Goal: Task Accomplishment & Management: Manage account settings

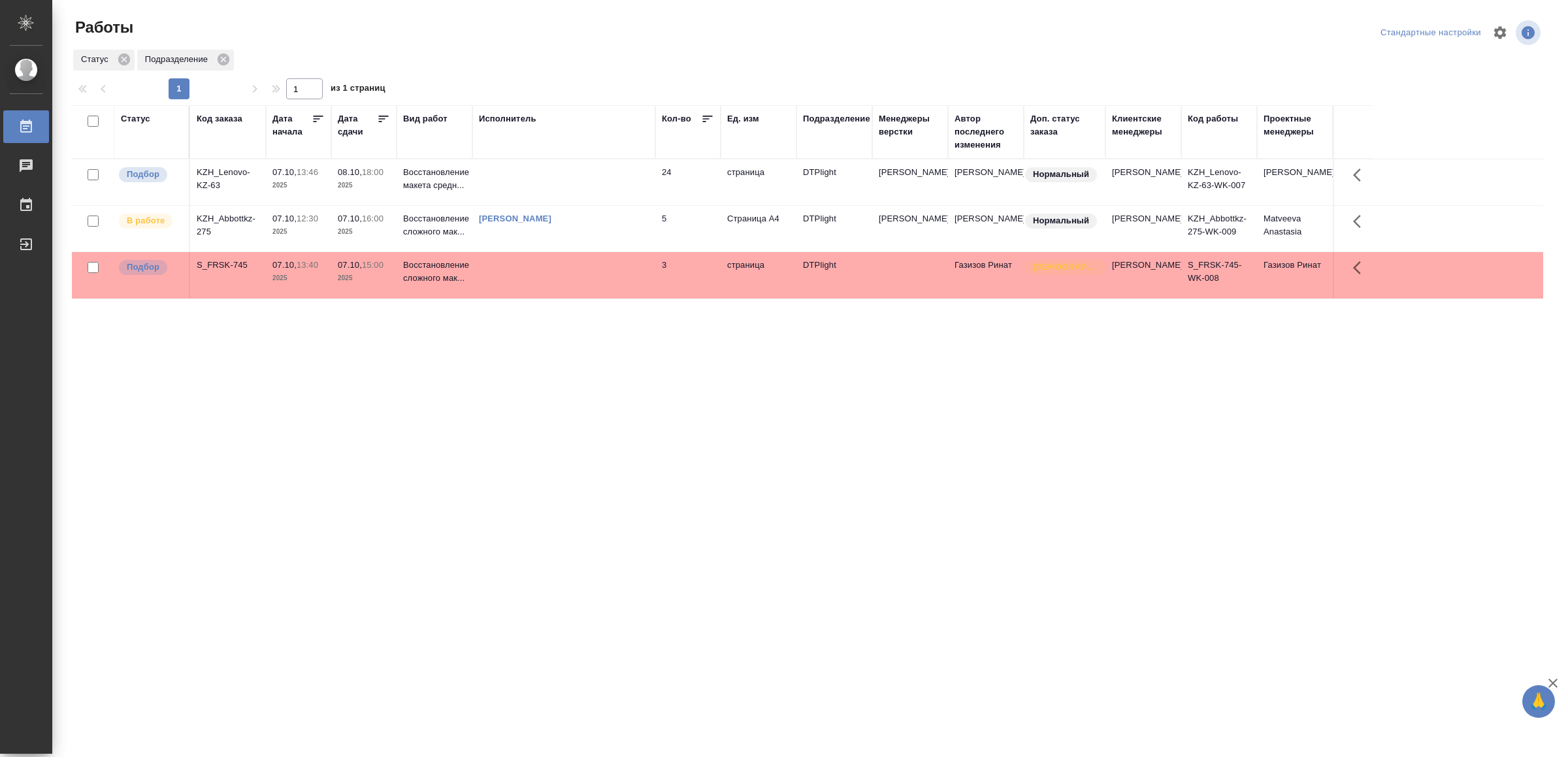
click at [509, 191] on td at bounding box center [563, 182] width 183 height 46
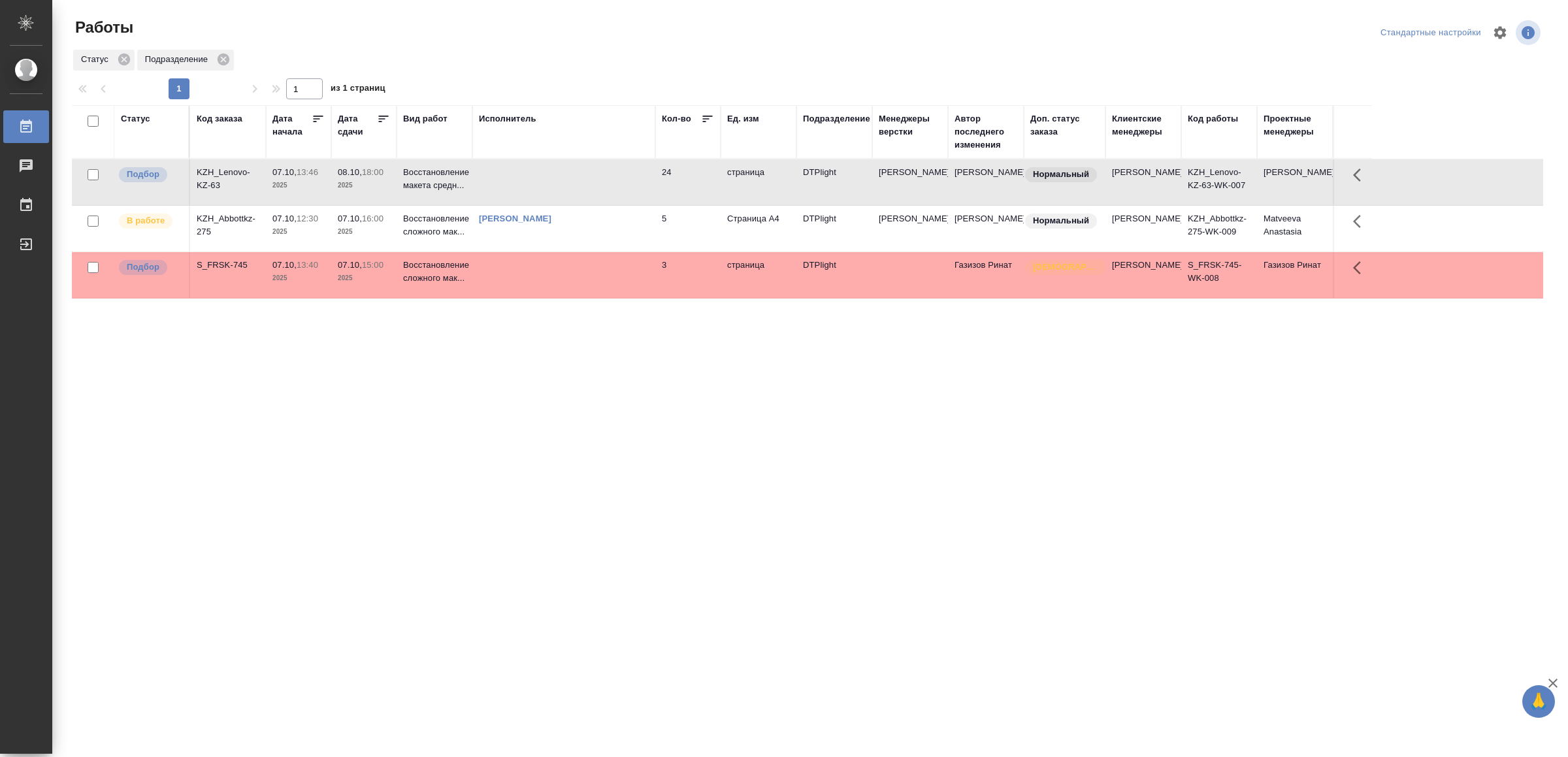
click at [509, 191] on td at bounding box center [563, 182] width 183 height 46
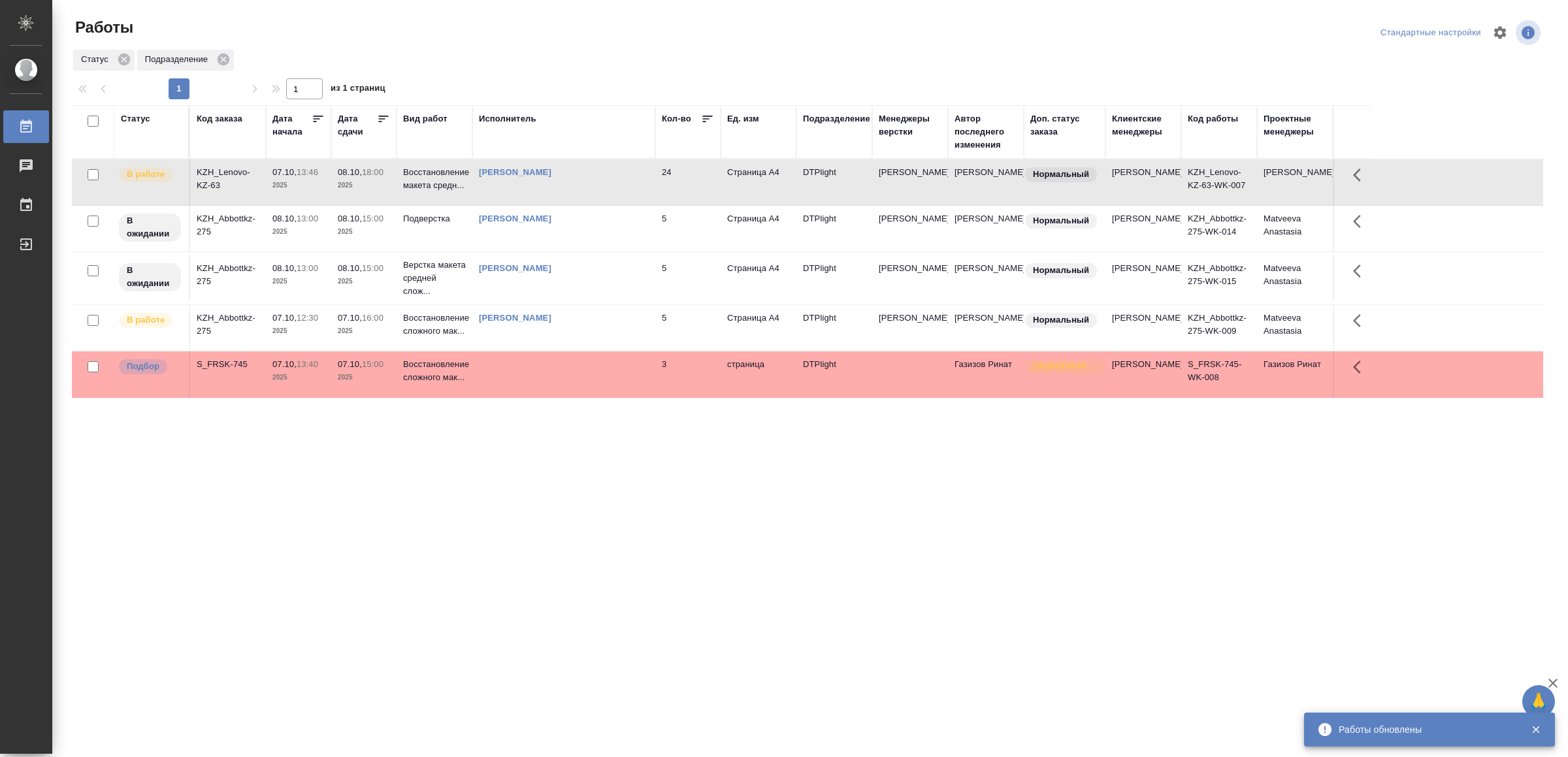
drag, startPoint x: 451, startPoint y: 635, endPoint x: 446, endPoint y: 624, distance: 12.1
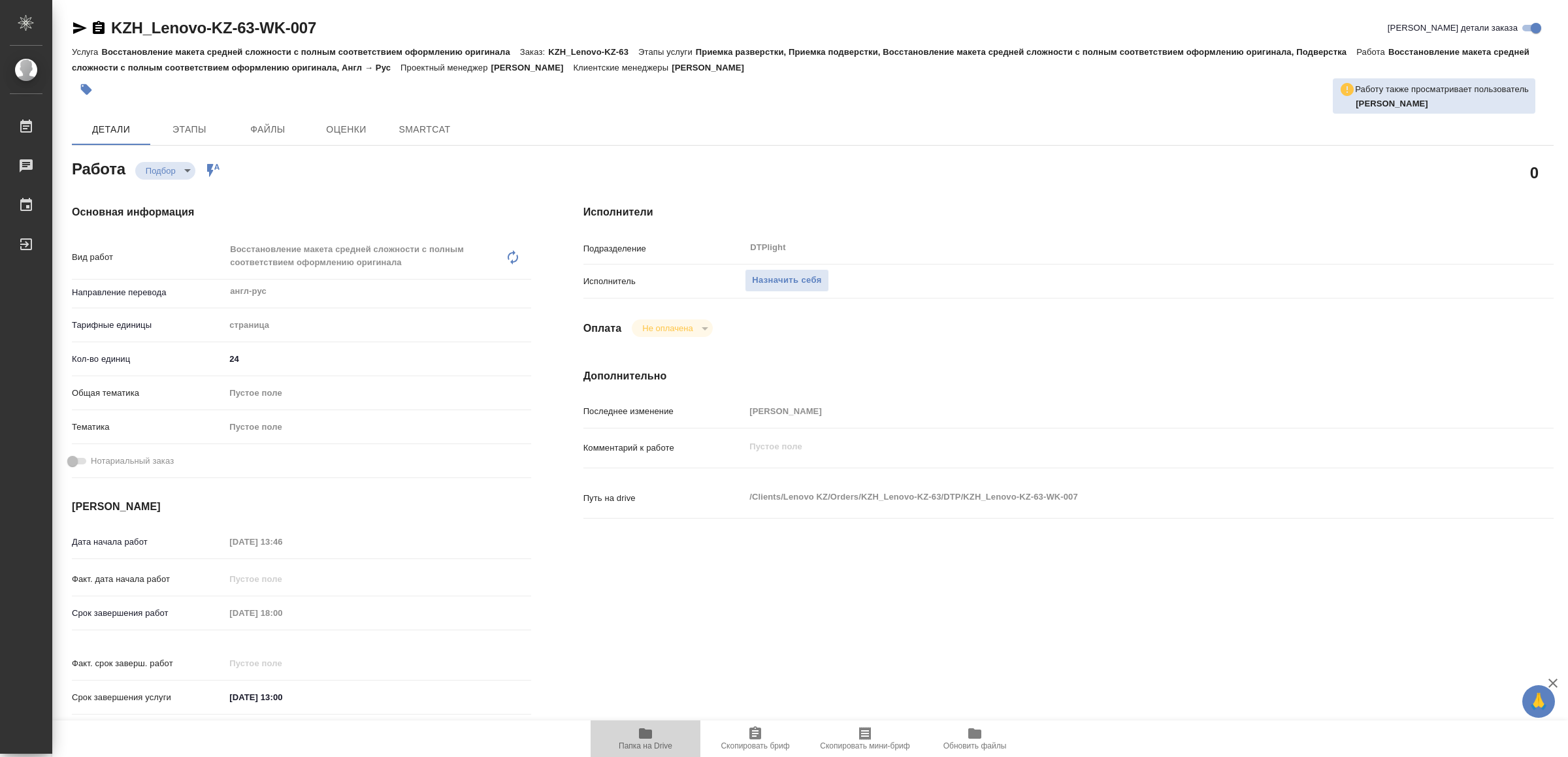
click at [629, 738] on span "Папка на Drive" at bounding box center [645, 739] width 94 height 25
click at [804, 278] on span "Назначить себя" at bounding box center [786, 280] width 69 height 15
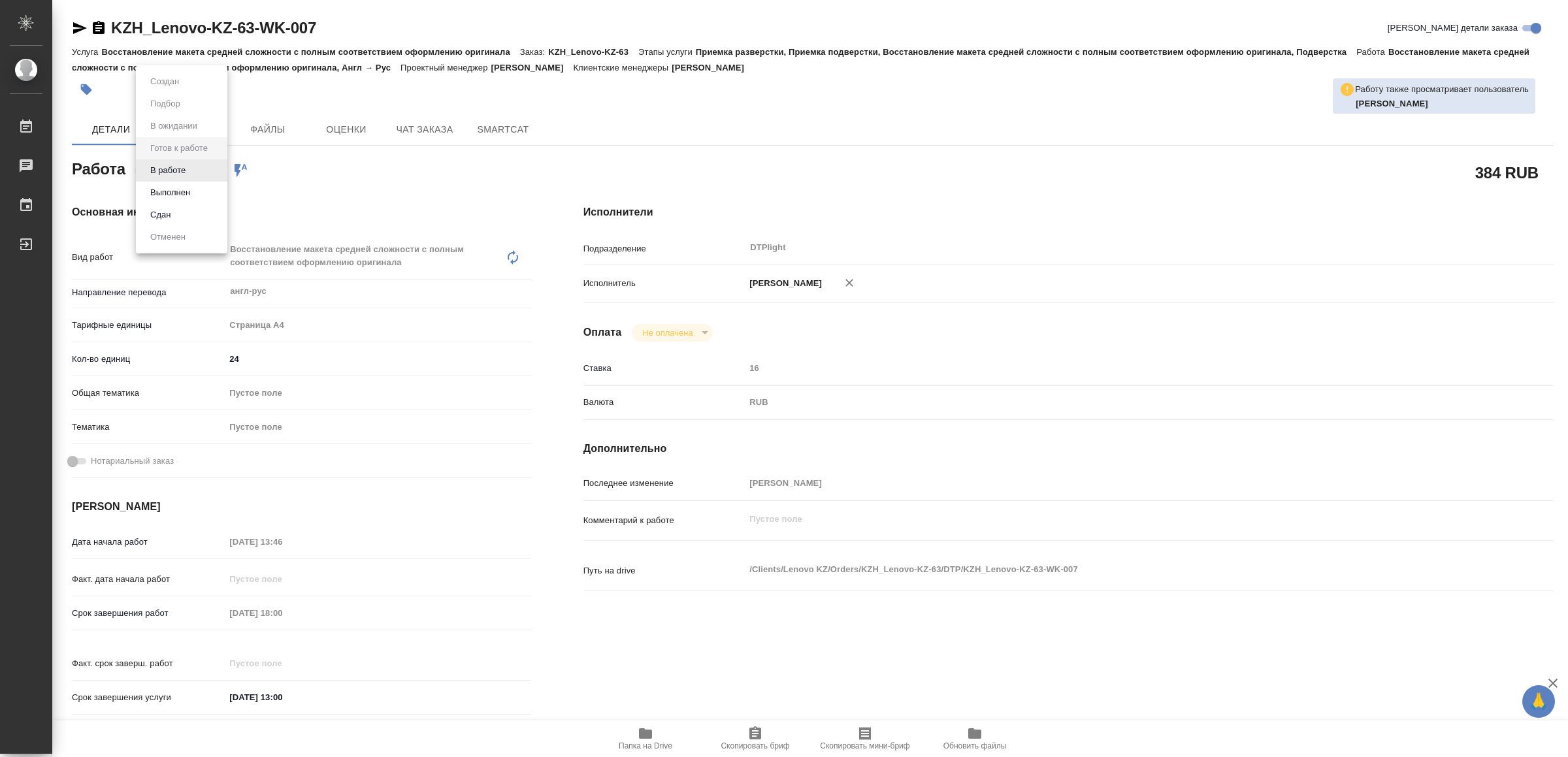
click at [189, 165] on body "🙏 .cls-1 fill:#fff; AWATERA Yamkovenko Vera Работы Чаты График Выйти KZH_Lenovo…" at bounding box center [784, 378] width 1568 height 757
click at [187, 167] on button "В работе" at bounding box center [168, 170] width 43 height 15
type textarea "x"
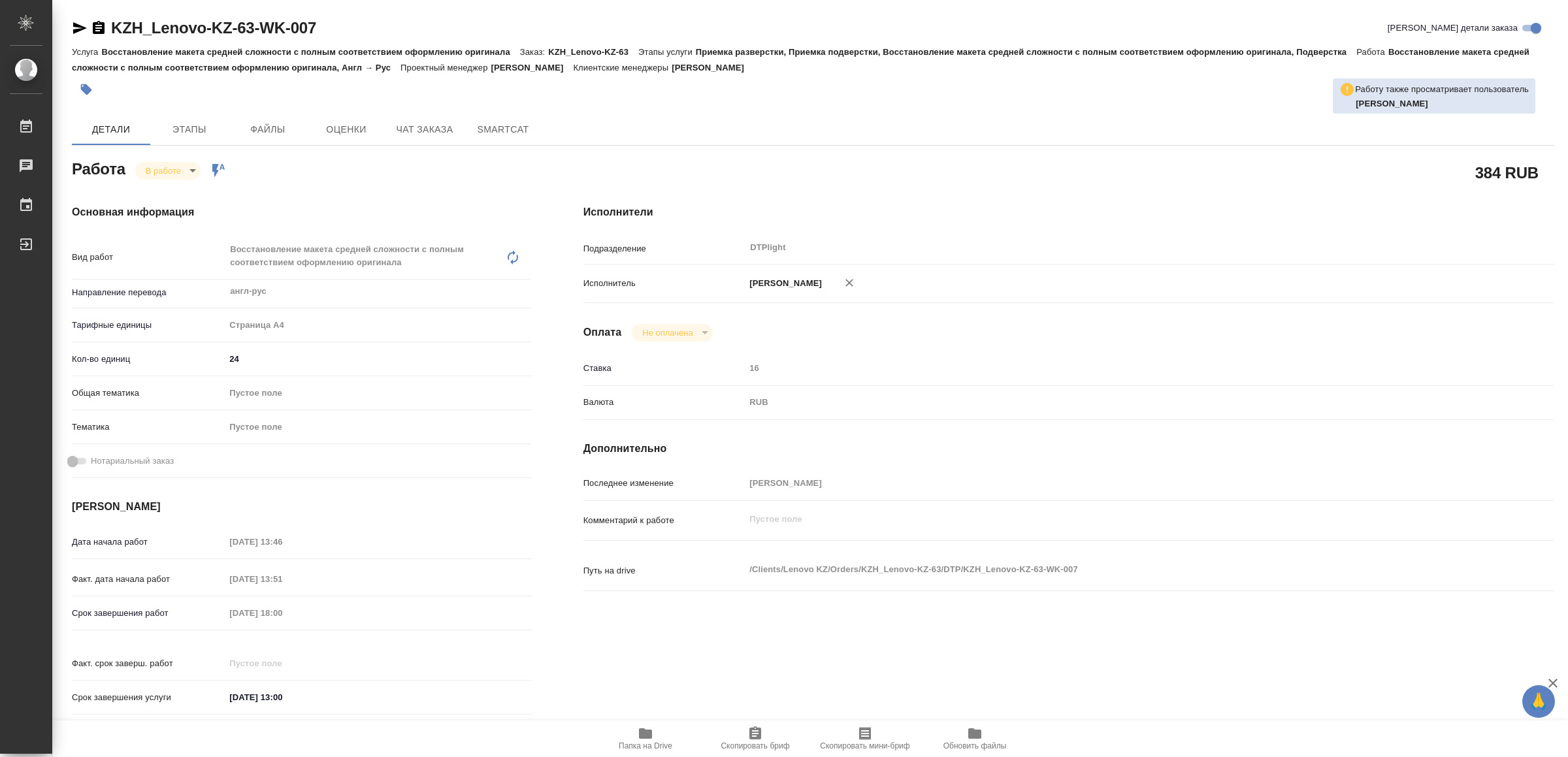
type textarea "x"
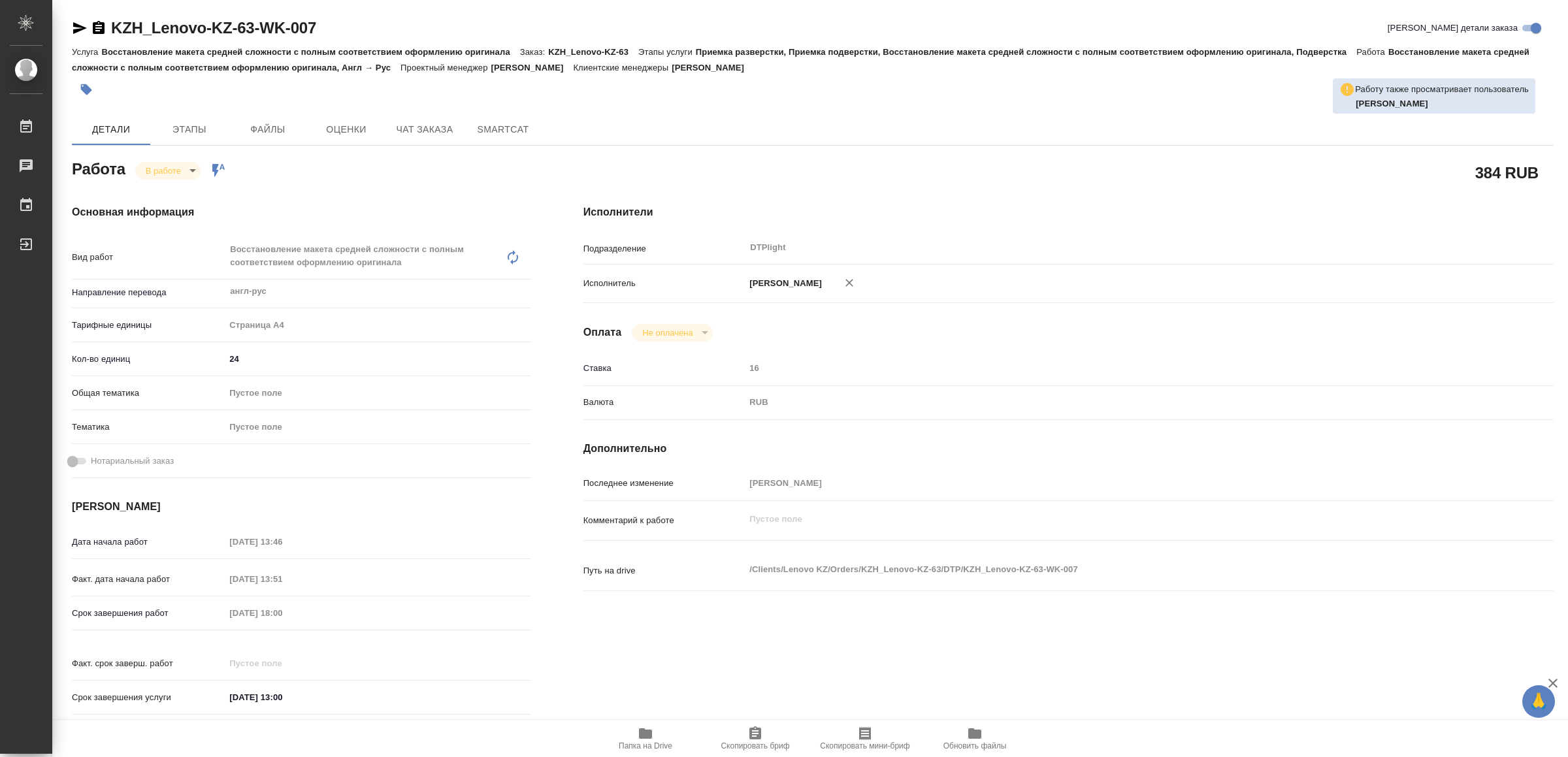
type textarea "x"
click at [75, 26] on icon "button" at bounding box center [80, 28] width 14 height 12
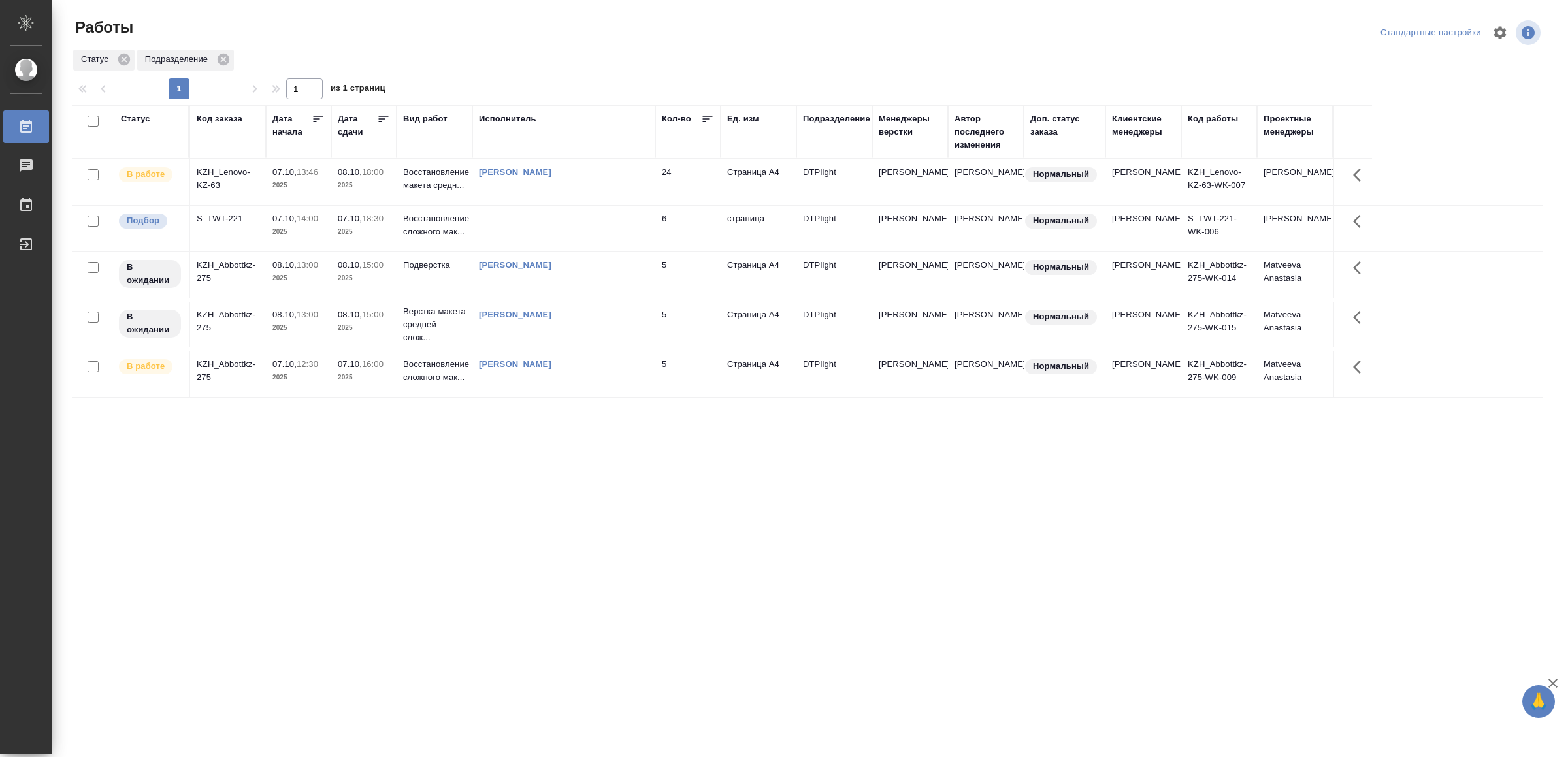
click at [404, 584] on div ".cls-1 fill:#fff; AWATERA Yamkovenko [PERSON_NAME] Работы 0 Чаты График Выйти Р…" at bounding box center [784, 378] width 1568 height 757
click at [645, 397] on td "[PERSON_NAME]" at bounding box center [563, 374] width 183 height 46
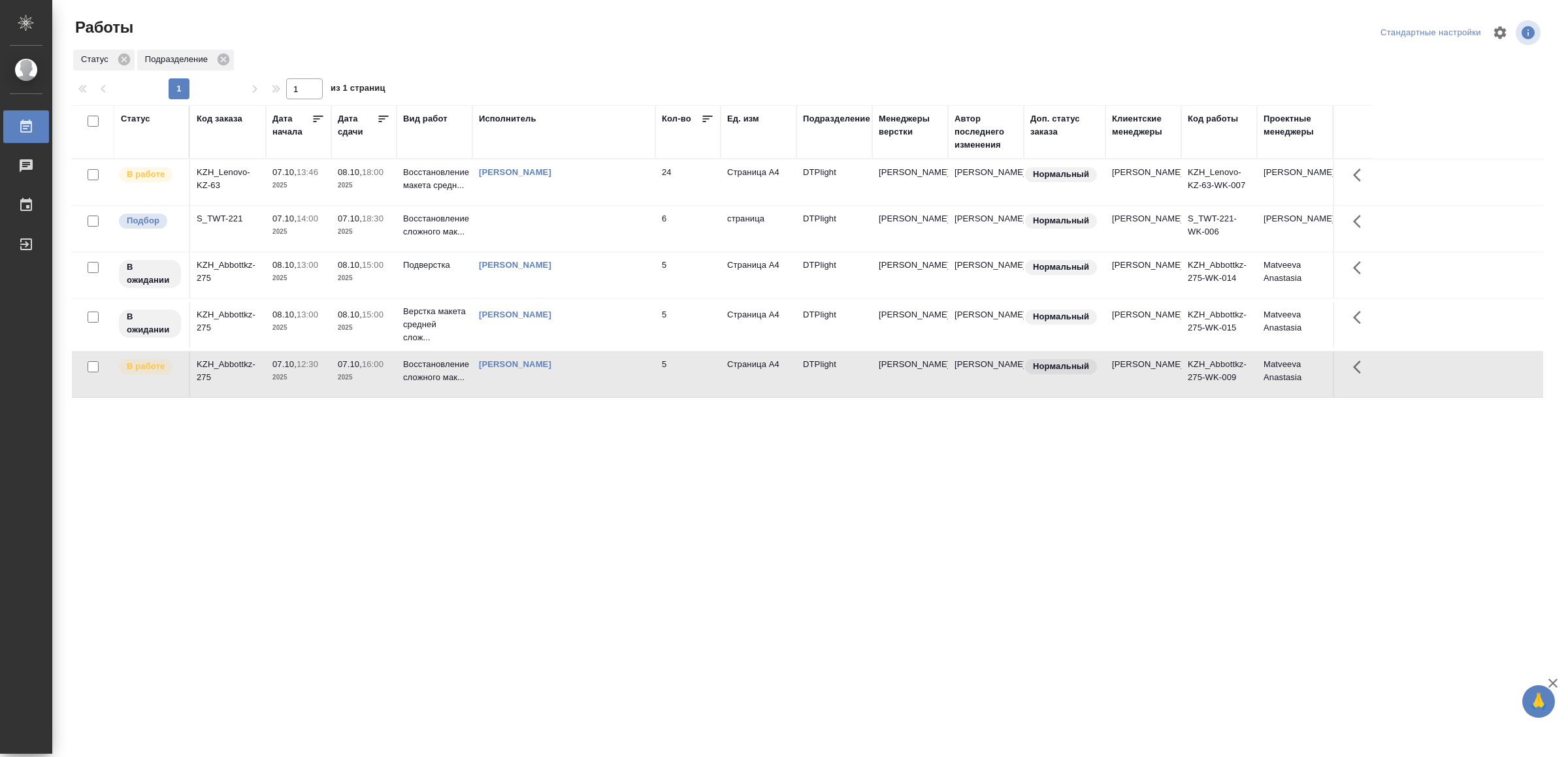
click at [645, 397] on td "[PERSON_NAME]" at bounding box center [563, 374] width 183 height 46
click at [575, 397] on td "[PERSON_NAME]" at bounding box center [563, 374] width 183 height 46
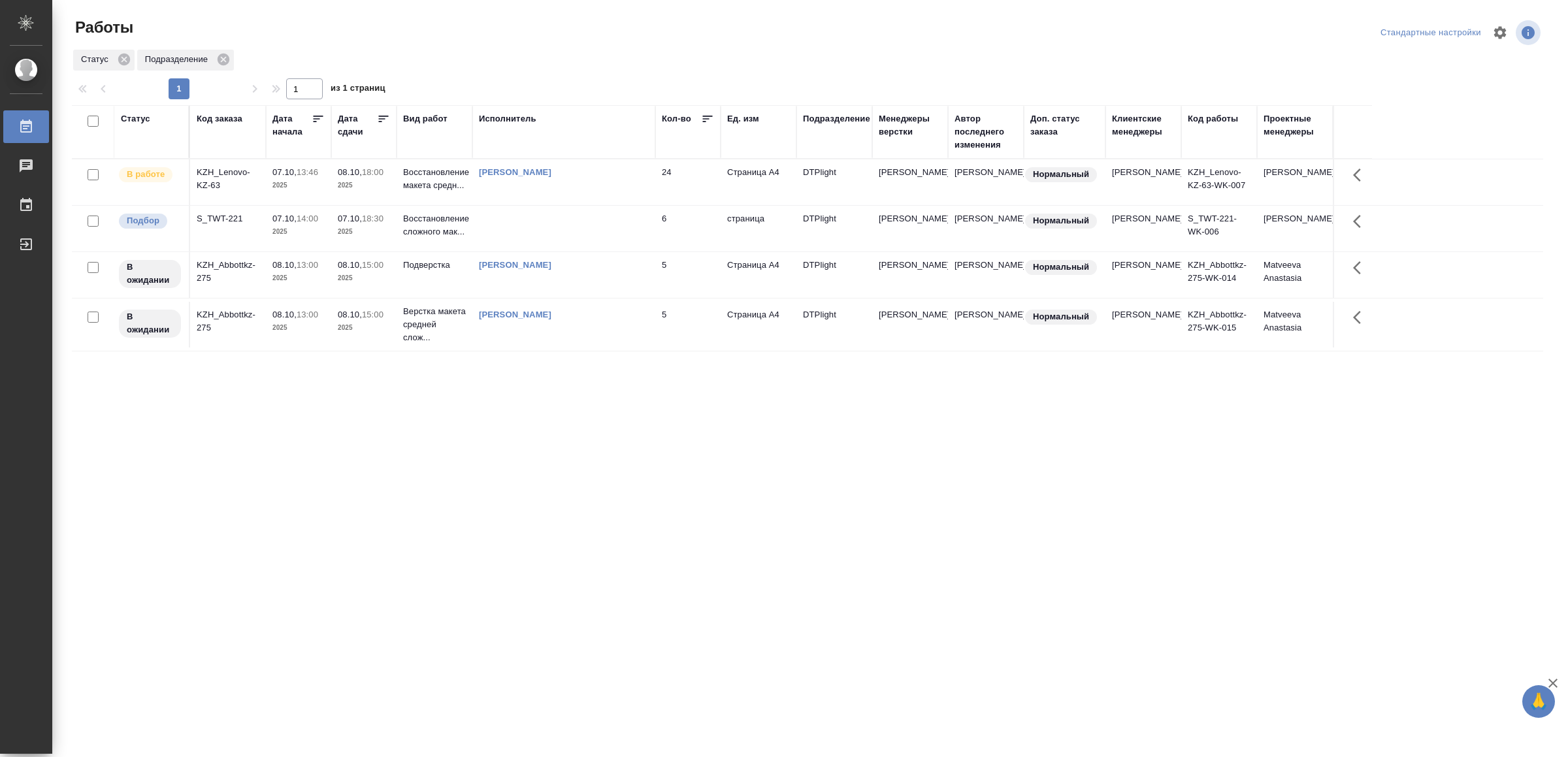
click at [590, 219] on td at bounding box center [563, 229] width 183 height 46
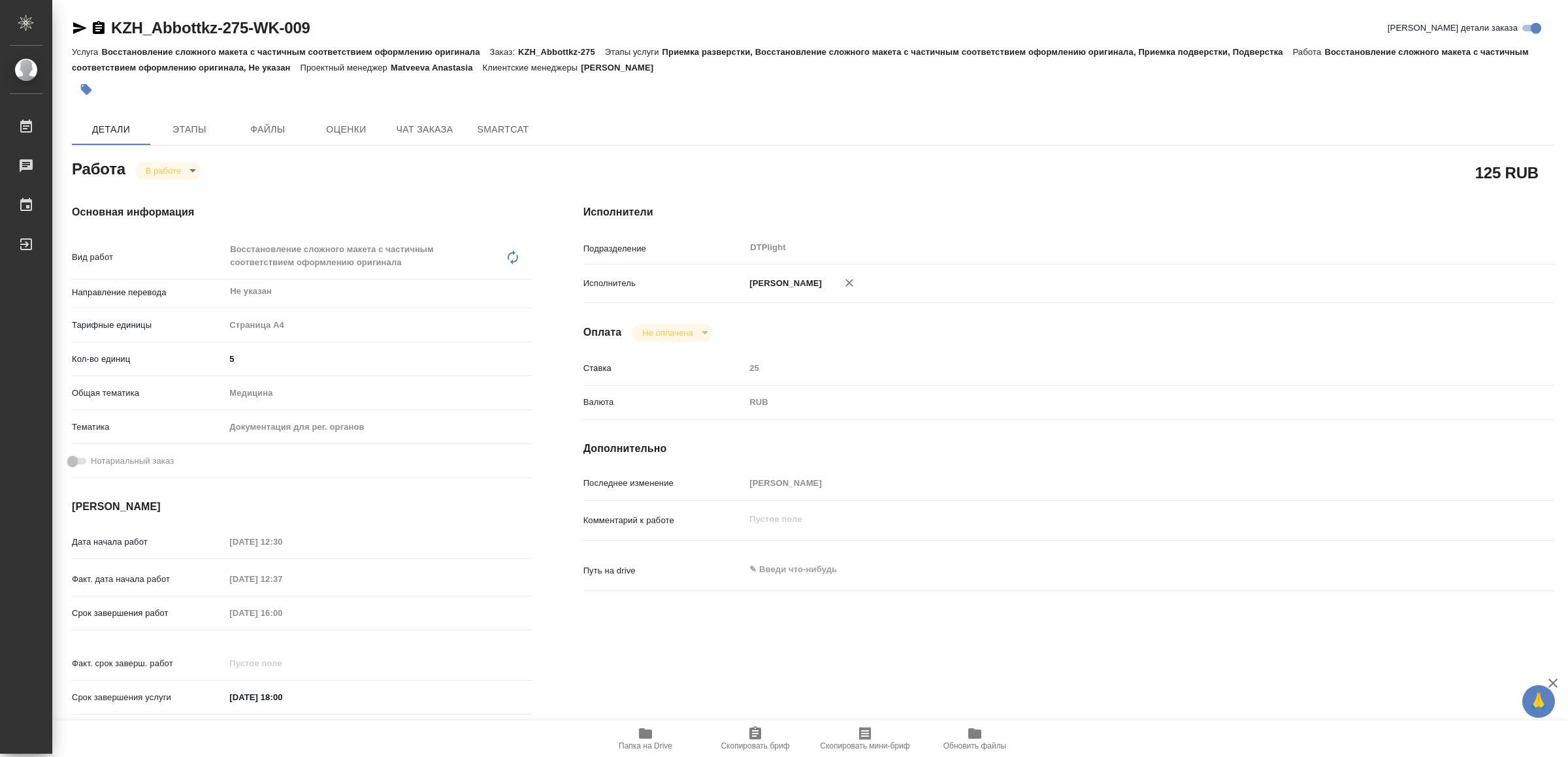
click at [651, 739] on icon "button" at bounding box center [645, 734] width 16 height 16
click at [79, 24] on icon "button" at bounding box center [80, 28] width 16 height 16
click at [181, 170] on body "🙏 .cls-1 fill:#fff; AWATERA Yamkovenko [PERSON_NAME] Работы Чаты График Выйти K…" at bounding box center [784, 378] width 1568 height 757
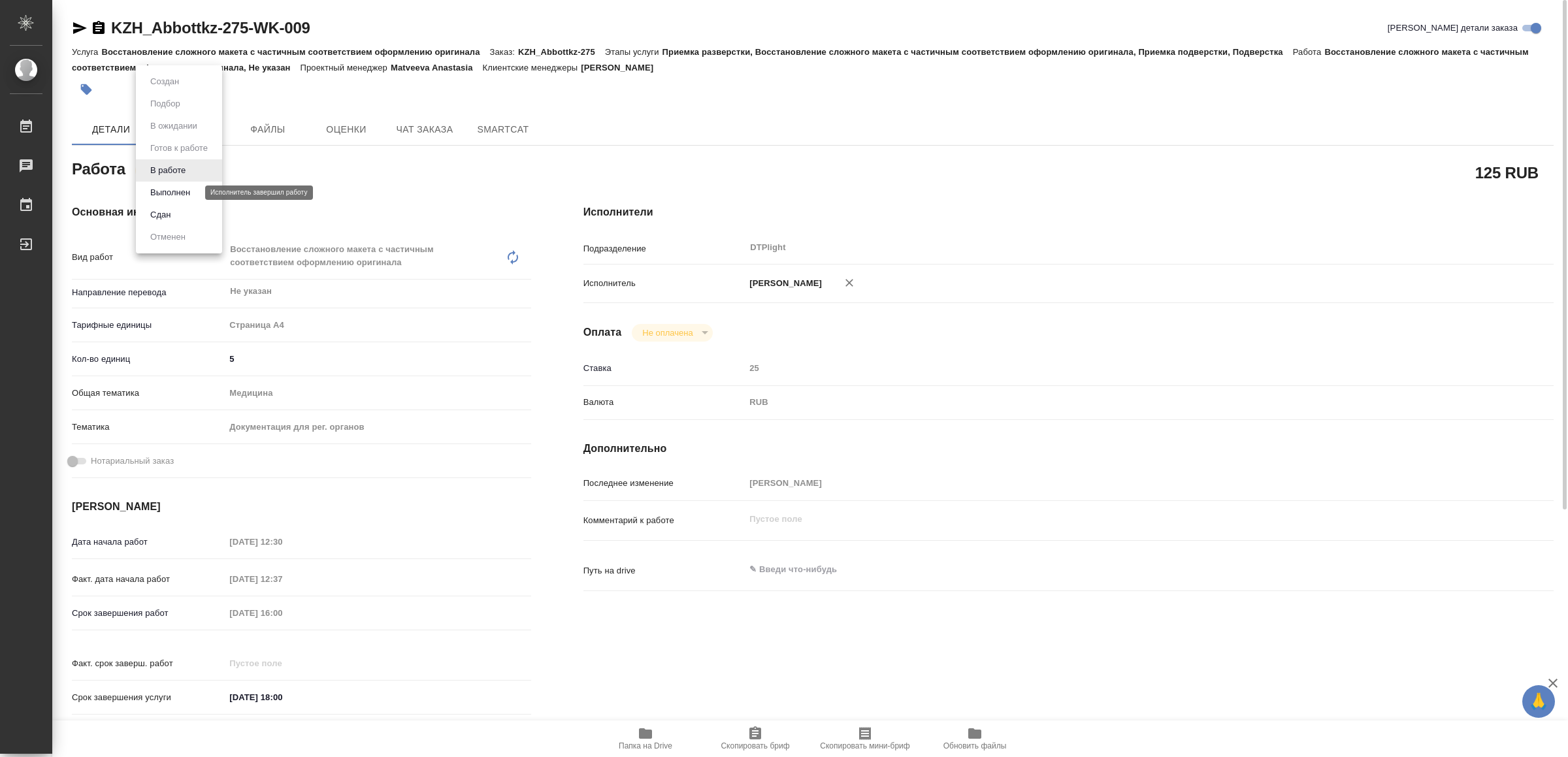
click at [178, 190] on button "Выполнен" at bounding box center [170, 193] width 48 height 15
type textarea "x"
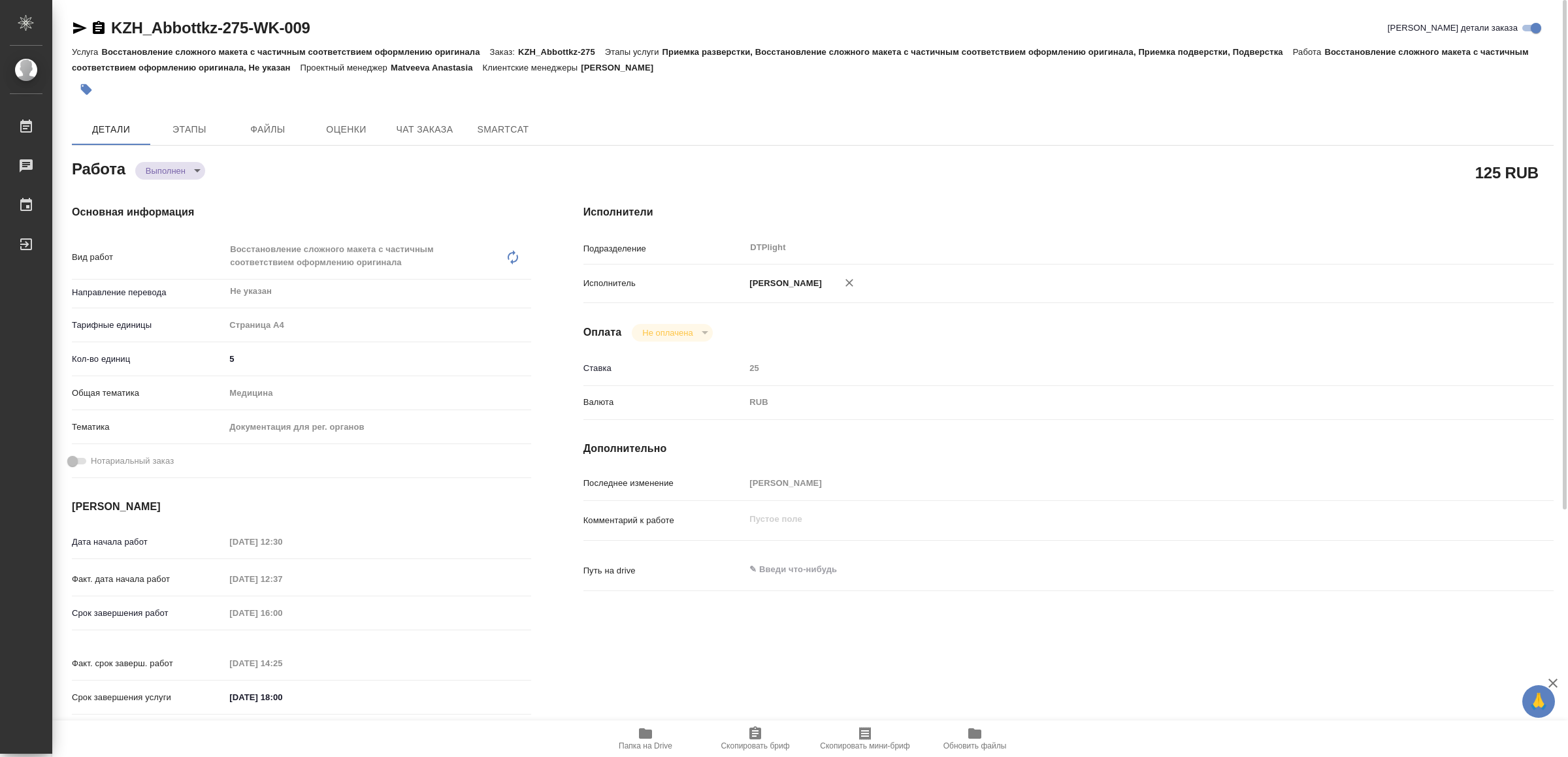
type textarea "x"
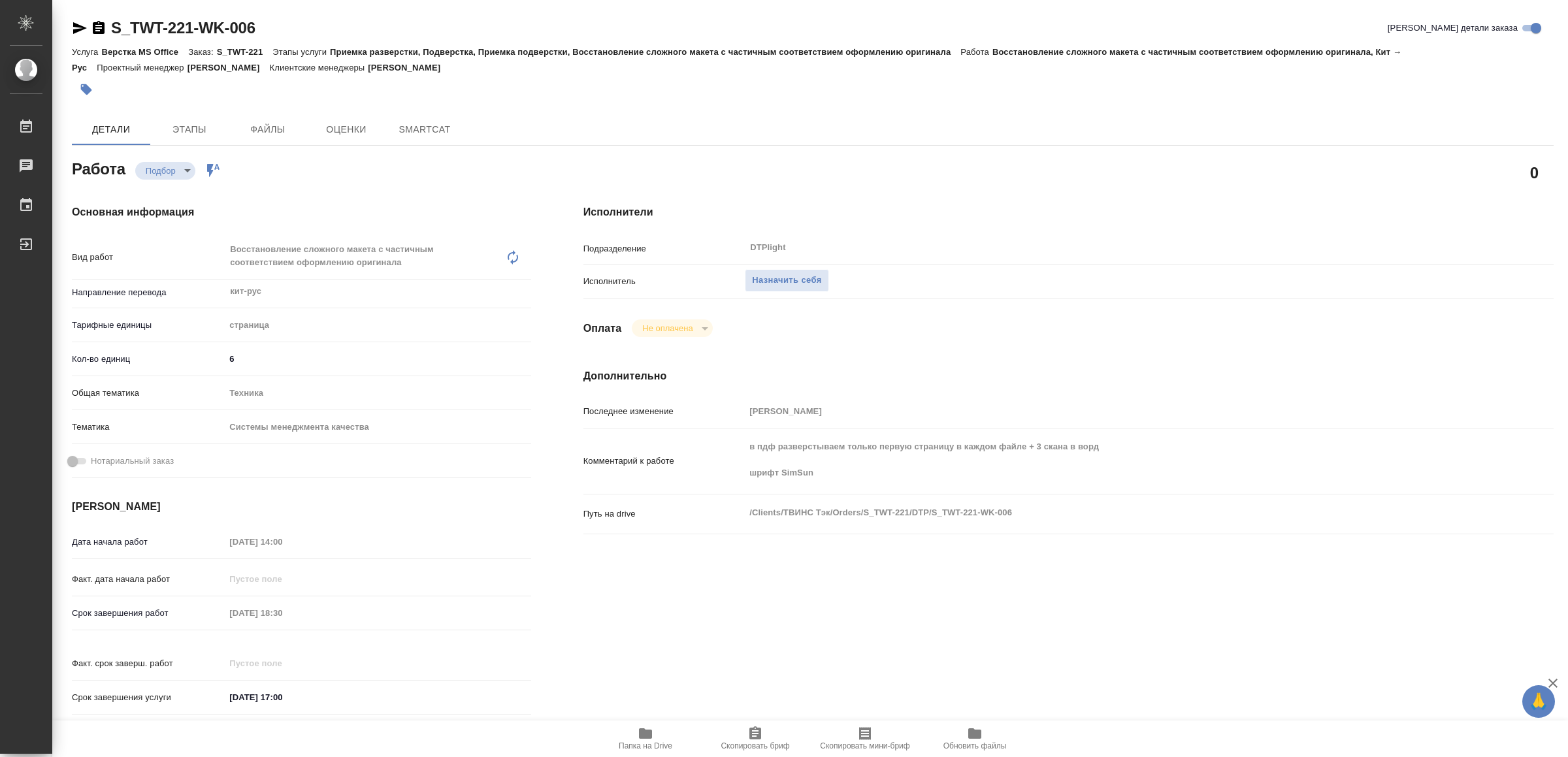
type textarea "x"
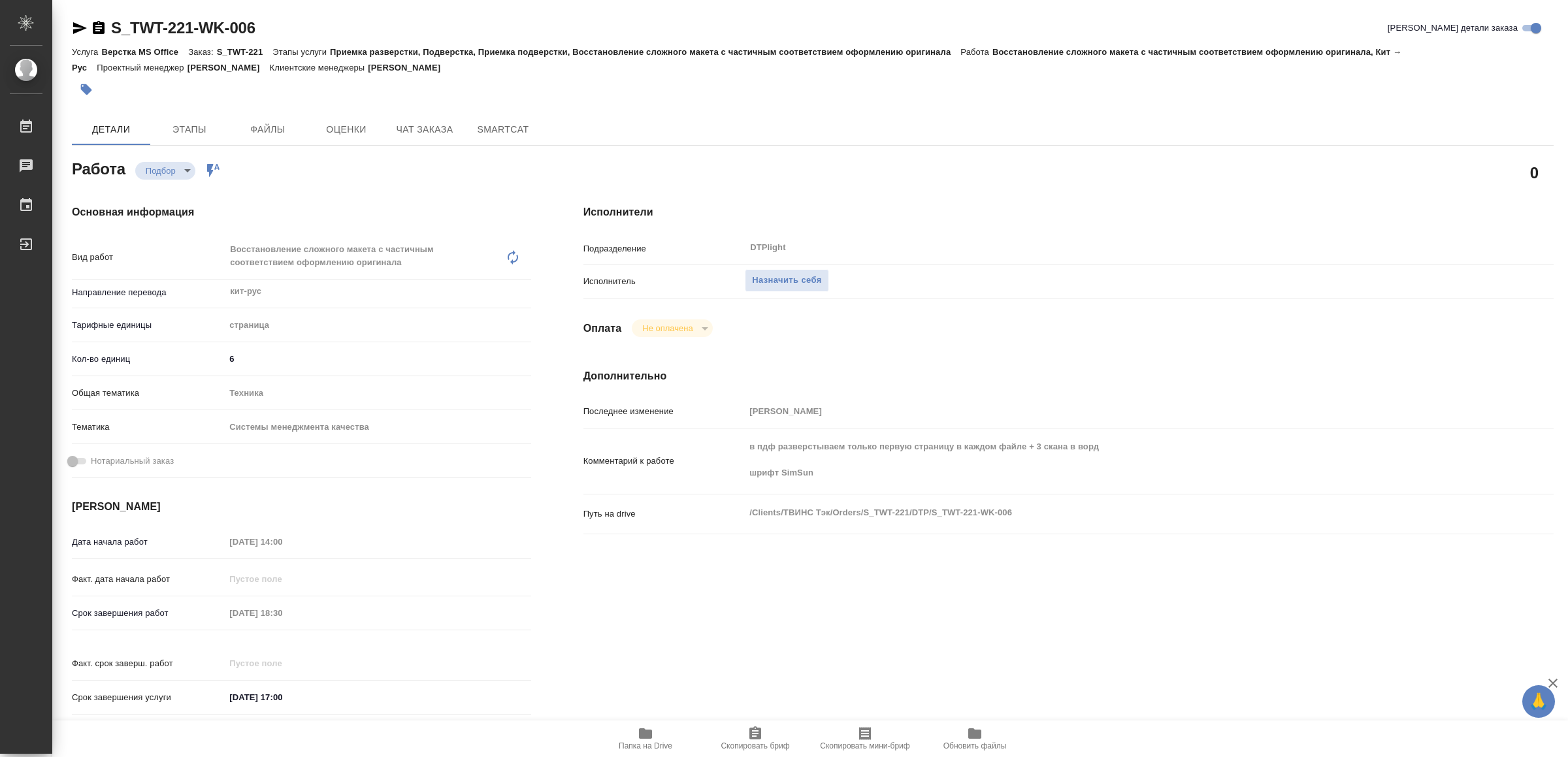
type textarea "x"
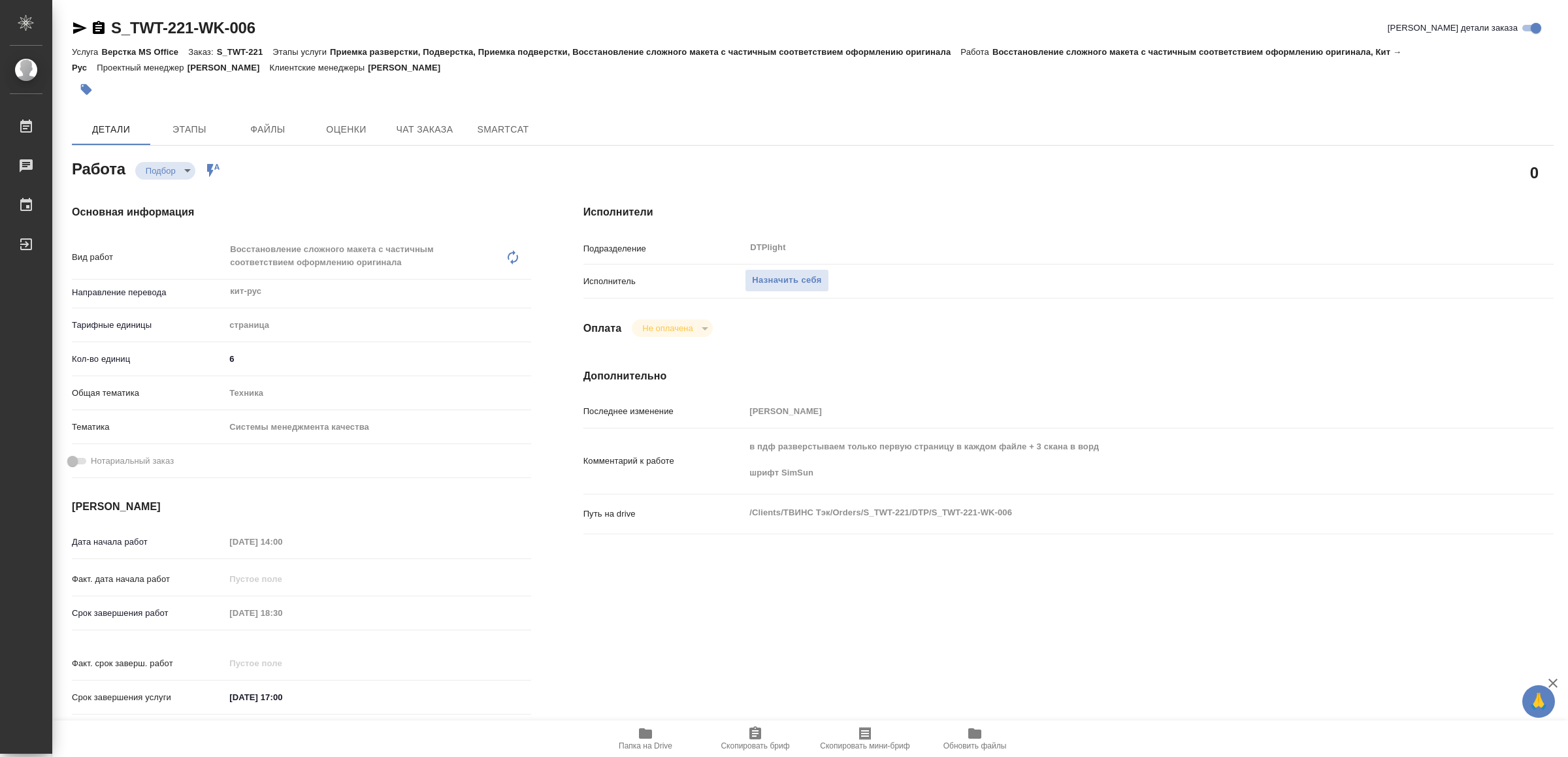
type textarea "x"
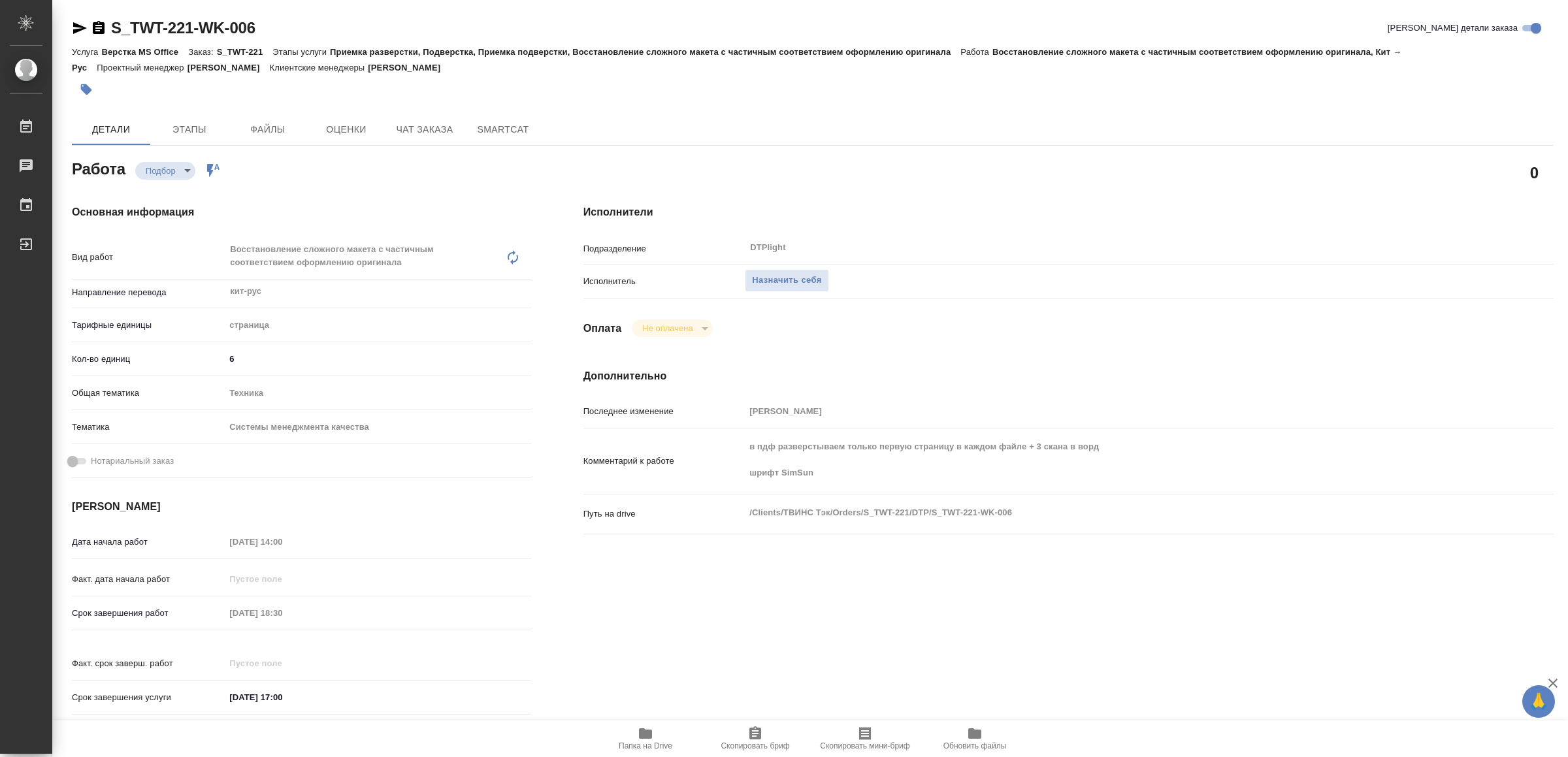
click at [641, 735] on icon "button" at bounding box center [645, 734] width 13 height 11
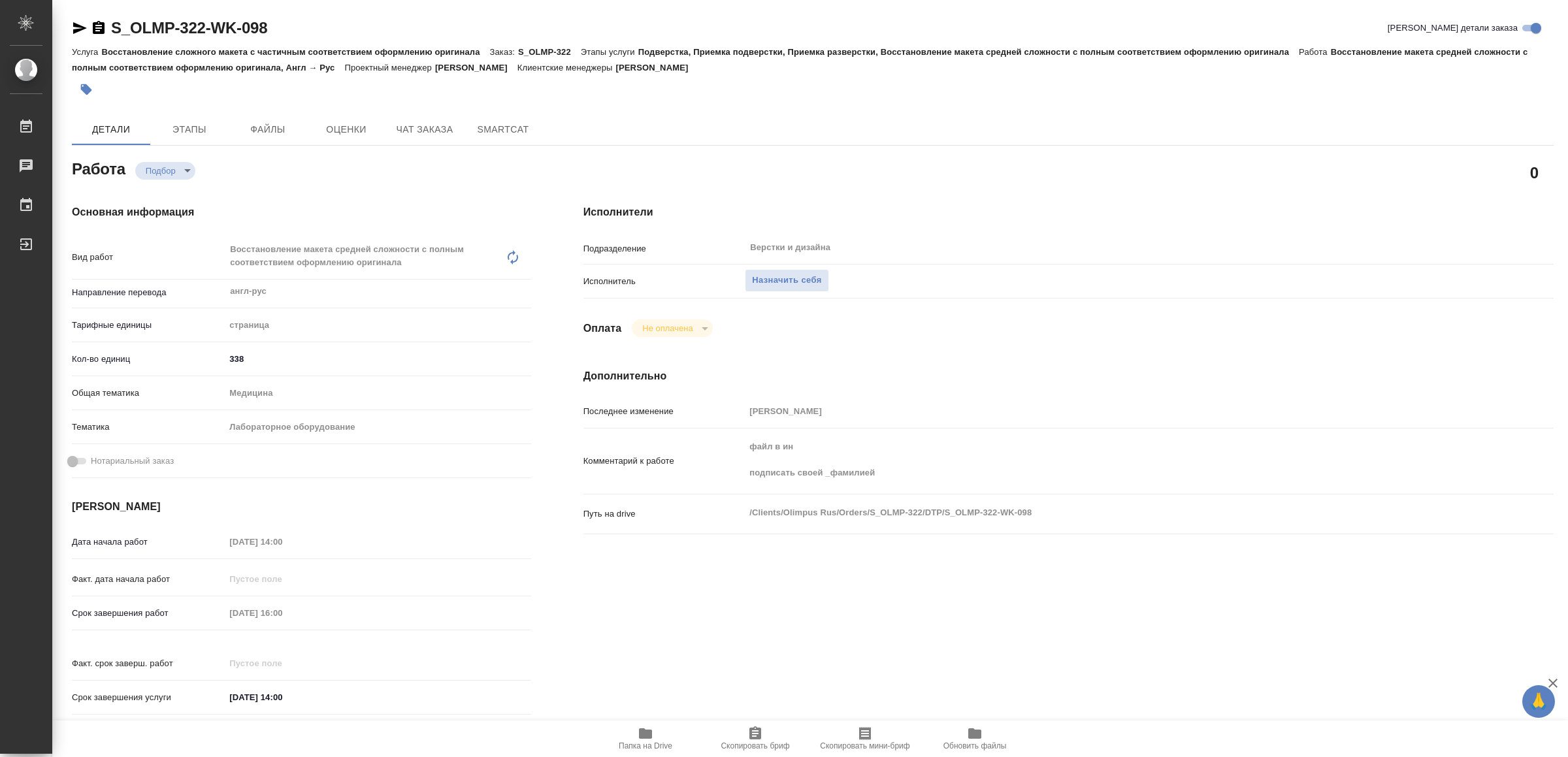
click at [649, 729] on icon "button" at bounding box center [645, 734] width 16 height 16
click at [807, 610] on div "Исполнители Подразделение Верстки и дизайна ​ Исполнитель Назначить себя Оплата…" at bounding box center [1069, 464] width 1022 height 571
type textarea "x"
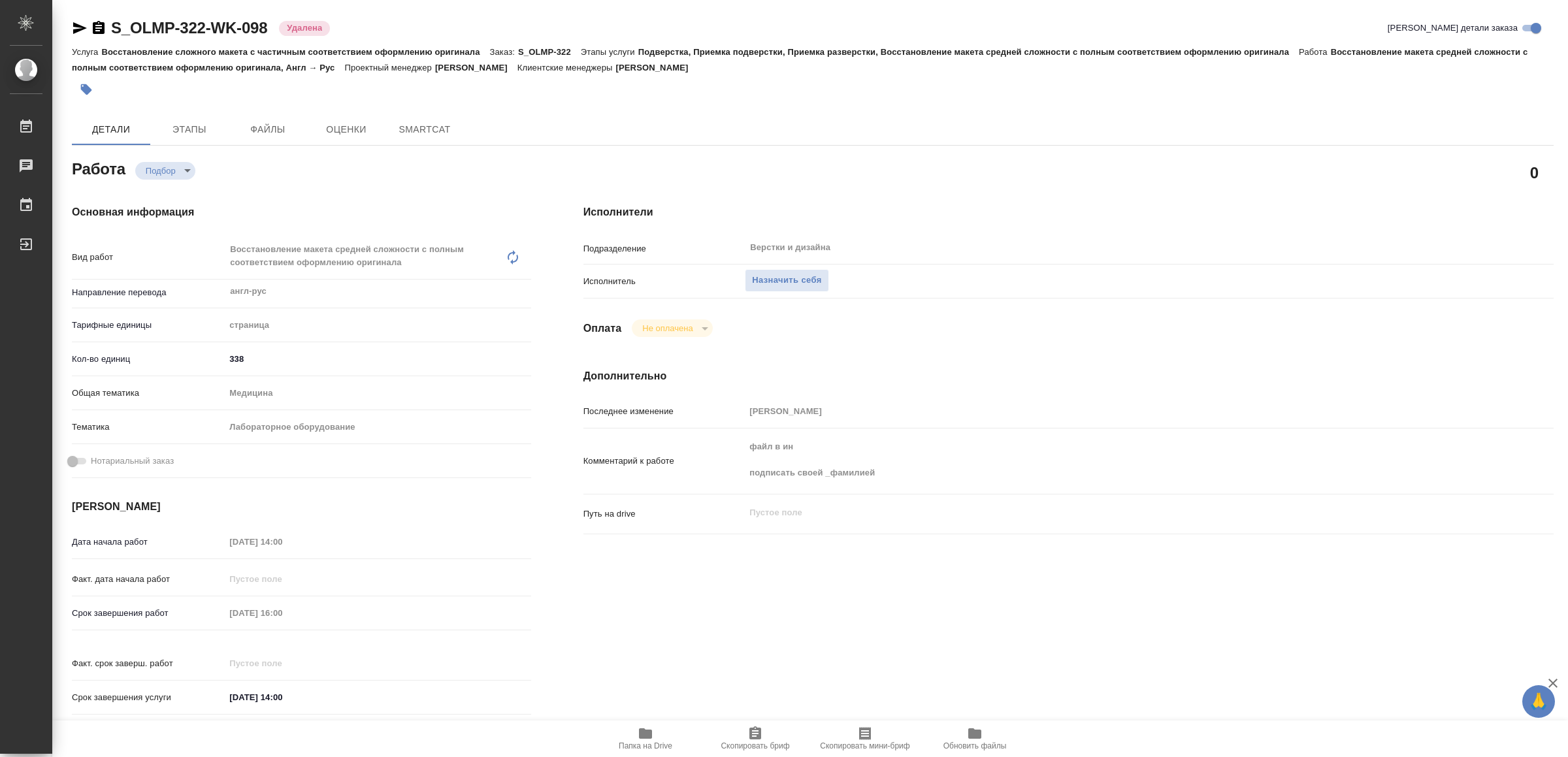
type textarea "x"
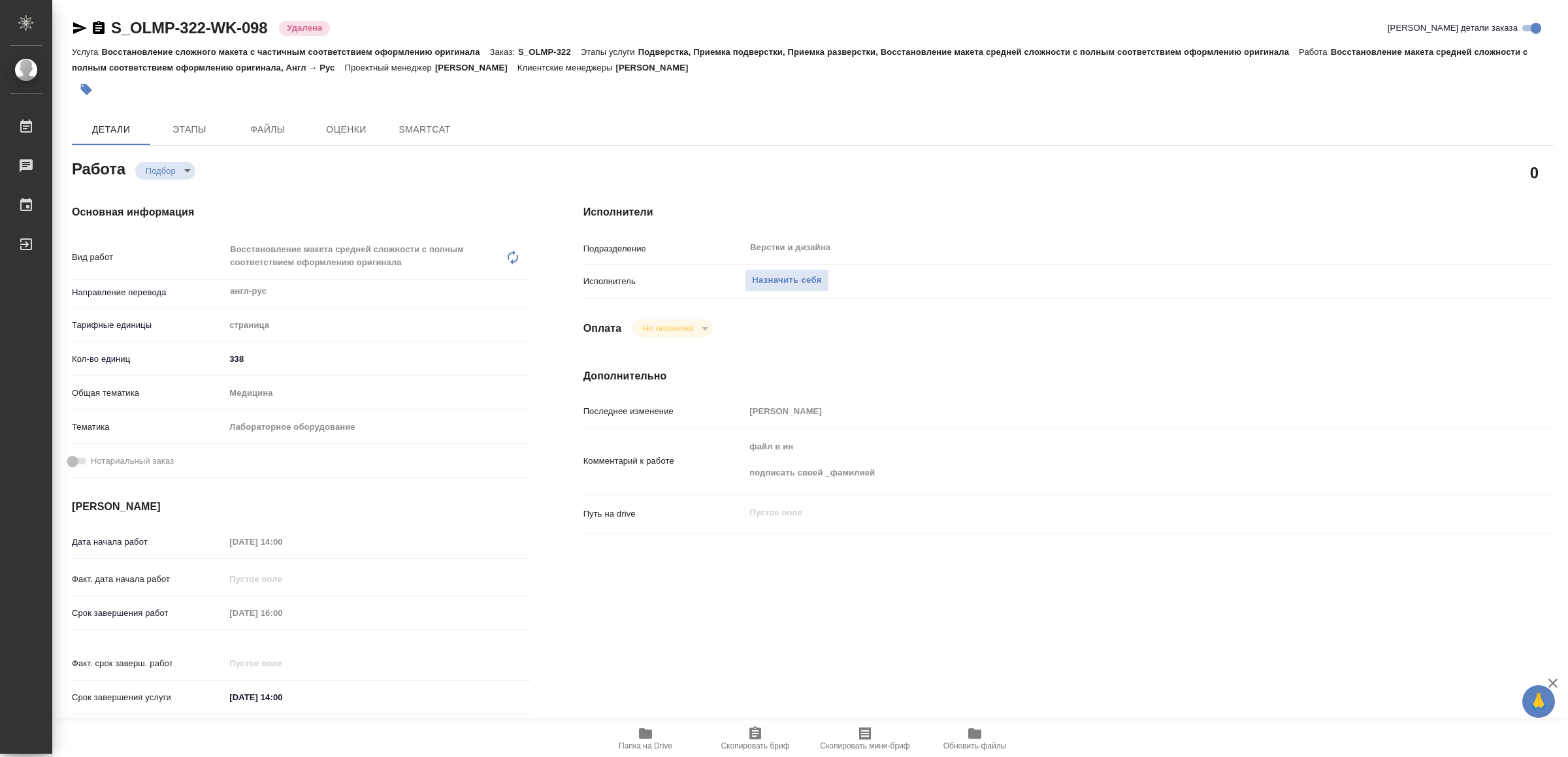
type textarea "x"
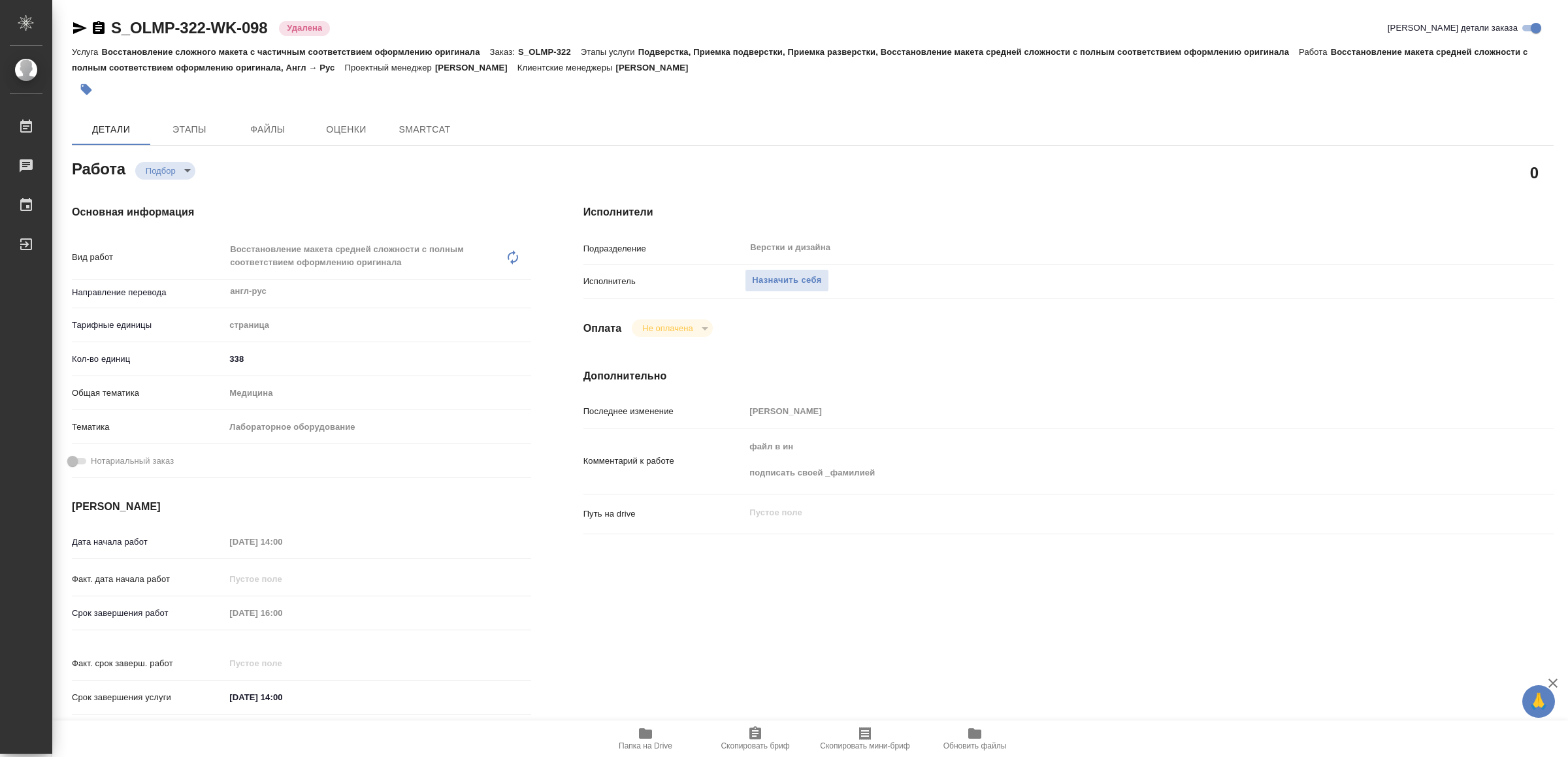
type textarea "x"
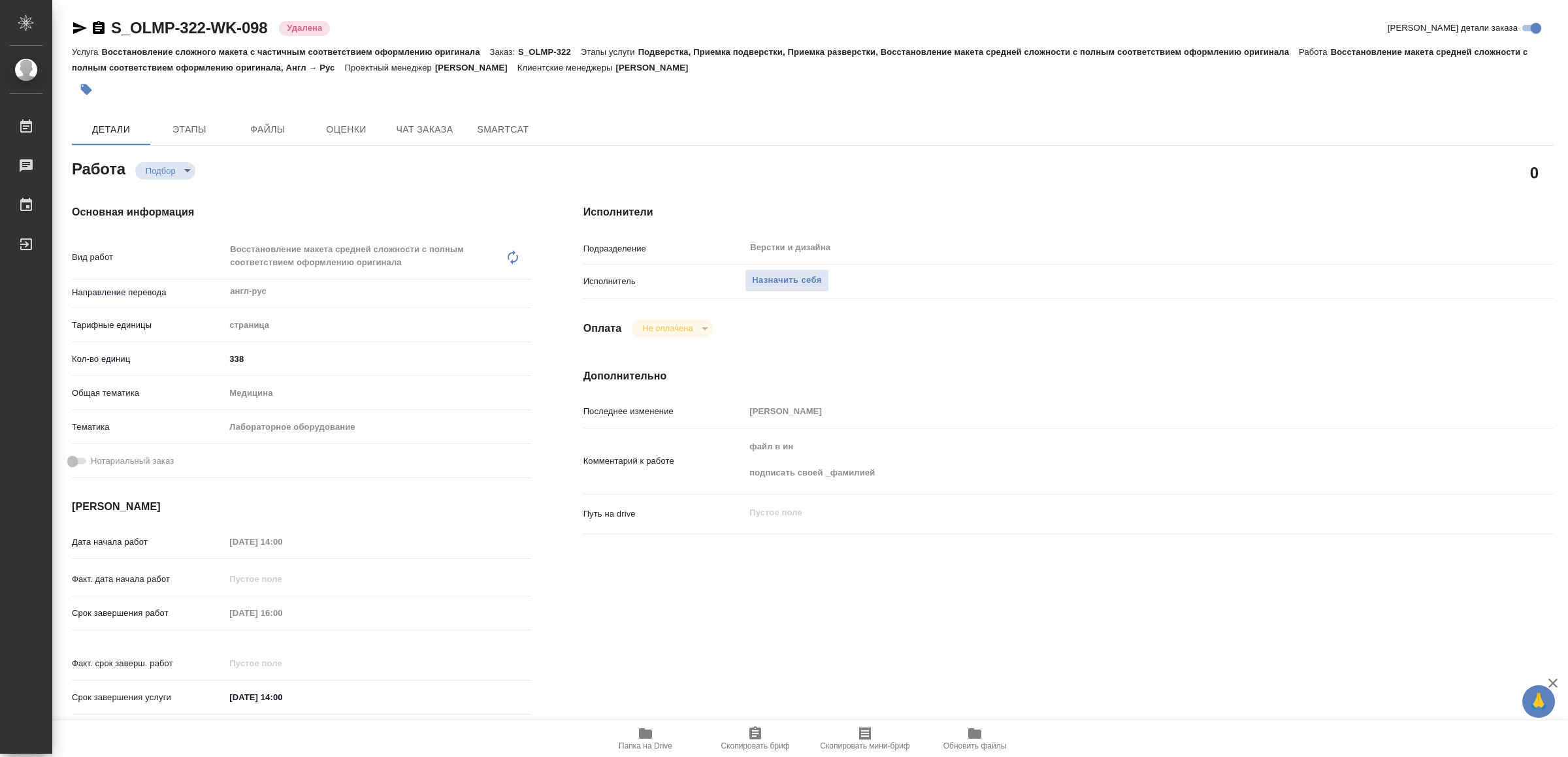
type textarea "x"
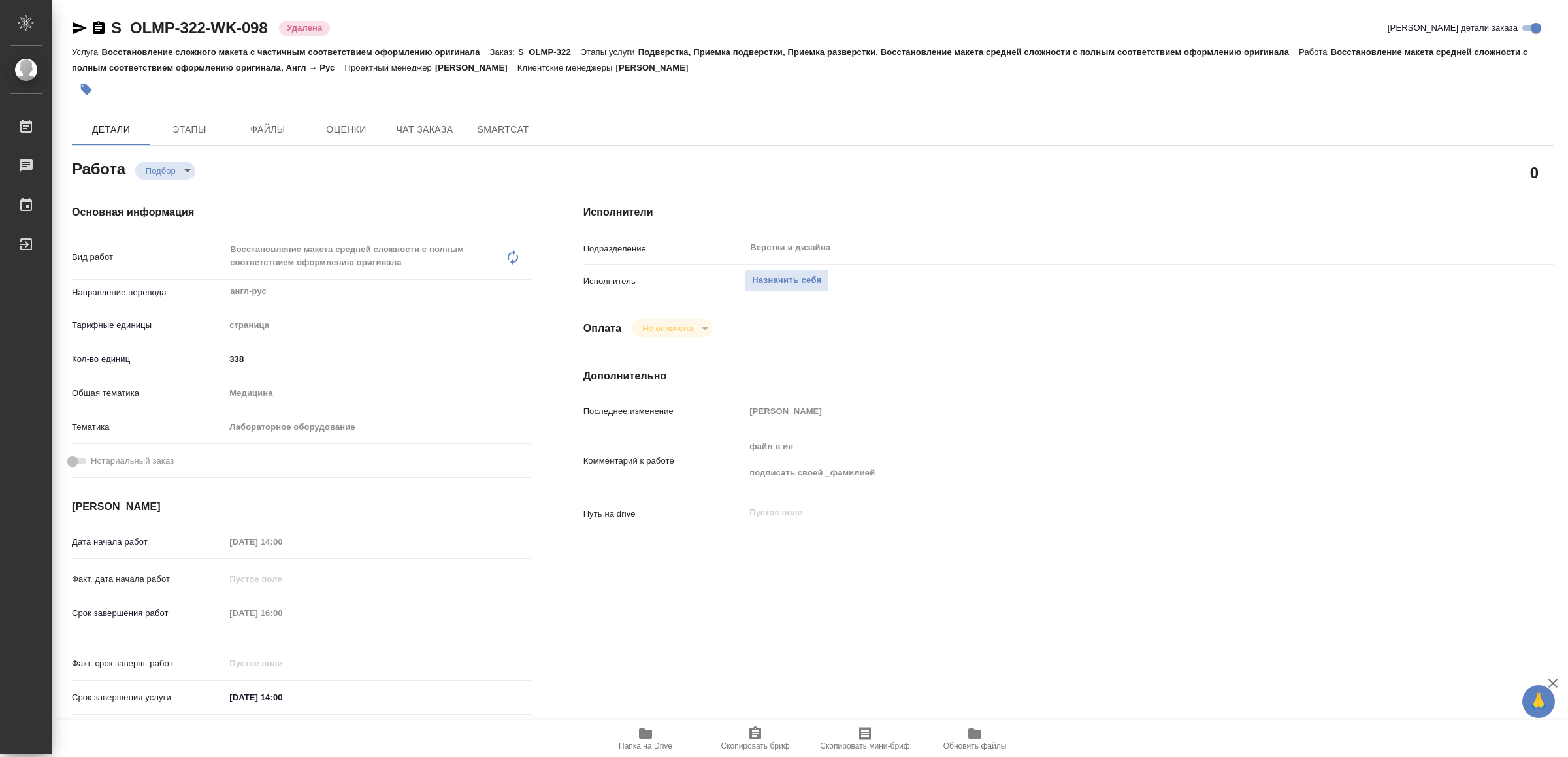
type textarea "x"
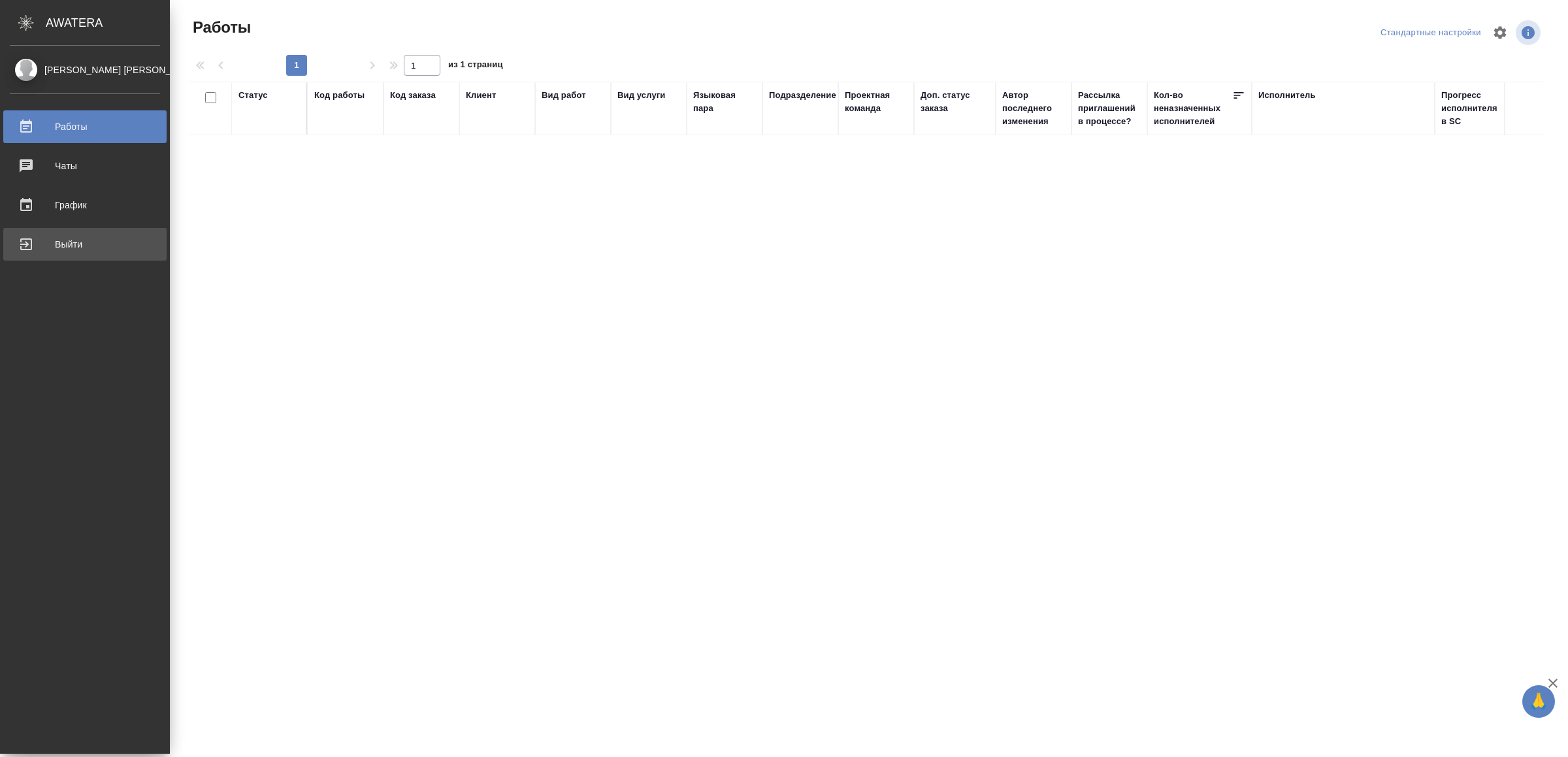
click at [24, 244] on div "Выйти" at bounding box center [85, 244] width 150 height 20
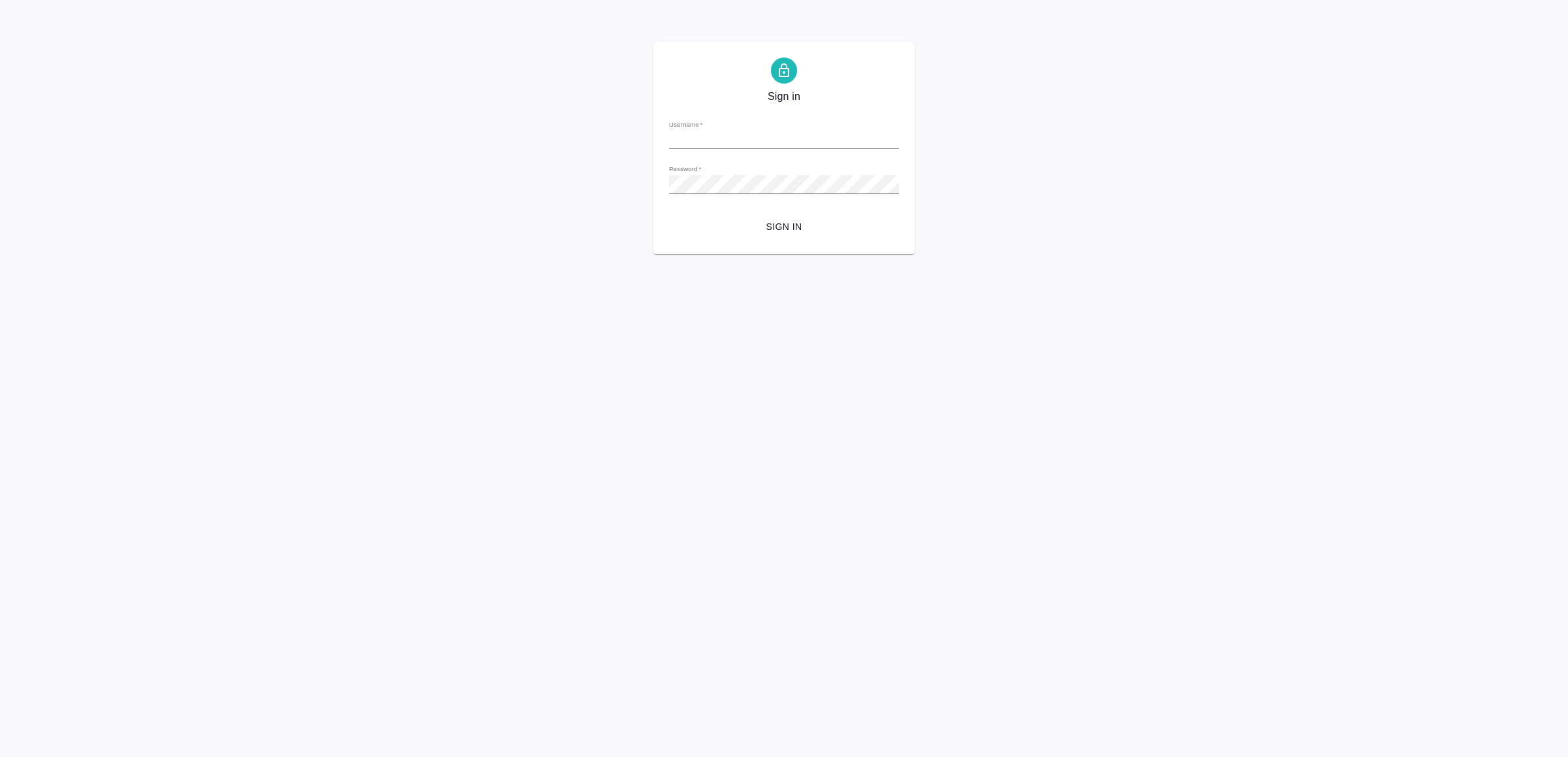
type input "[EMAIL_ADDRESS][DOMAIN_NAME]"
click at [761, 223] on span "Sign in" at bounding box center [784, 227] width 209 height 17
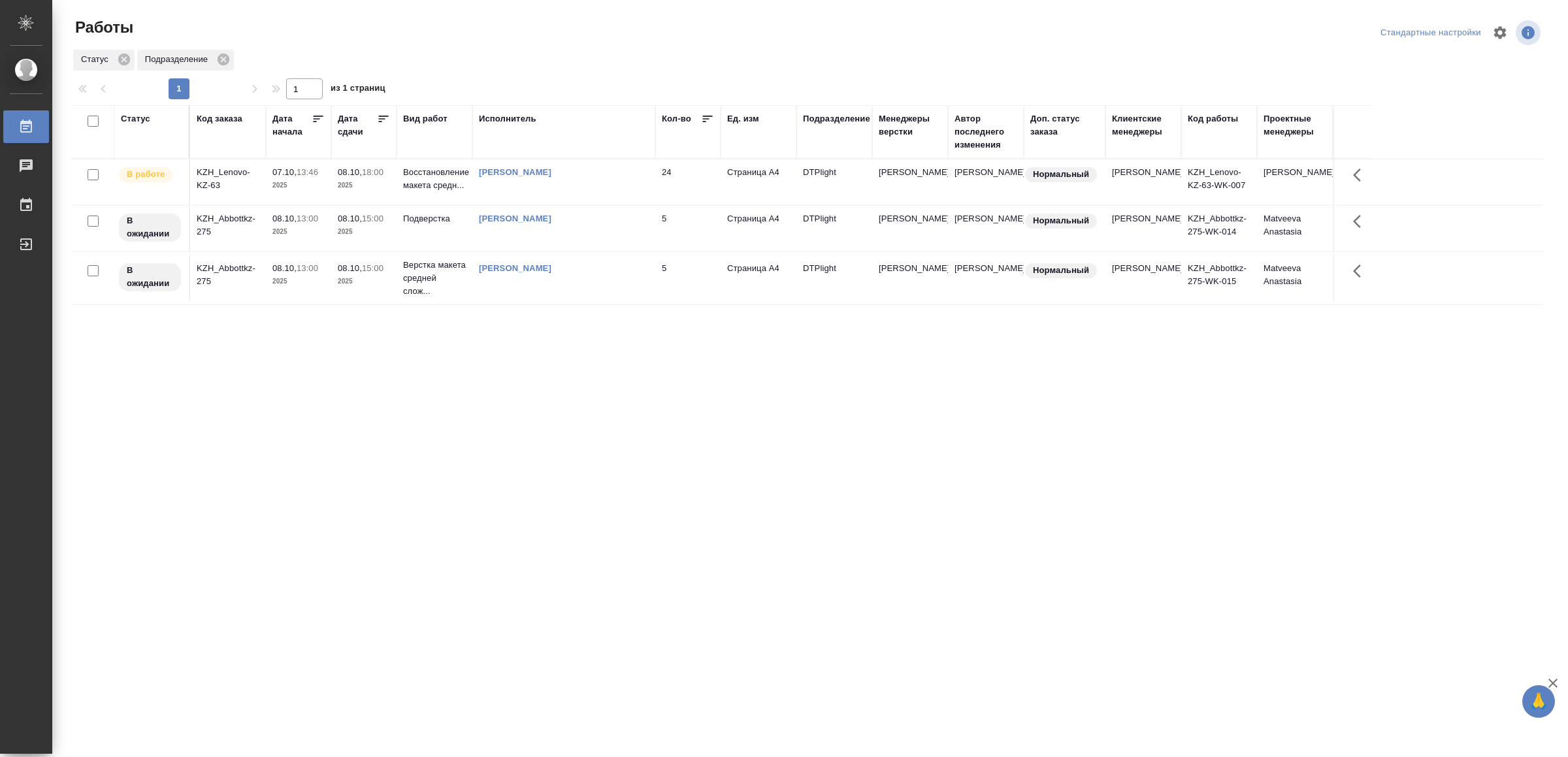
click at [552, 657] on div ".cls-1 fill:#fff; AWATERA Yamkovenko [PERSON_NAME] Работы 0 Чаты График Выйти Р…" at bounding box center [784, 378] width 1568 height 757
click at [612, 185] on td "Ямковенко Вера" at bounding box center [563, 182] width 183 height 46
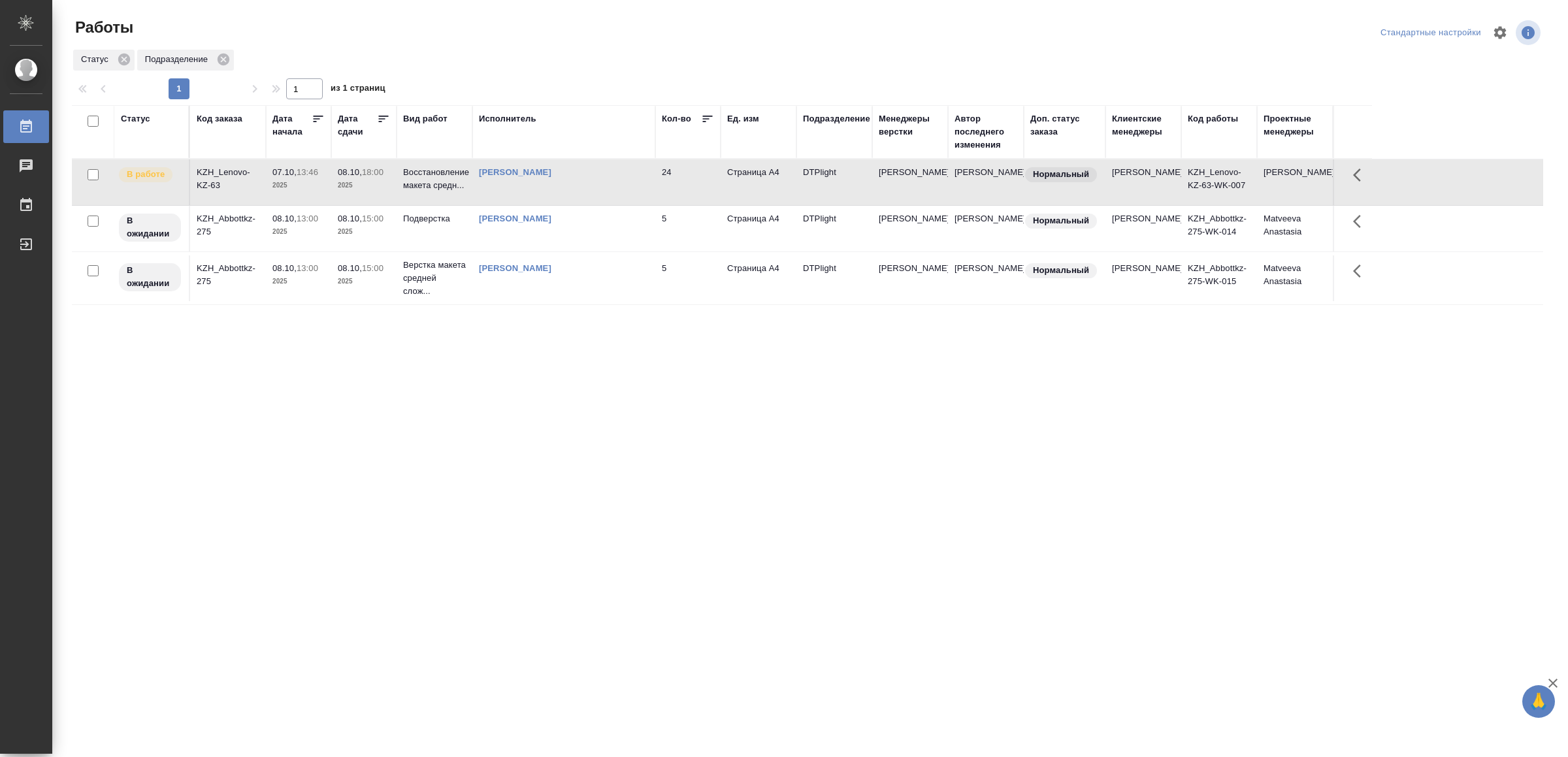
click at [600, 191] on td "Ямковенко Вера" at bounding box center [563, 182] width 183 height 46
click at [600, 191] on td "[PERSON_NAME]" at bounding box center [563, 182] width 183 height 46
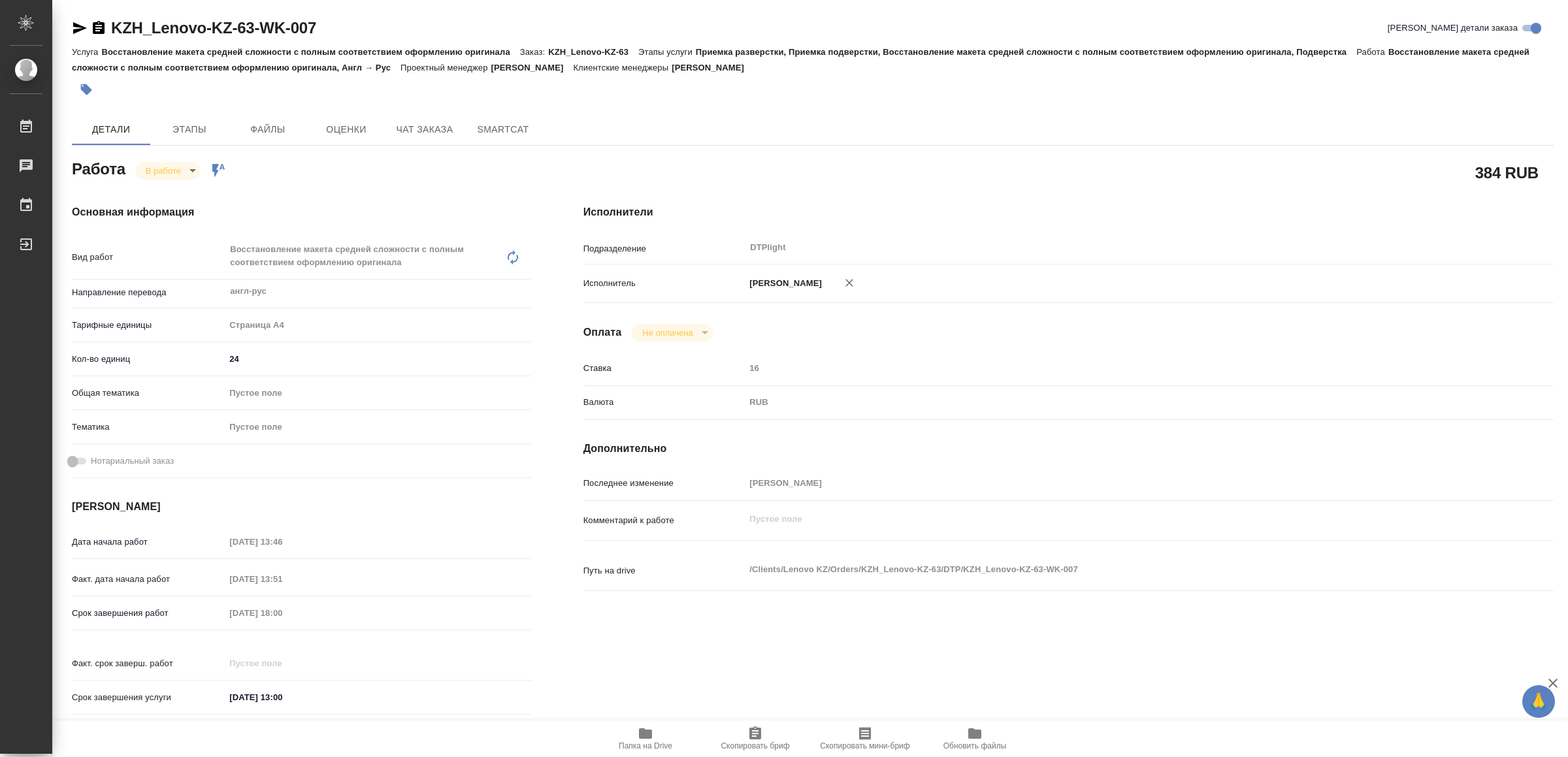
click at [655, 730] on span "Папка на Drive" at bounding box center [645, 739] width 94 height 25
click at [75, 22] on icon "button" at bounding box center [80, 28] width 16 height 16
click at [166, 164] on body "🙏 .cls-1 fill:#fff; AWATERA Yamkovenko Vera Работы 0 Чаты График Выйти KZH_Leno…" at bounding box center [784, 378] width 1568 height 757
click at [173, 186] on button "Выполнен" at bounding box center [170, 193] width 48 height 15
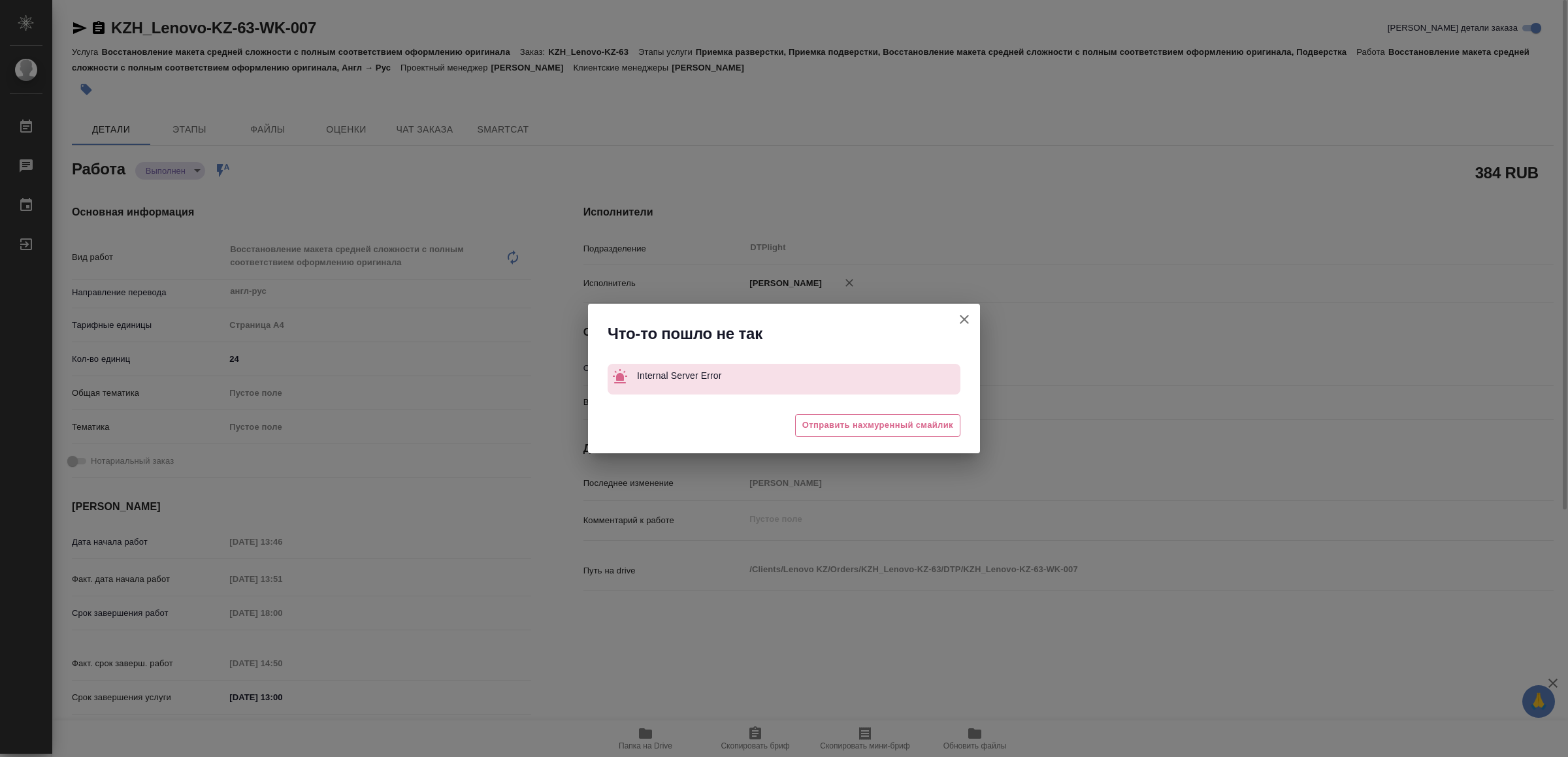
type textarea "x"
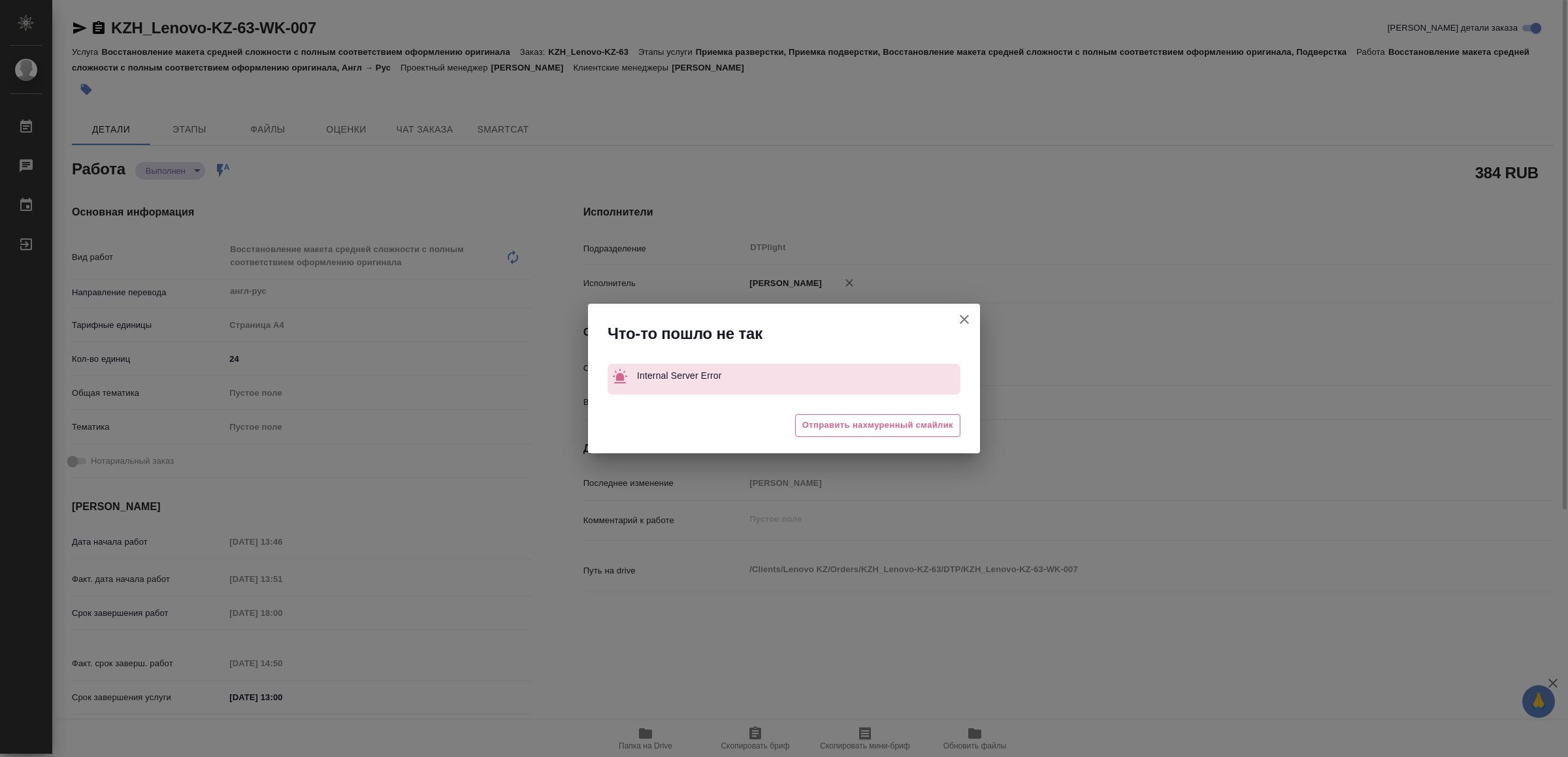
type textarea "x"
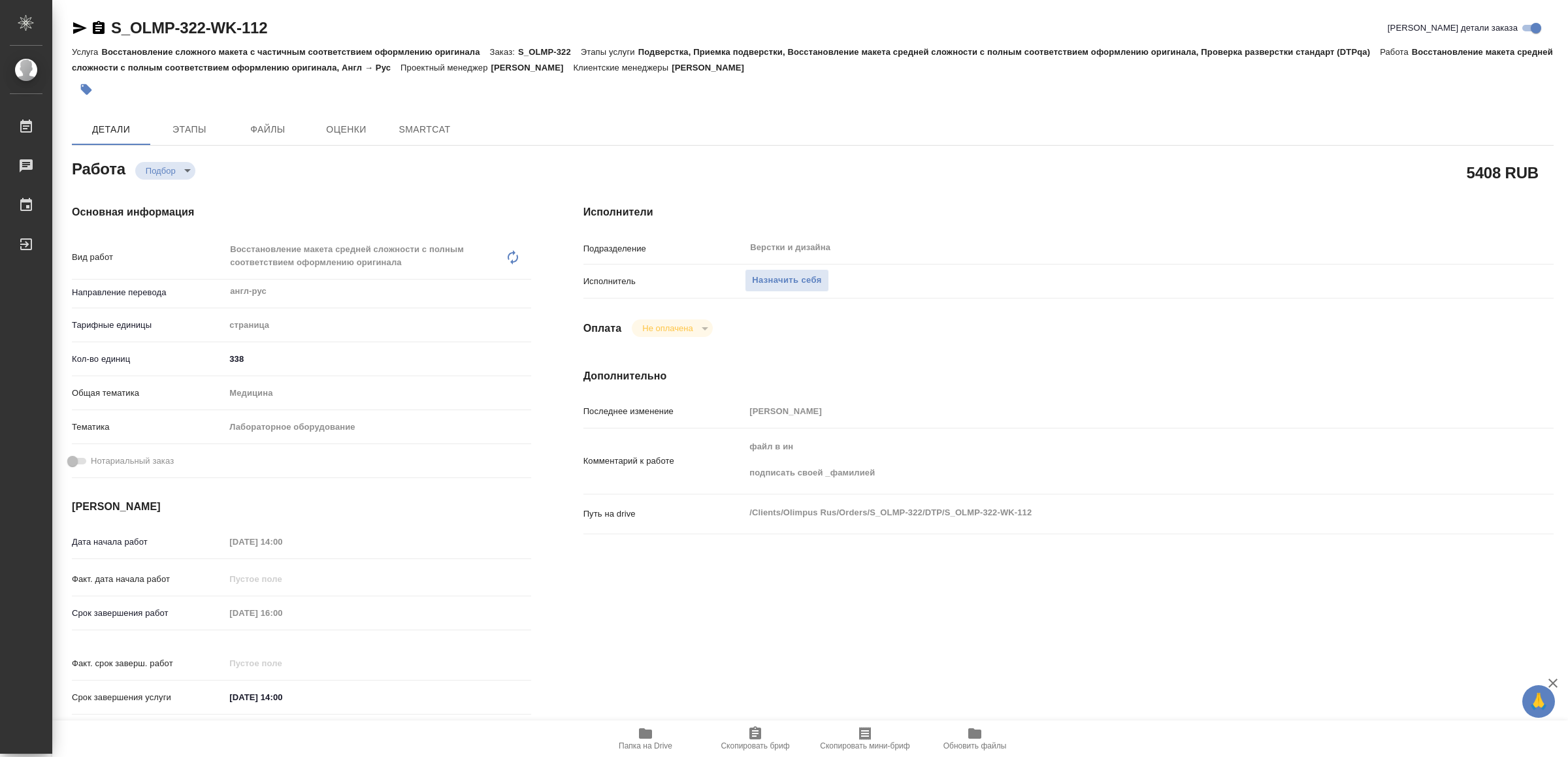
type textarea "x"
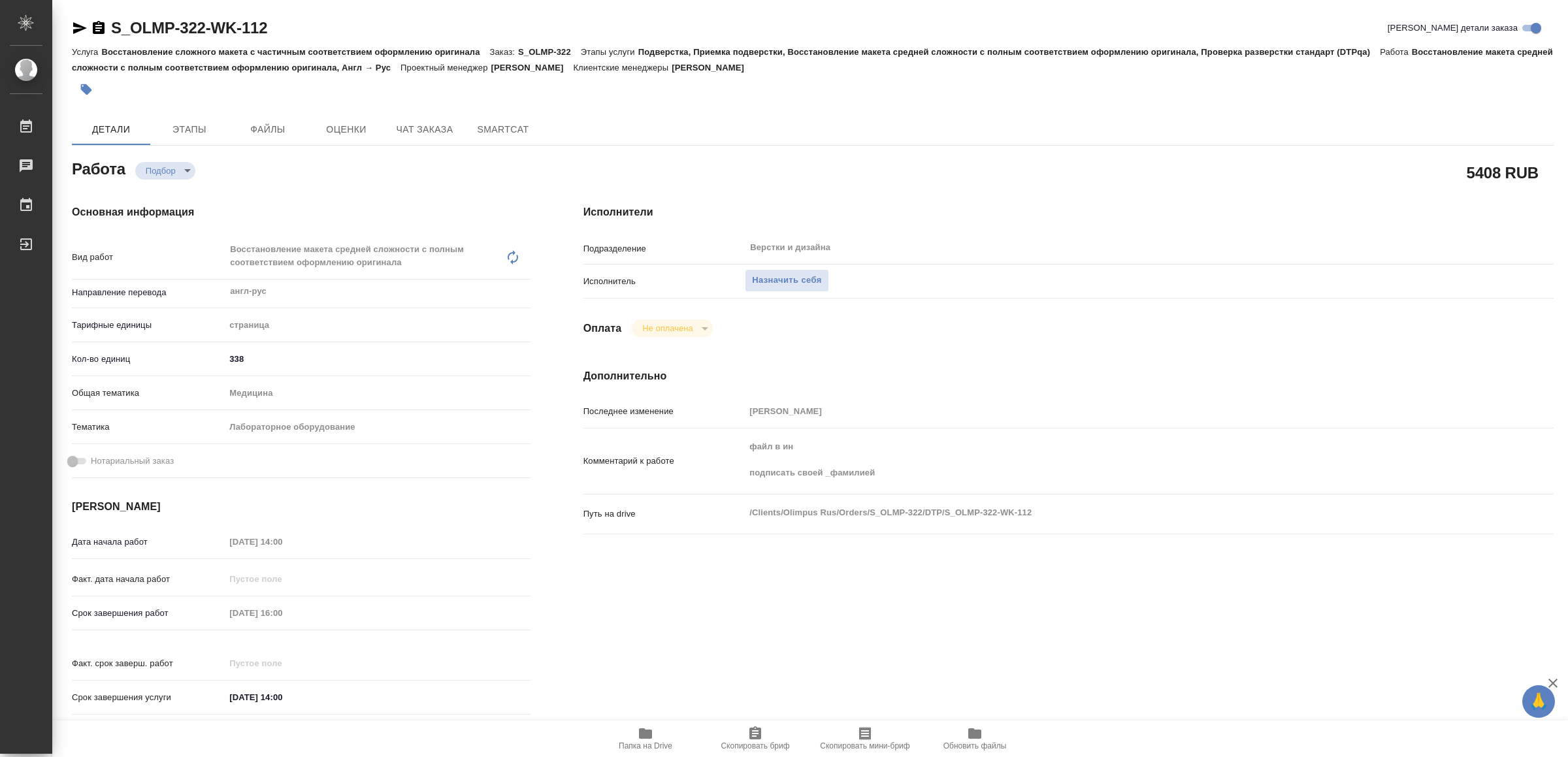
type textarea "x"
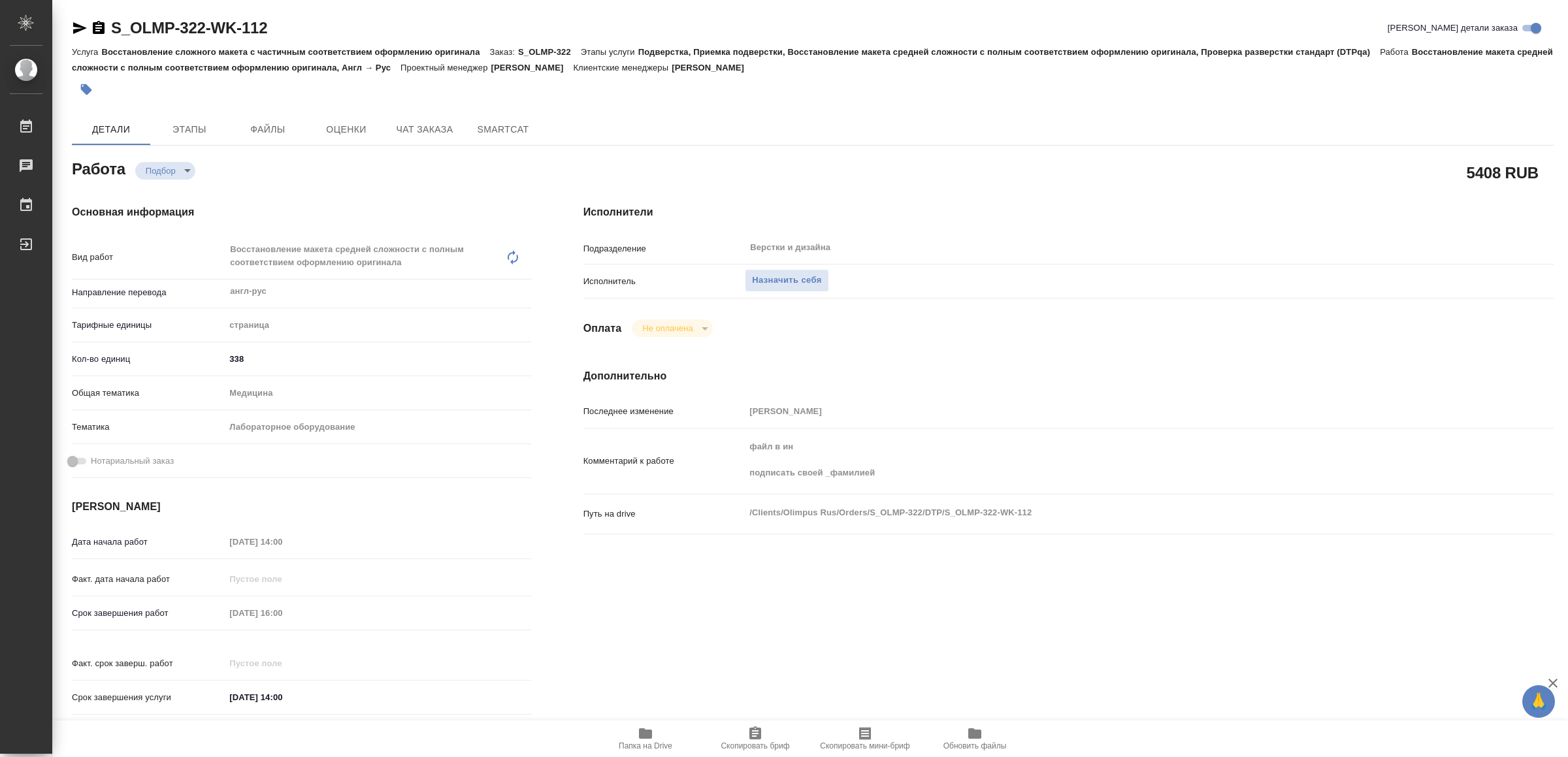
click at [641, 735] on icon "button" at bounding box center [645, 734] width 13 height 11
type textarea "x"
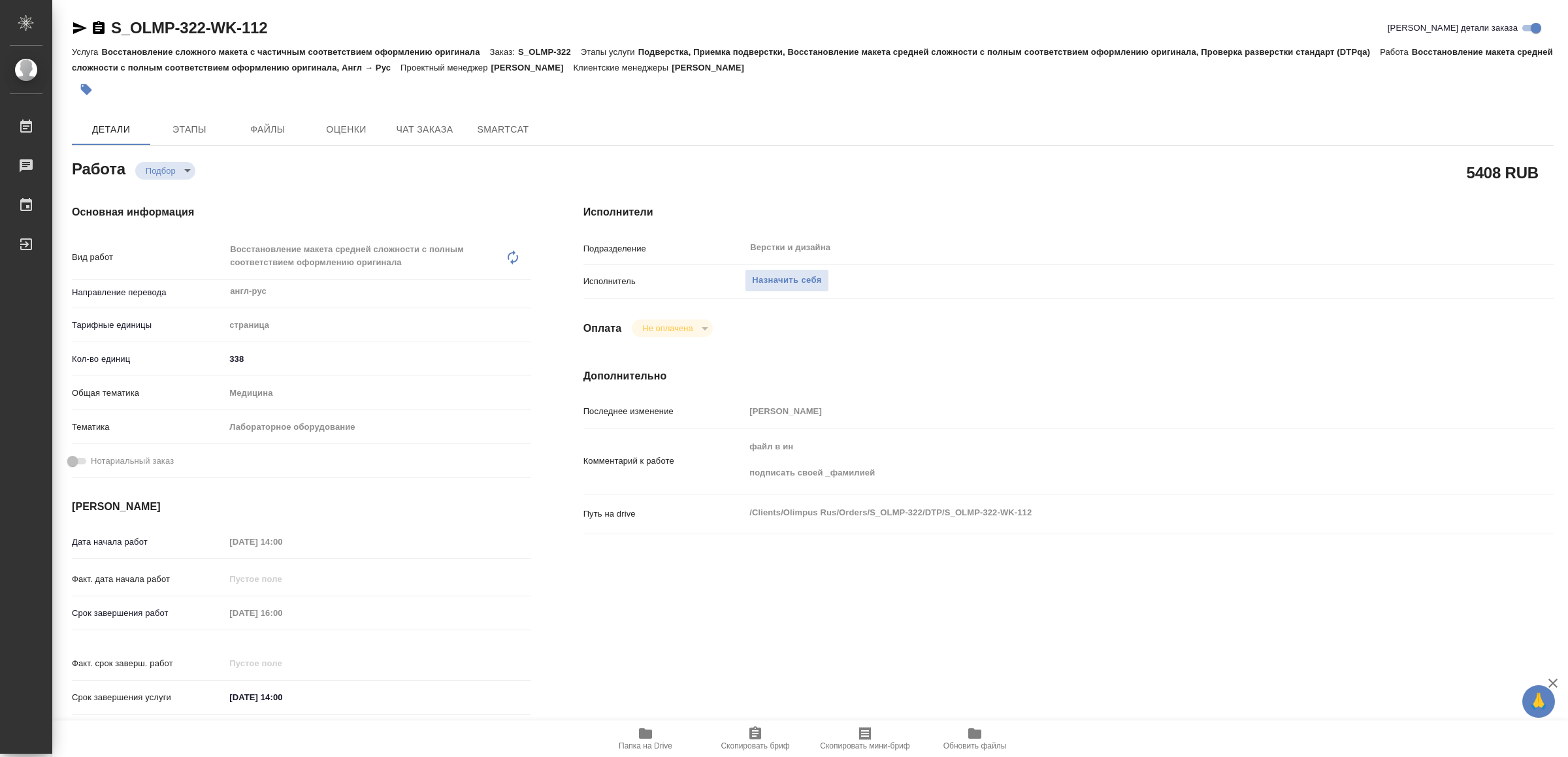
type textarea "x"
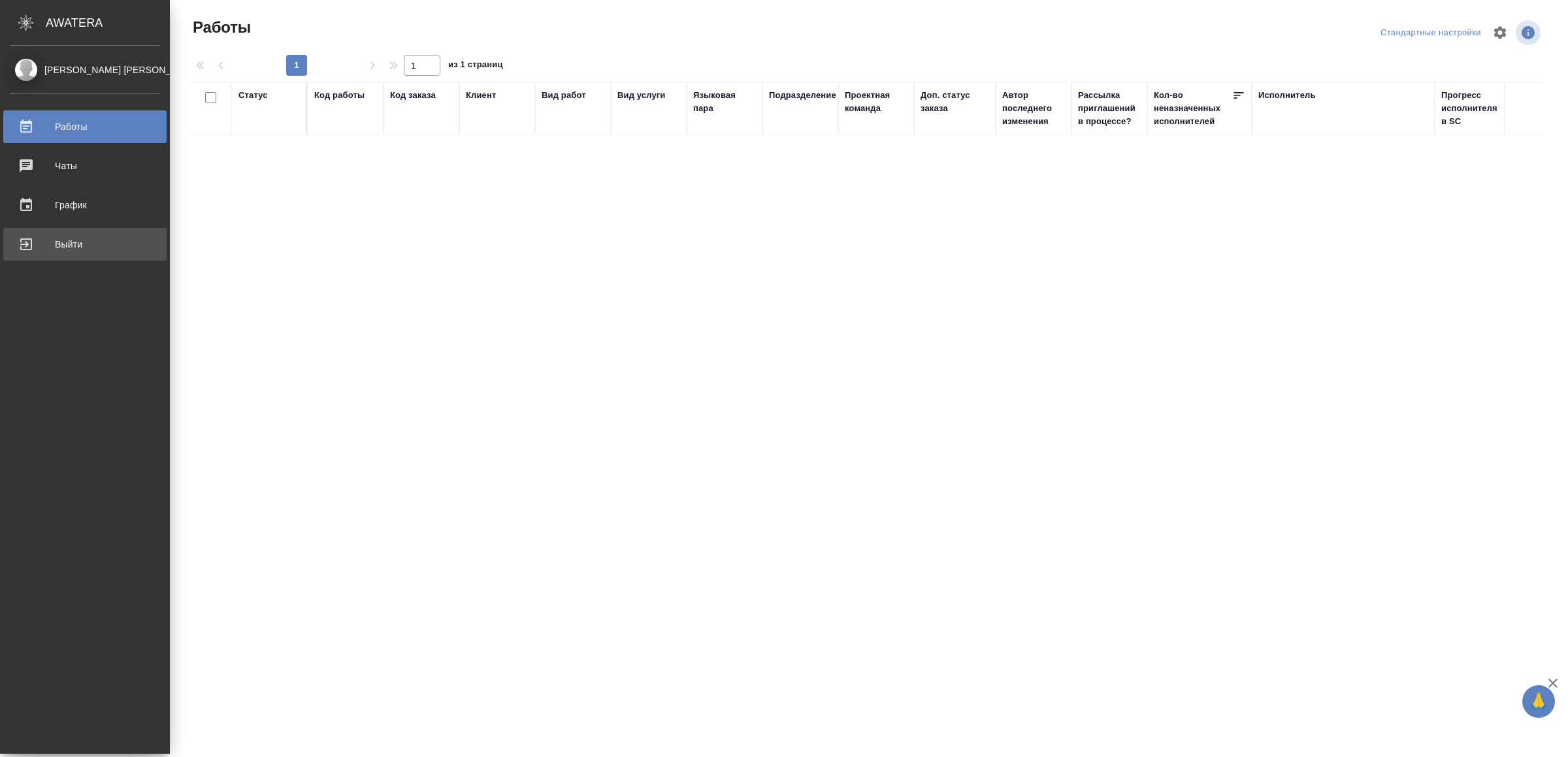
click at [36, 236] on div "Выйти" at bounding box center [85, 244] width 150 height 20
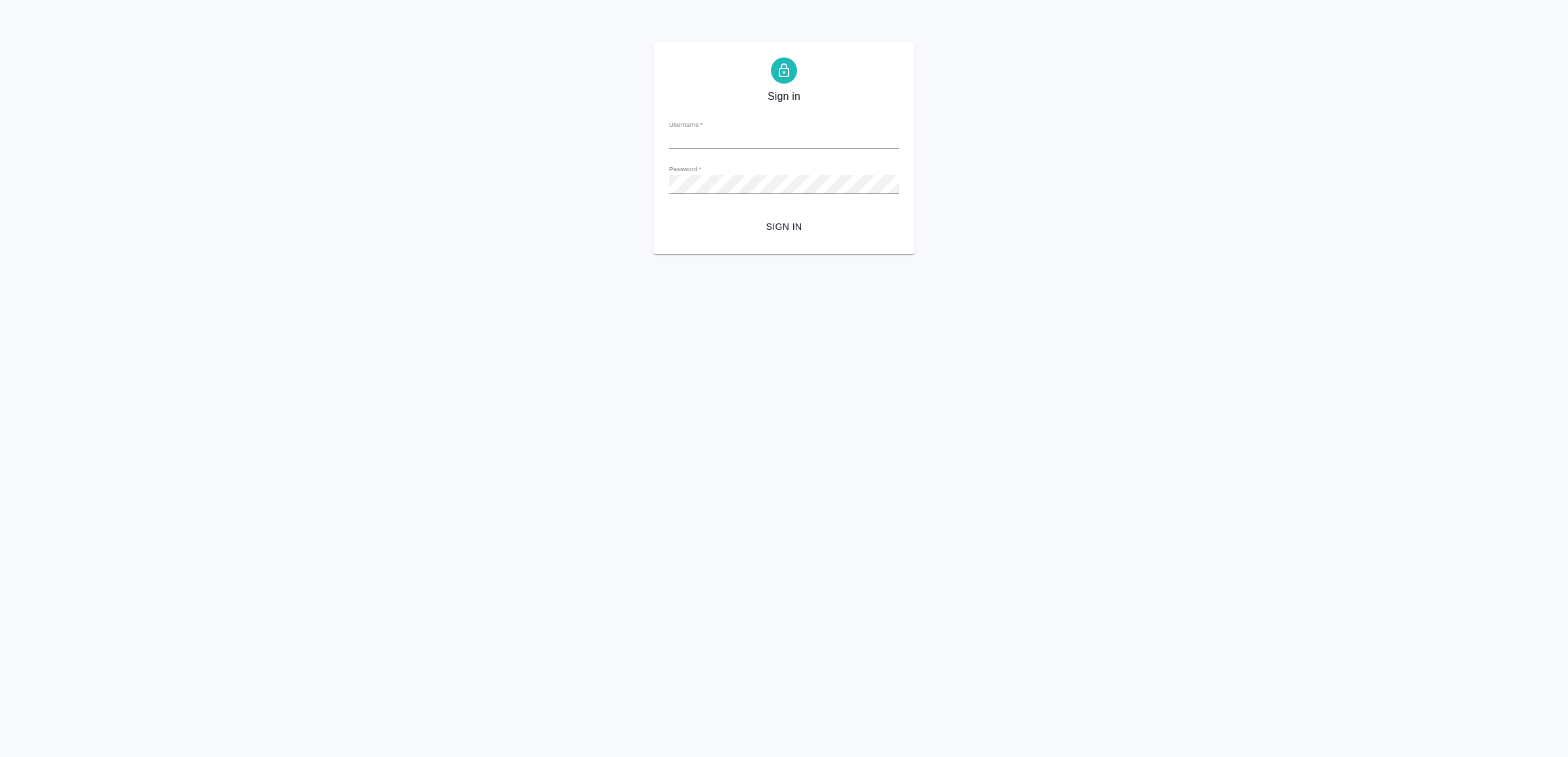
type input "v.yamkovenko@awatera.com"
click at [721, 223] on span "Sign in" at bounding box center [784, 227] width 209 height 17
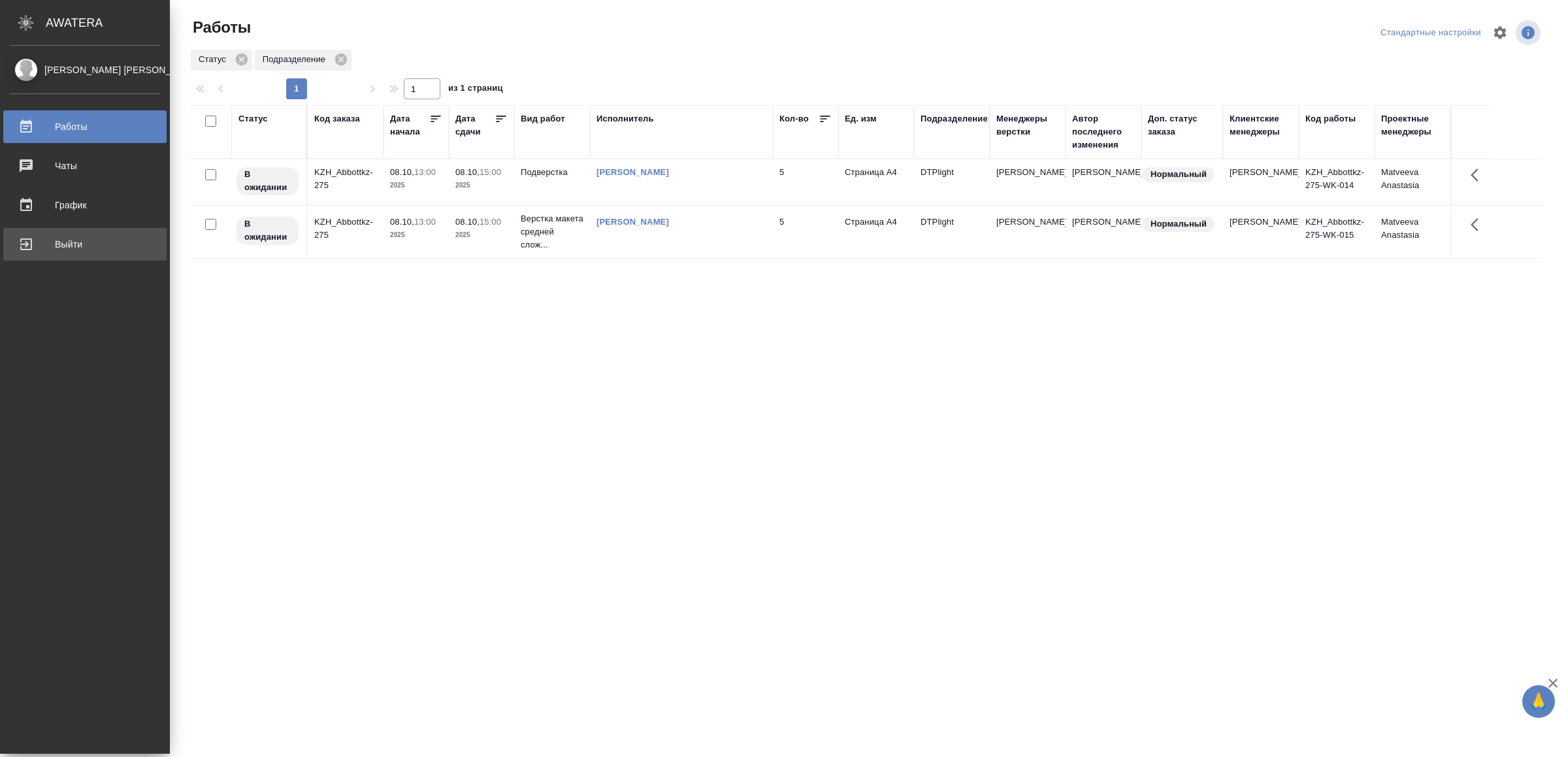
click at [17, 245] on div "Выйти" at bounding box center [85, 244] width 150 height 20
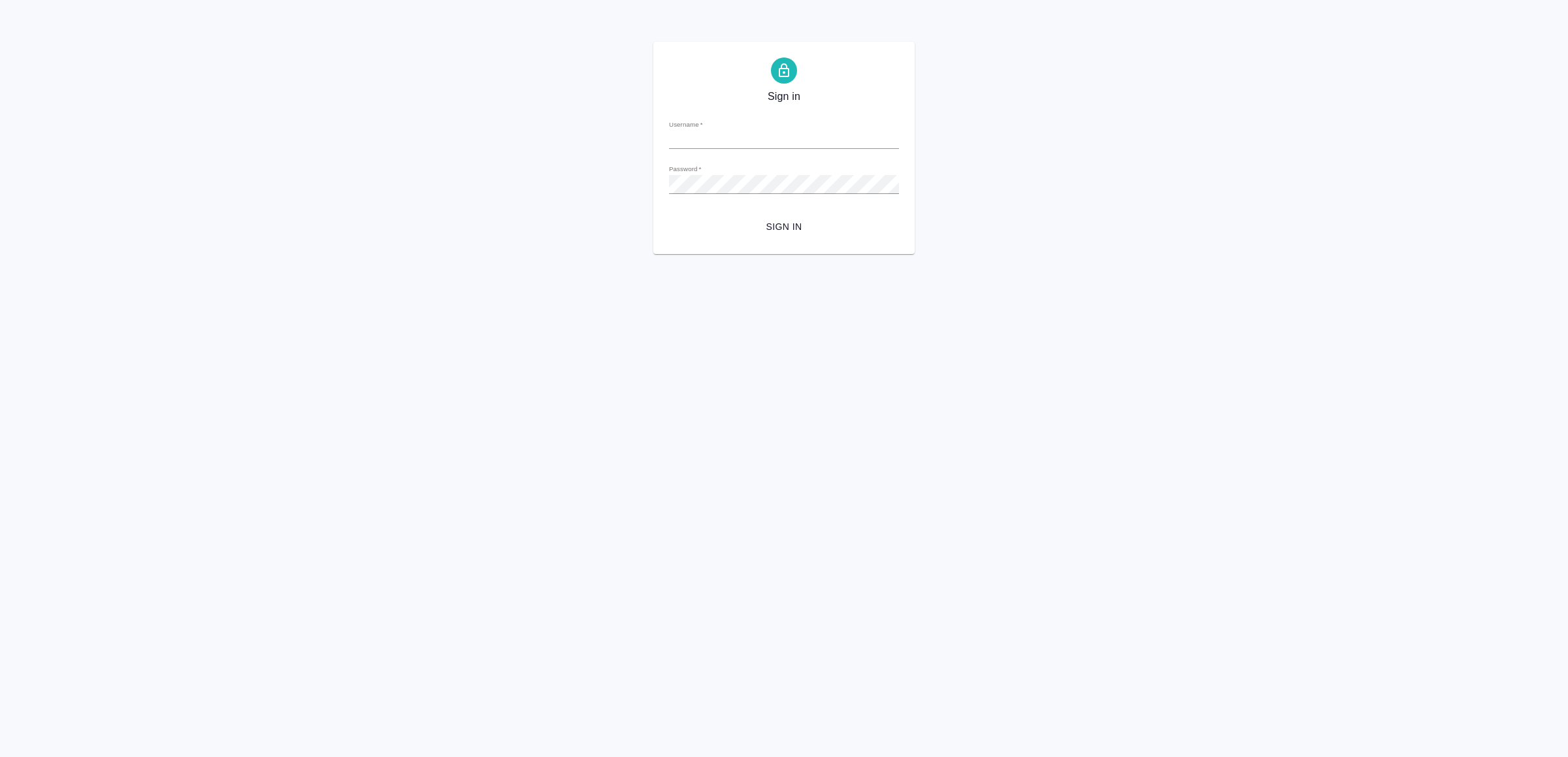
type input "v.yamkovenko@awatera.com"
click at [759, 229] on span "Sign in" at bounding box center [784, 227] width 209 height 17
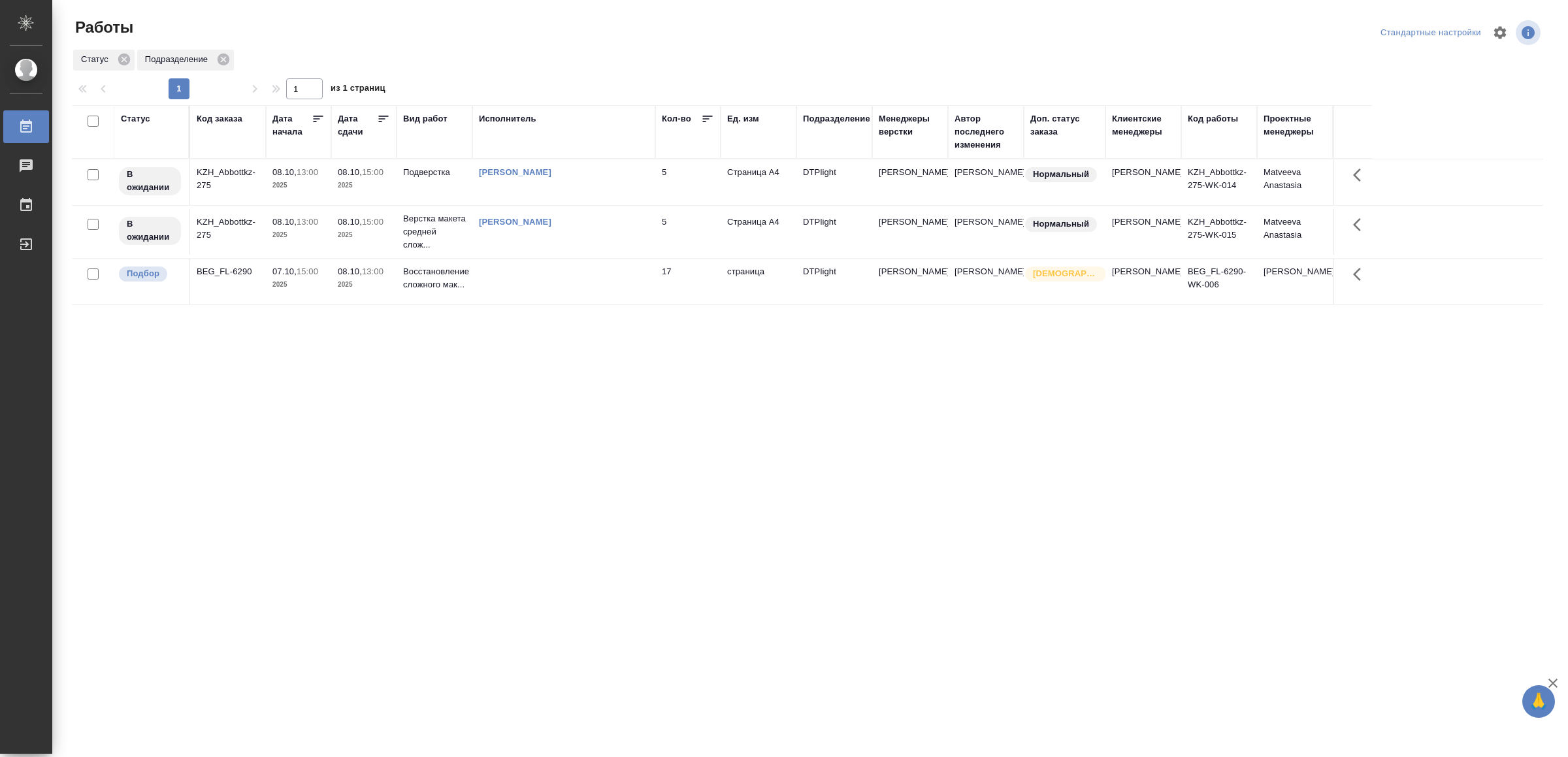
click at [582, 279] on td at bounding box center [563, 281] width 183 height 46
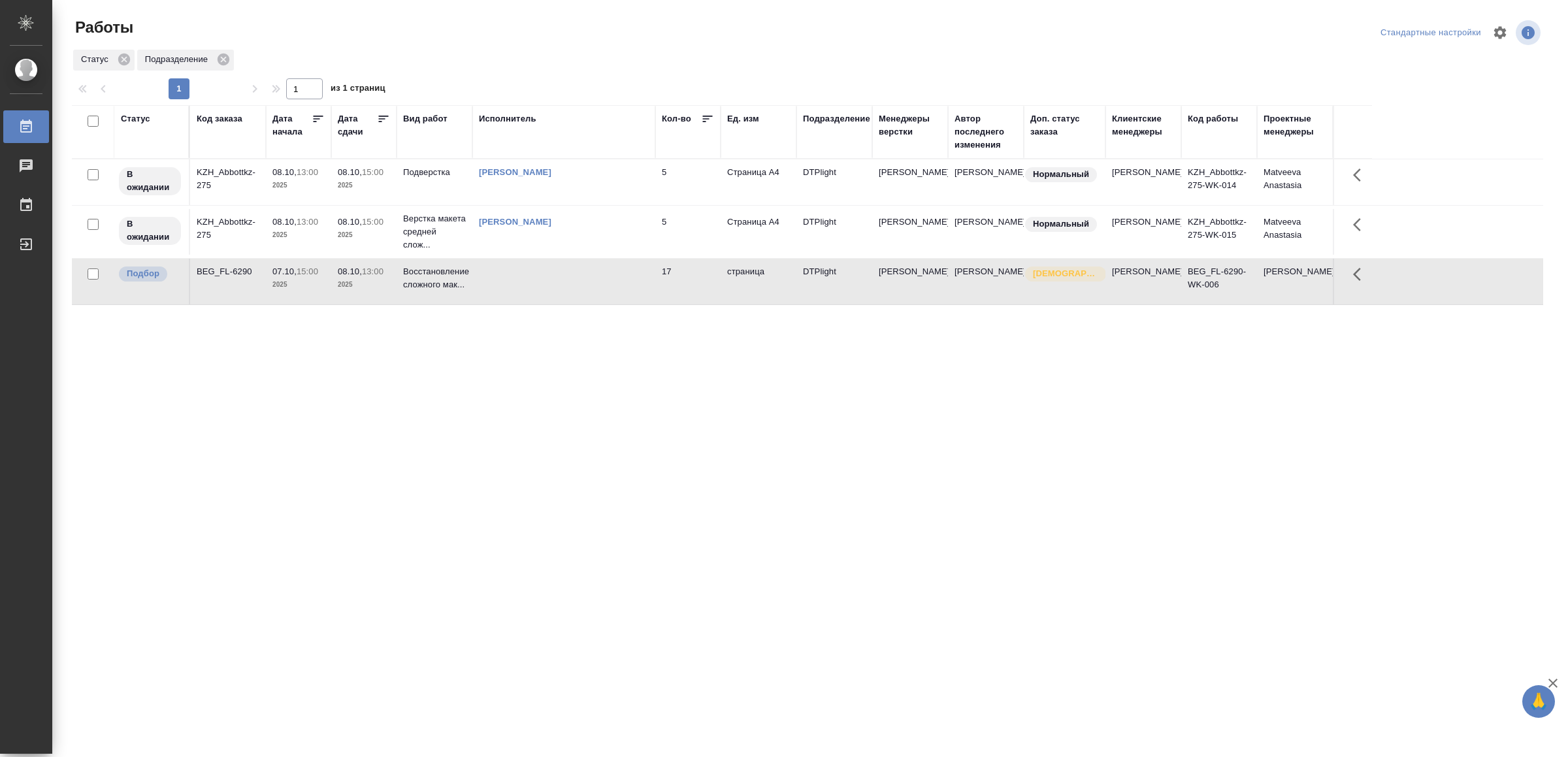
click at [582, 279] on td at bounding box center [563, 281] width 183 height 46
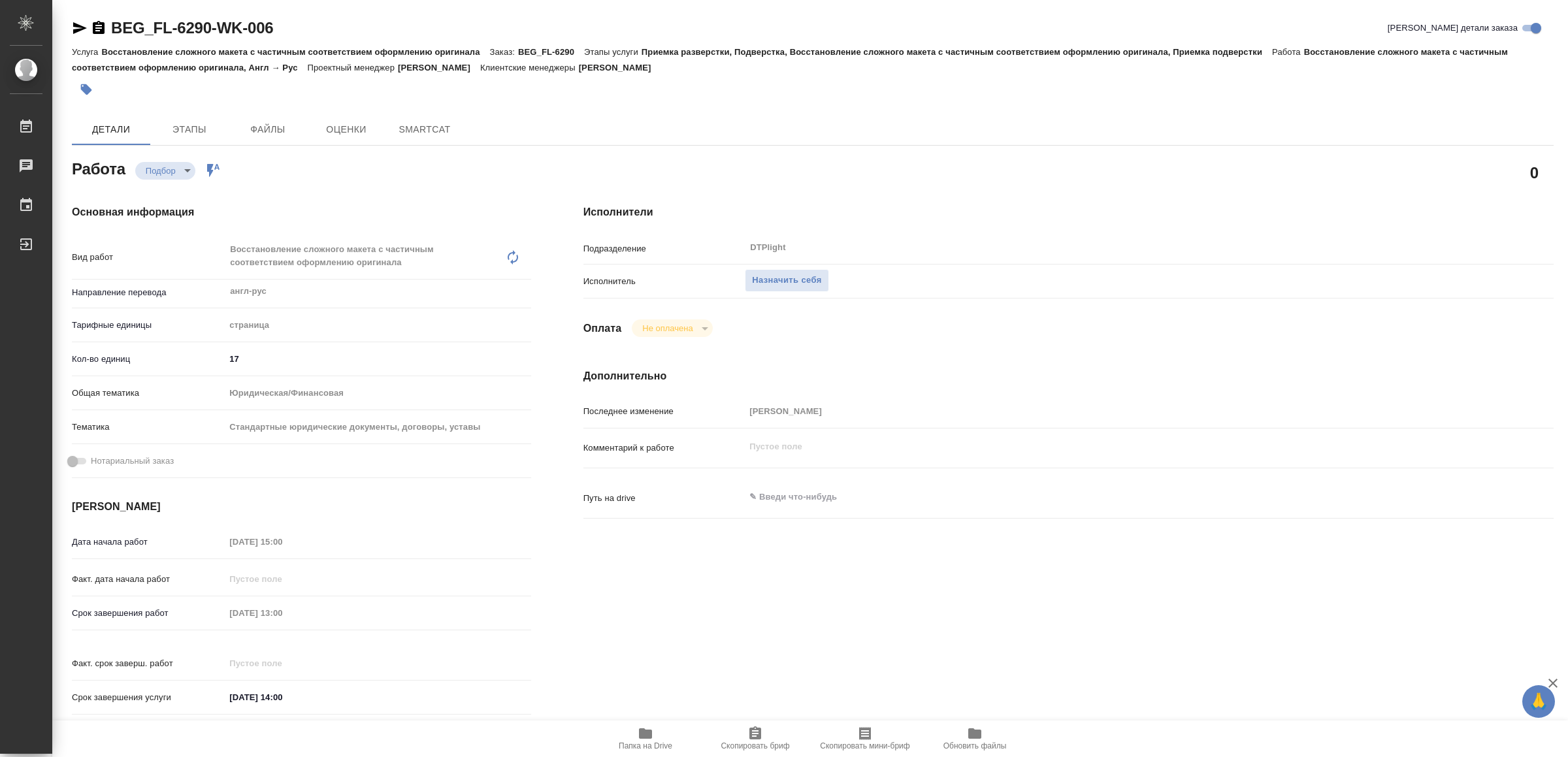
click at [637, 737] on icon "button" at bounding box center [645, 734] width 16 height 16
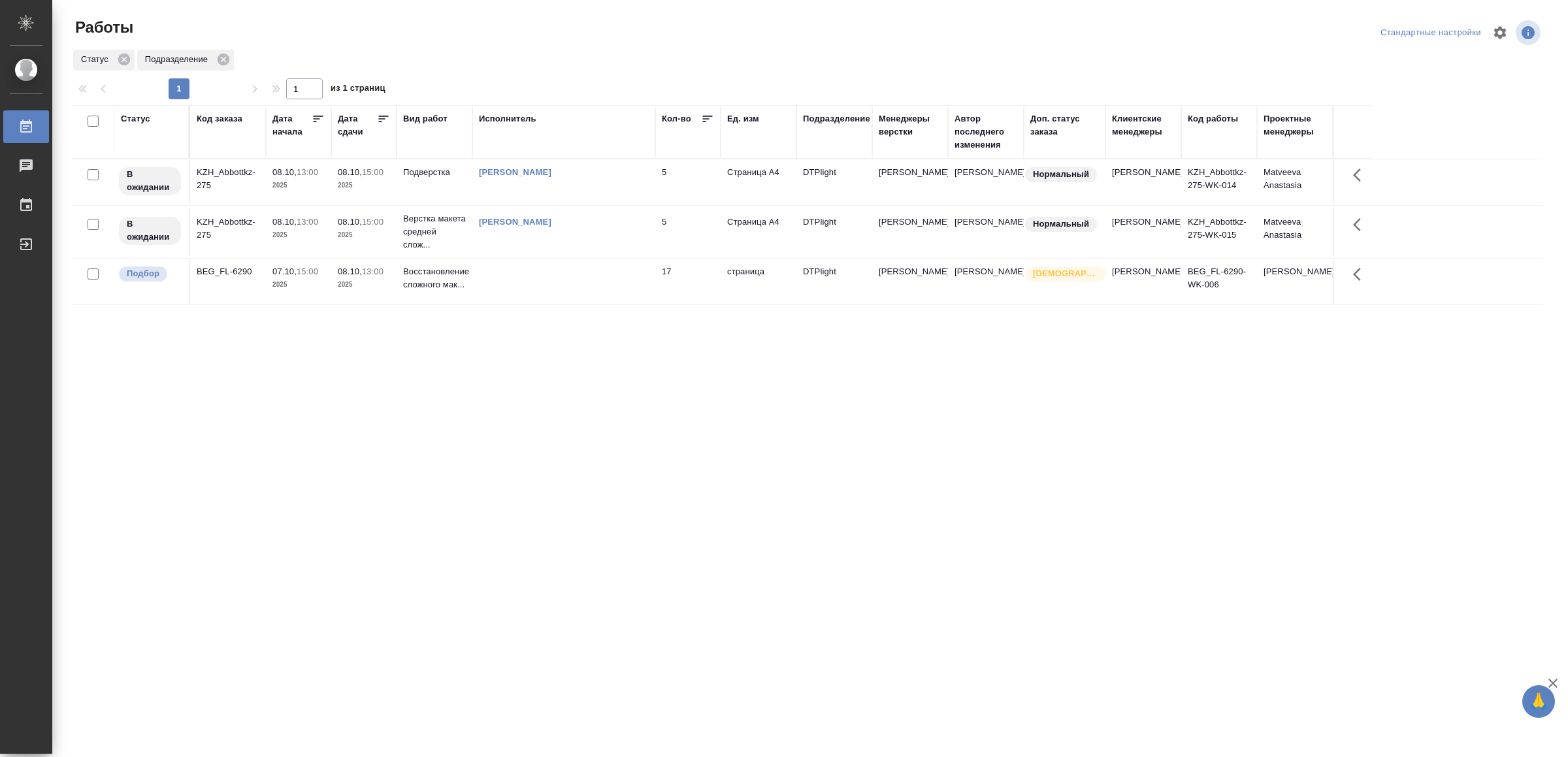
drag, startPoint x: 367, startPoint y: 488, endPoint x: 381, endPoint y: 475, distance: 19.1
drag, startPoint x: 625, startPoint y: 528, endPoint x: 629, endPoint y: 510, distance: 18.4
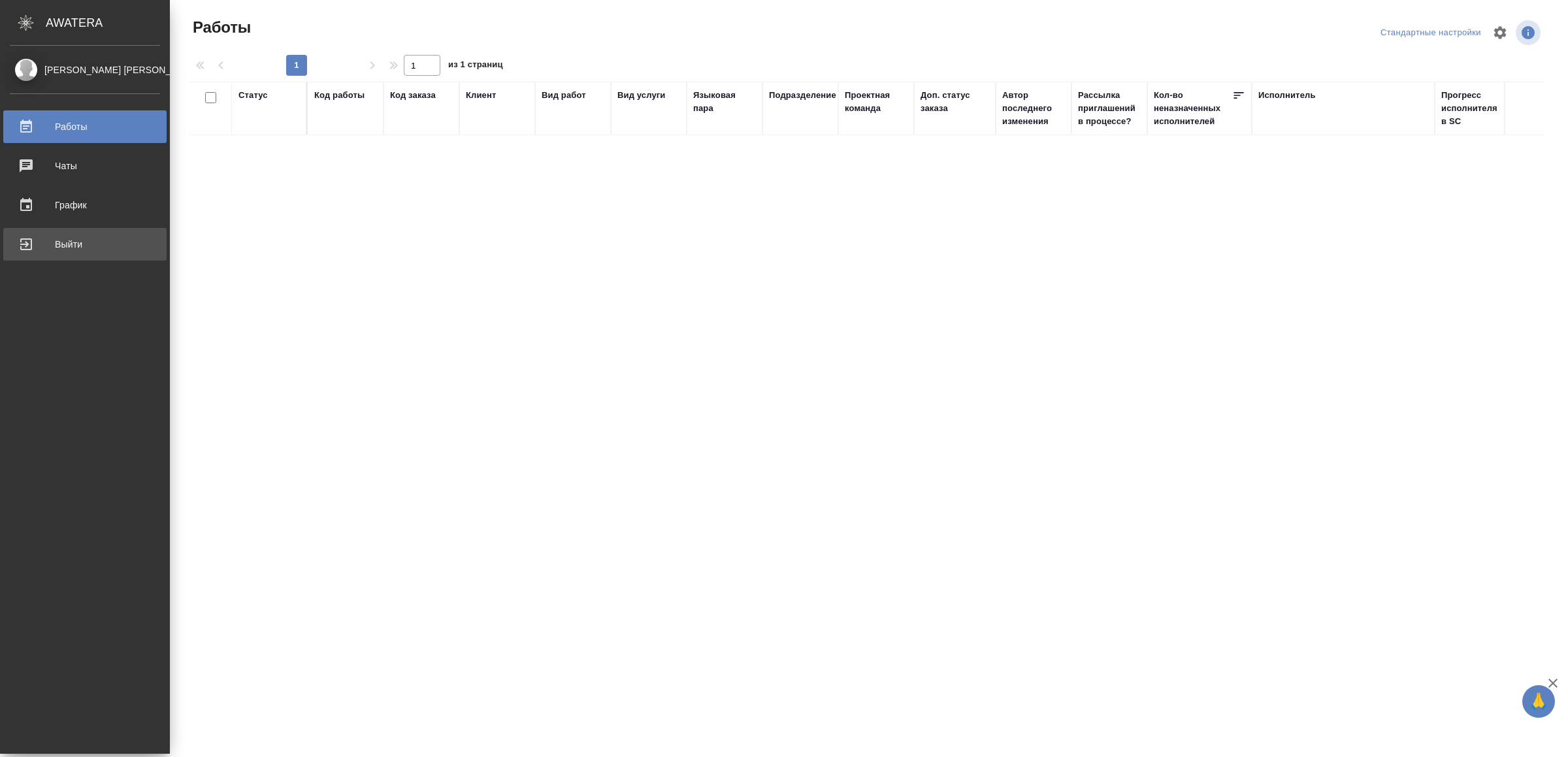
click at [33, 244] on div "Выйти" at bounding box center [85, 244] width 150 height 20
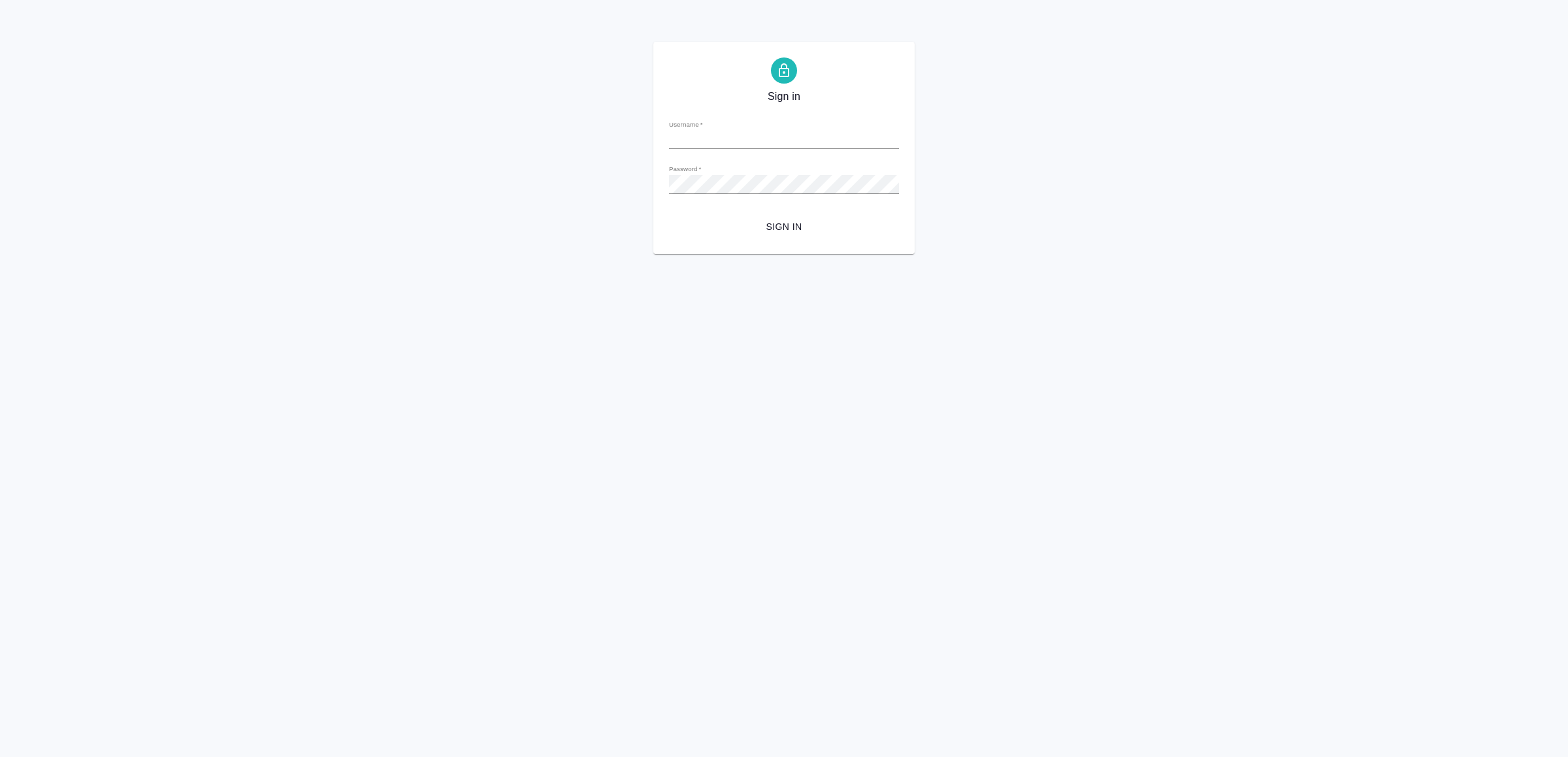
type input "[EMAIL_ADDRESS][DOMAIN_NAME]"
click at [808, 222] on span "Sign in" at bounding box center [784, 227] width 209 height 17
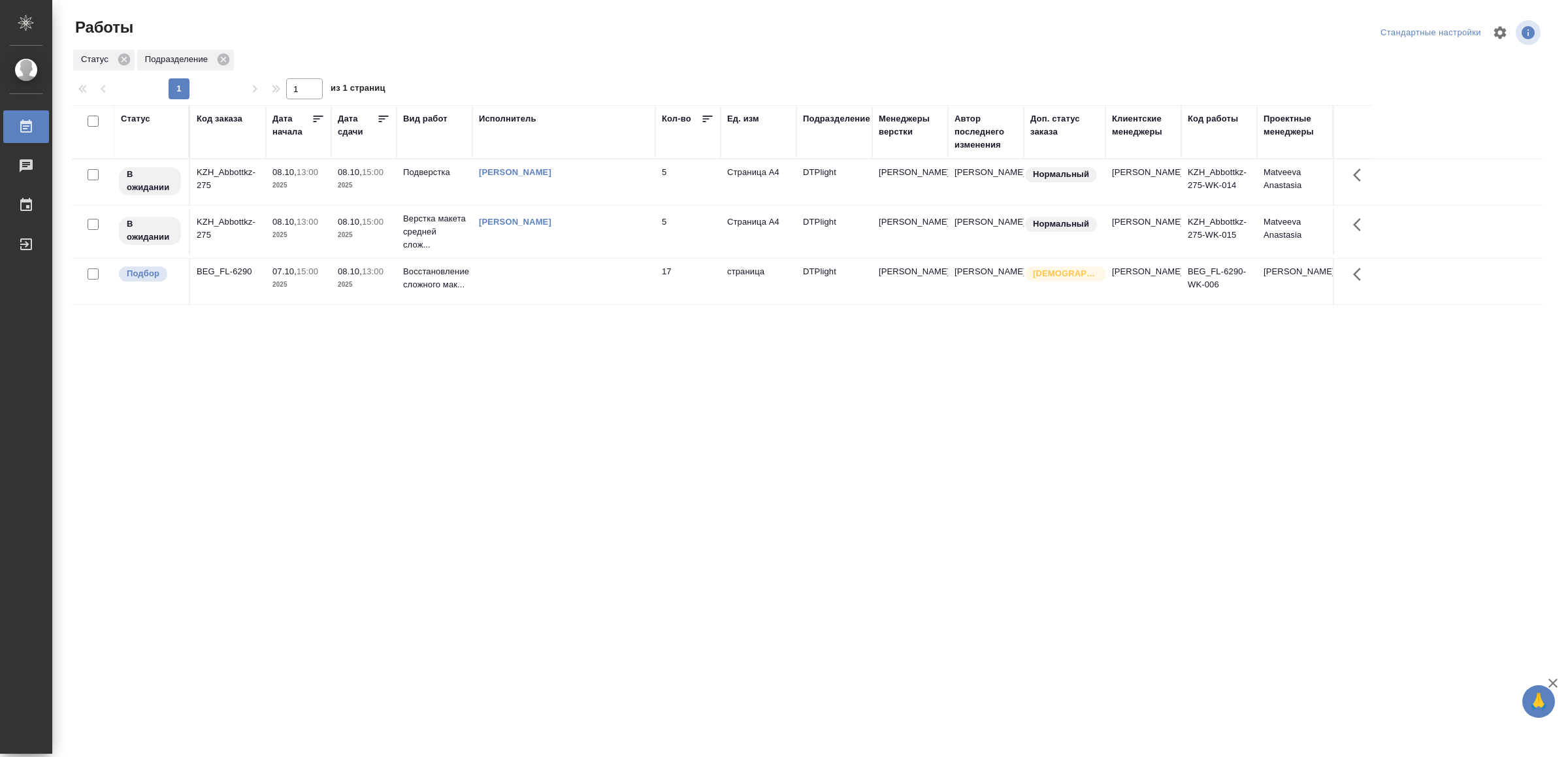
click at [626, 293] on td at bounding box center [563, 281] width 183 height 46
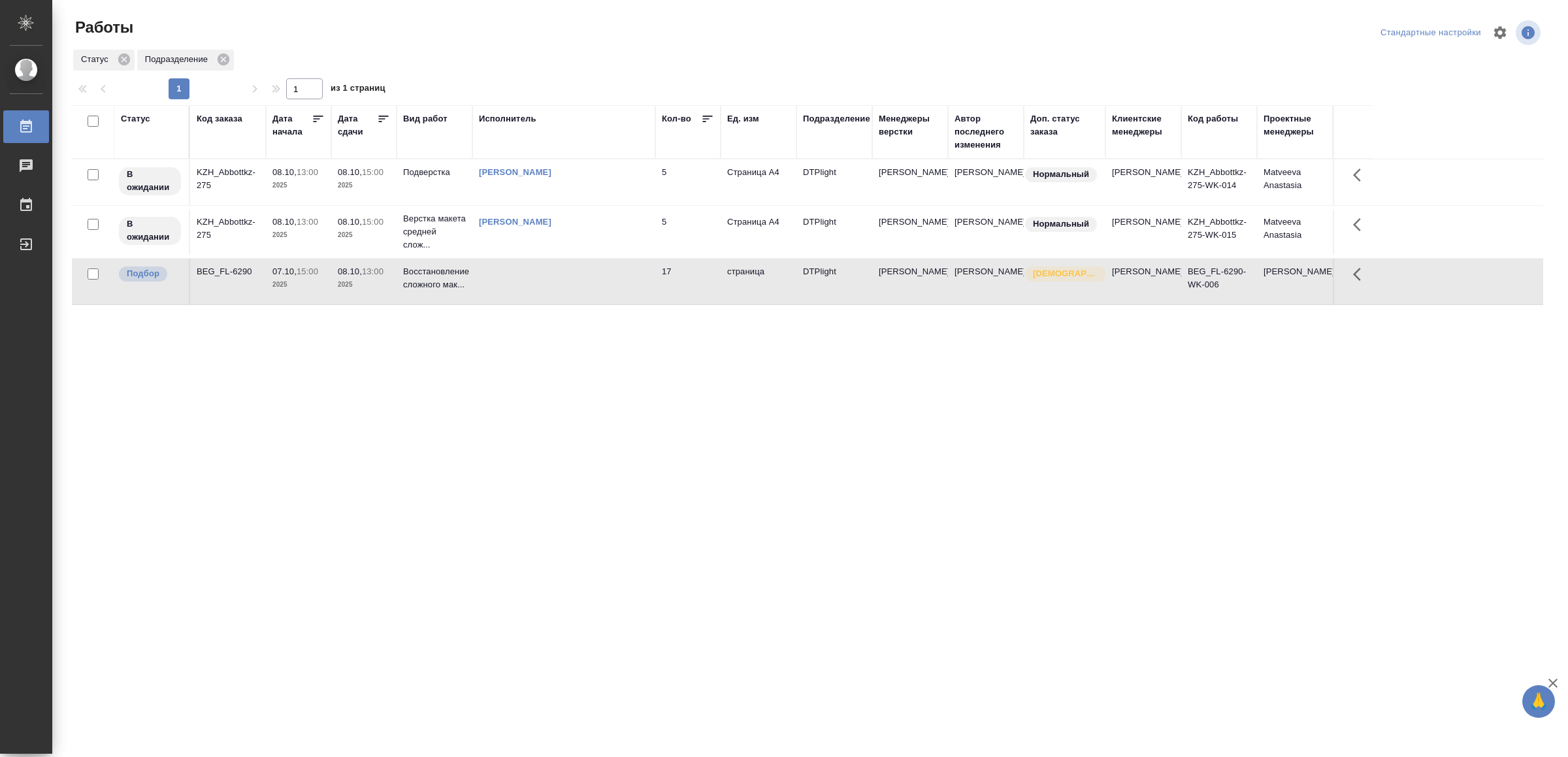
click at [626, 293] on td at bounding box center [563, 281] width 183 height 46
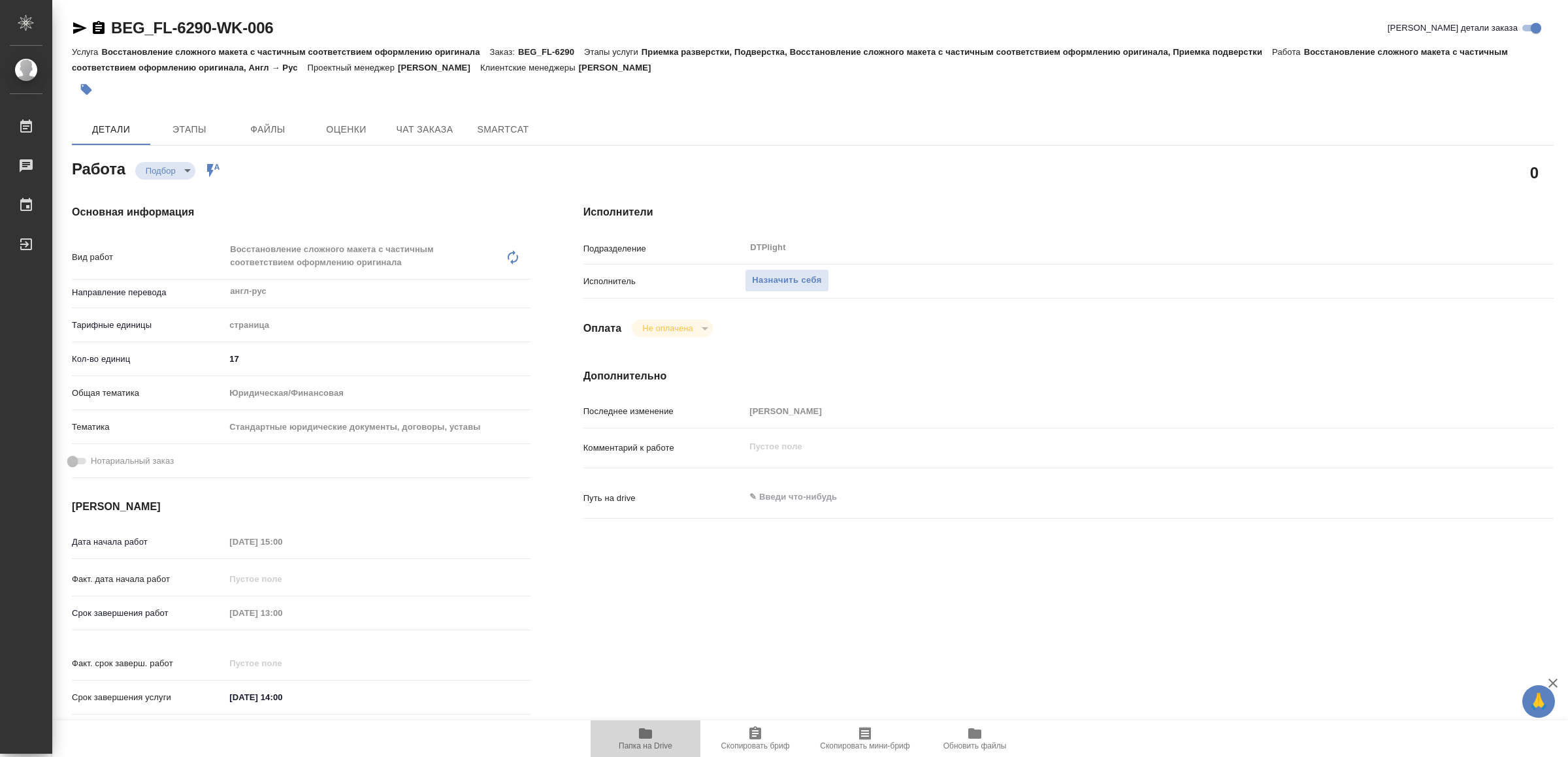
click at [639, 737] on icon "button" at bounding box center [645, 734] width 13 height 11
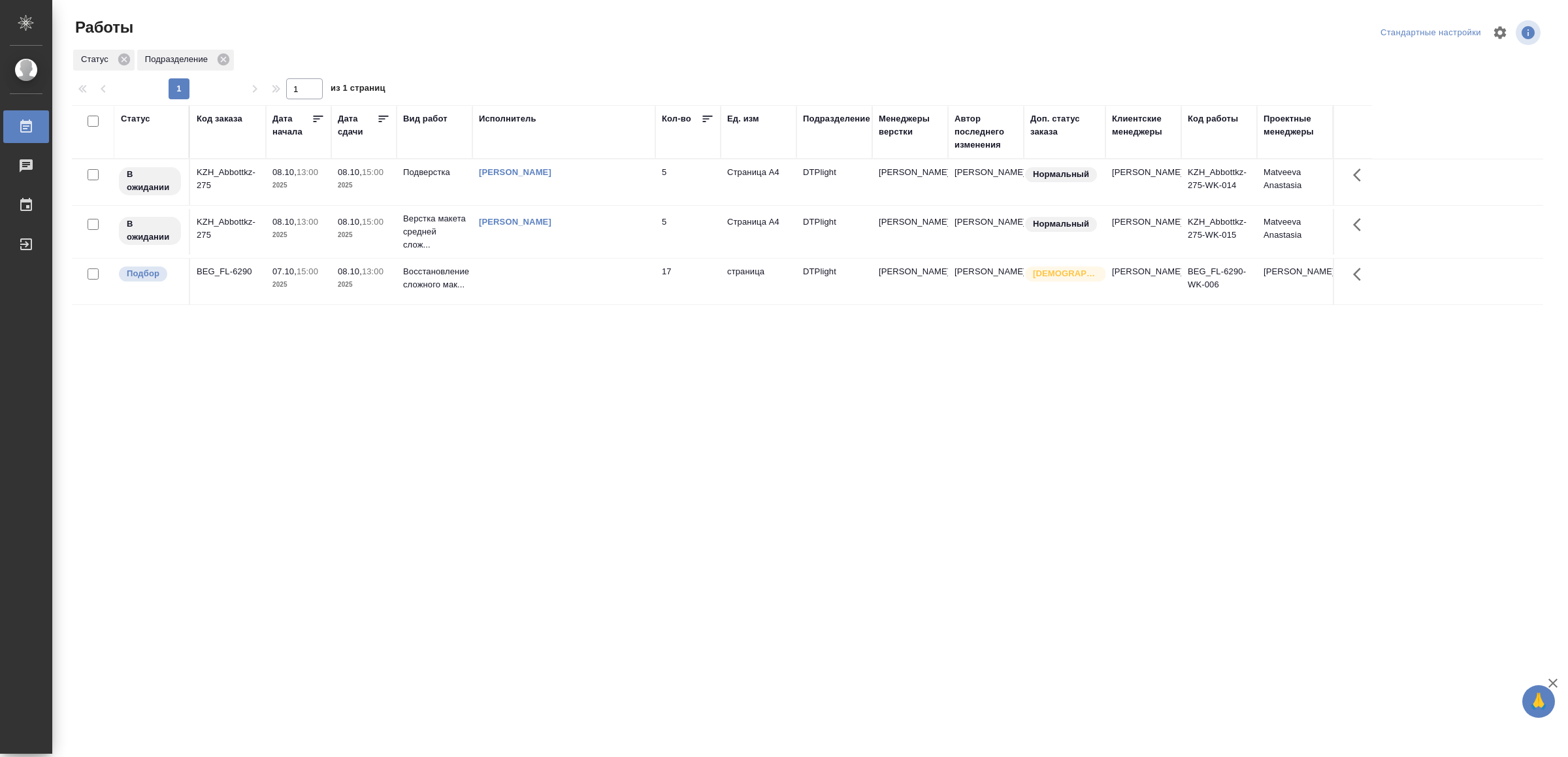
click at [594, 295] on td at bounding box center [563, 281] width 183 height 46
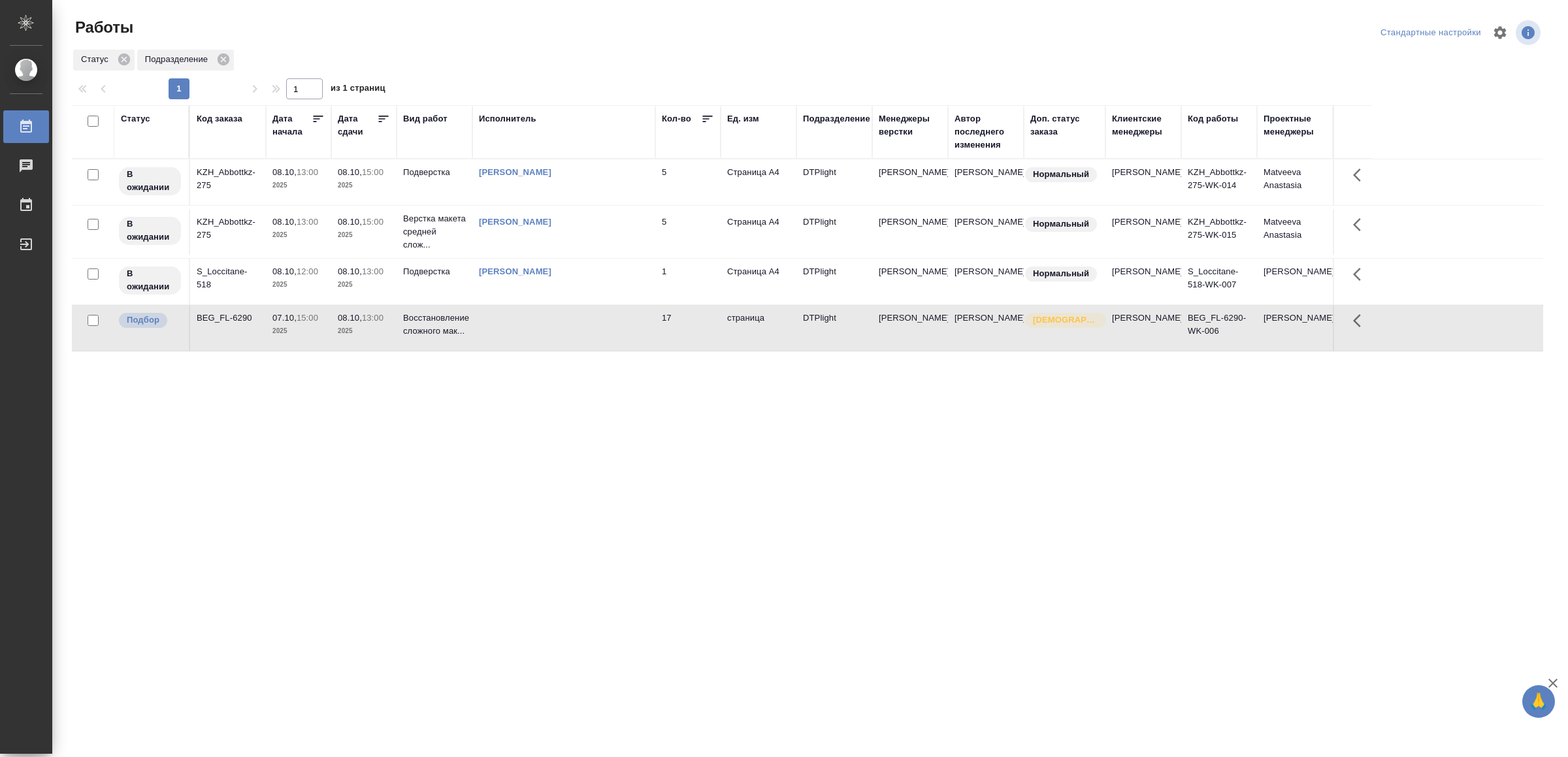
drag, startPoint x: 500, startPoint y: 497, endPoint x: 379, endPoint y: 498, distance: 121.0
click at [379, 498] on div "Статус Код заказа Дата начала Дата сдачи Вид работ Исполнитель Кол-во Ед. изм П…" at bounding box center [807, 340] width 1471 height 470
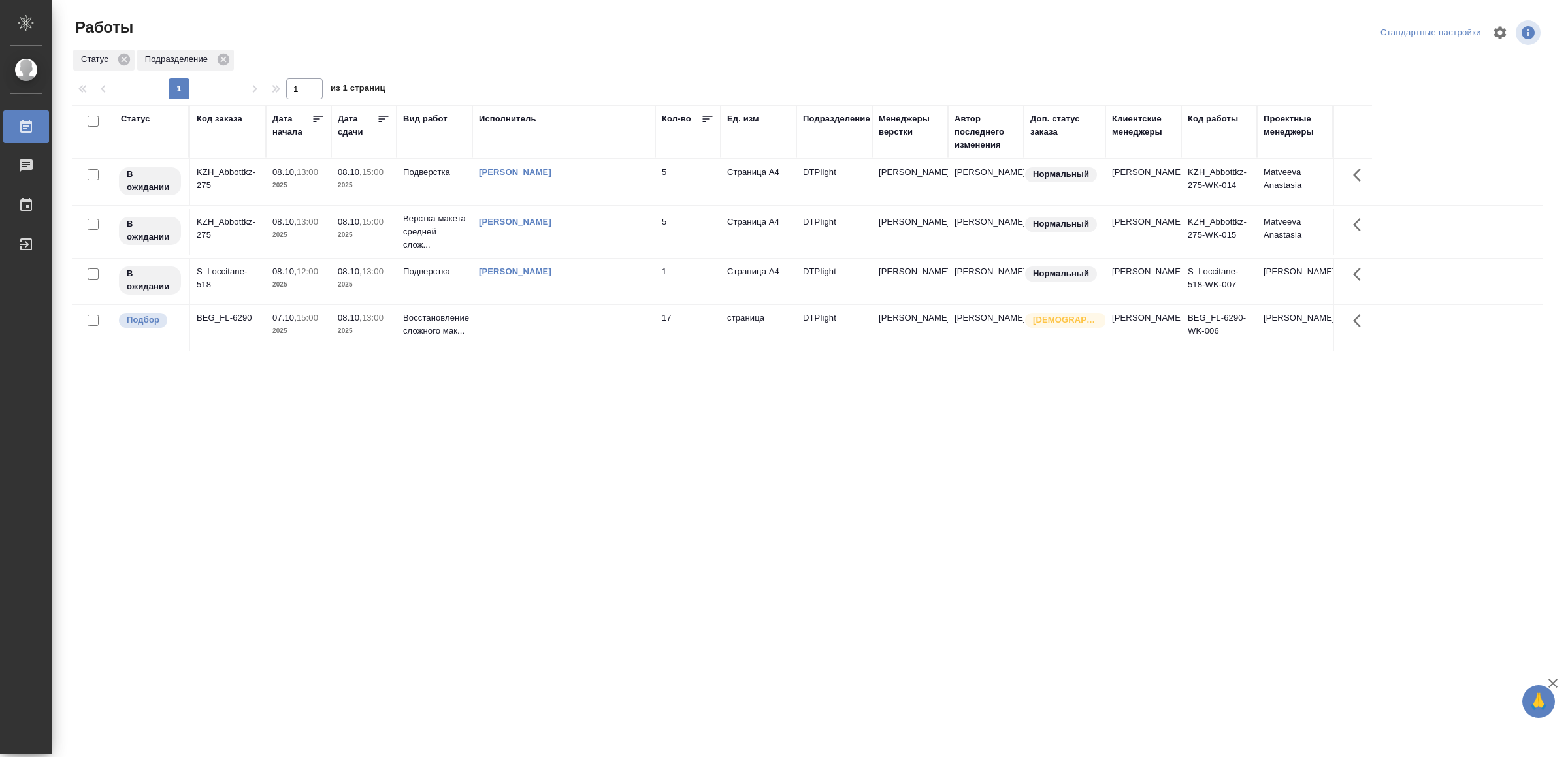
drag, startPoint x: 717, startPoint y: 556, endPoint x: 717, endPoint y: 545, distance: 11.0
drag, startPoint x: 526, startPoint y: 481, endPoint x: 528, endPoint y: 489, distance: 8.2
drag, startPoint x: 657, startPoint y: 665, endPoint x: 663, endPoint y: 655, distance: 11.7
drag, startPoint x: 511, startPoint y: 458, endPoint x: 525, endPoint y: 438, distance: 24.4
drag, startPoint x: 526, startPoint y: 452, endPoint x: 526, endPoint y: 436, distance: 16.0
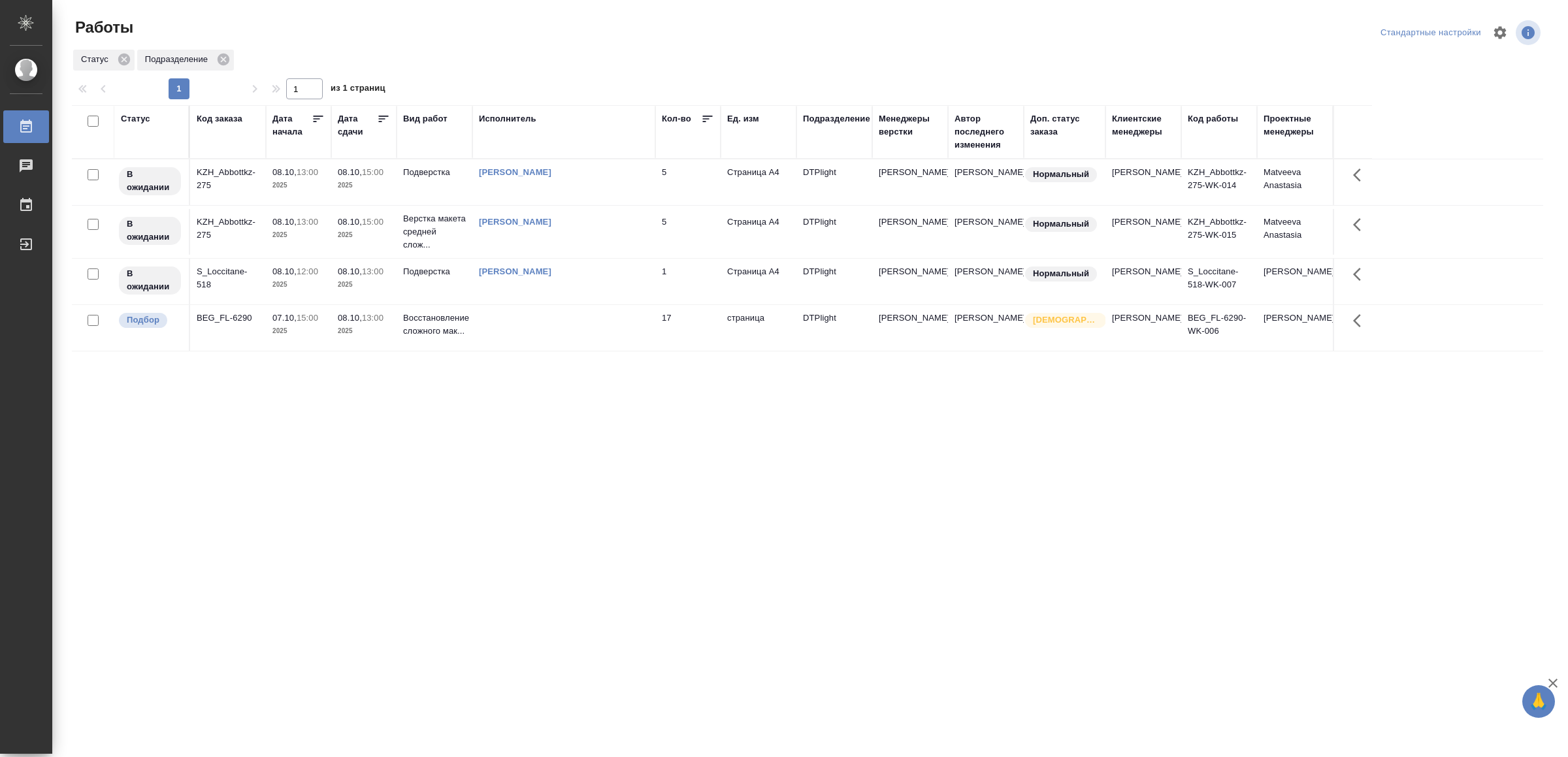
drag, startPoint x: 704, startPoint y: 479, endPoint x: 709, endPoint y: 473, distance: 7.8
drag, startPoint x: 762, startPoint y: 306, endPoint x: 775, endPoint y: 298, distance: 15.3
drag, startPoint x: 472, startPoint y: 551, endPoint x: 481, endPoint y: 538, distance: 15.8
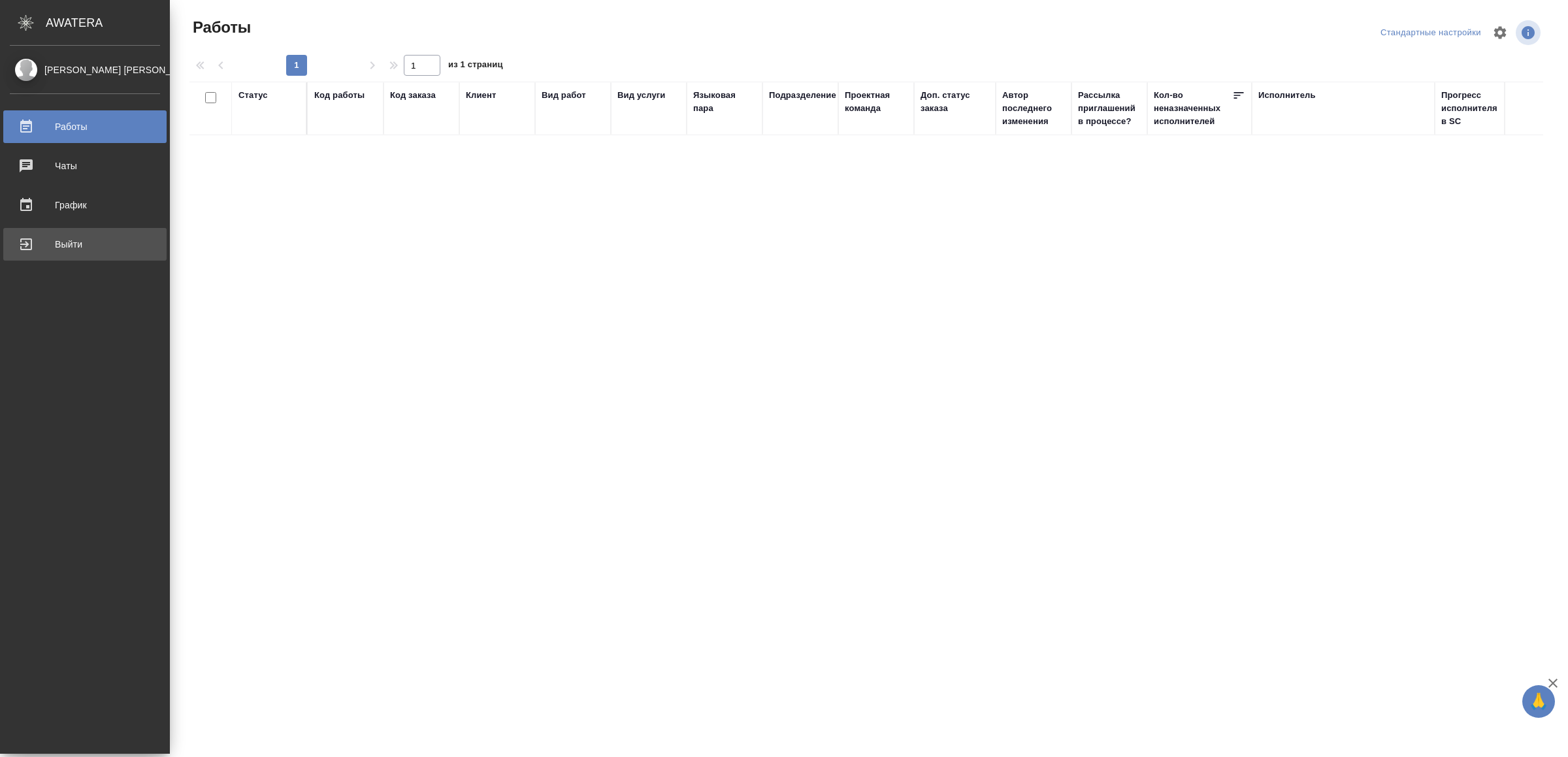
drag, startPoint x: 53, startPoint y: 233, endPoint x: 63, endPoint y: 240, distance: 12.2
click at [53, 233] on link "Выйти" at bounding box center [85, 244] width 163 height 32
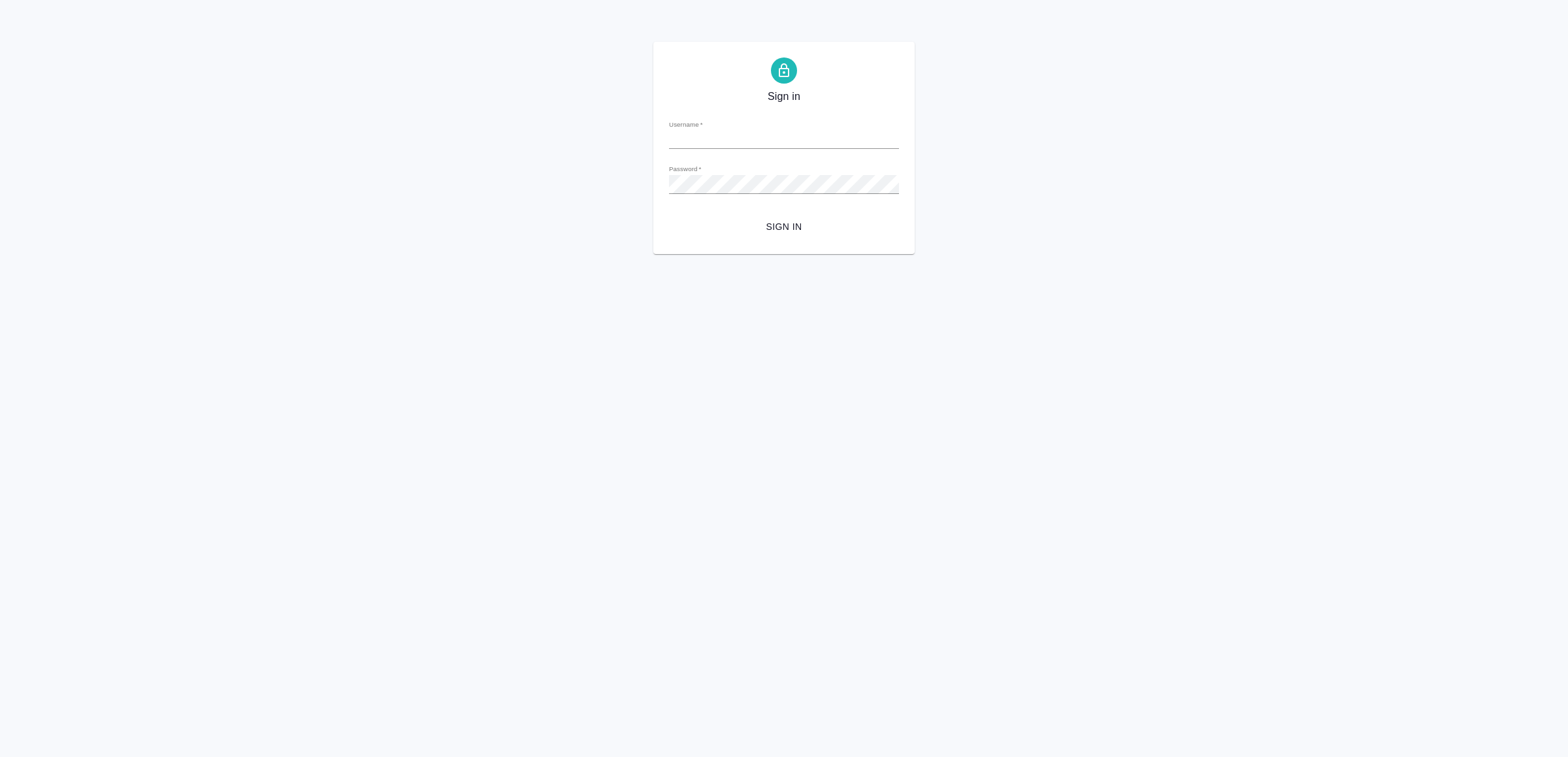
type input "[EMAIL_ADDRESS][DOMAIN_NAME]"
click at [804, 224] on span "Sign in" at bounding box center [784, 227] width 209 height 17
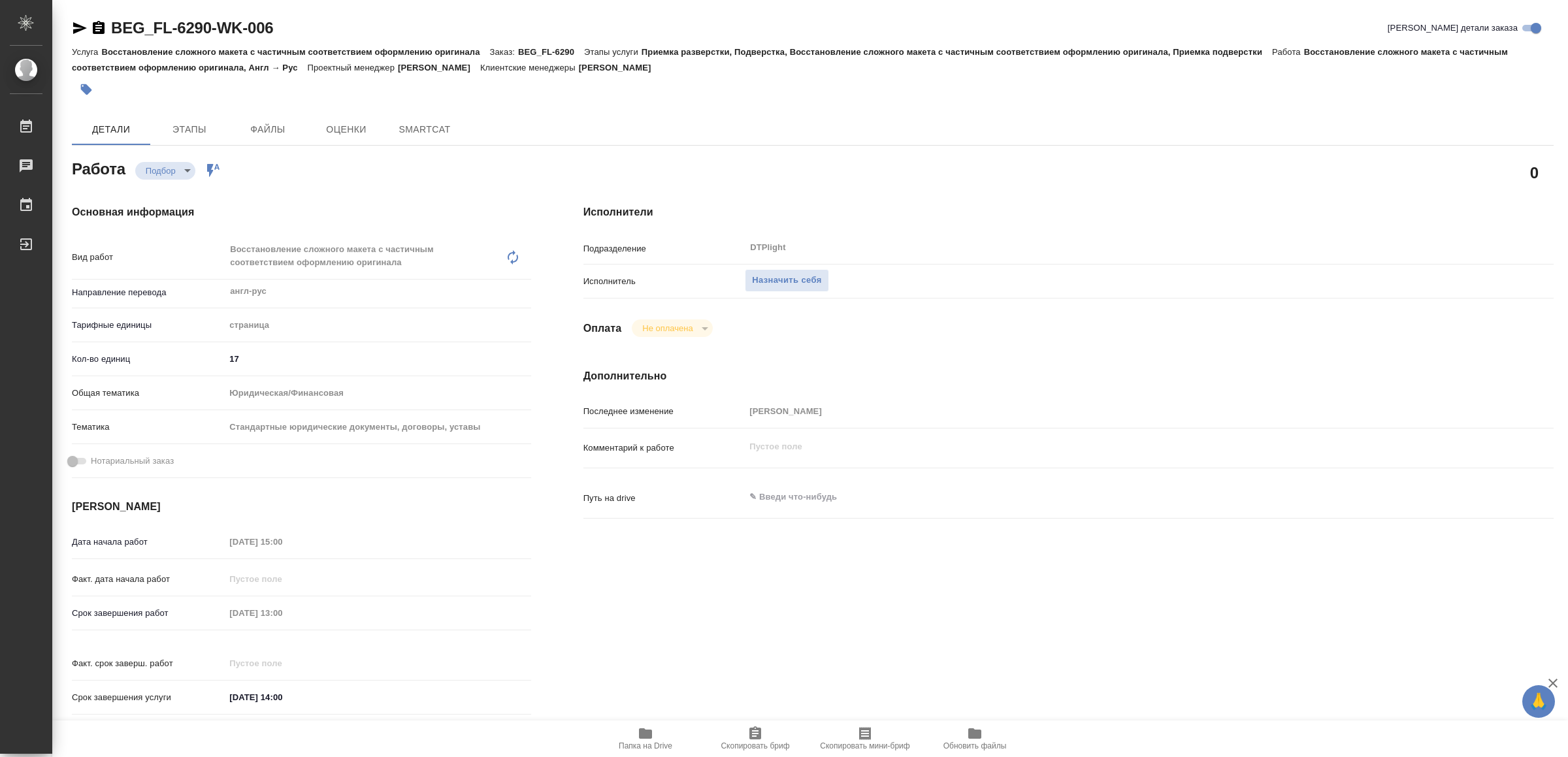
type textarea "x"
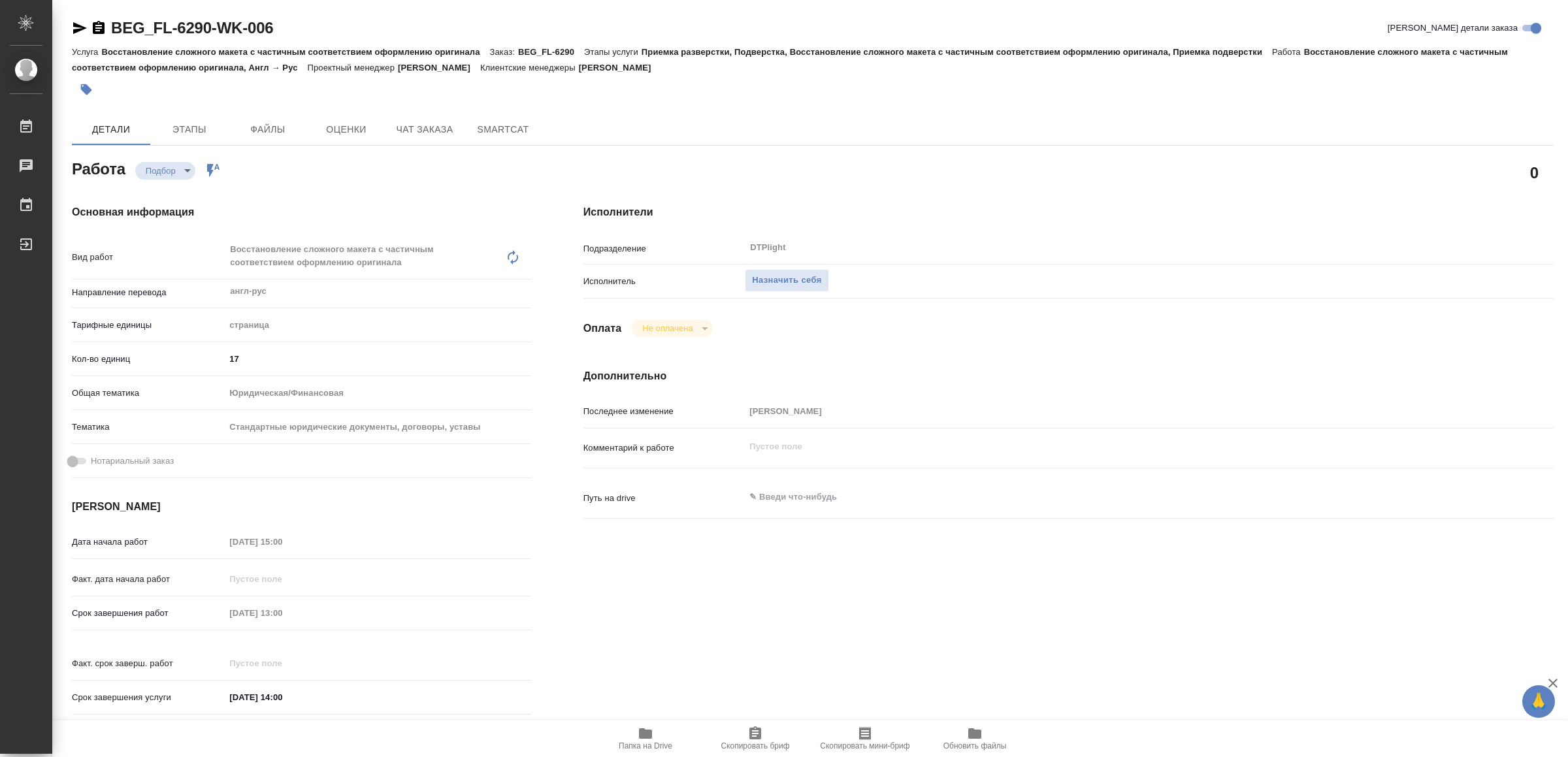
type textarea "x"
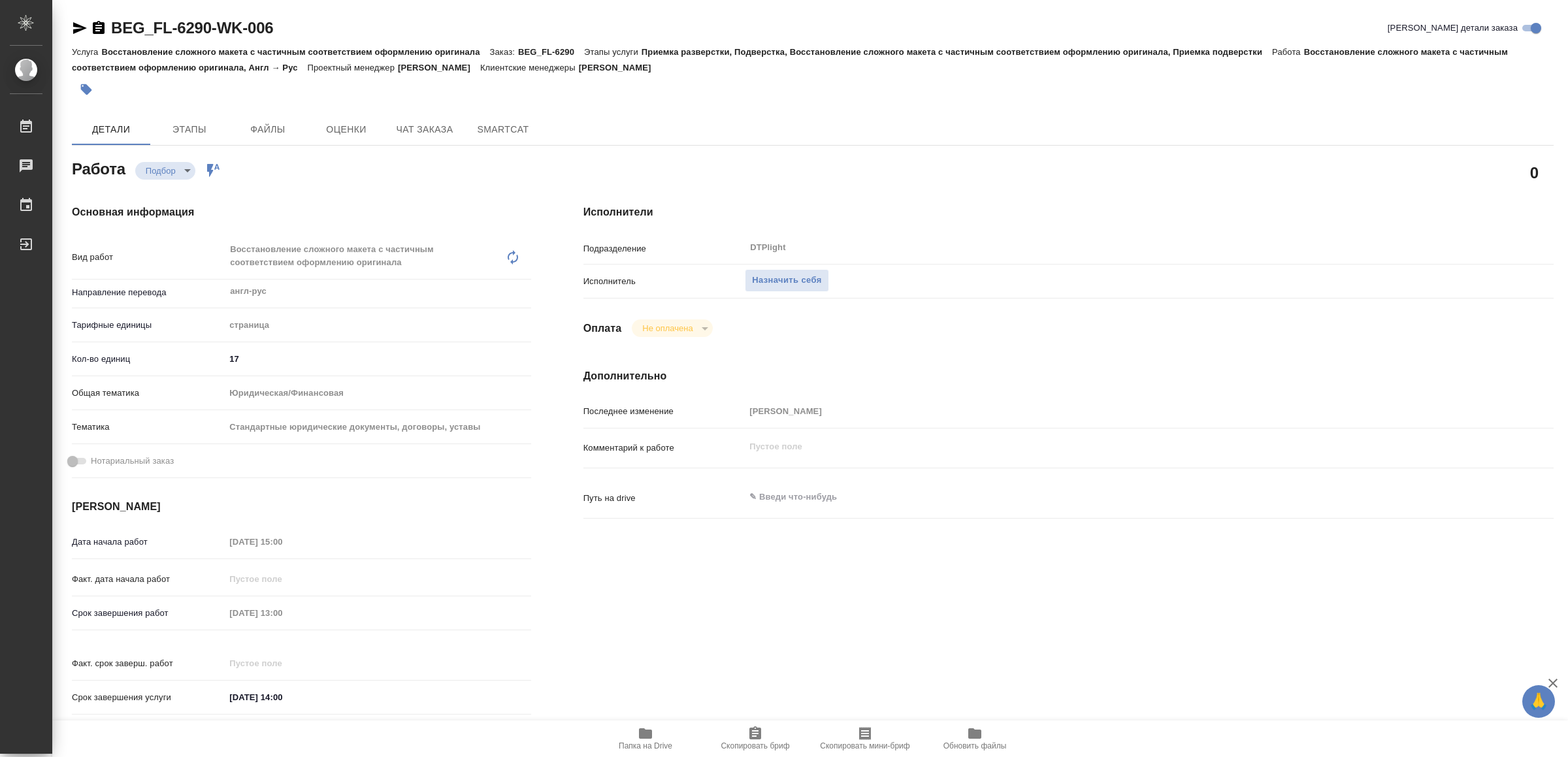
type textarea "x"
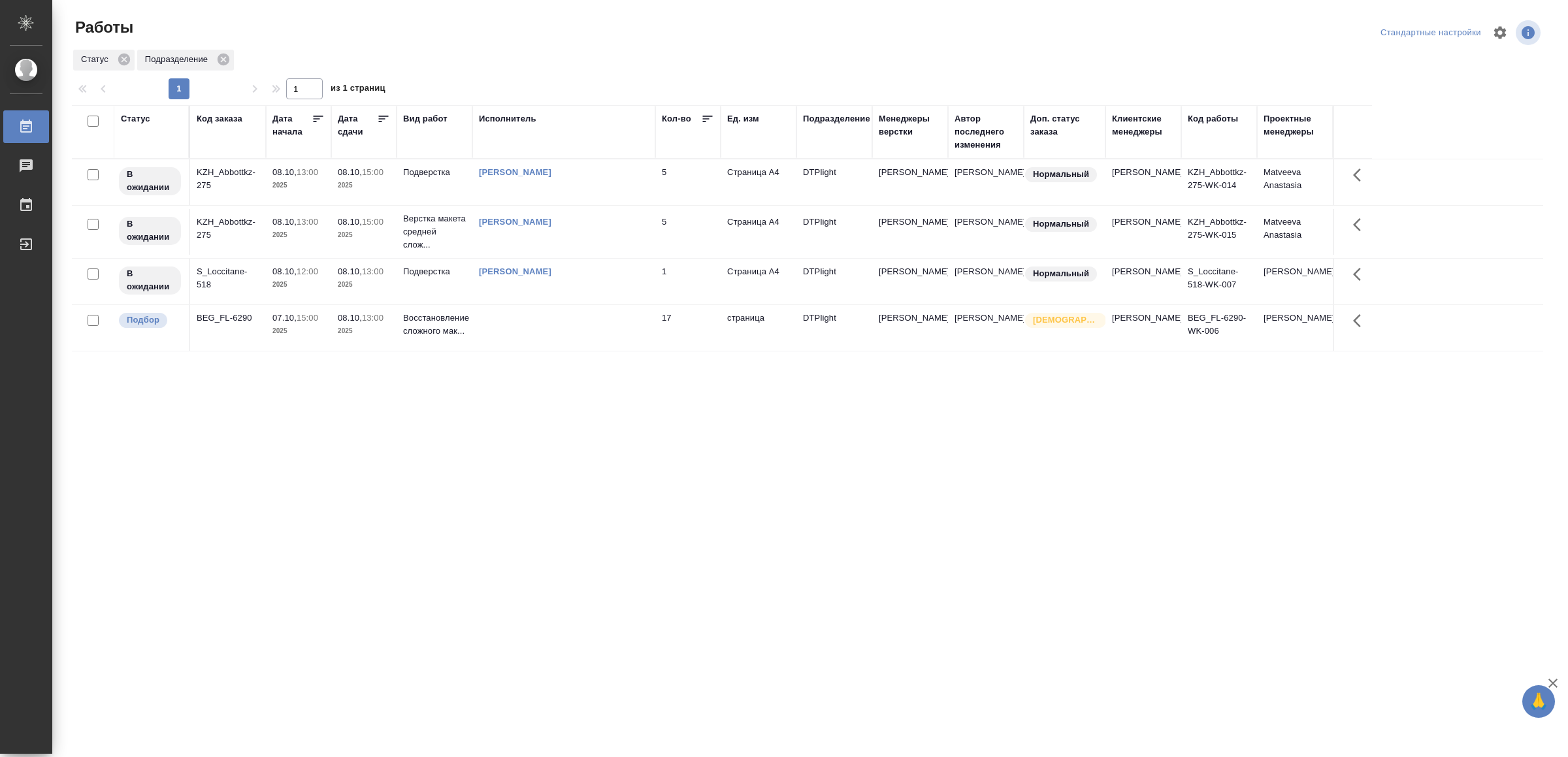
drag, startPoint x: 515, startPoint y: 620, endPoint x: 526, endPoint y: 602, distance: 21.1
drag, startPoint x: 553, startPoint y: 474, endPoint x: 573, endPoint y: 464, distance: 22.4
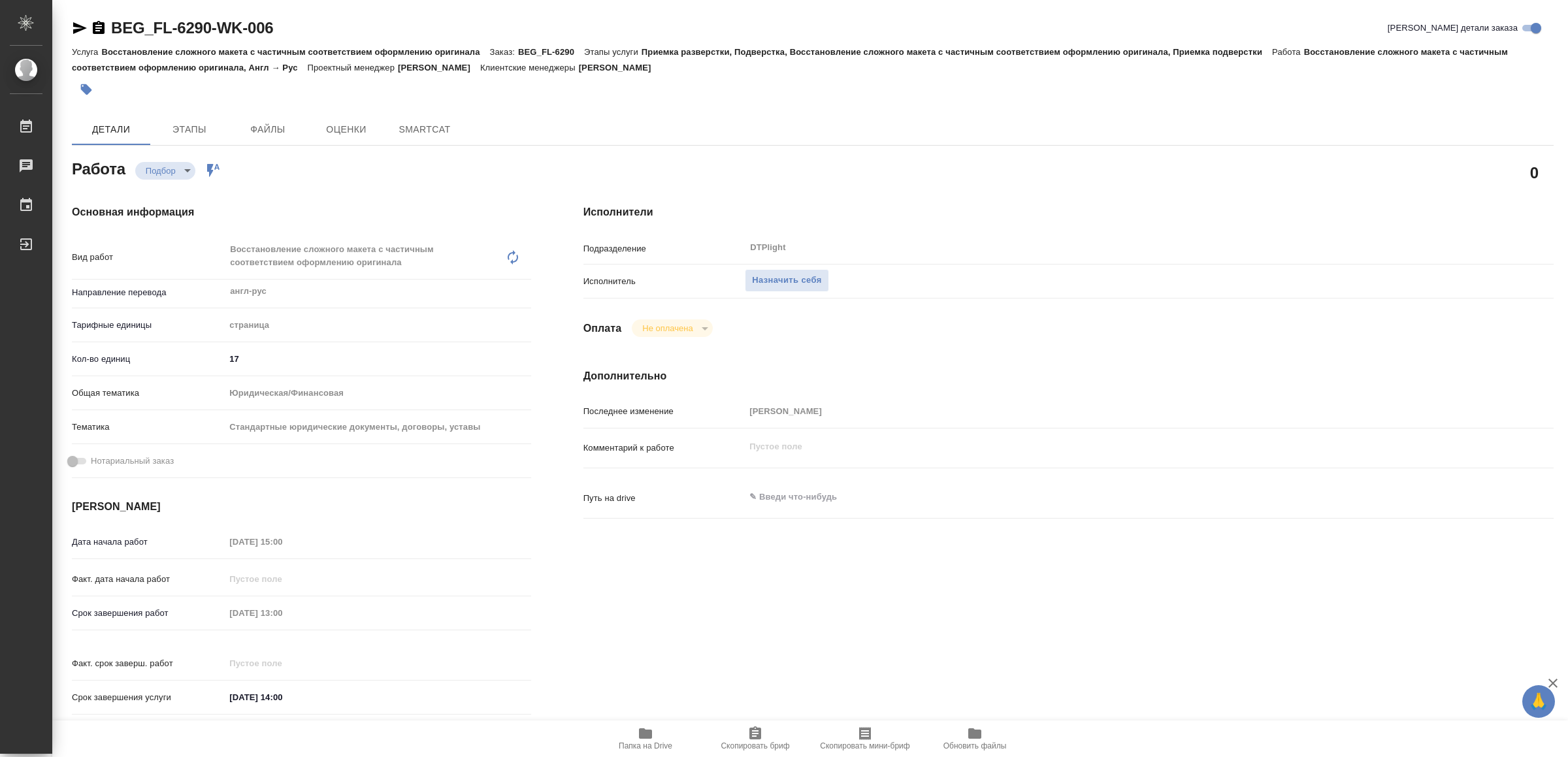
type textarea "x"
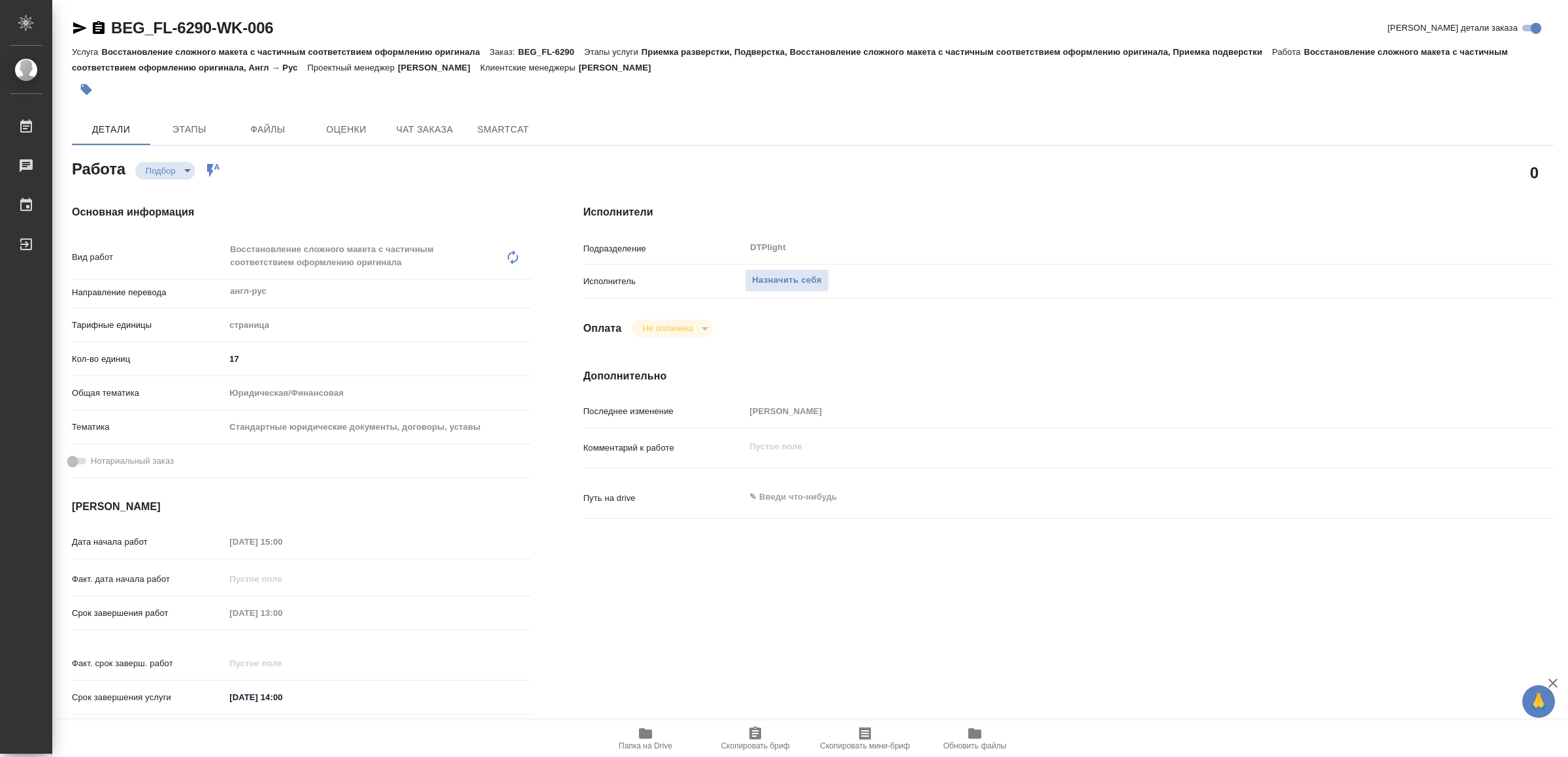
type textarea "x"
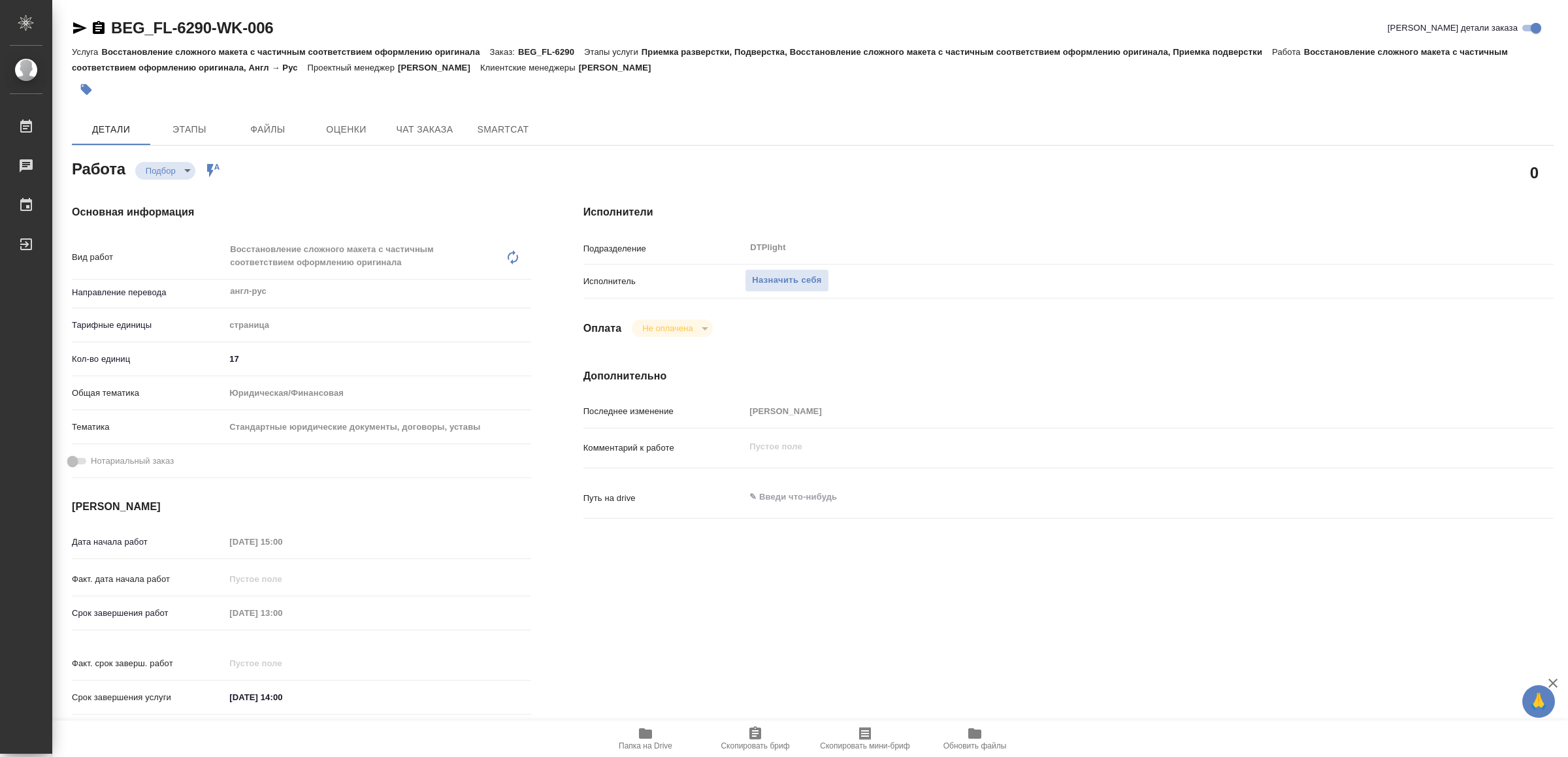
type textarea "x"
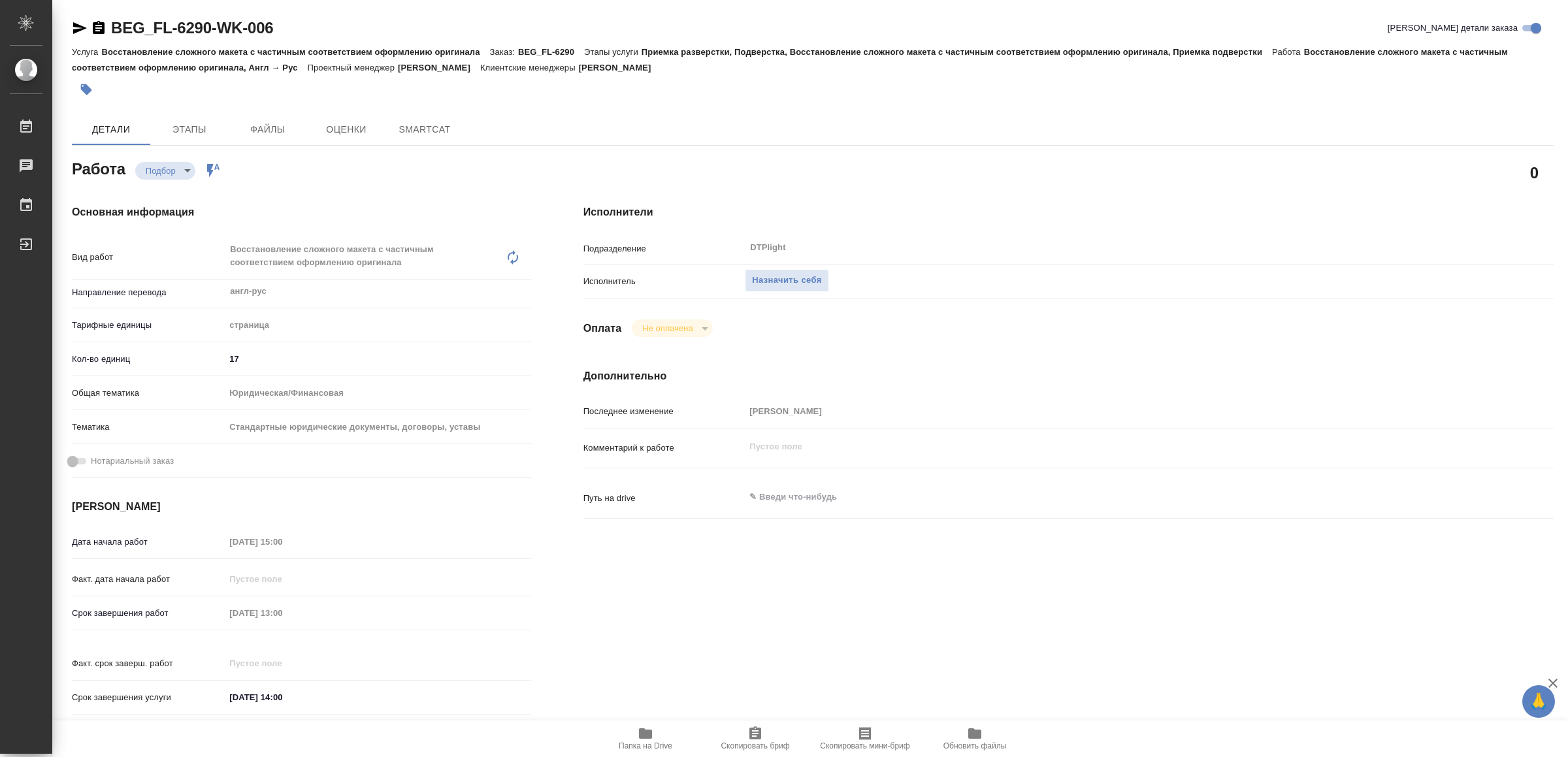
type textarea "x"
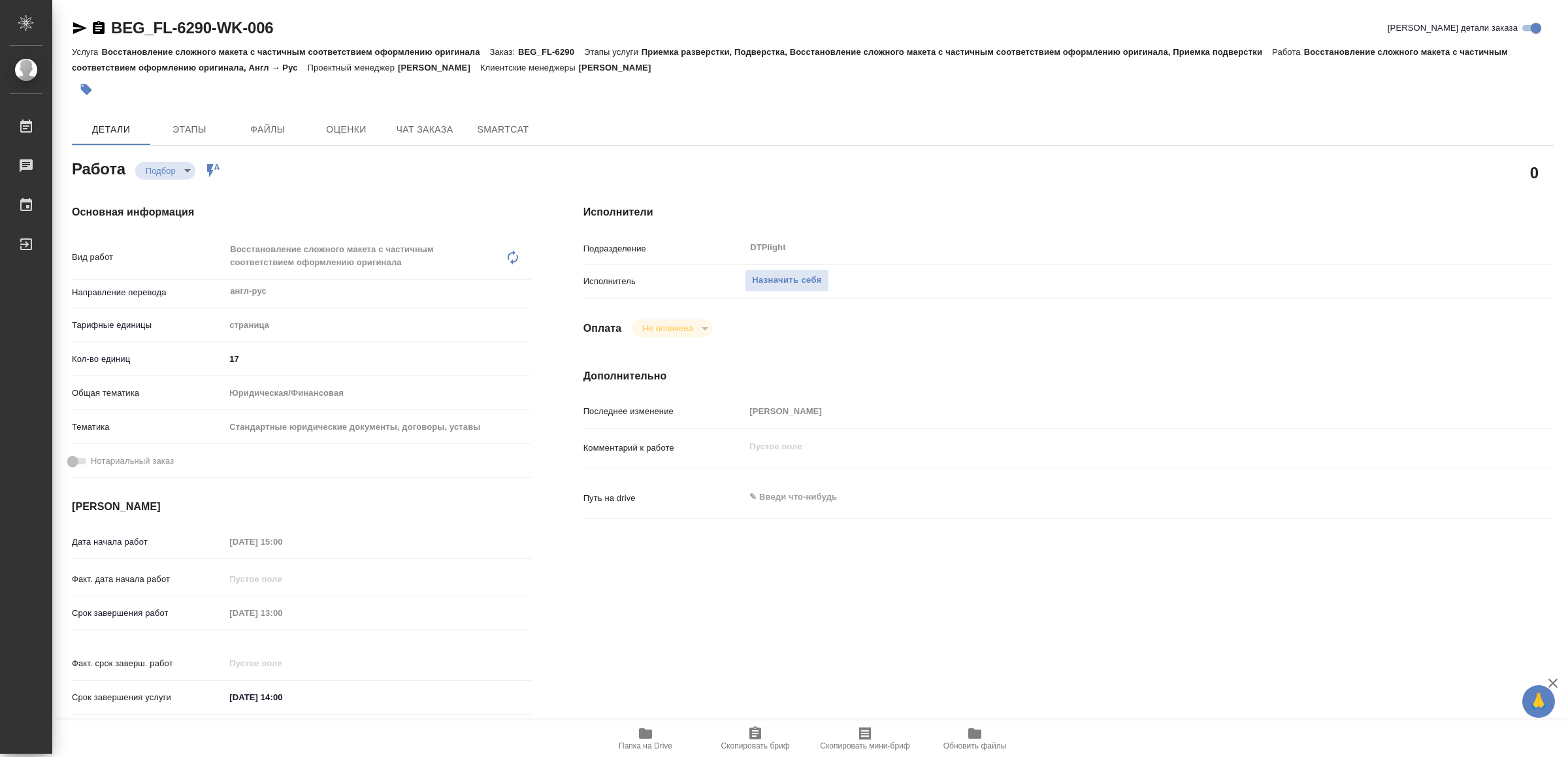
type textarea "x"
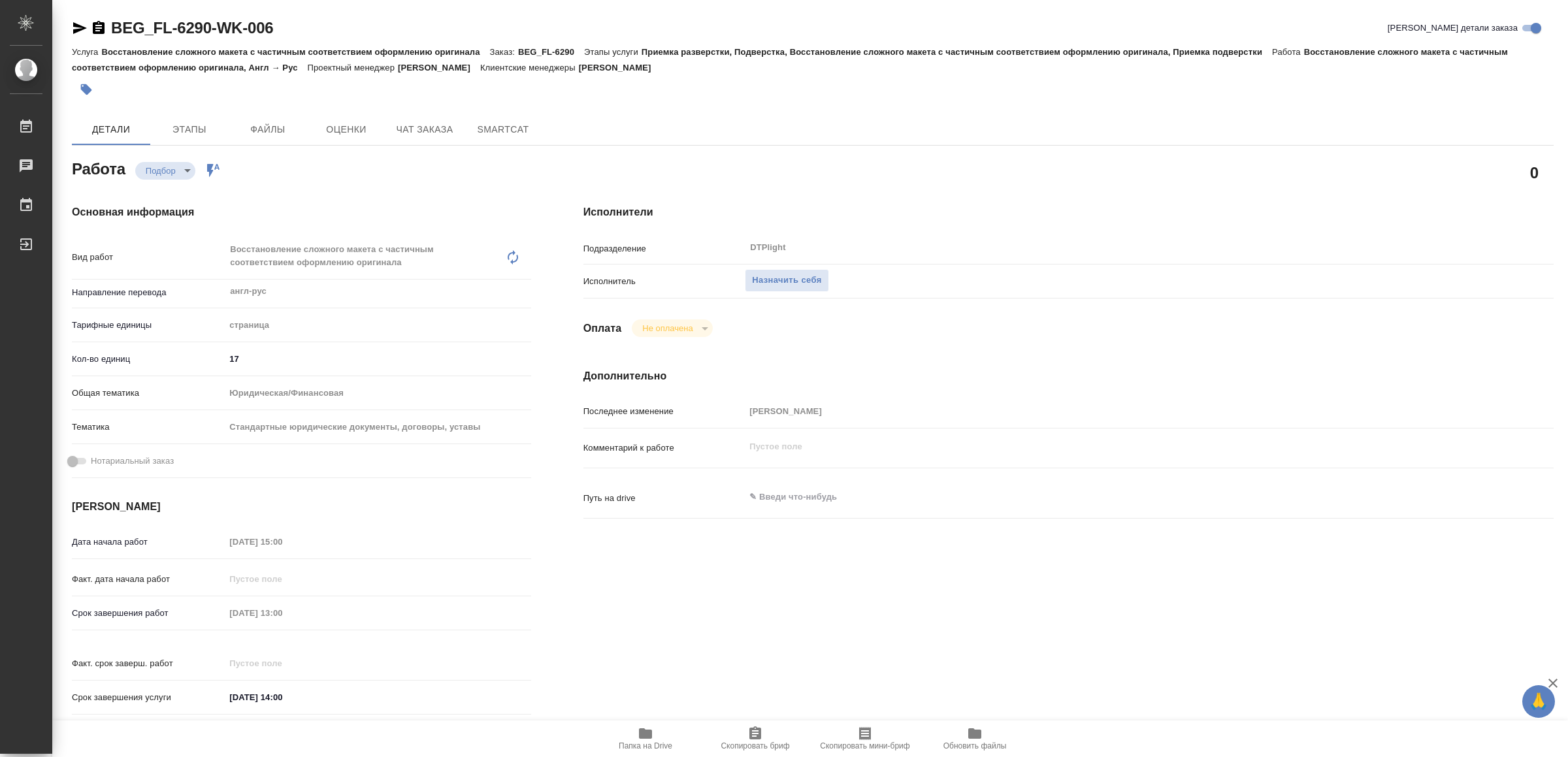
type textarea "x"
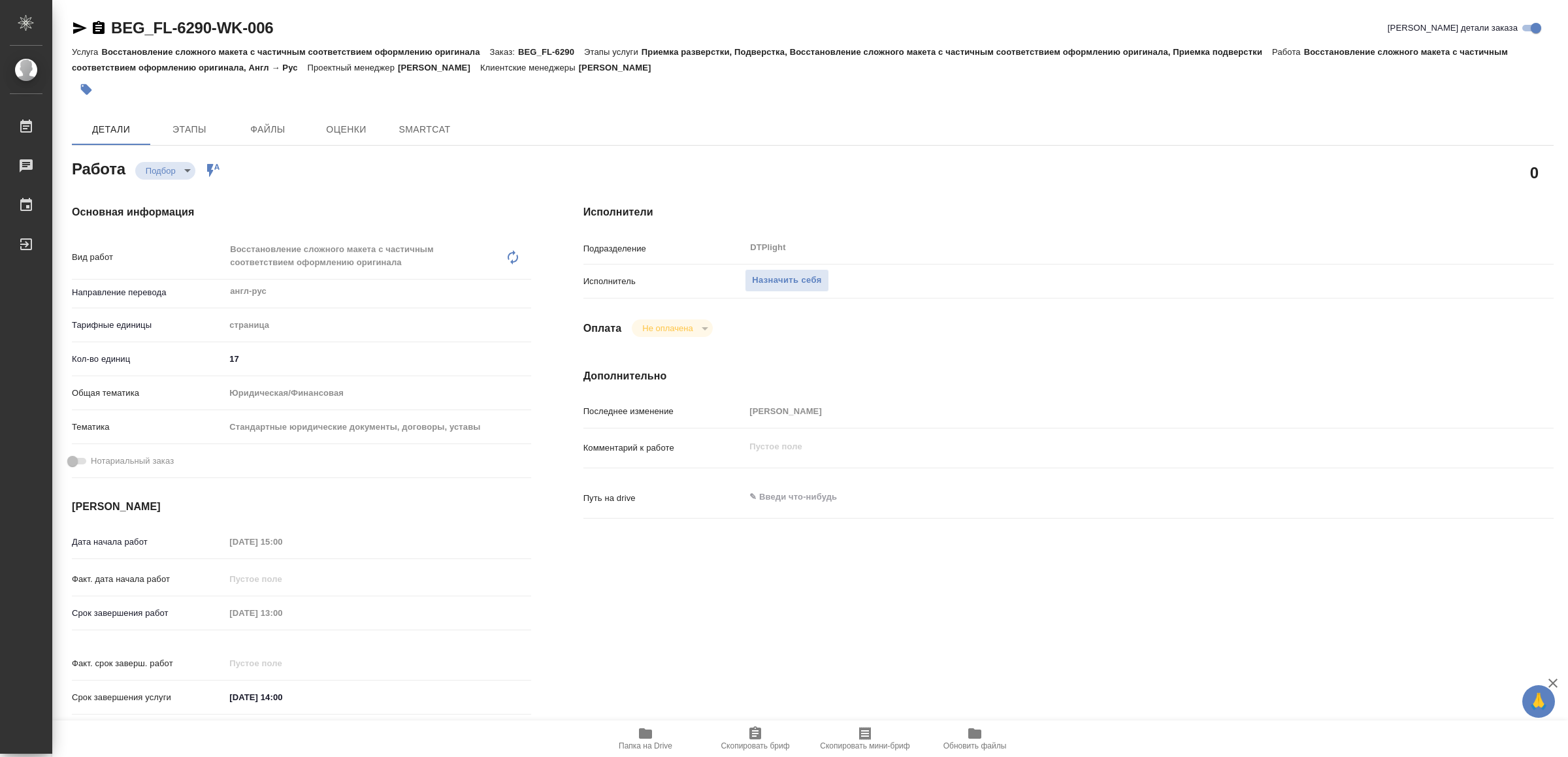
type textarea "x"
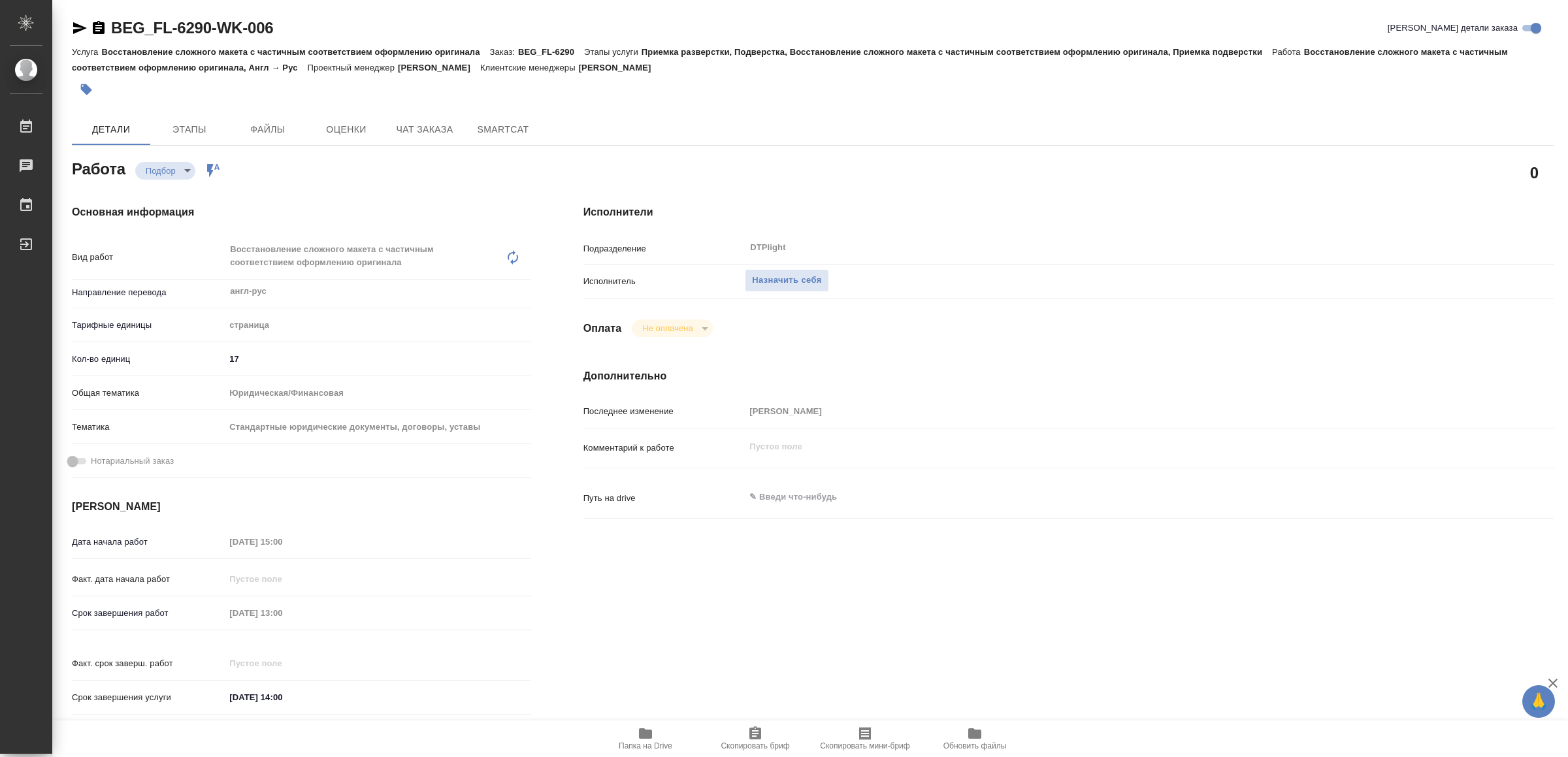
type textarea "x"
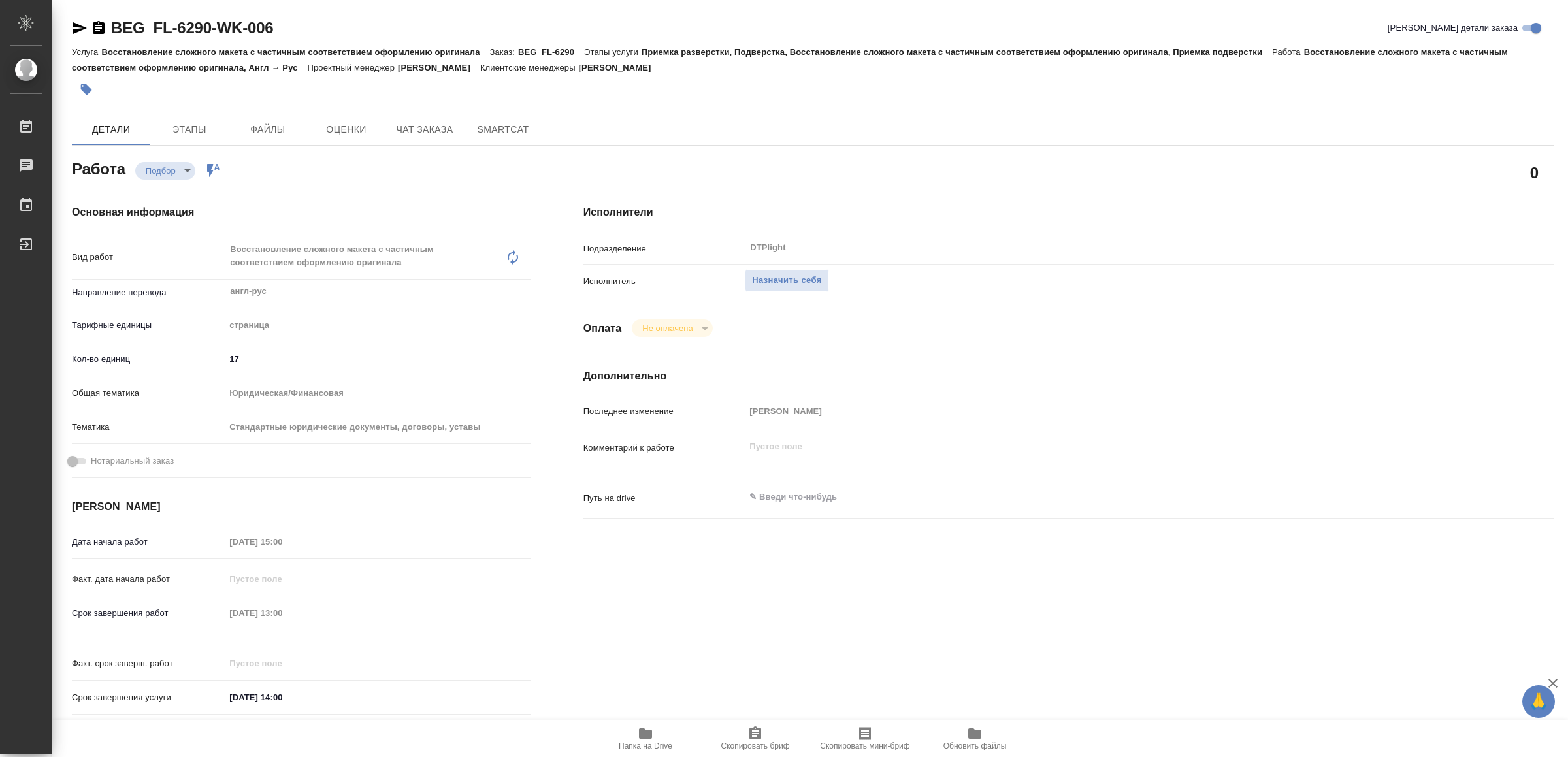
type textarea "x"
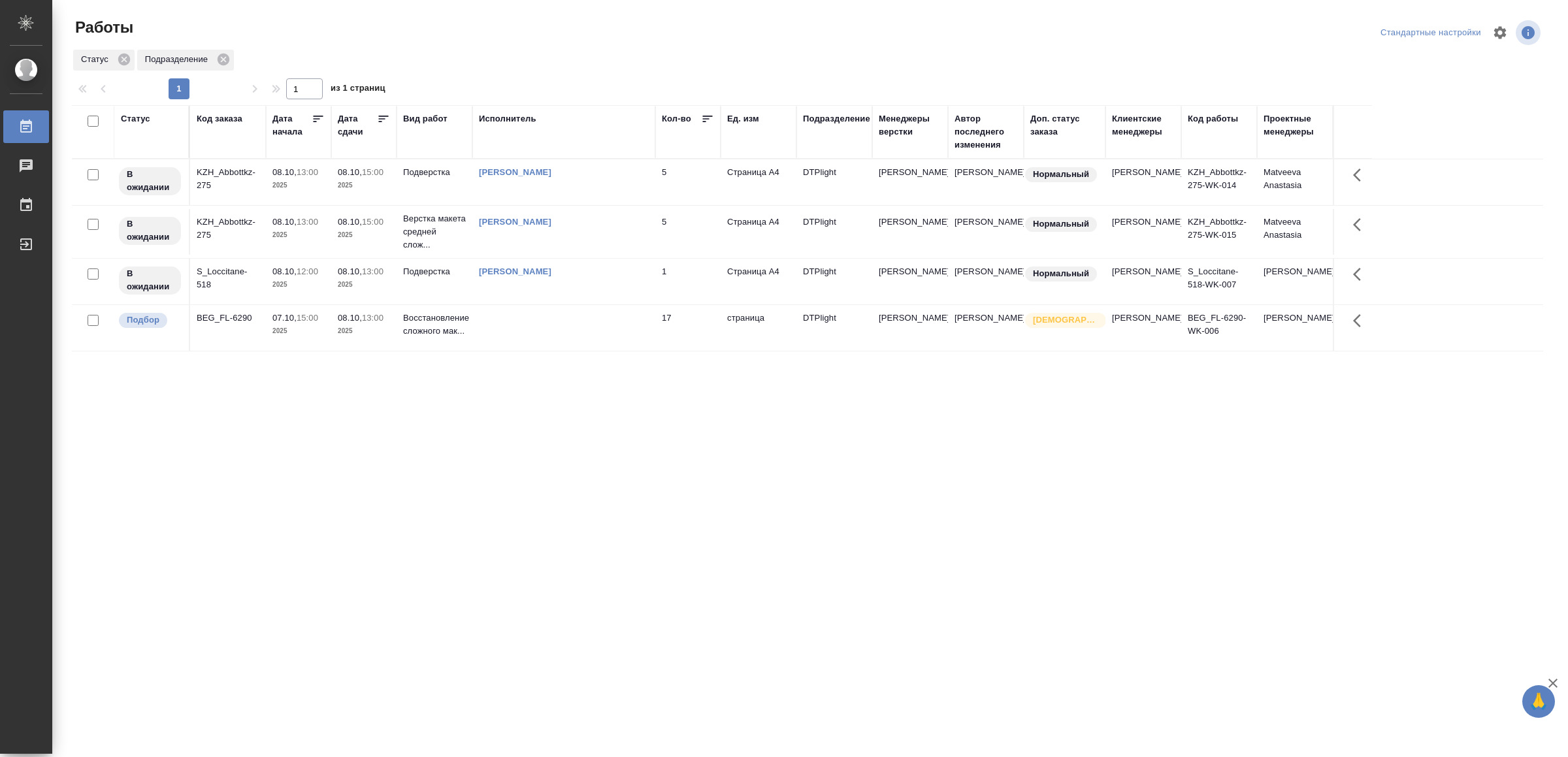
drag, startPoint x: 258, startPoint y: 527, endPoint x: 267, endPoint y: 515, distance: 15.0
drag, startPoint x: 400, startPoint y: 436, endPoint x: 412, endPoint y: 416, distance: 23.3
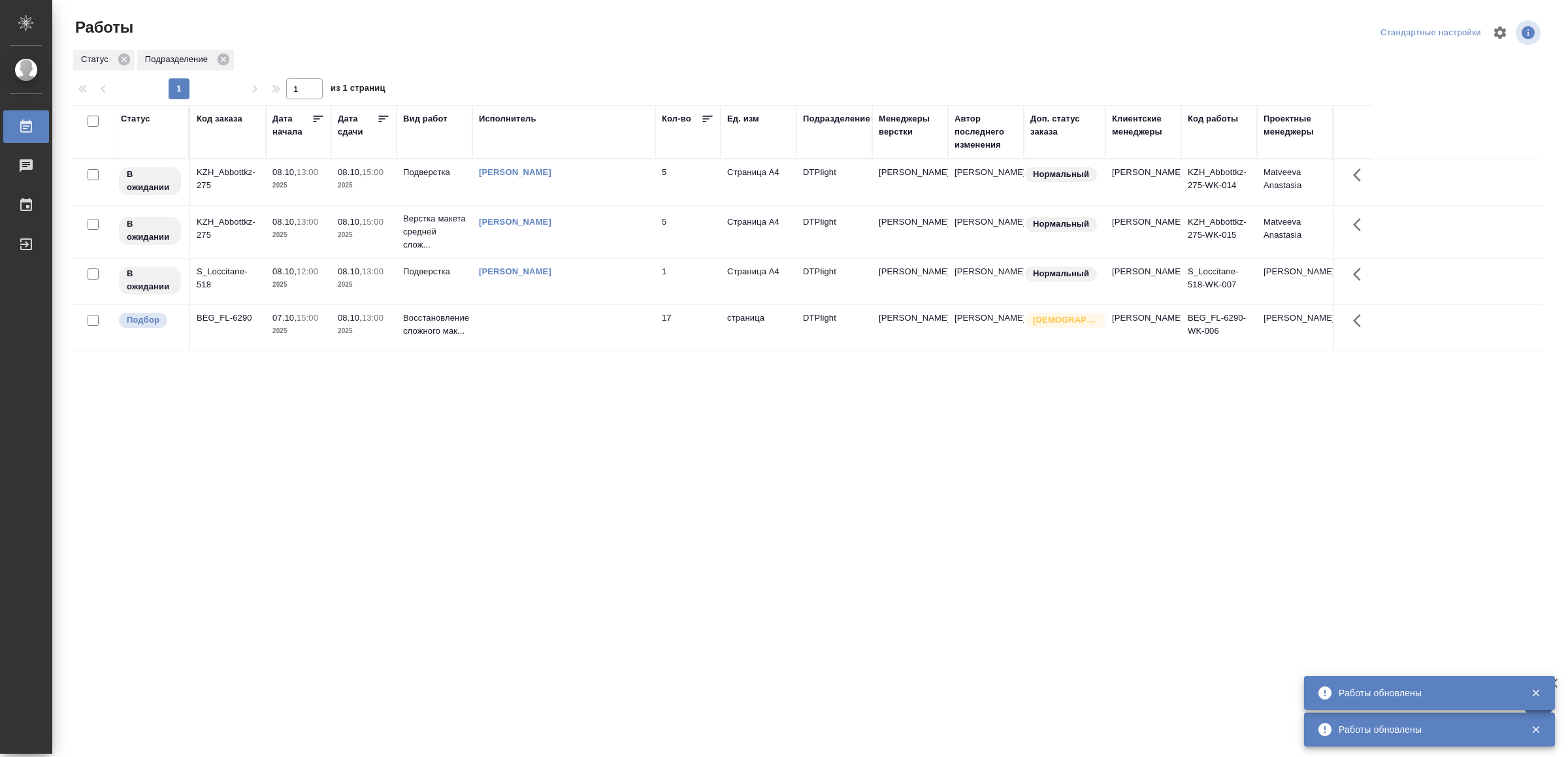
drag, startPoint x: 377, startPoint y: 498, endPoint x: 392, endPoint y: 478, distance: 25.0
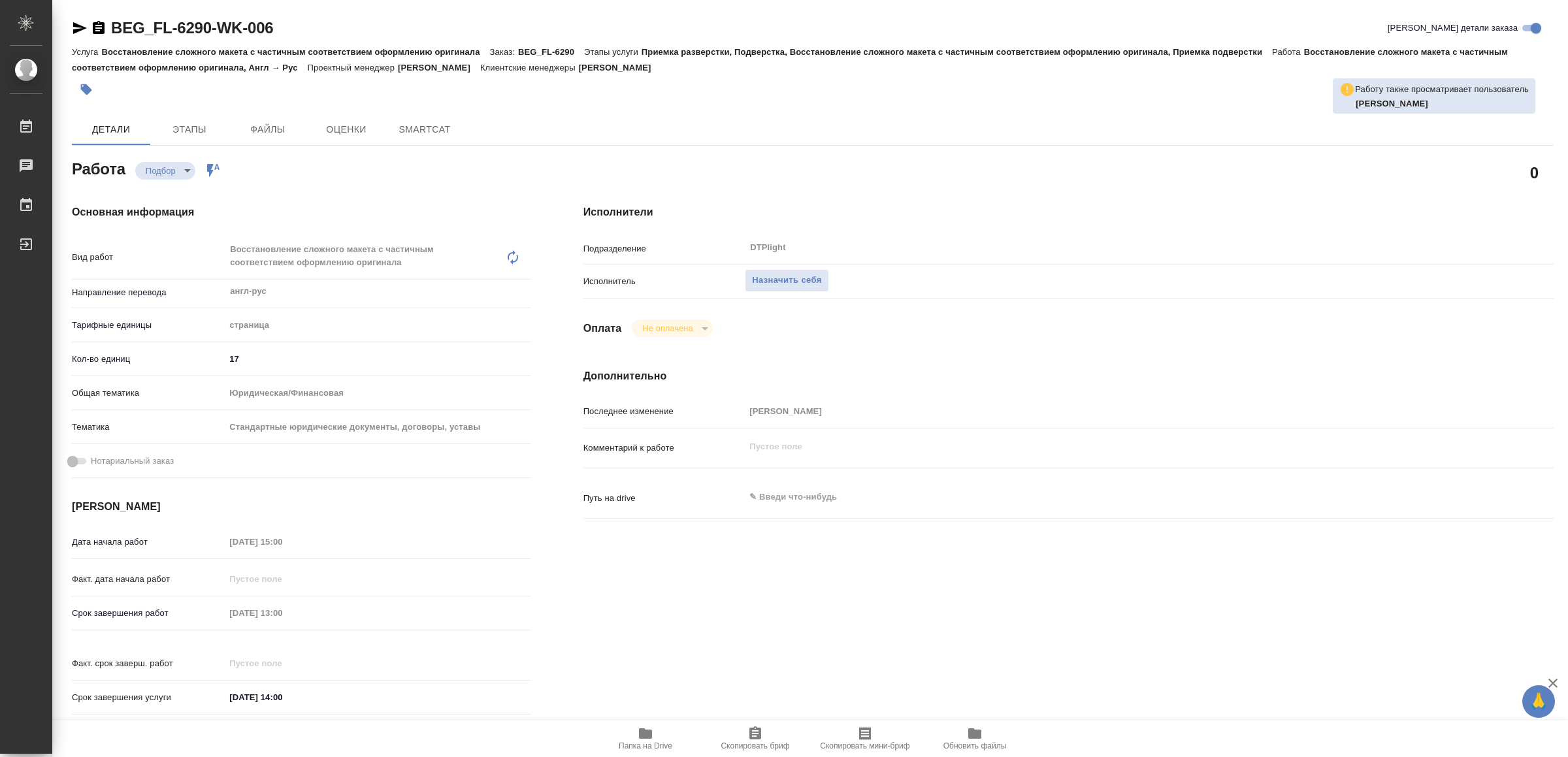
type textarea "x"
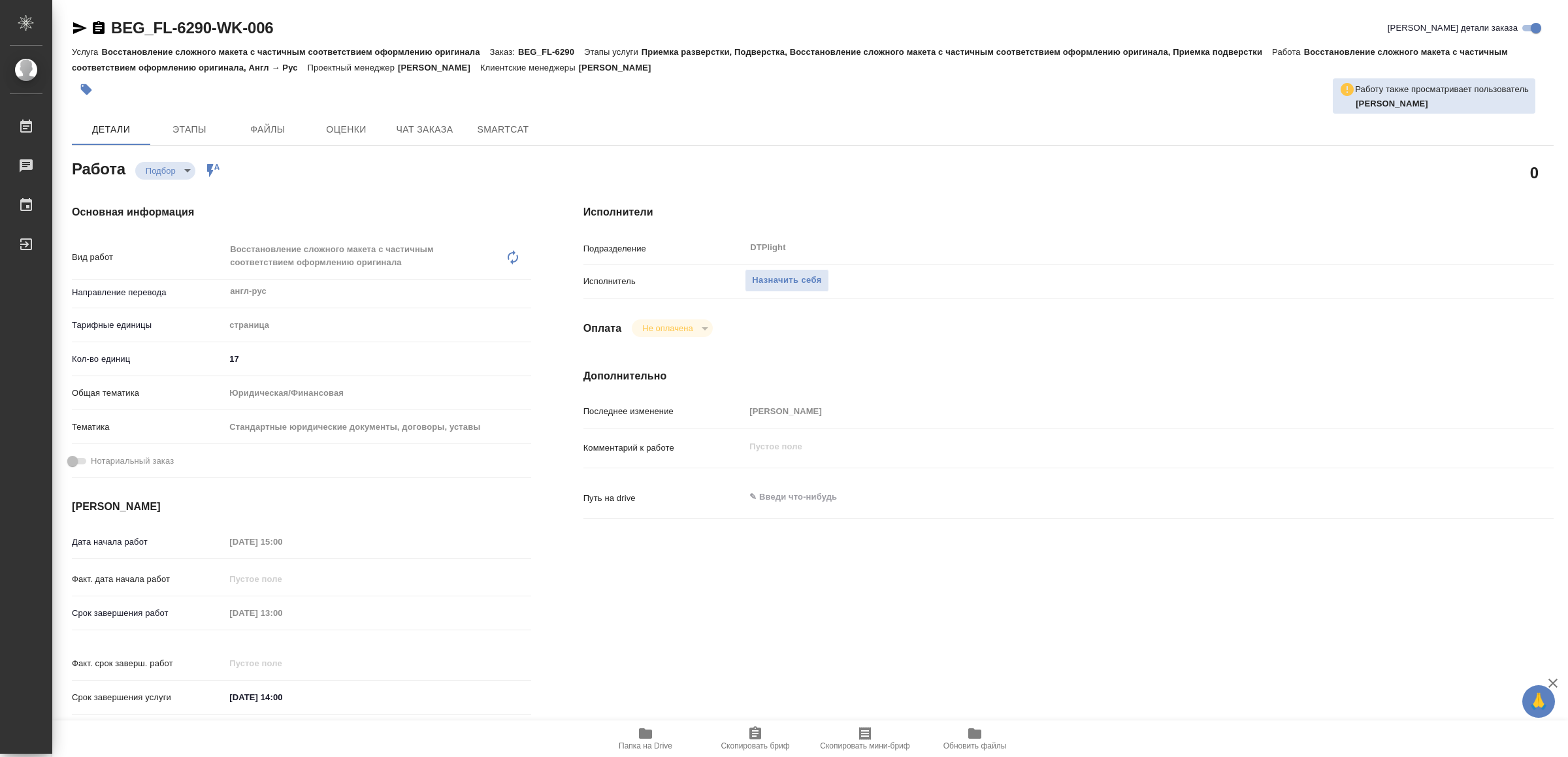
type textarea "x"
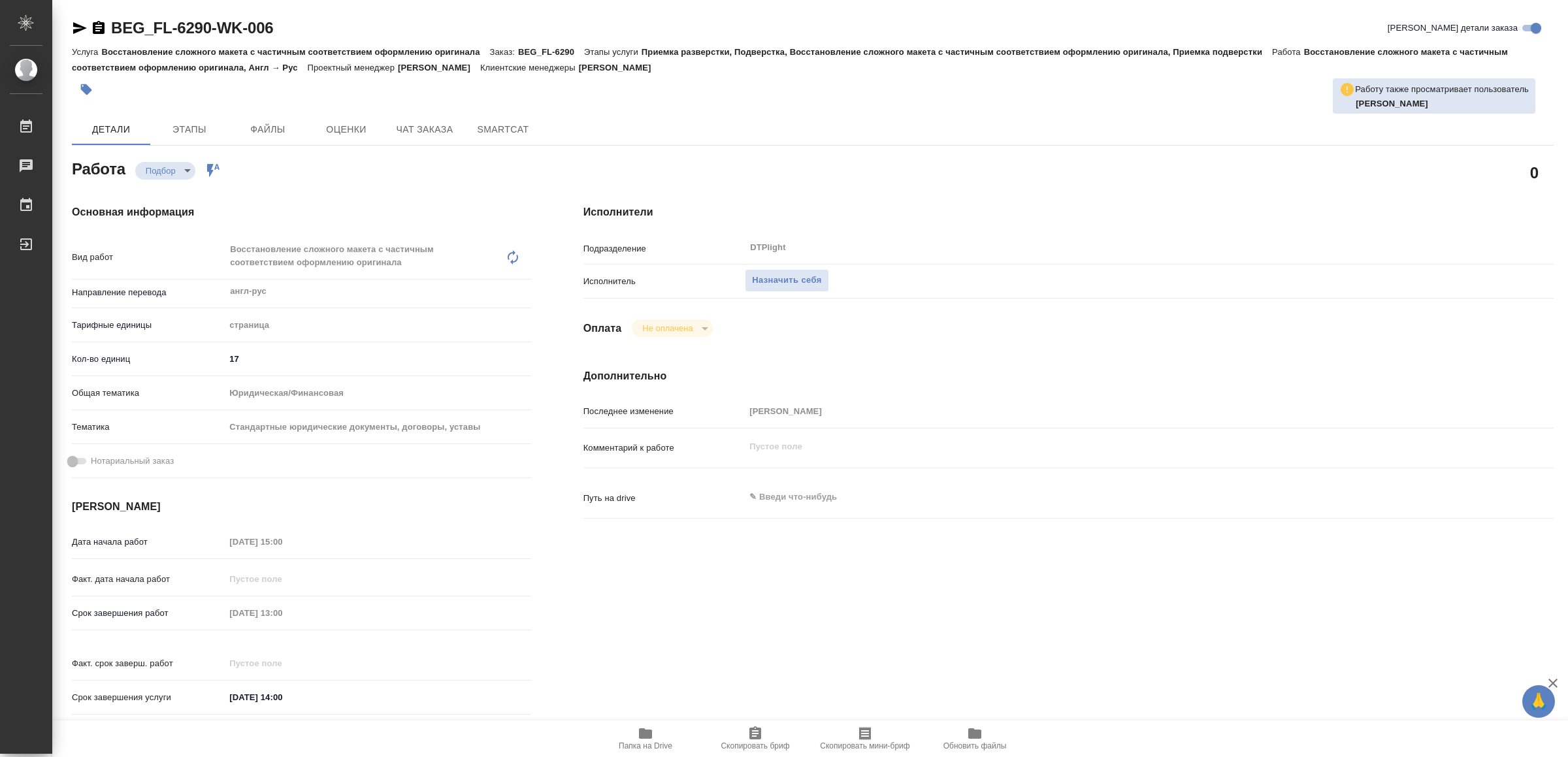
type textarea "x"
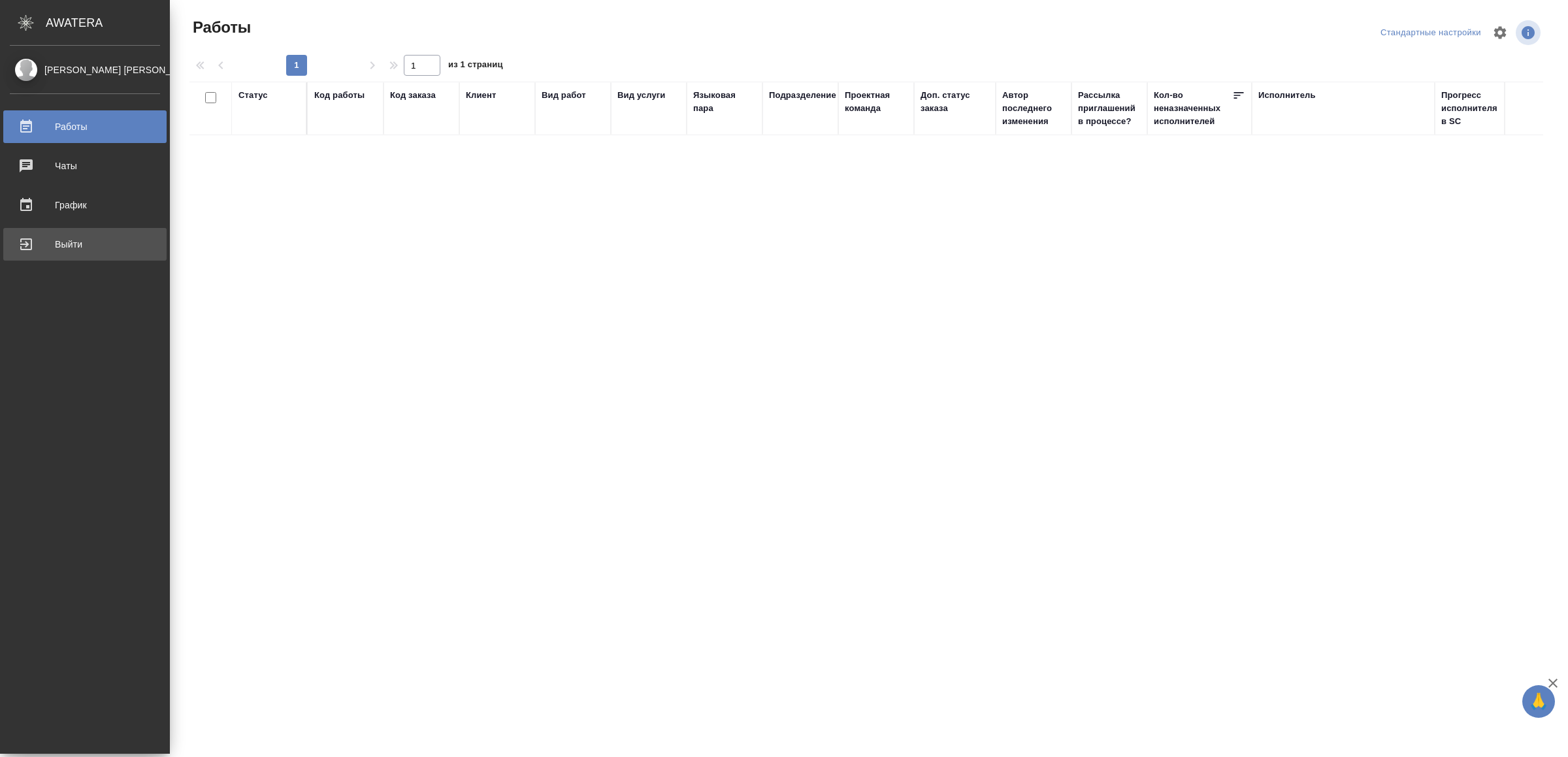
click at [16, 238] on div "Выйти" at bounding box center [85, 244] width 150 height 20
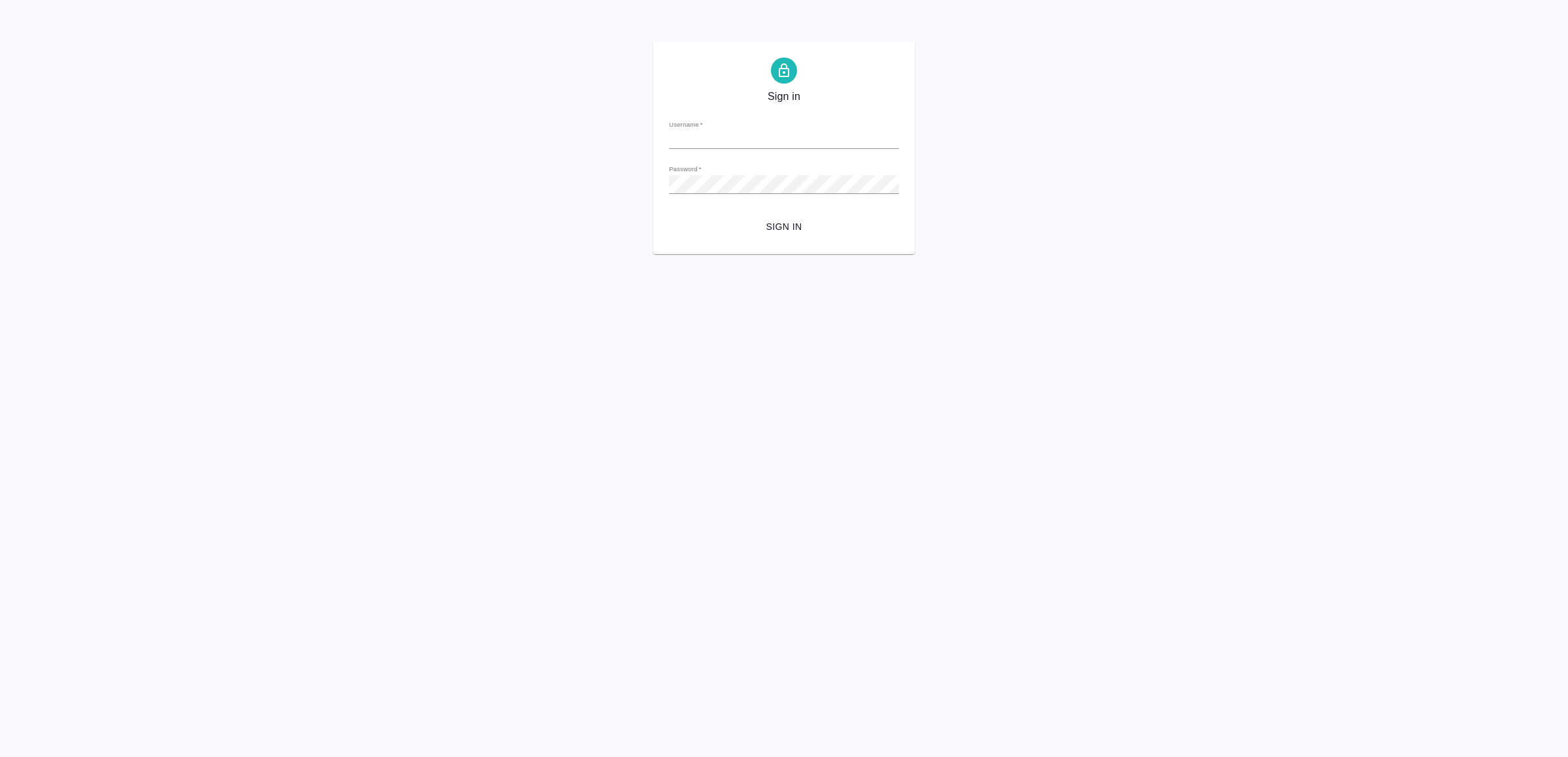
type input "[EMAIL_ADDRESS][DOMAIN_NAME]"
click at [752, 226] on span "Sign in" at bounding box center [784, 227] width 209 height 17
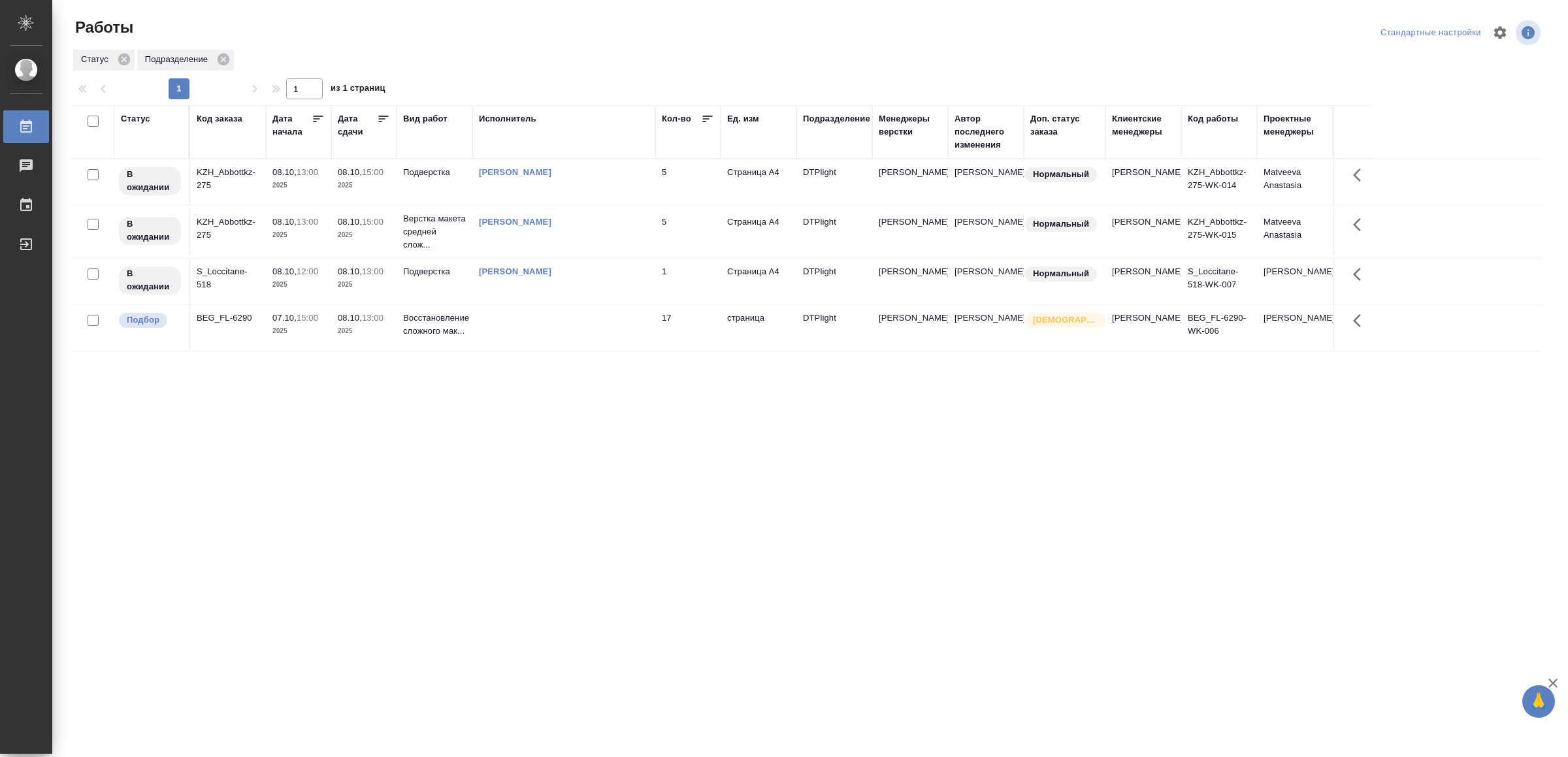
drag, startPoint x: 472, startPoint y: 565, endPoint x: 474, endPoint y: 557, distance: 8.2
drag, startPoint x: 477, startPoint y: 537, endPoint x: 487, endPoint y: 536, distance: 10.0
click at [531, 329] on td at bounding box center [563, 328] width 183 height 46
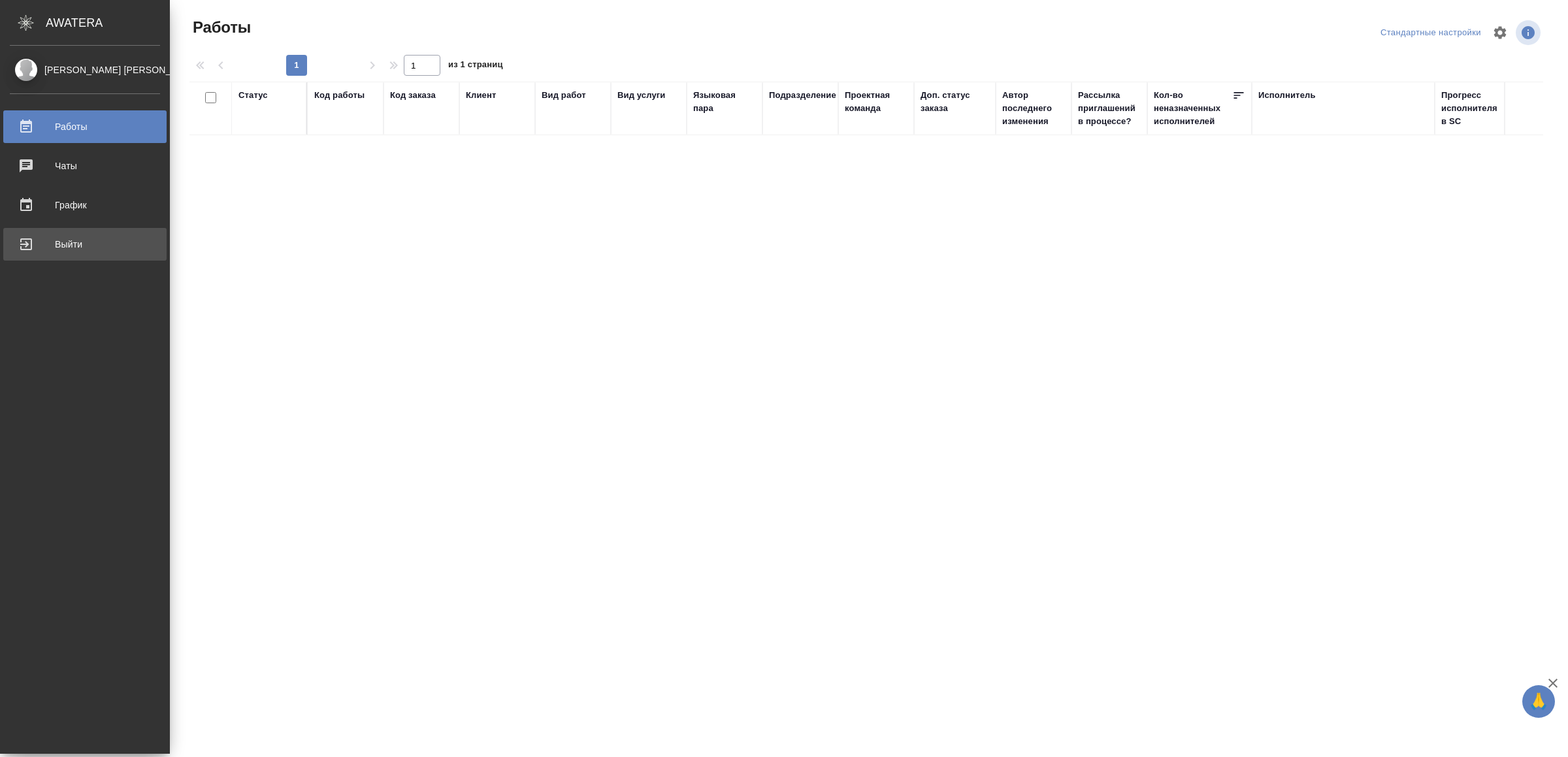
click at [36, 233] on link "Выйти" at bounding box center [85, 244] width 163 height 32
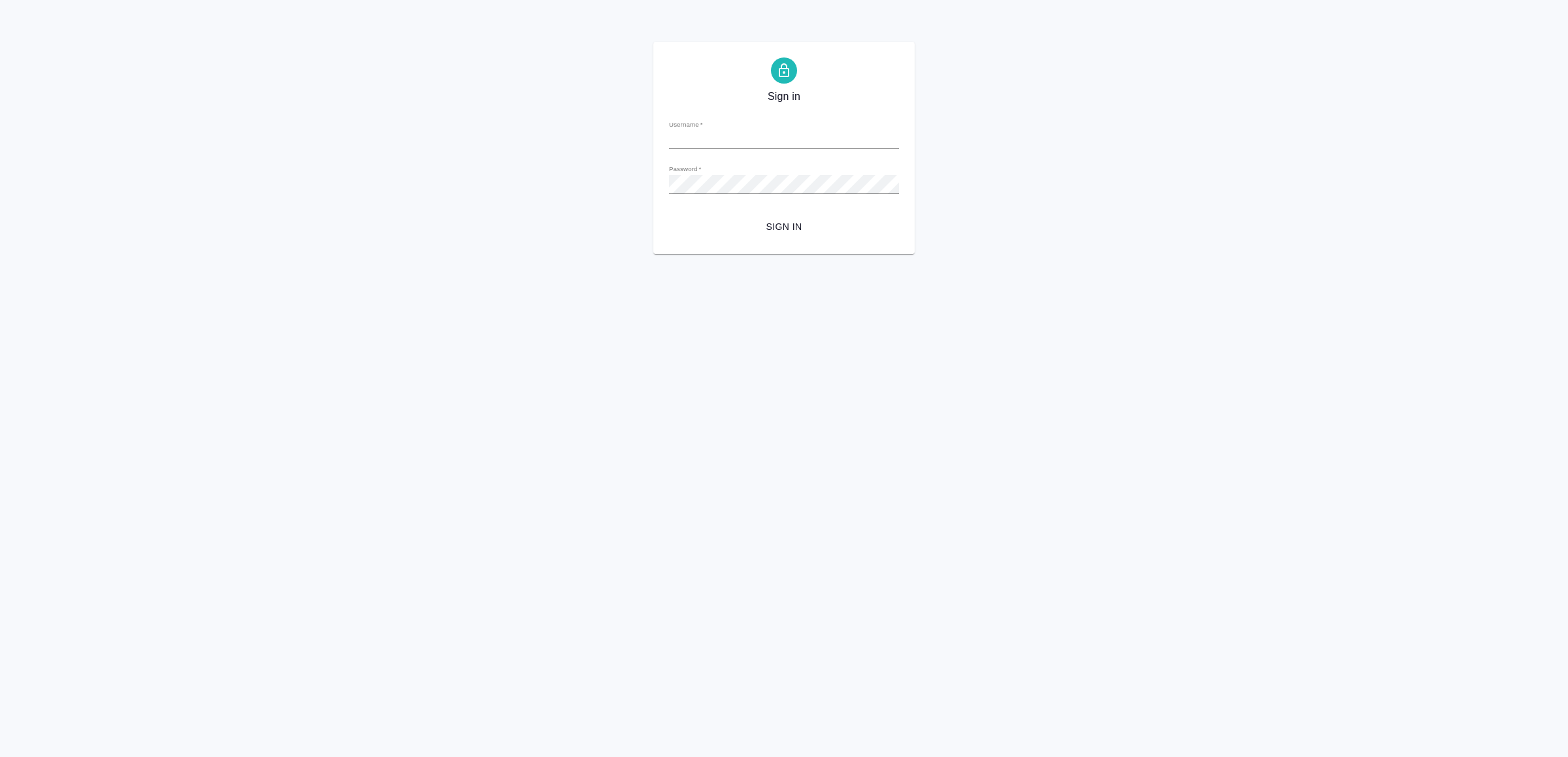
type input "v.yamkovenko@awatera.com"
click at [774, 224] on span "Sign in" at bounding box center [784, 227] width 209 height 17
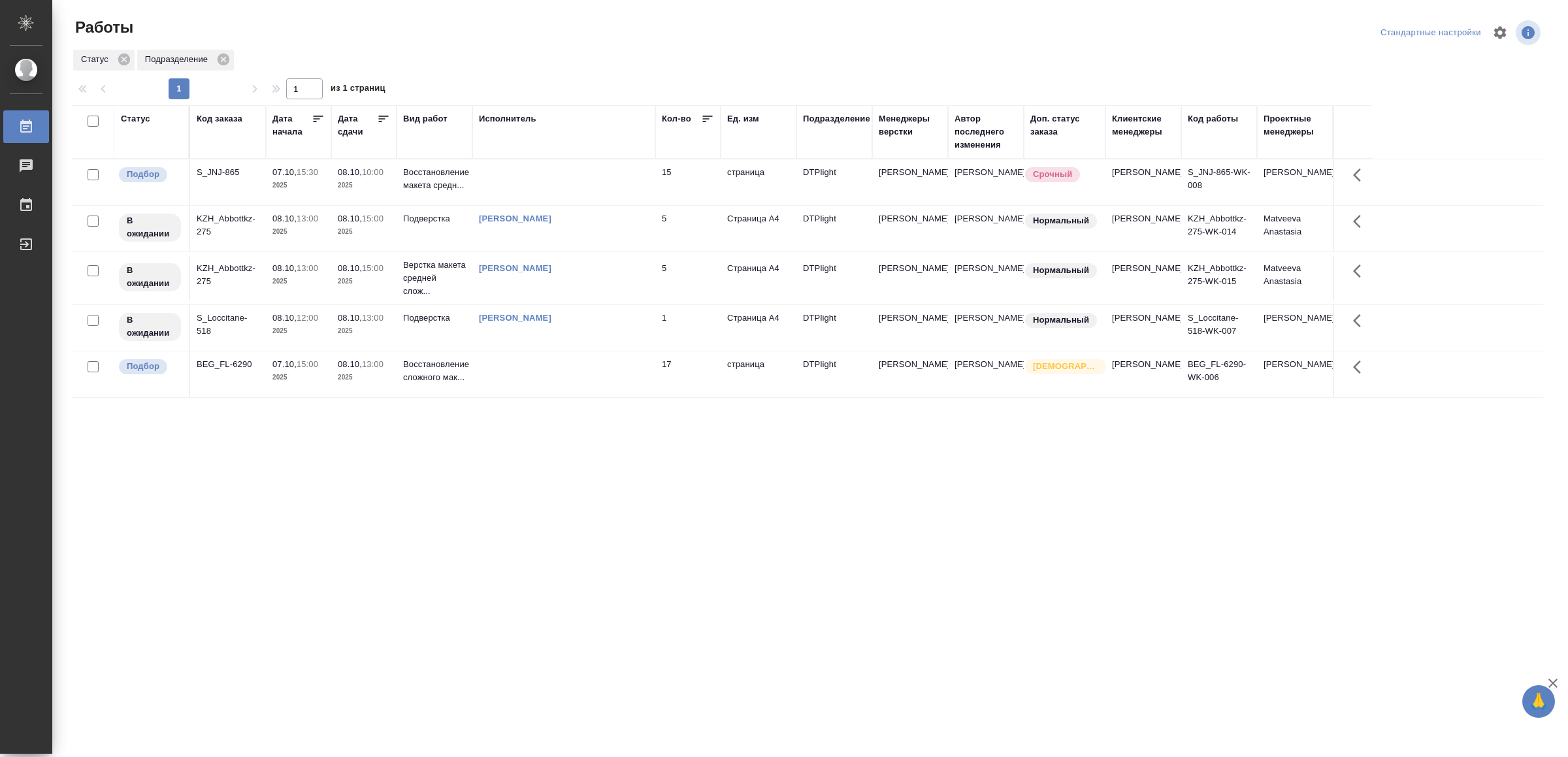
click at [543, 183] on td at bounding box center [563, 182] width 183 height 46
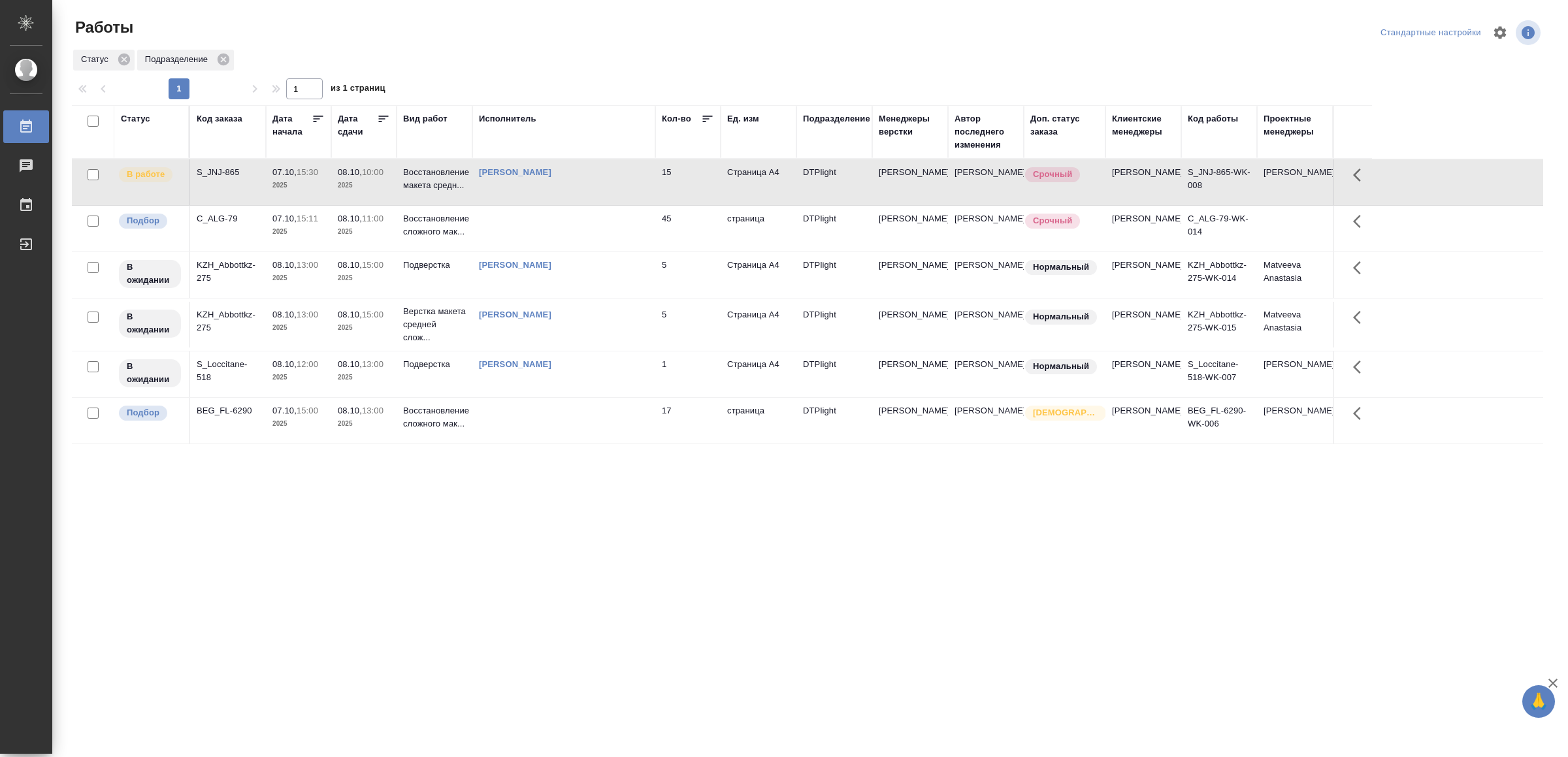
drag, startPoint x: 571, startPoint y: 550, endPoint x: 571, endPoint y: 541, distance: 9.0
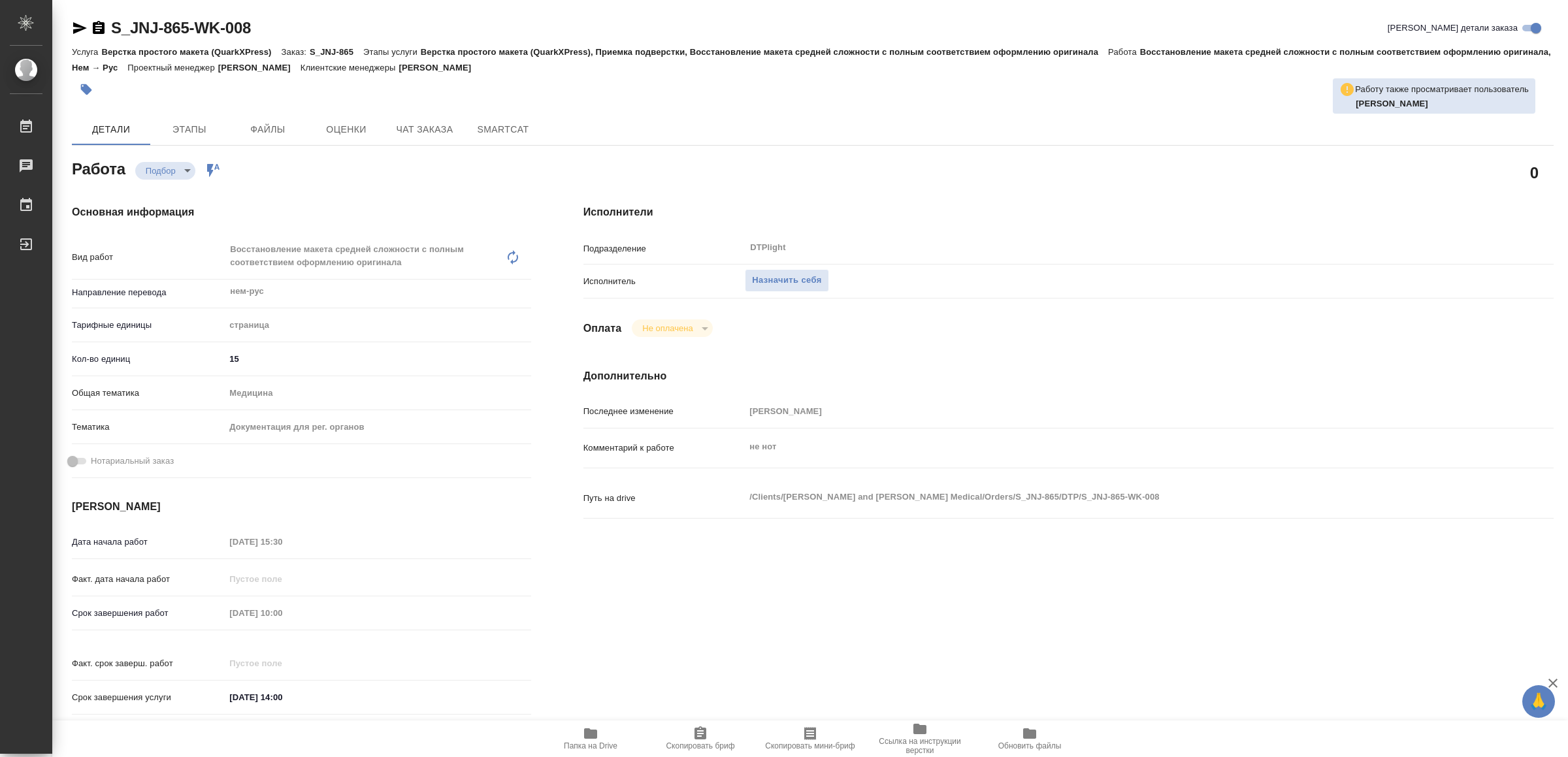
click at [610, 739] on span "Папка на Drive" at bounding box center [590, 739] width 94 height 25
click at [800, 275] on span "Назначить себя" at bounding box center [786, 280] width 69 height 15
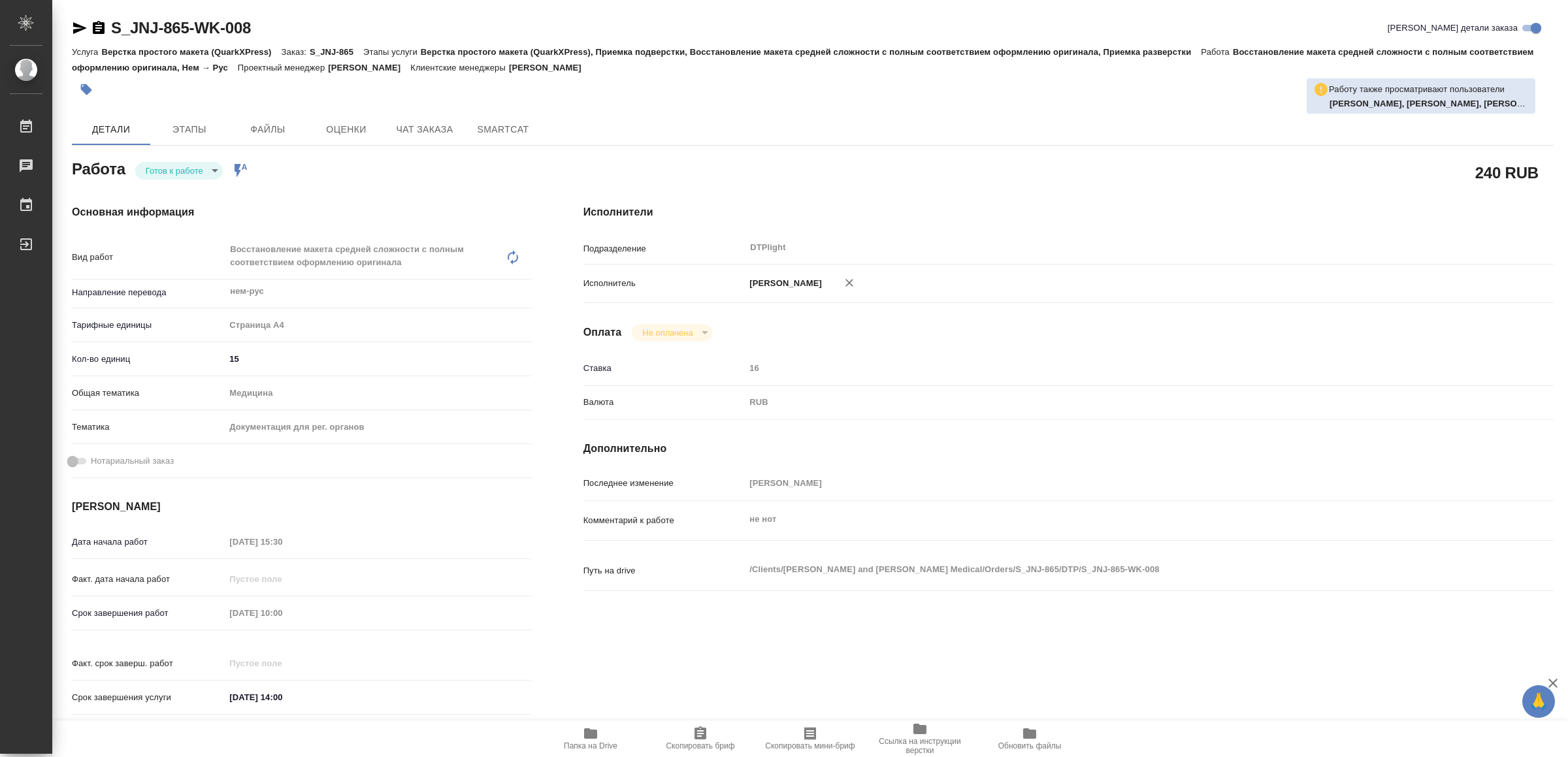
click at [169, 162] on body "🙏 .cls-1 fill:#fff; AWATERA Yamkovenko Vera Работы Чаты График Выйти S_JNJ-865-…" at bounding box center [784, 378] width 1568 height 757
click at [170, 165] on button "В работе" at bounding box center [168, 170] width 43 height 15
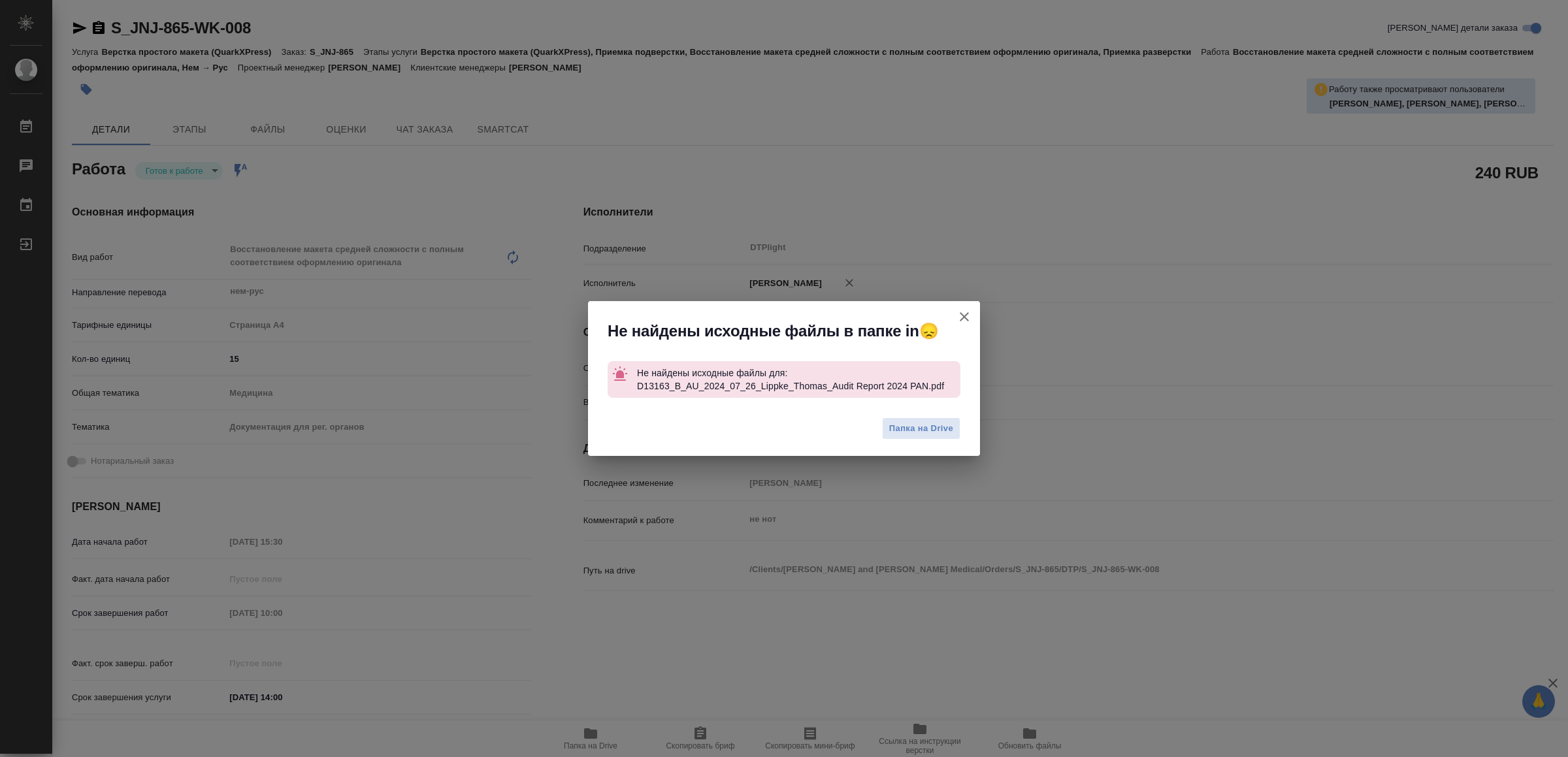
type textarea "x"
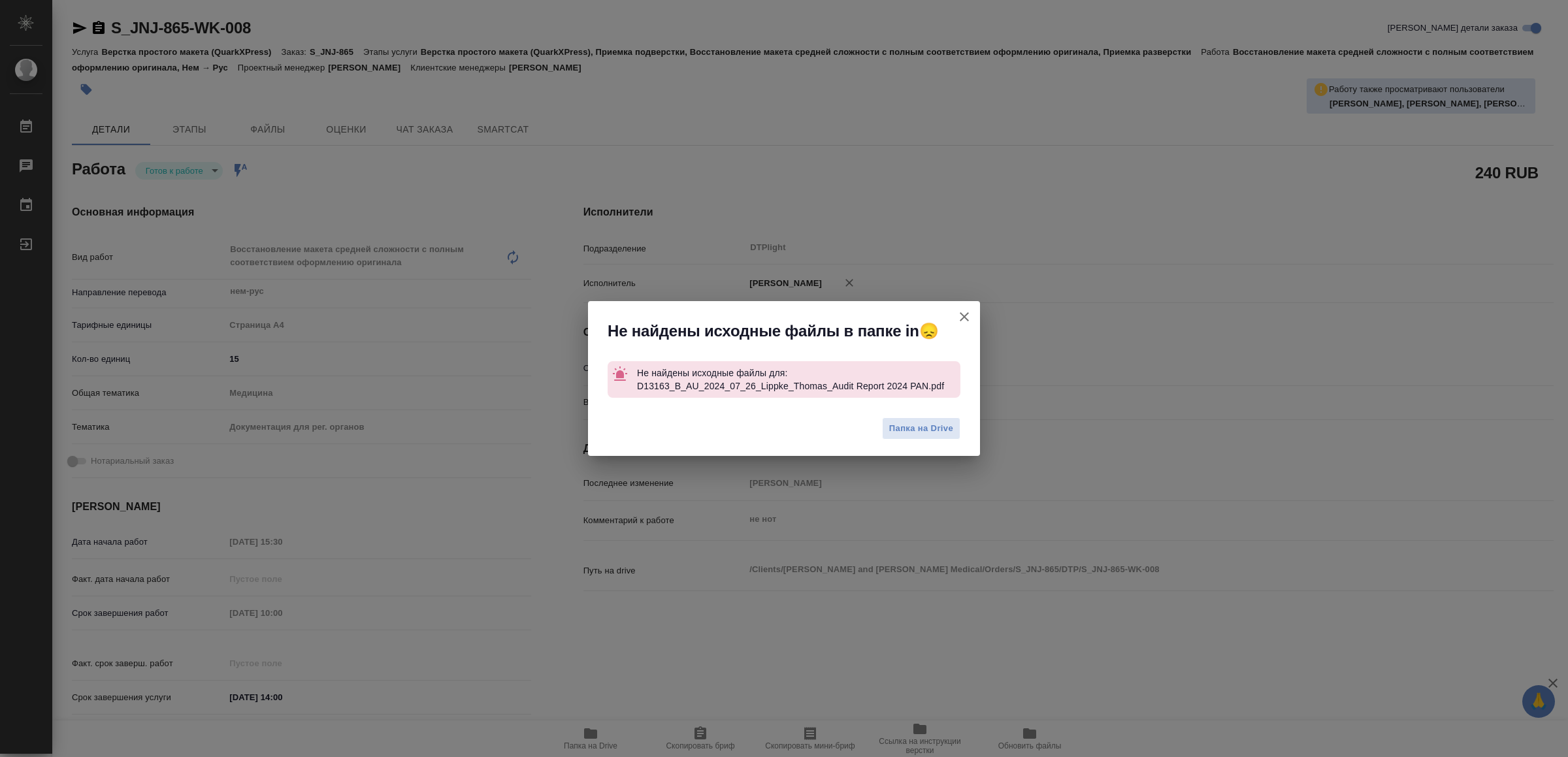
type textarea "x"
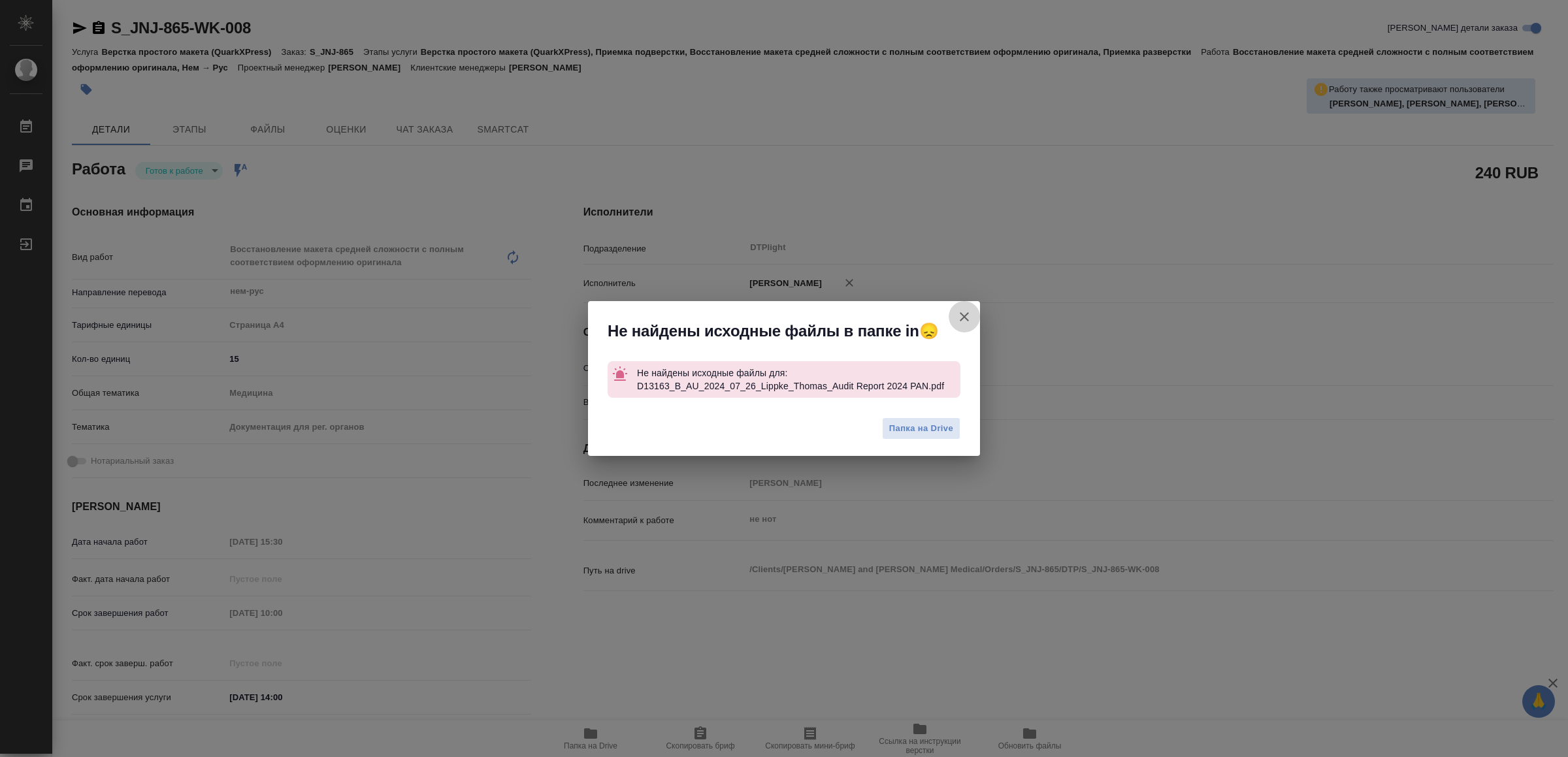
click at [963, 322] on icon "button" at bounding box center [964, 317] width 16 height 16
type textarea "x"
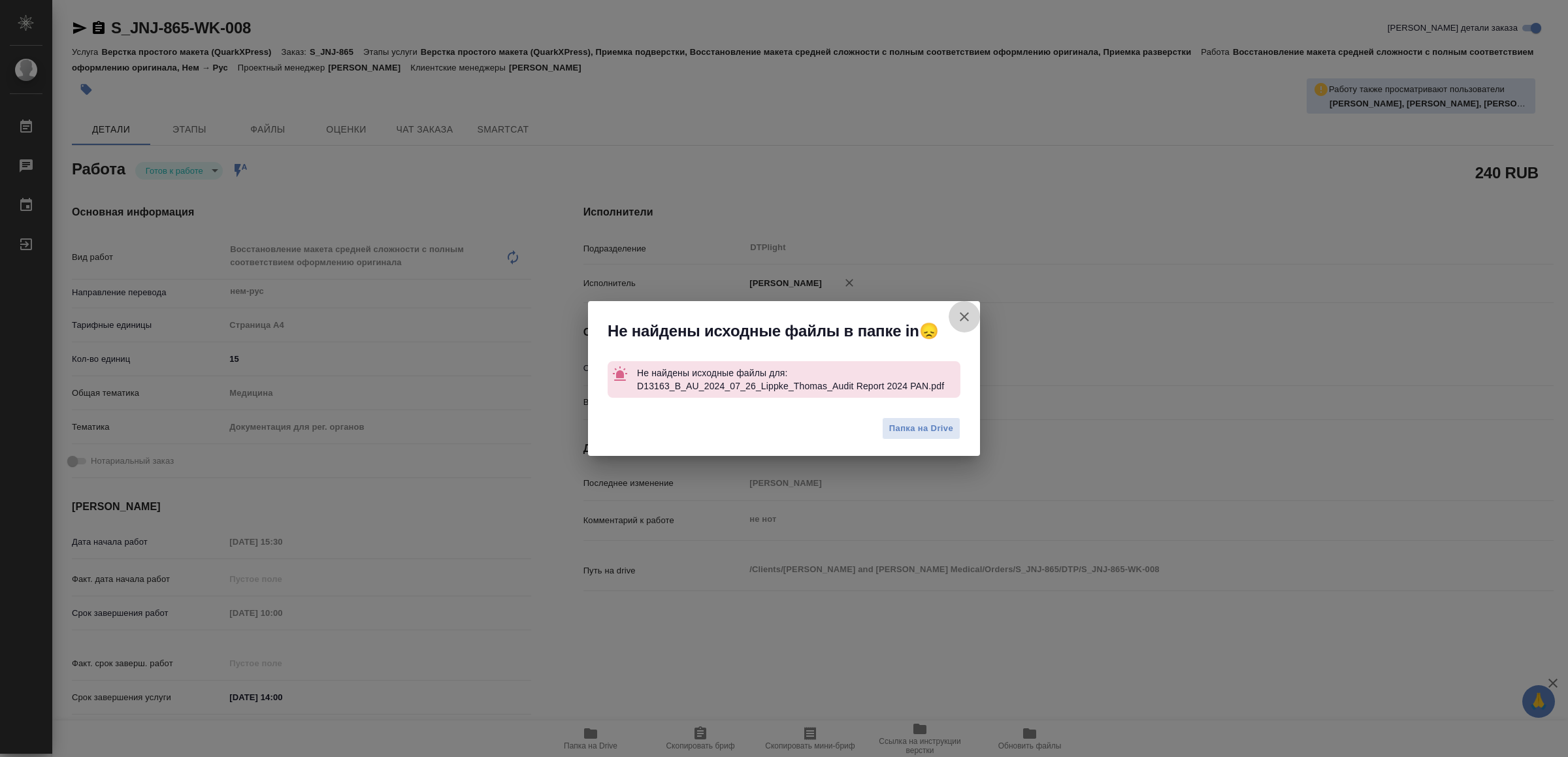
type textarea "x"
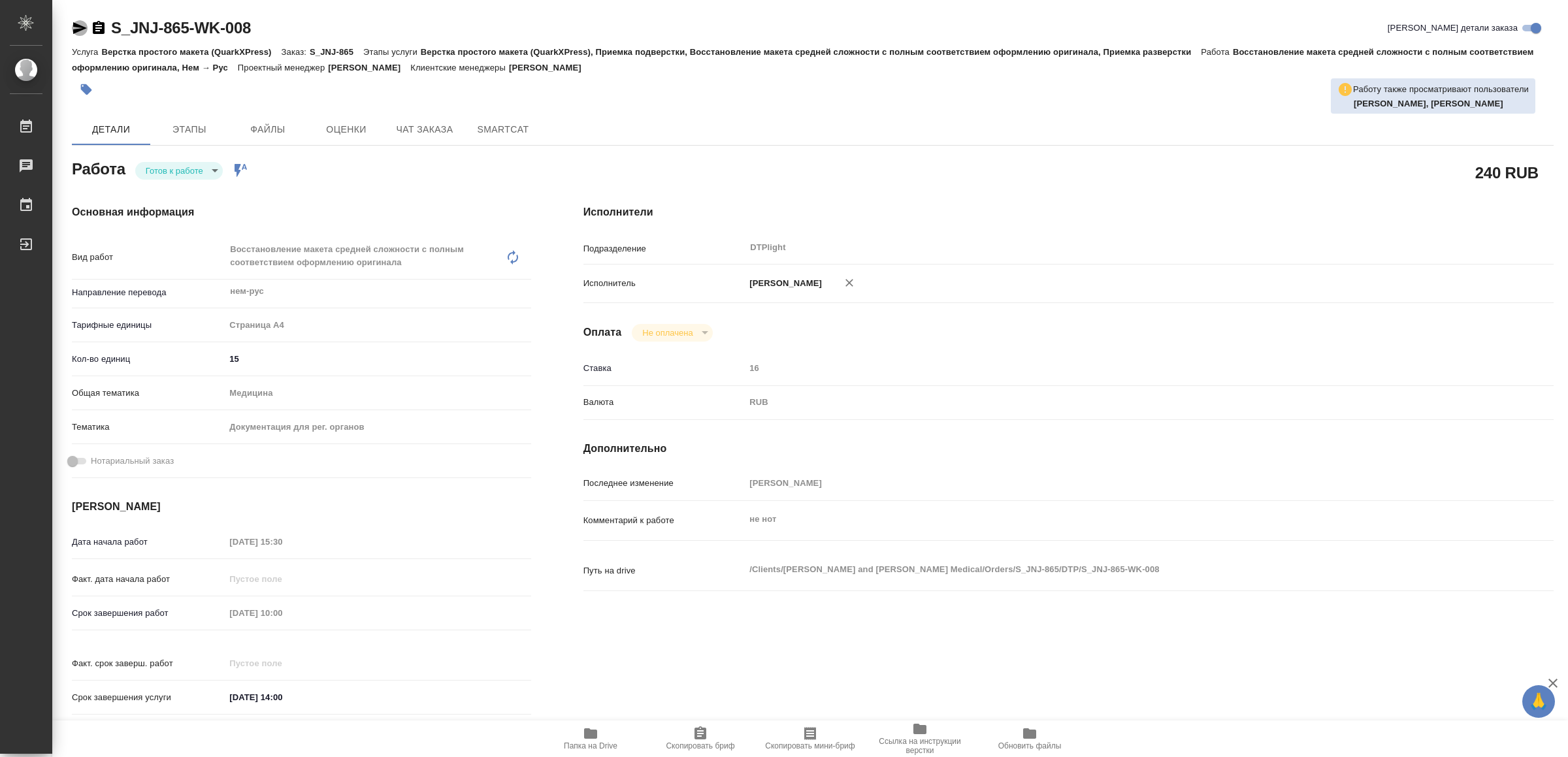
click at [79, 26] on icon "button" at bounding box center [80, 28] width 14 height 12
click at [206, 173] on body "🙏 .cls-1 fill:#fff; AWATERA Yamkovenko Vera Работы 0 Чаты График Выйти S_JNJ-86…" at bounding box center [784, 378] width 1568 height 757
click at [203, 171] on li "В работе" at bounding box center [182, 170] width 91 height 22
type textarea "x"
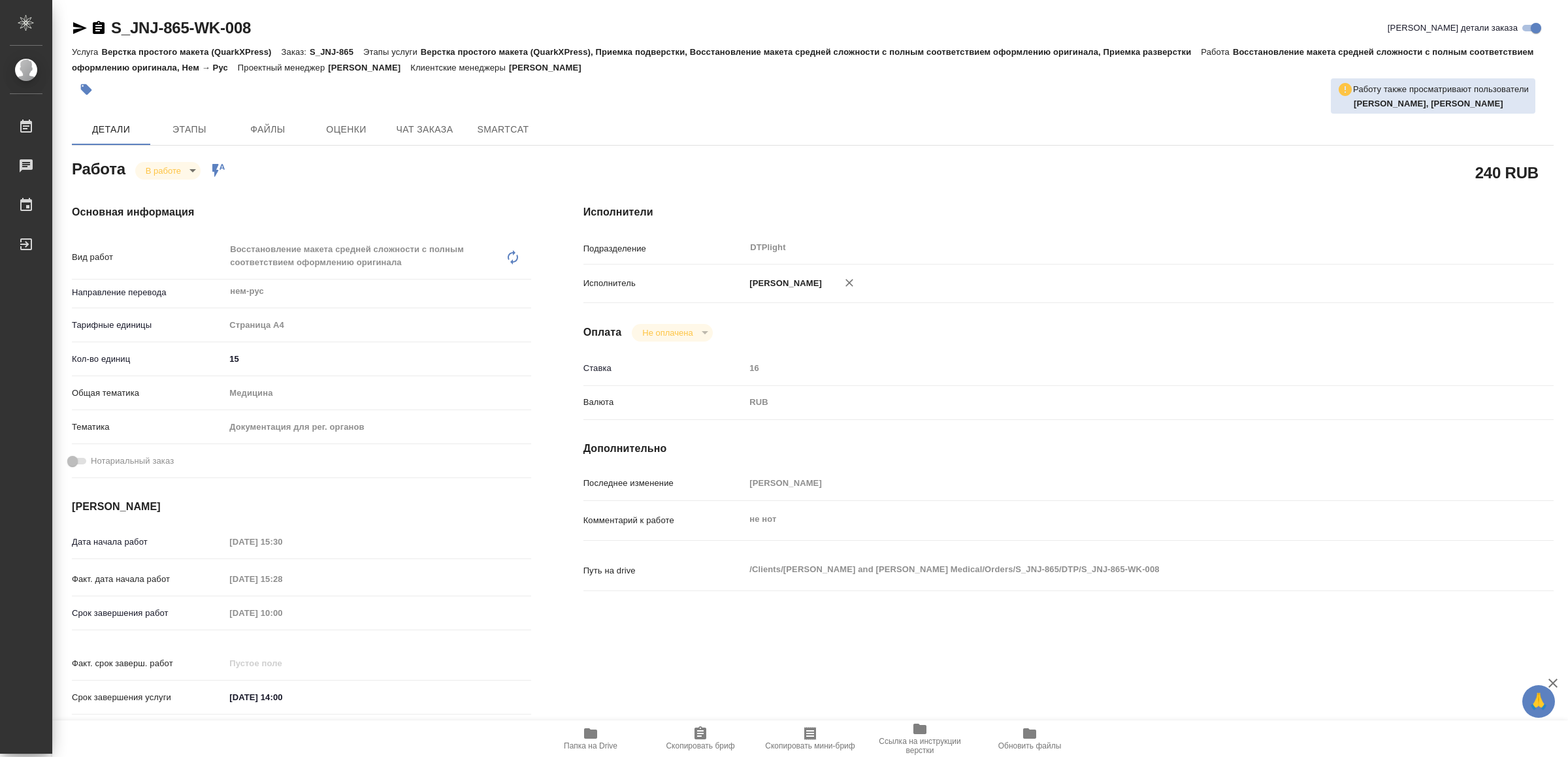
type textarea "x"
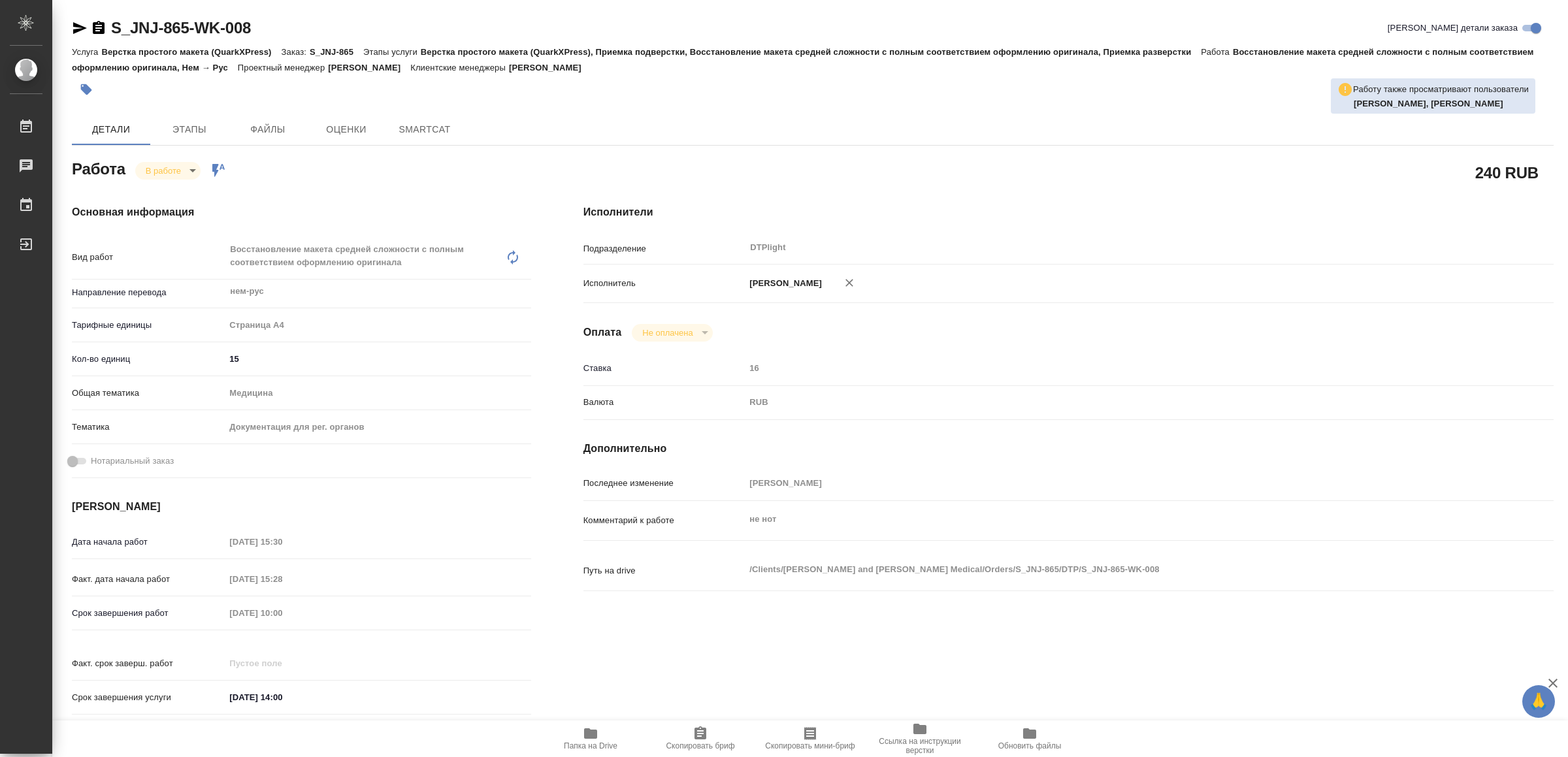
type textarea "x"
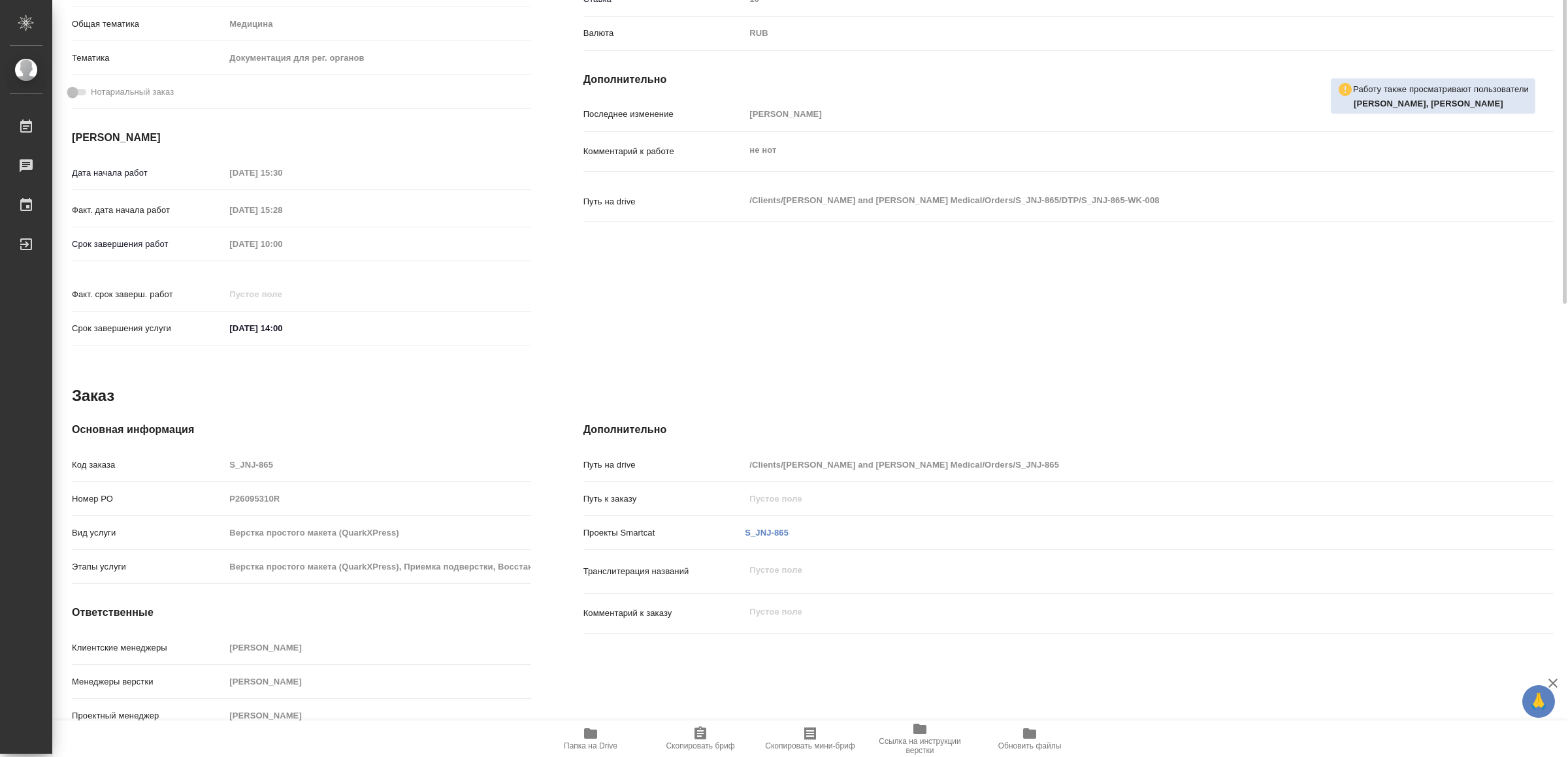
type textarea "x"
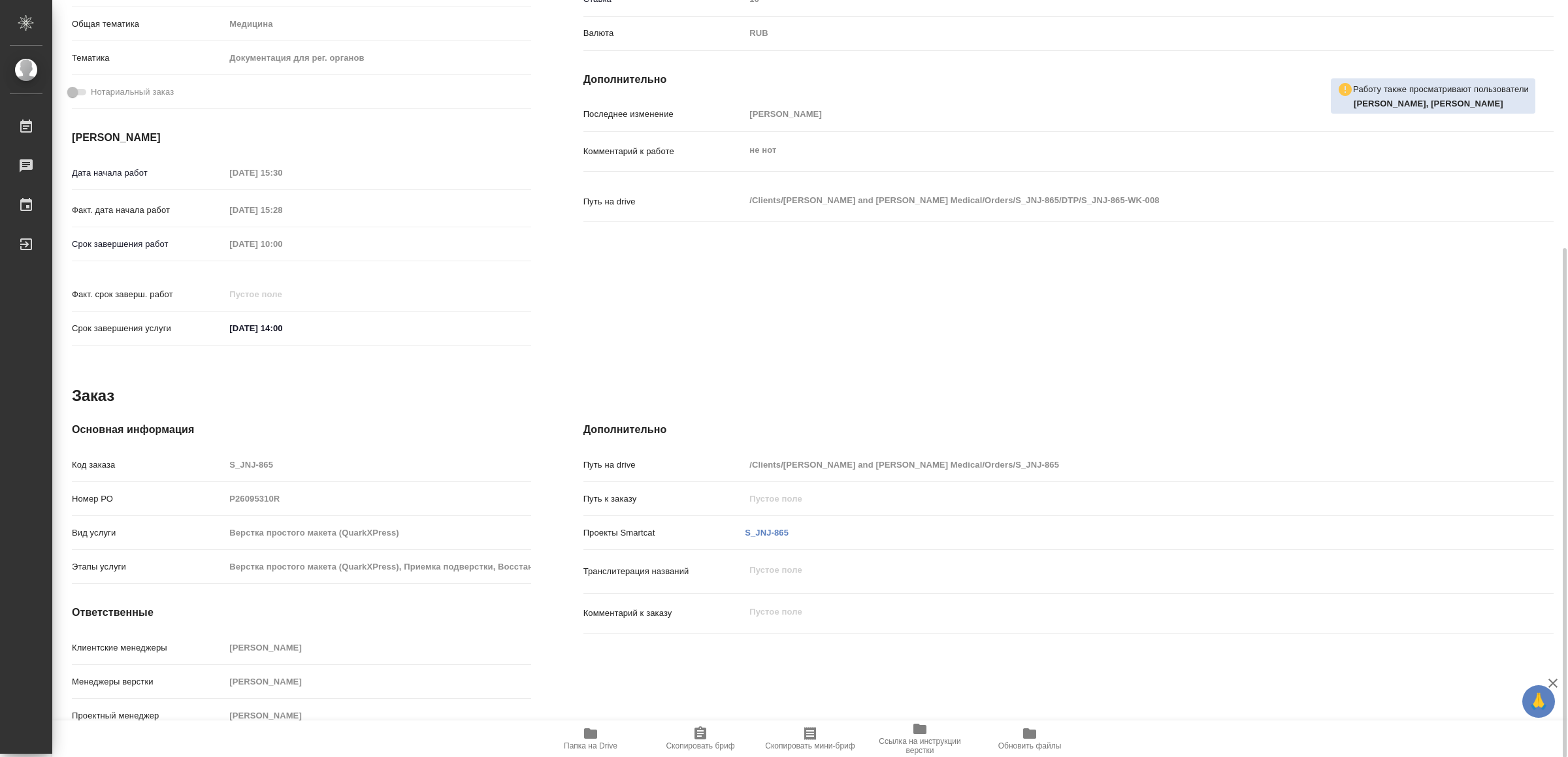
type textarea "x"
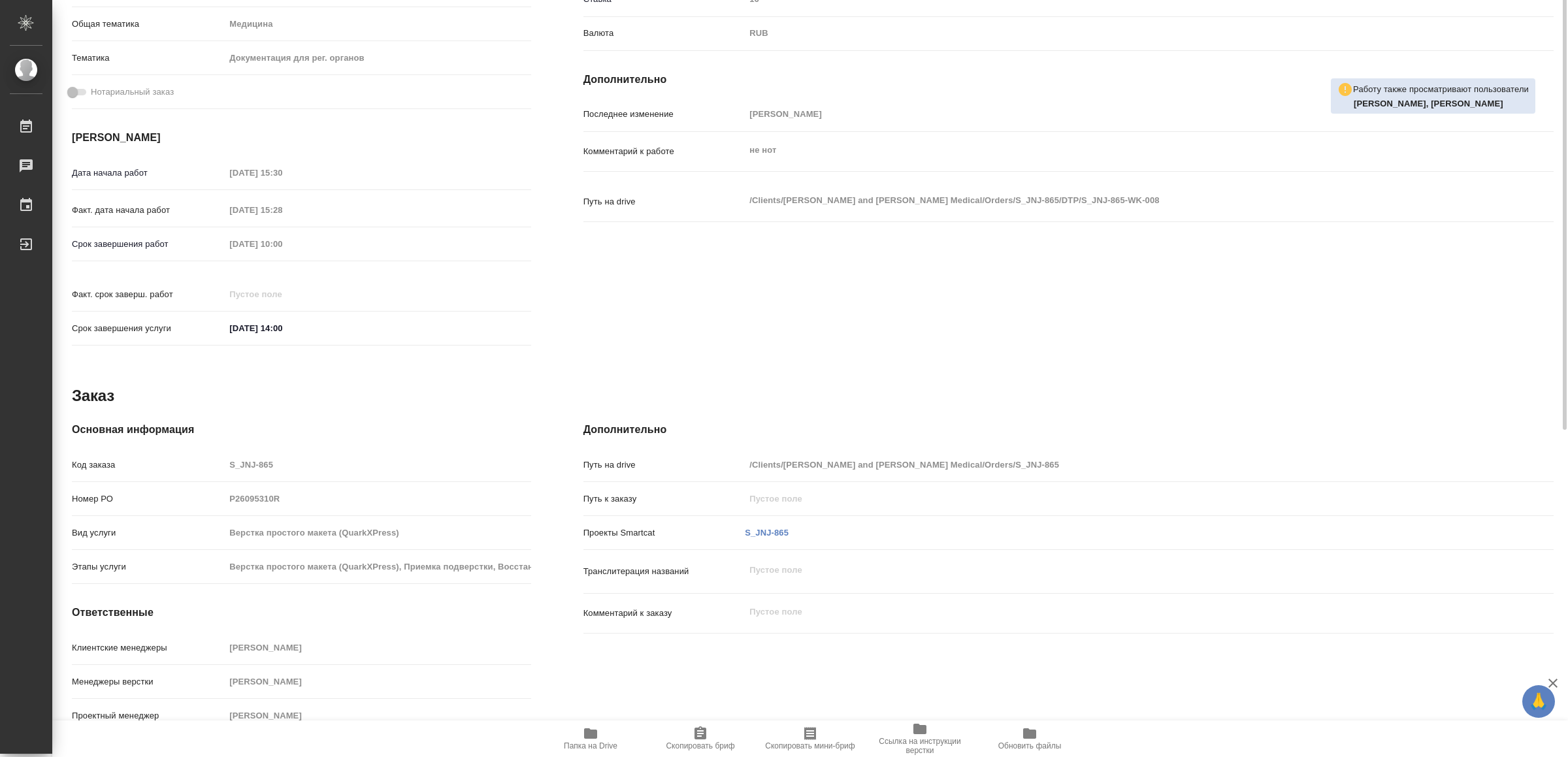
scroll to position [0, 0]
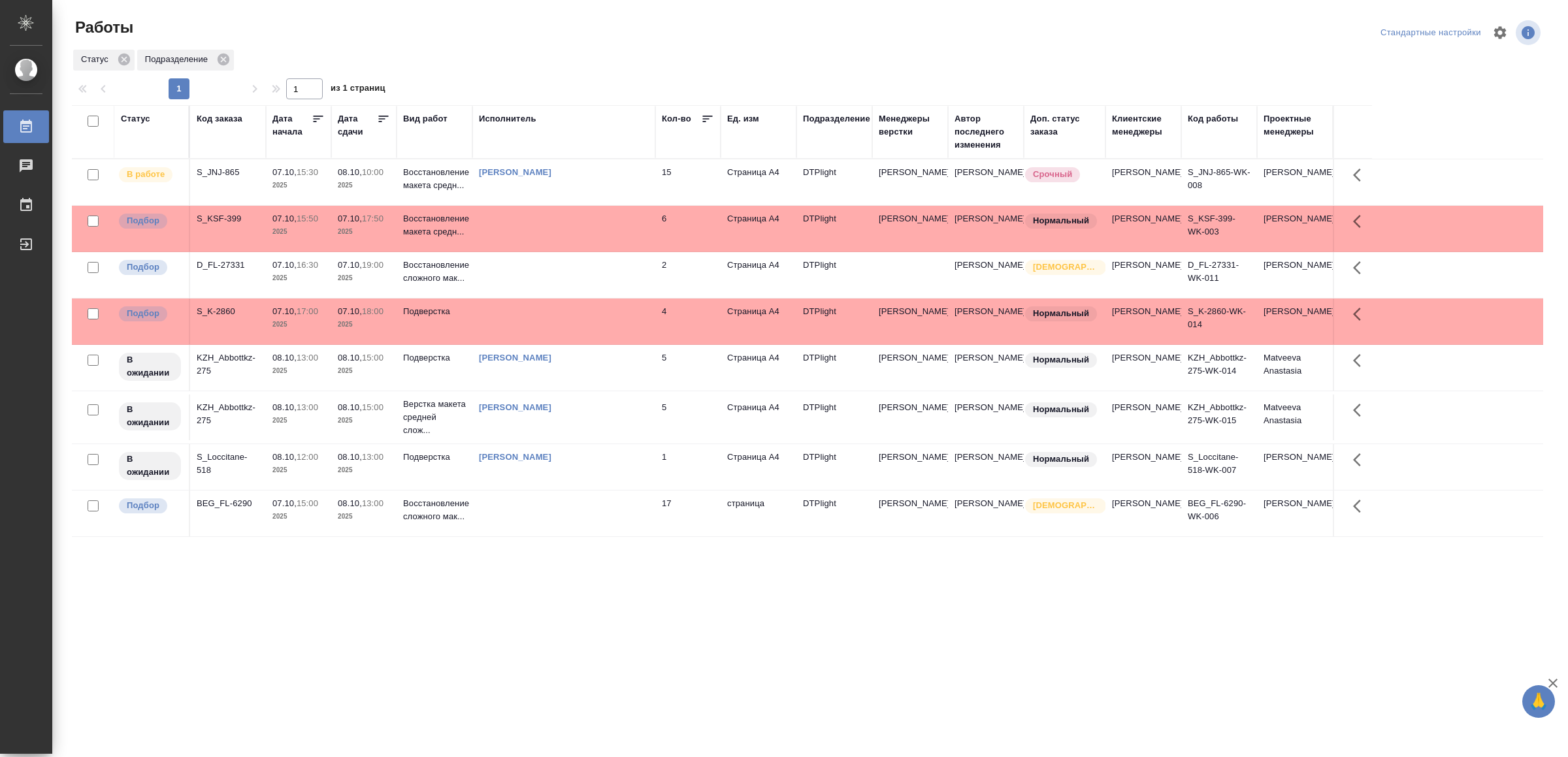
scroll to position [4, 0]
click at [524, 242] on td at bounding box center [563, 229] width 183 height 46
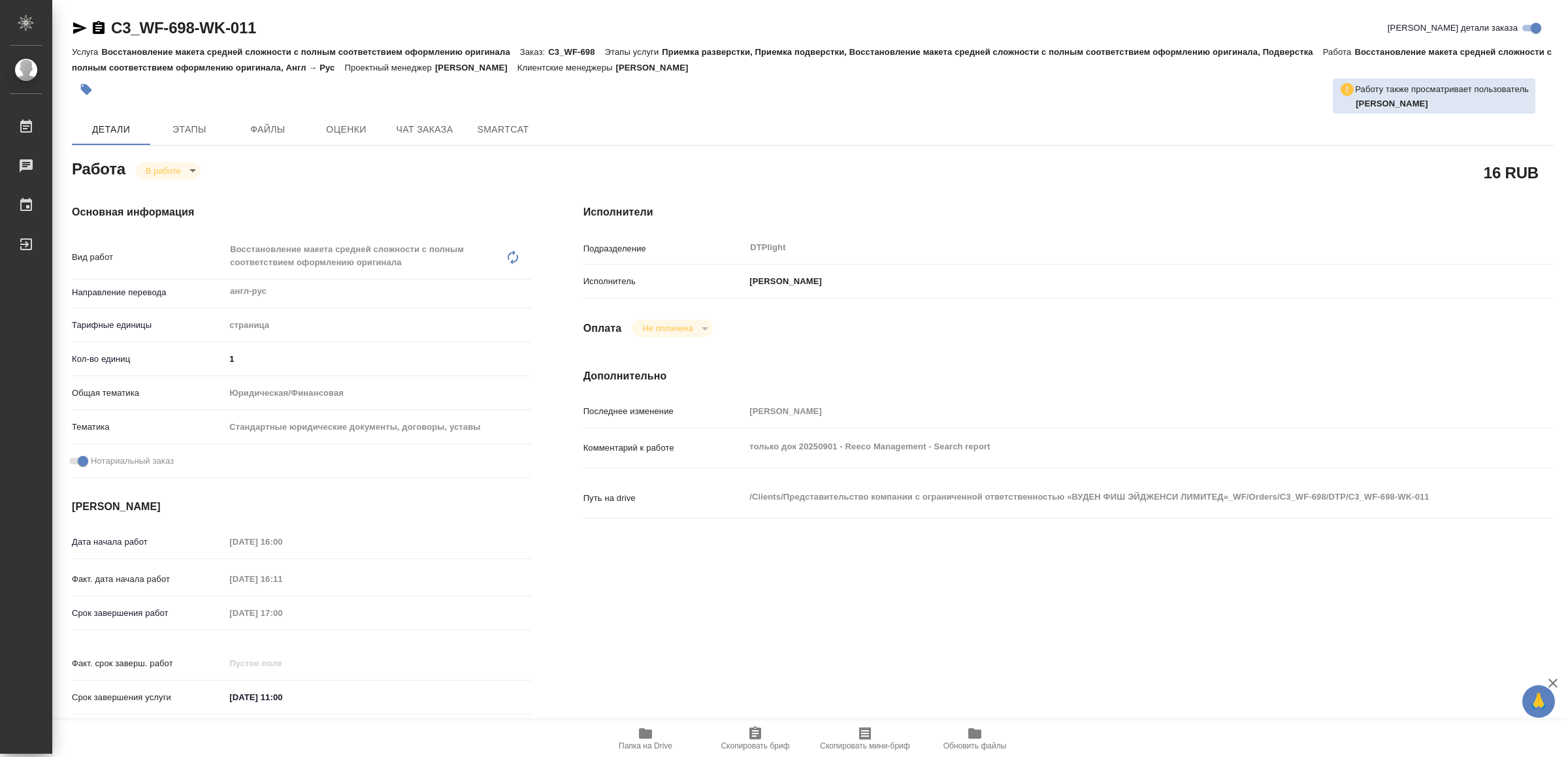
click at [659, 742] on span "Папка на Drive" at bounding box center [645, 746] width 53 height 9
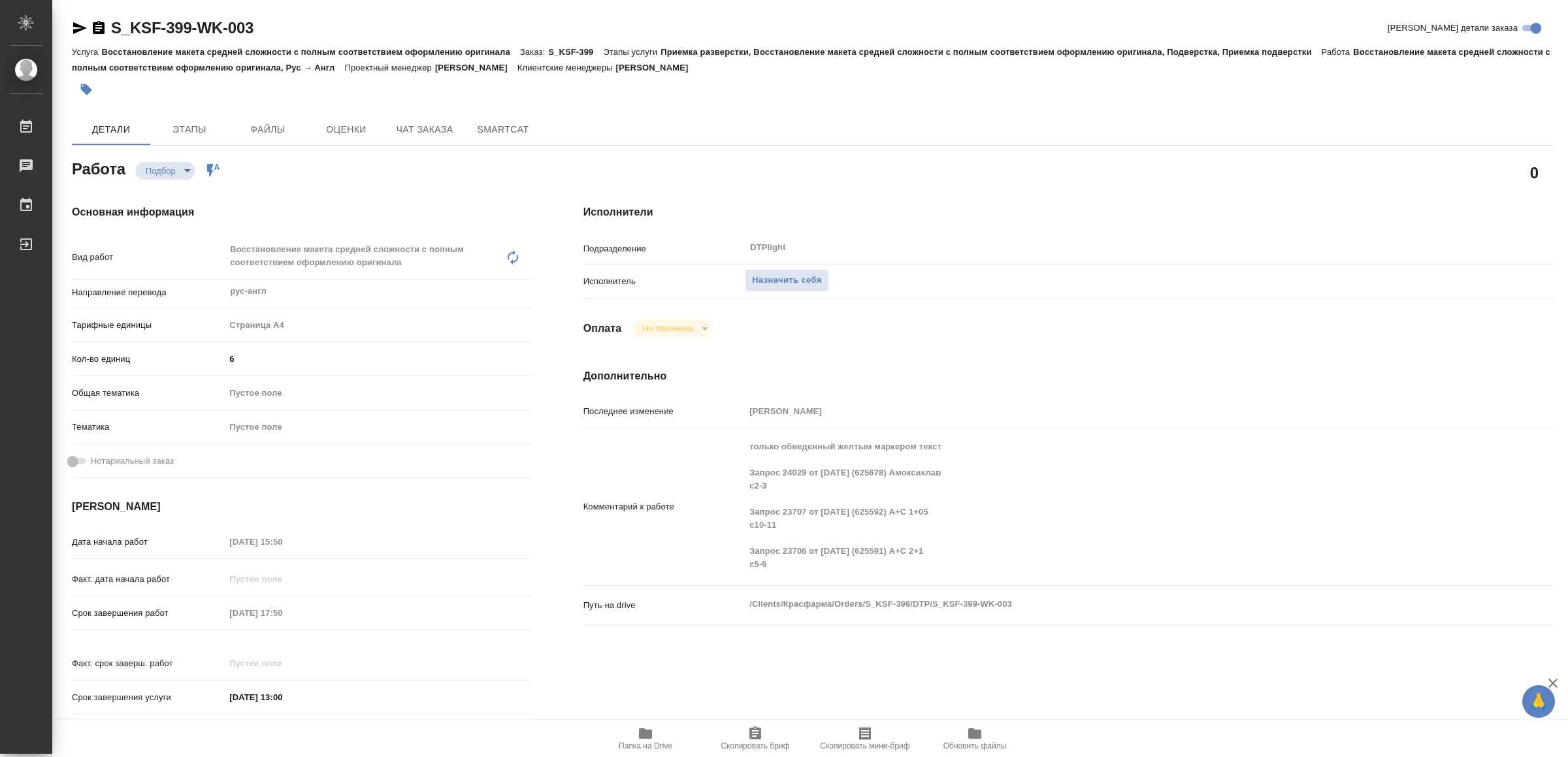
click at [664, 742] on span "Папка на Drive" at bounding box center [645, 746] width 53 height 9
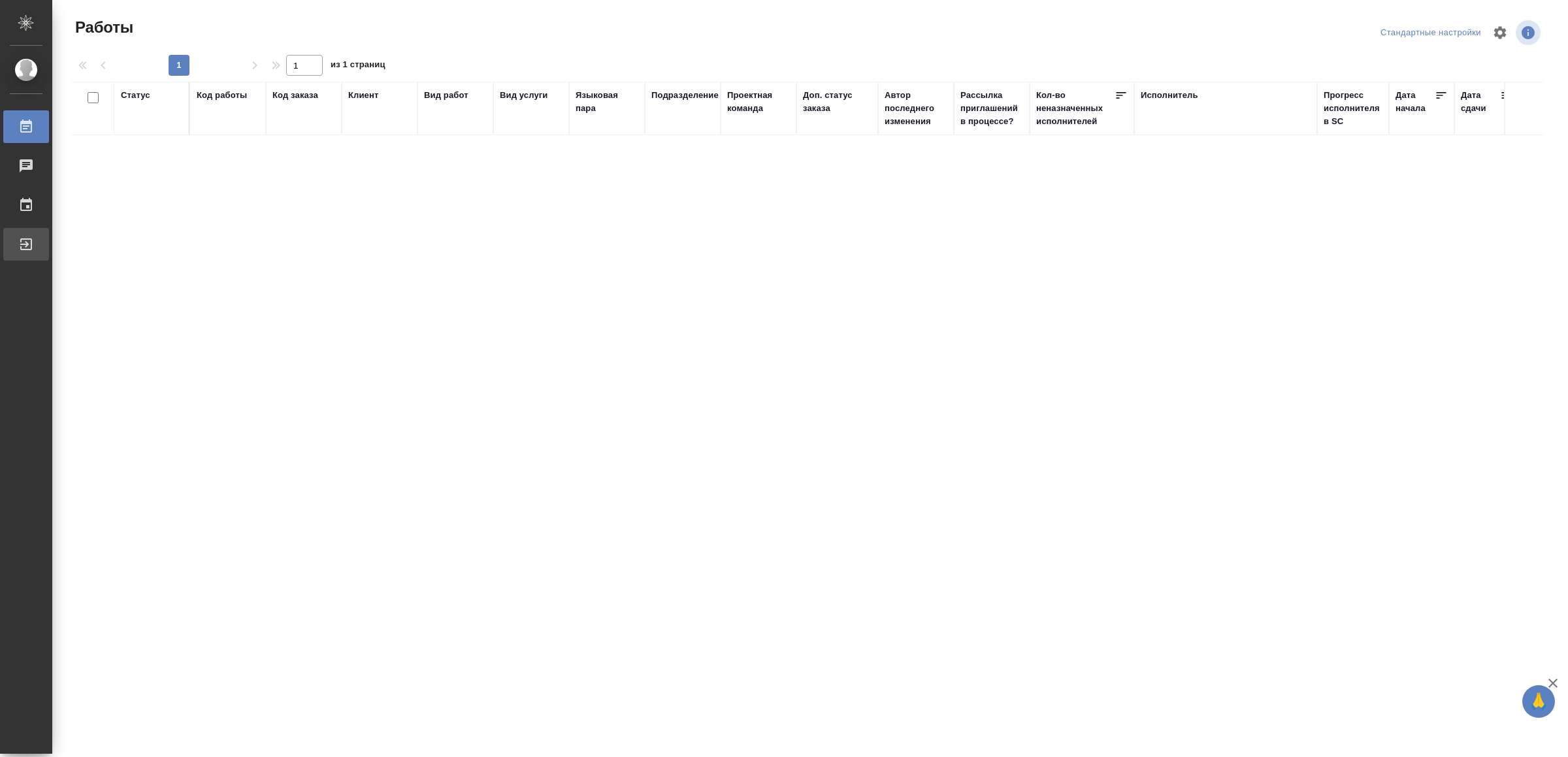
click at [22, 245] on div "Выйти" at bounding box center [9, 244] width 32 height 20
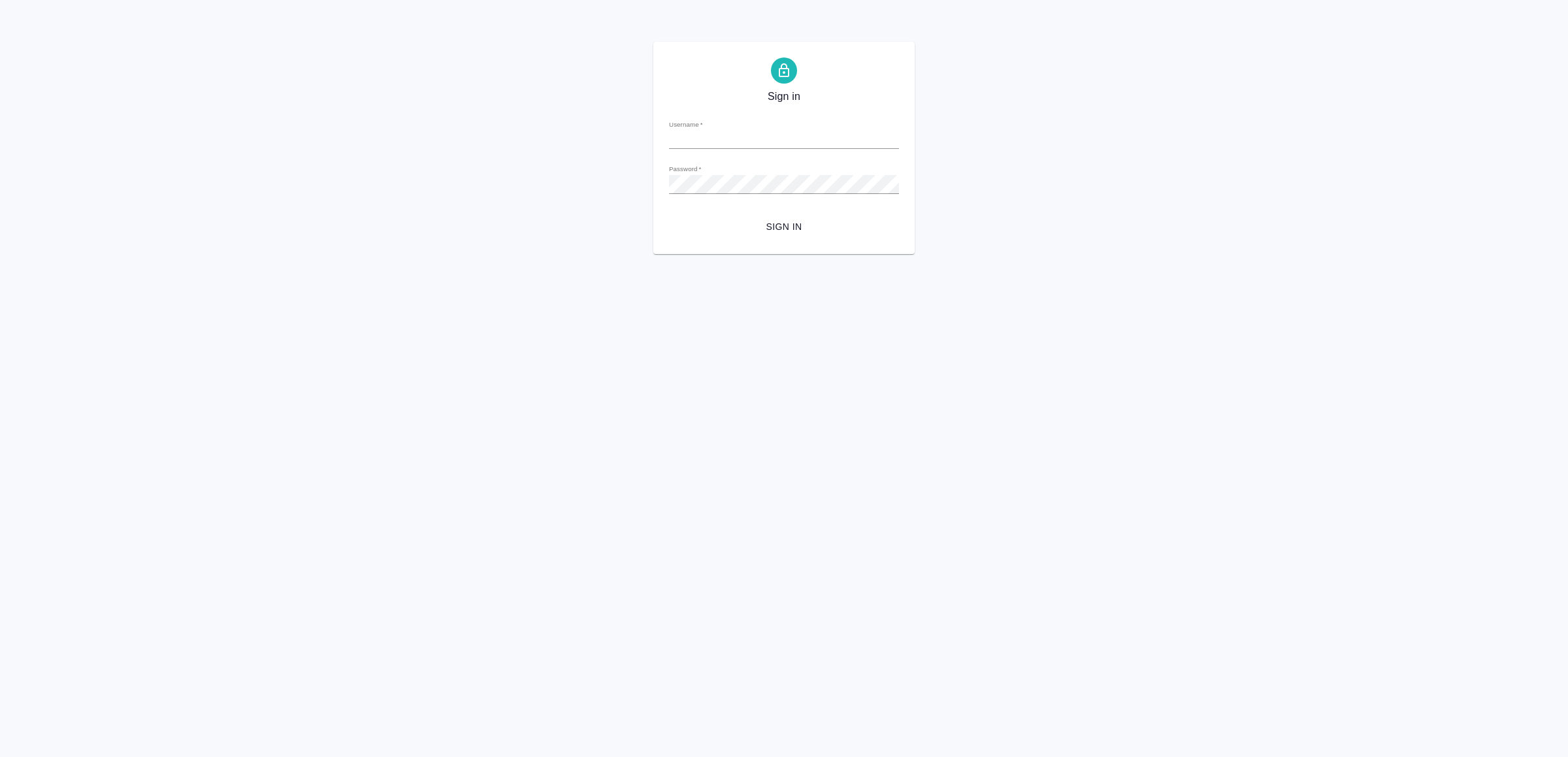
type input "v.yamkovenko@awatera.com"
click at [745, 234] on span "Sign in" at bounding box center [784, 227] width 209 height 17
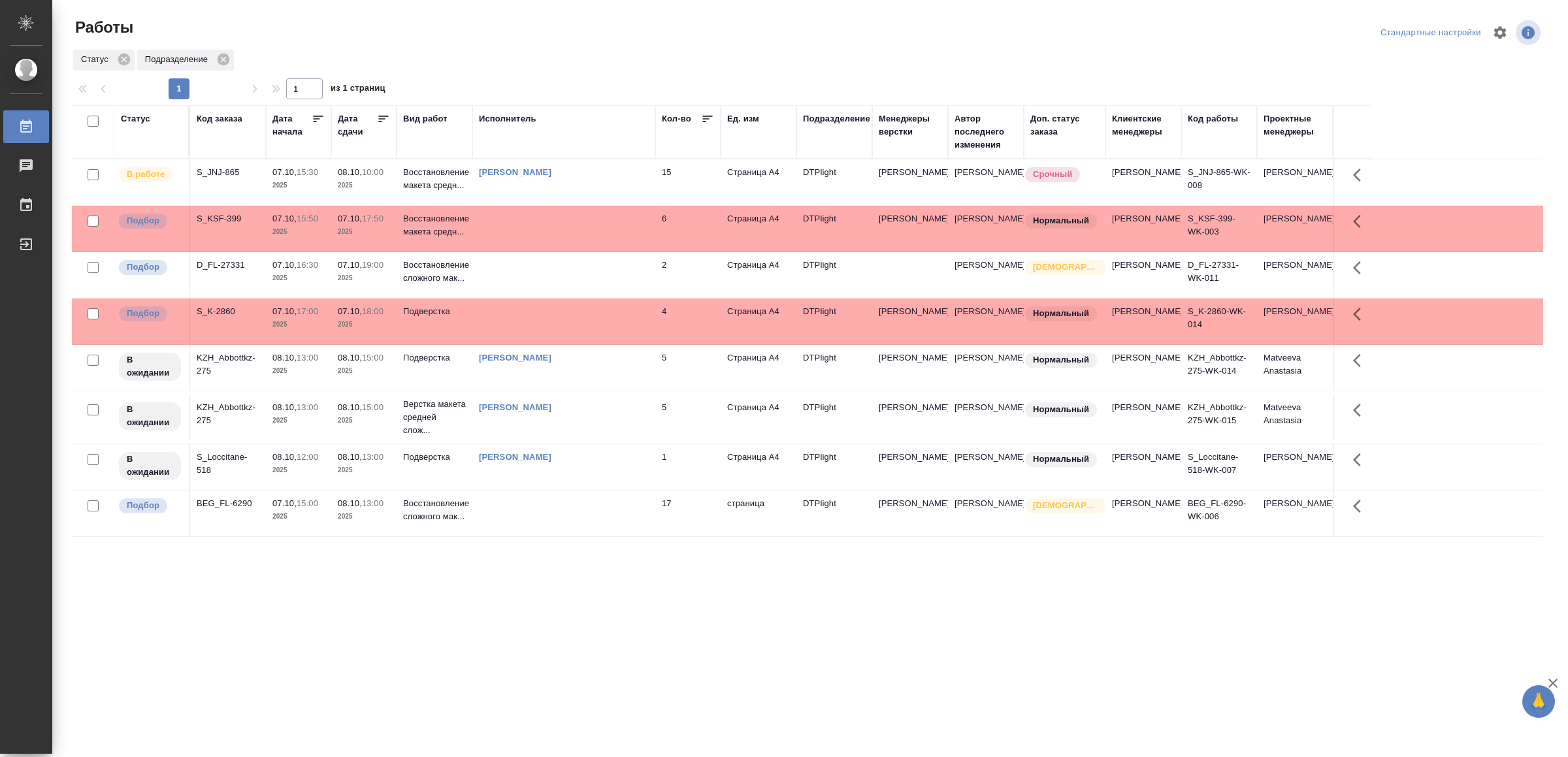
click at [583, 295] on td at bounding box center [563, 275] width 183 height 46
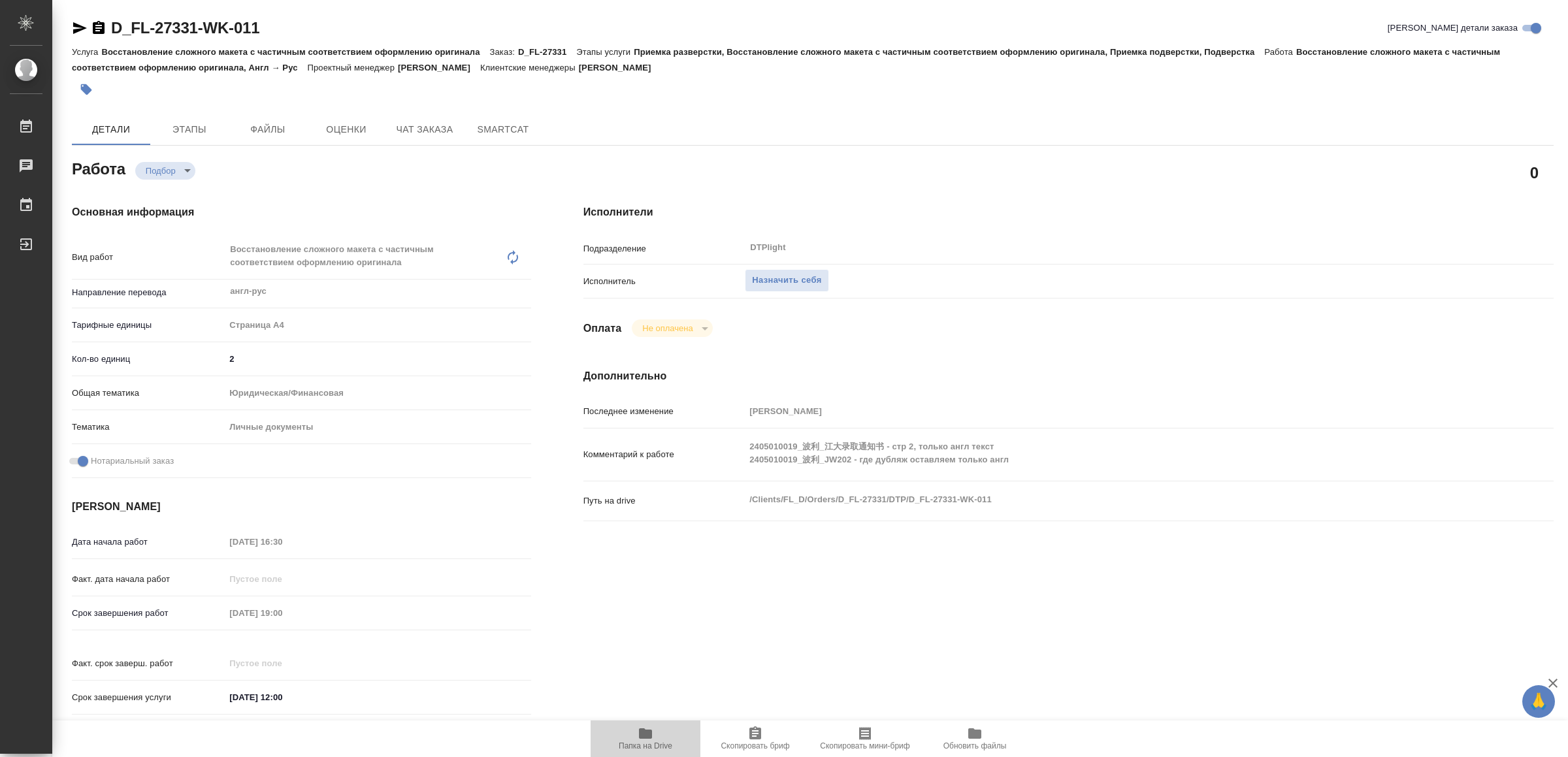
click at [635, 733] on span "Папка на Drive" at bounding box center [645, 739] width 94 height 25
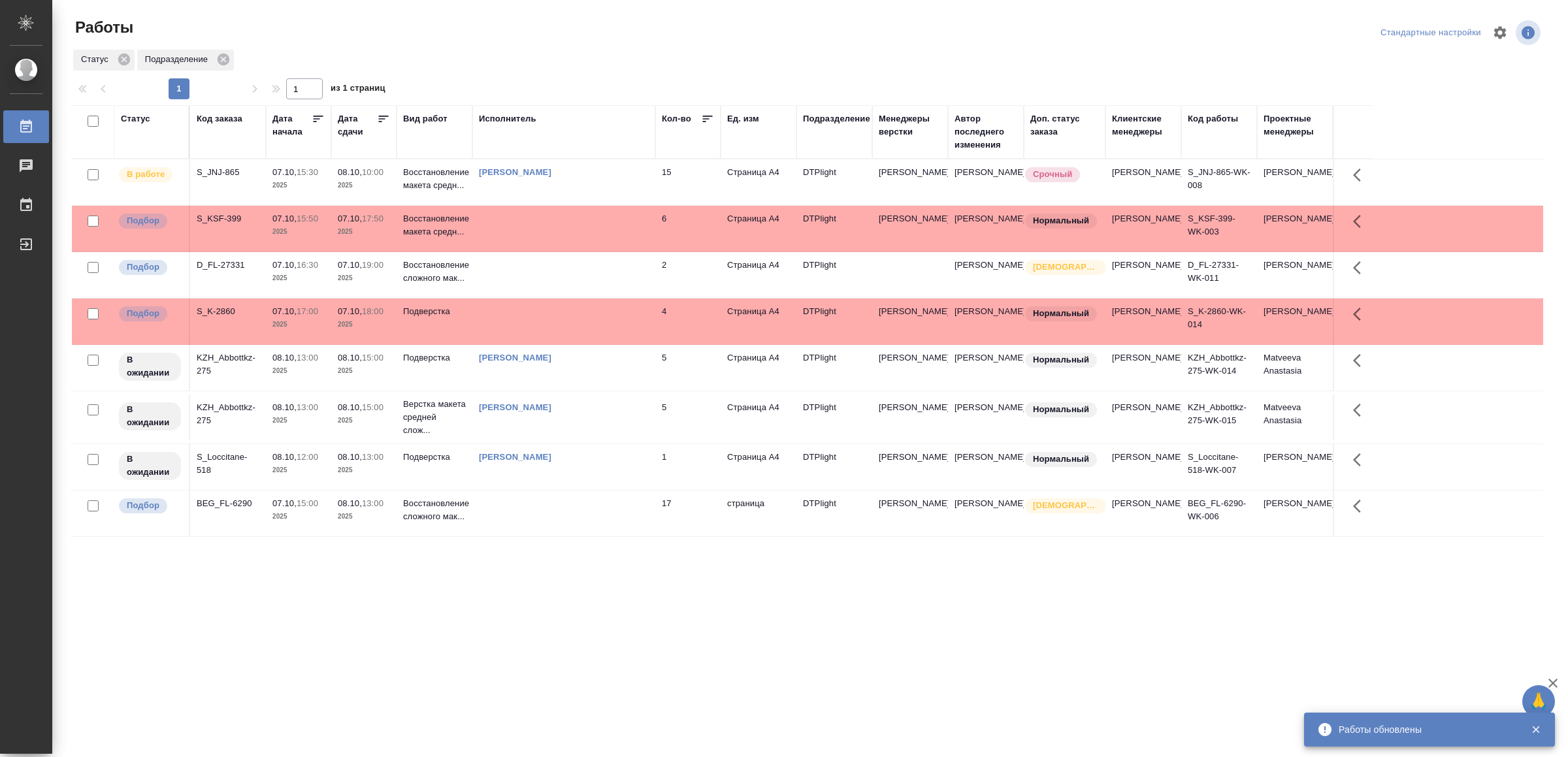
click at [538, 225] on td at bounding box center [563, 229] width 183 height 46
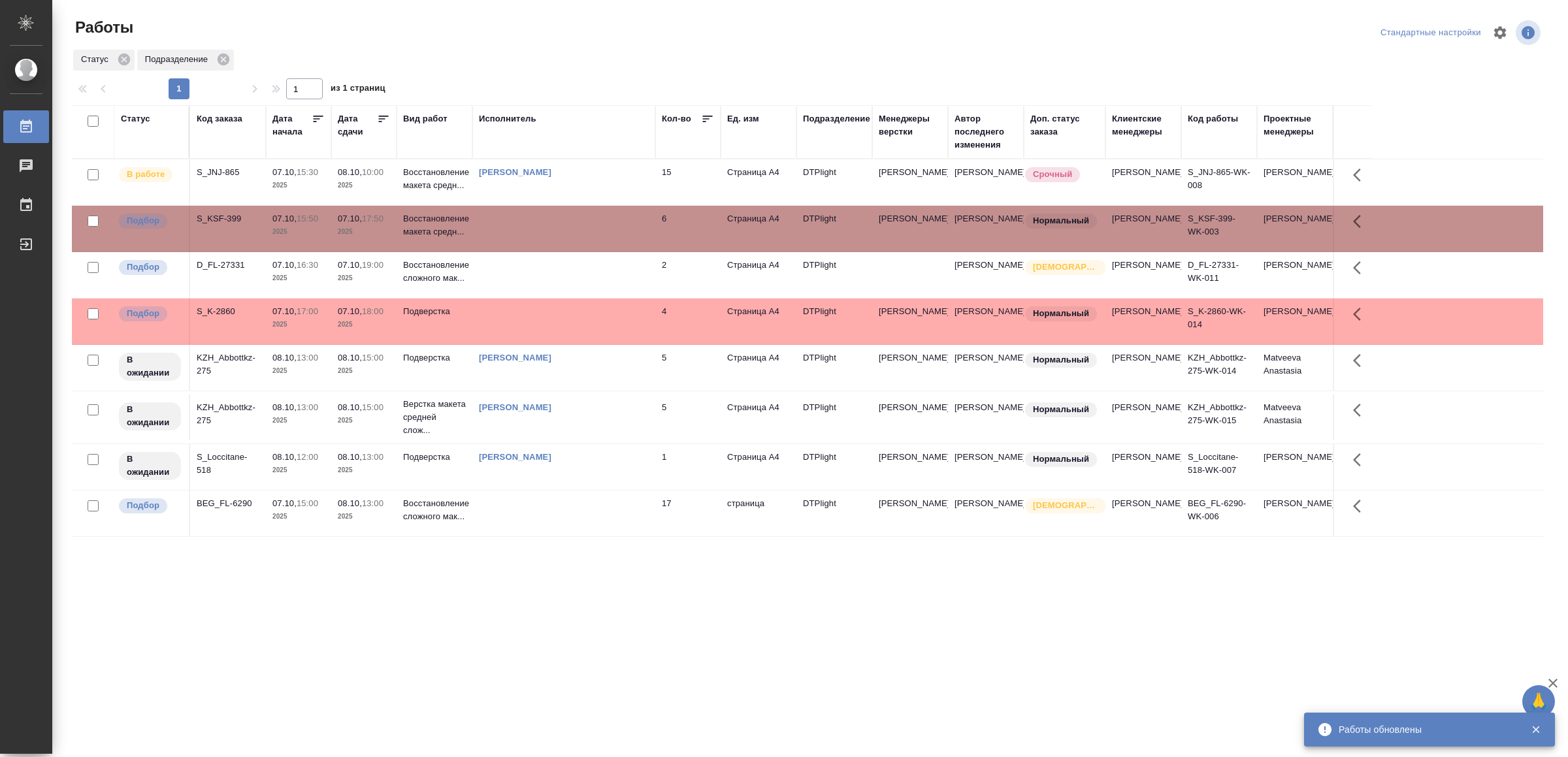
click at [538, 225] on td at bounding box center [563, 229] width 183 height 46
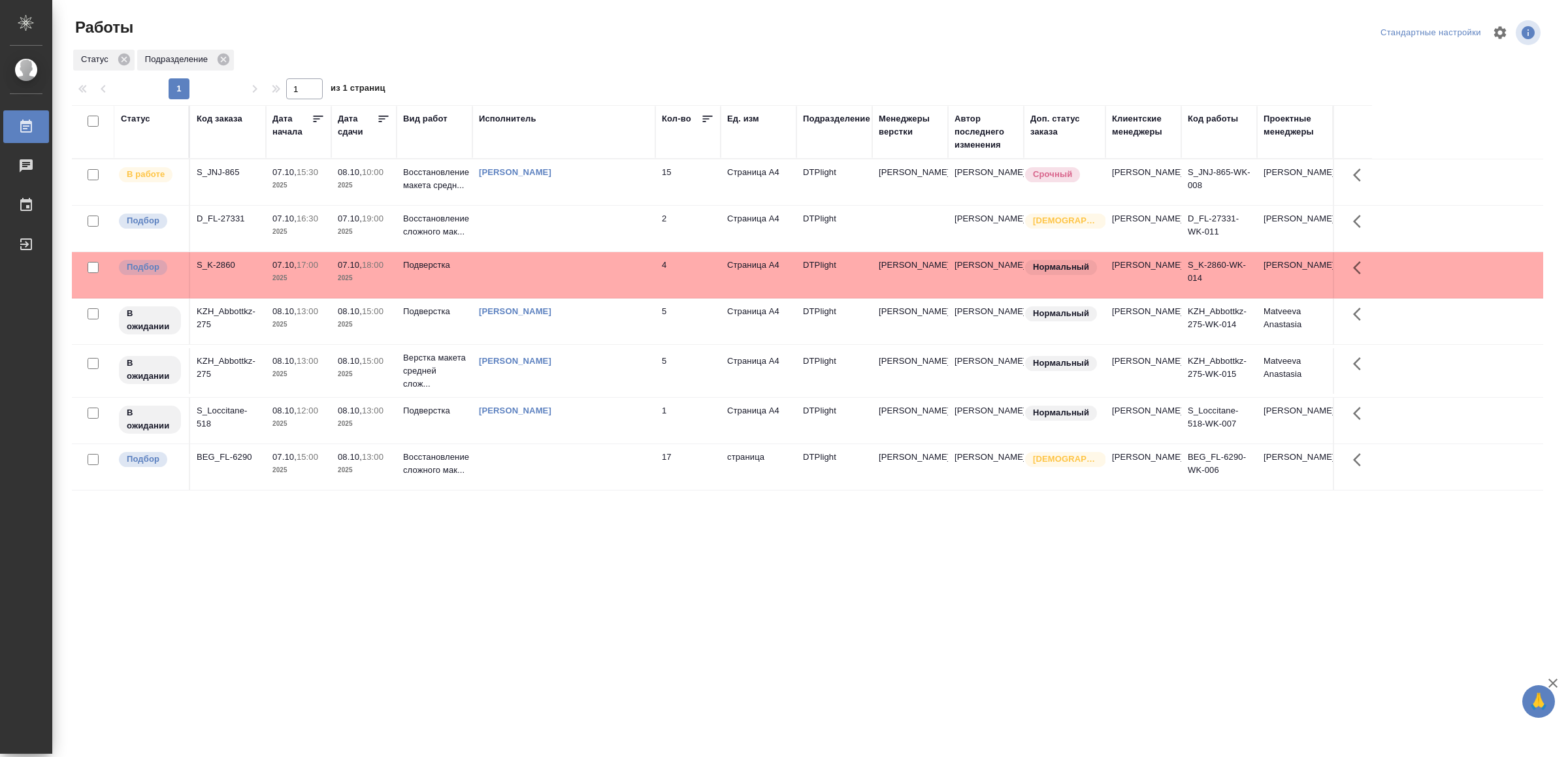
click at [528, 624] on div ".cls-1 fill:#fff; AWATERA Yamkovenko Vera Работы 0 Чаты График Выйти Работы Ста…" at bounding box center [784, 378] width 1568 height 757
click at [612, 173] on div "[PERSON_NAME]" at bounding box center [563, 172] width 170 height 13
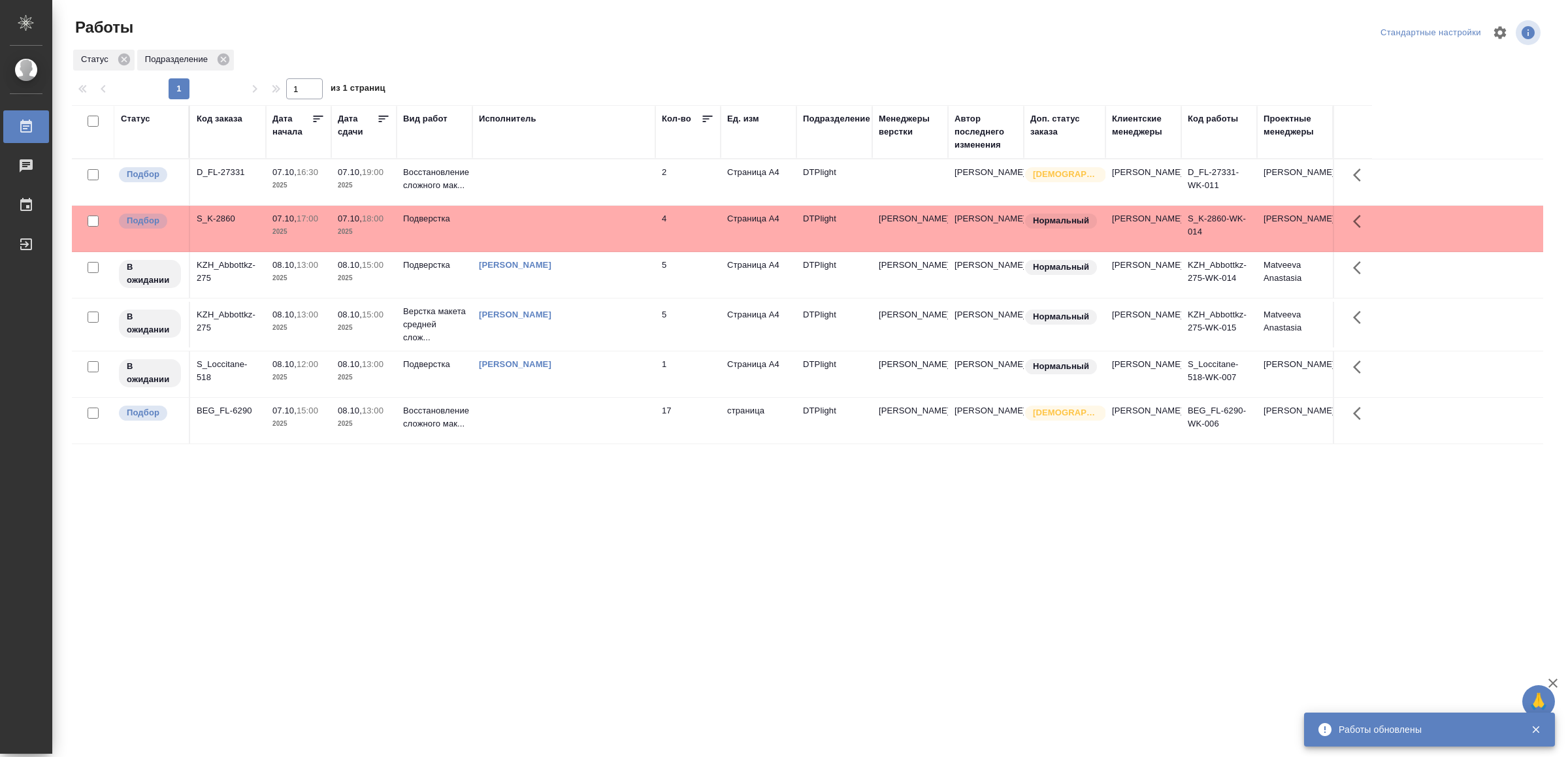
click at [586, 177] on td at bounding box center [563, 182] width 183 height 46
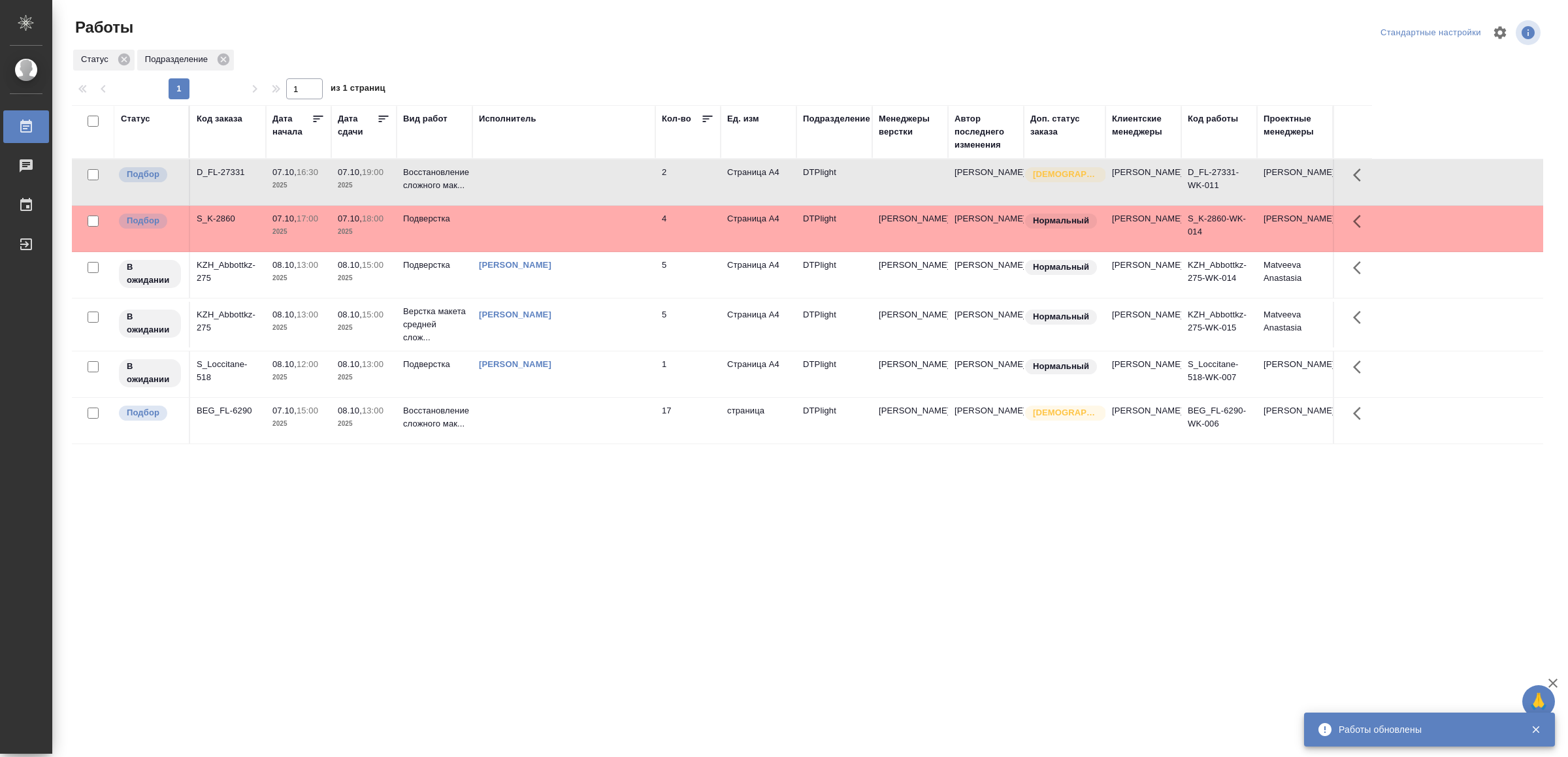
click at [586, 177] on td at bounding box center [563, 182] width 183 height 46
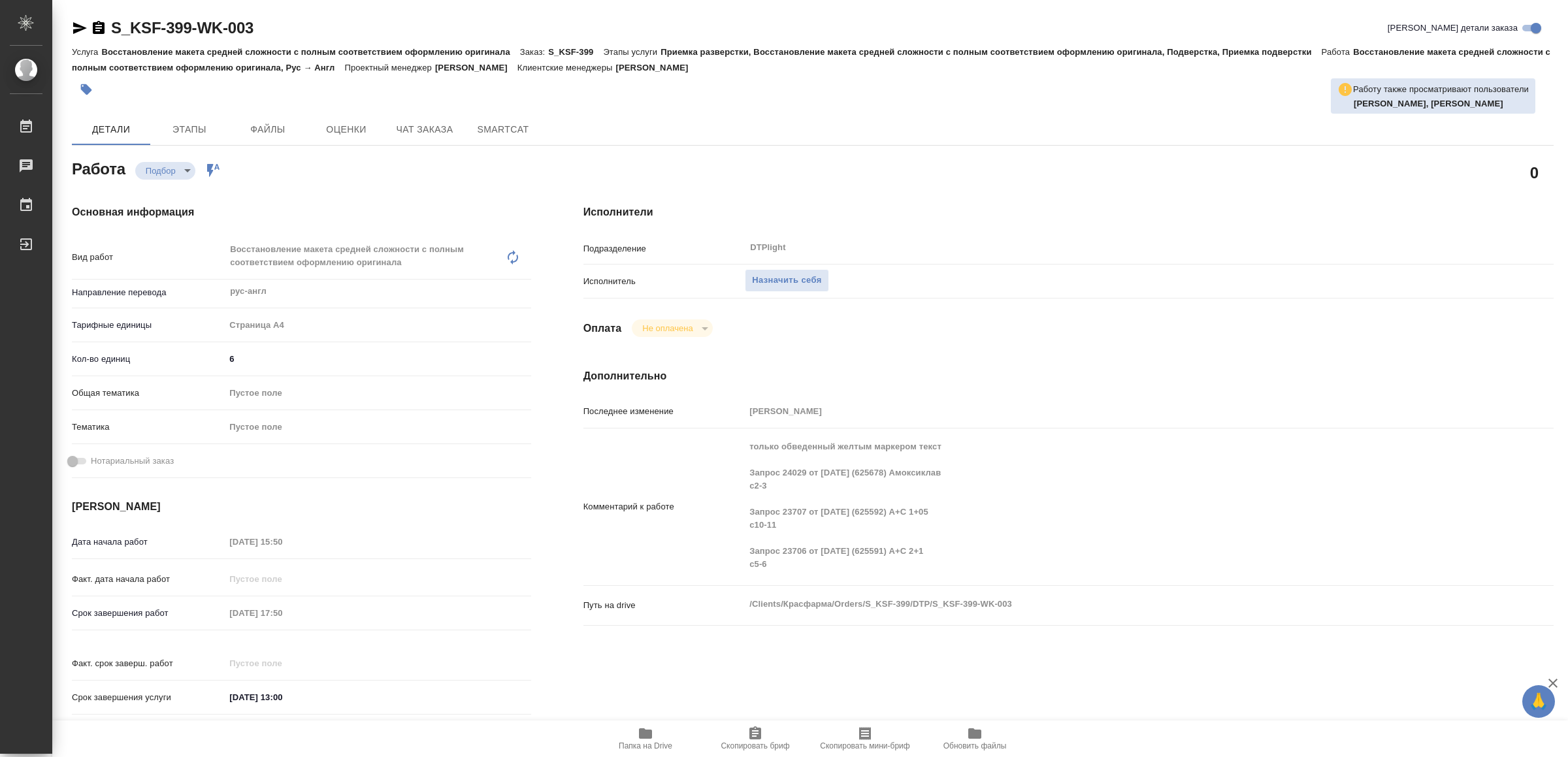
click at [659, 731] on span "Папка на Drive" at bounding box center [645, 739] width 94 height 25
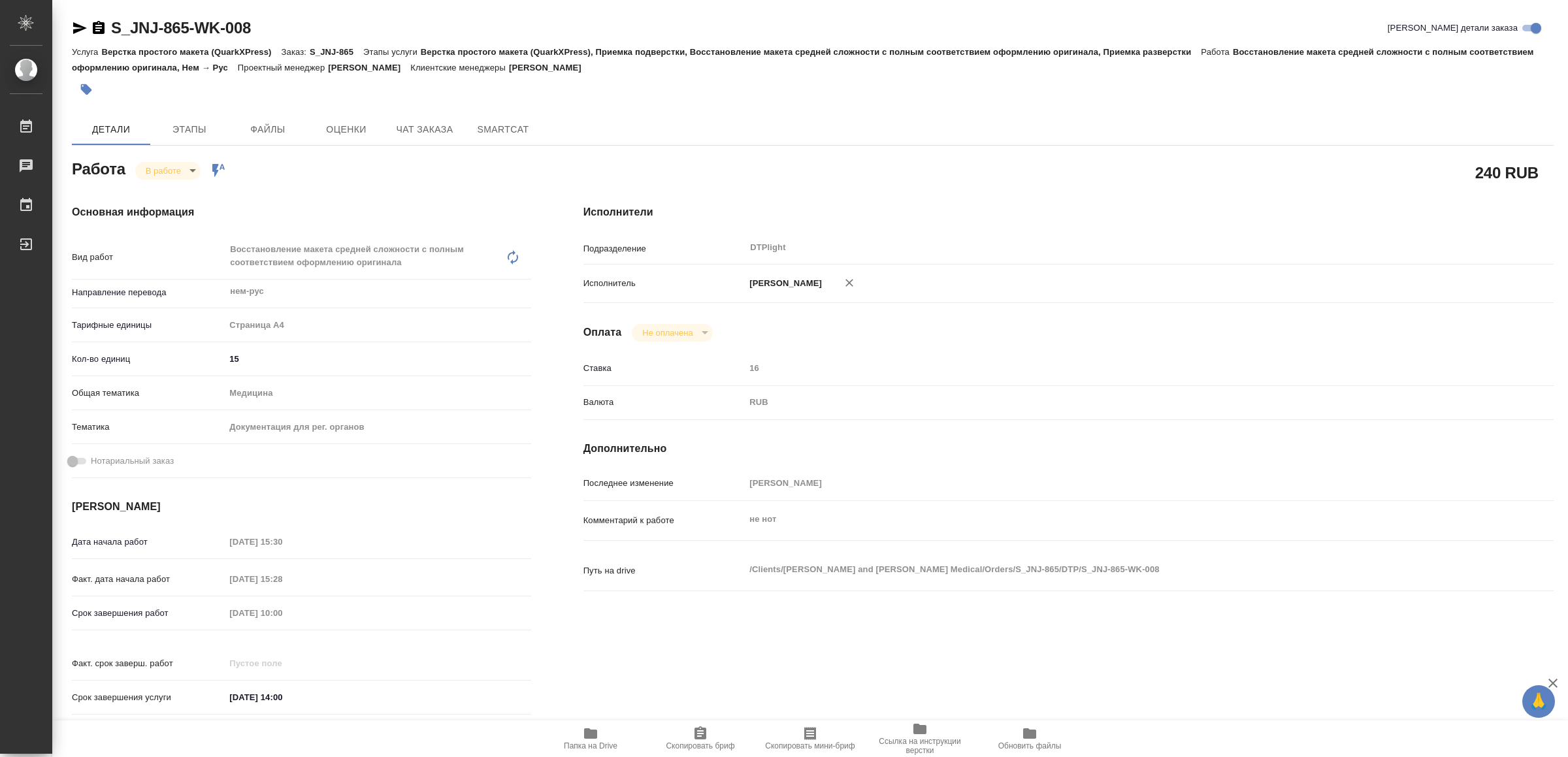
click at [602, 734] on span "Папка на Drive" at bounding box center [590, 739] width 94 height 25
click at [75, 22] on icon "button" at bounding box center [80, 28] width 16 height 16
click at [174, 162] on body "🙏 .cls-1 fill:#fff; AWATERA Yamkovenko [PERSON_NAME] Работы 0 Чаты График Выйти…" at bounding box center [784, 378] width 1568 height 757
click at [179, 192] on button "Выполнен" at bounding box center [170, 193] width 48 height 15
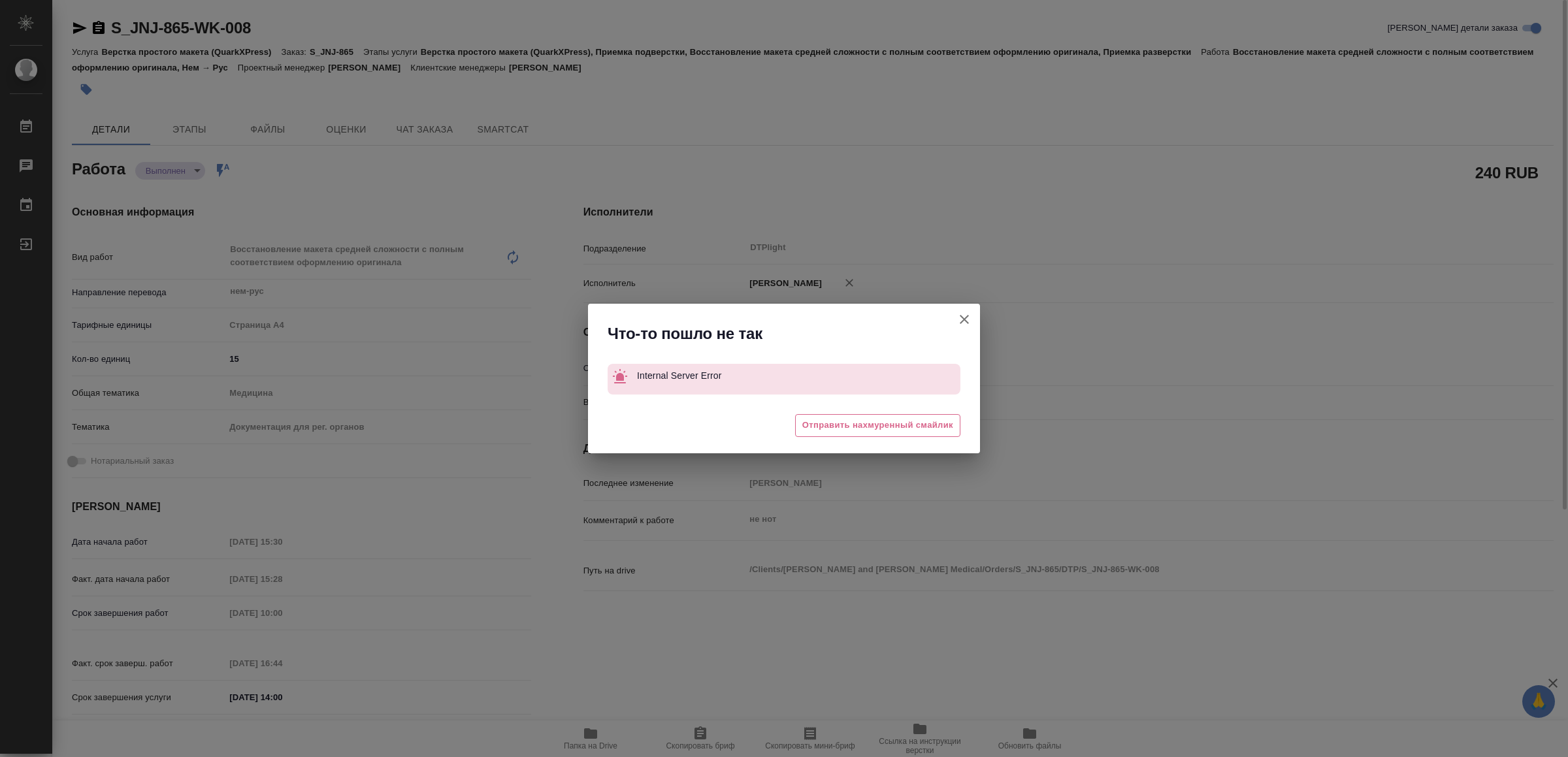
type textarea "x"
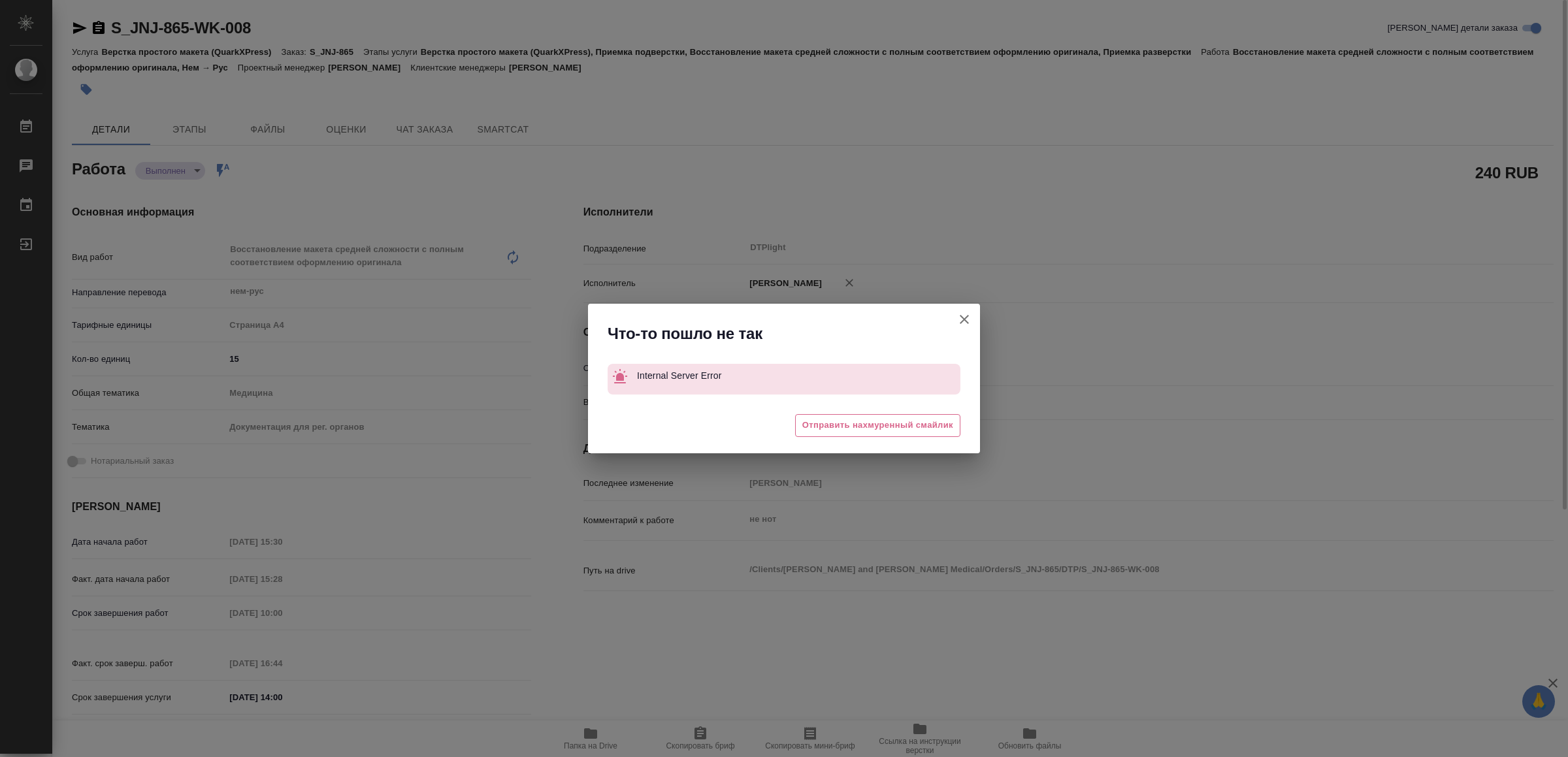
type textarea "x"
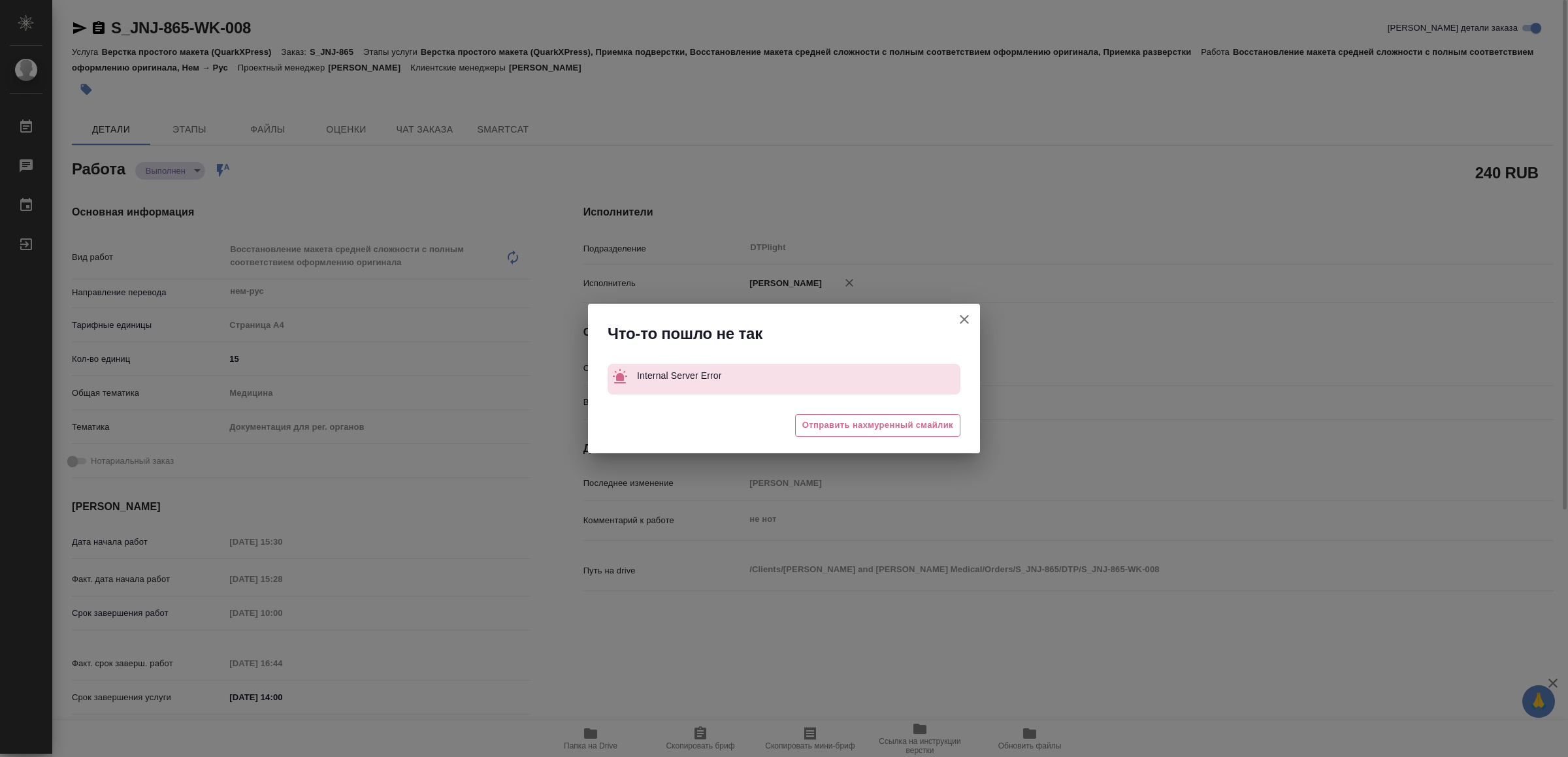
type textarea "x"
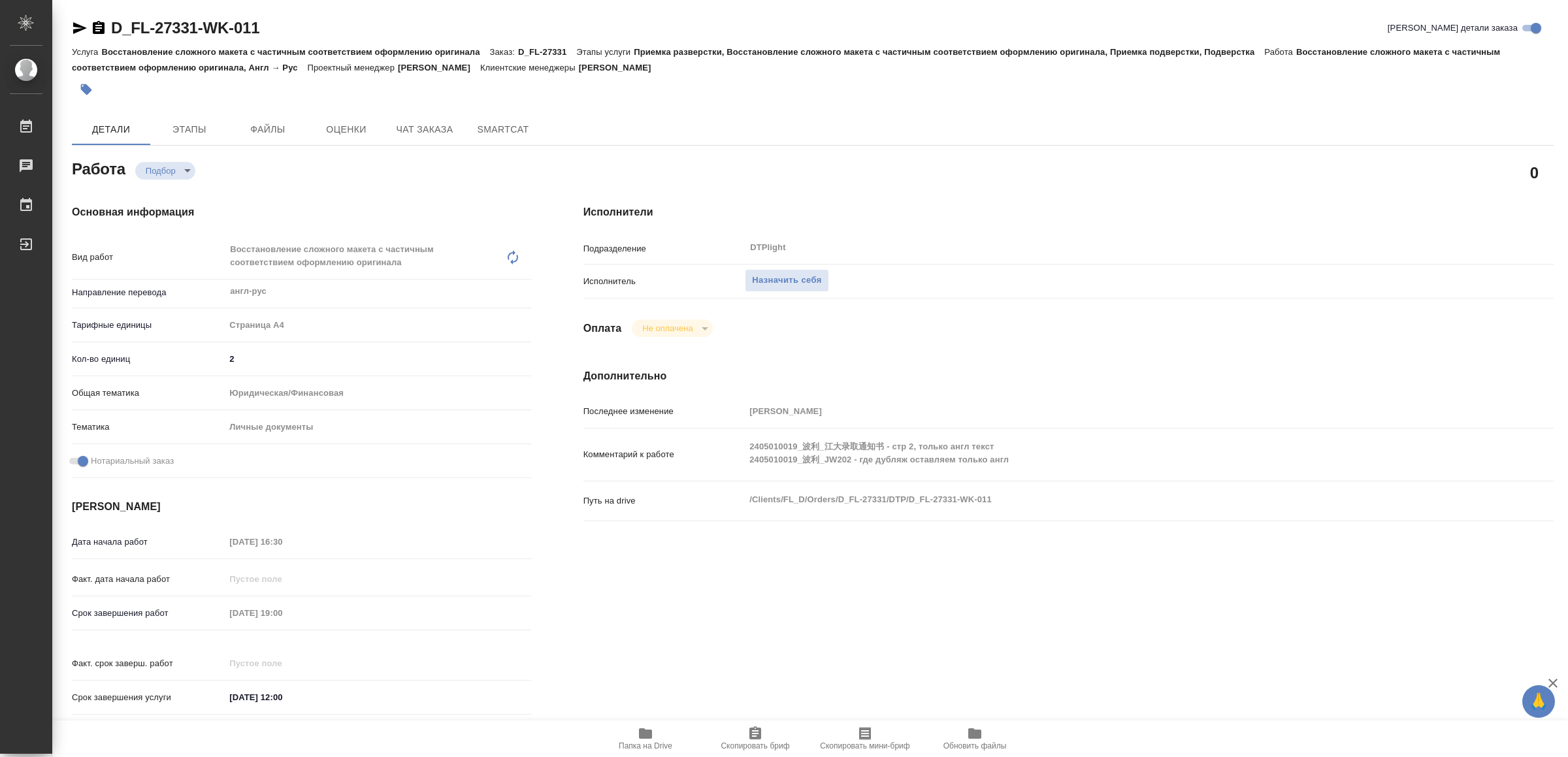
click at [645, 742] on span "Папка на Drive" at bounding box center [645, 746] width 53 height 9
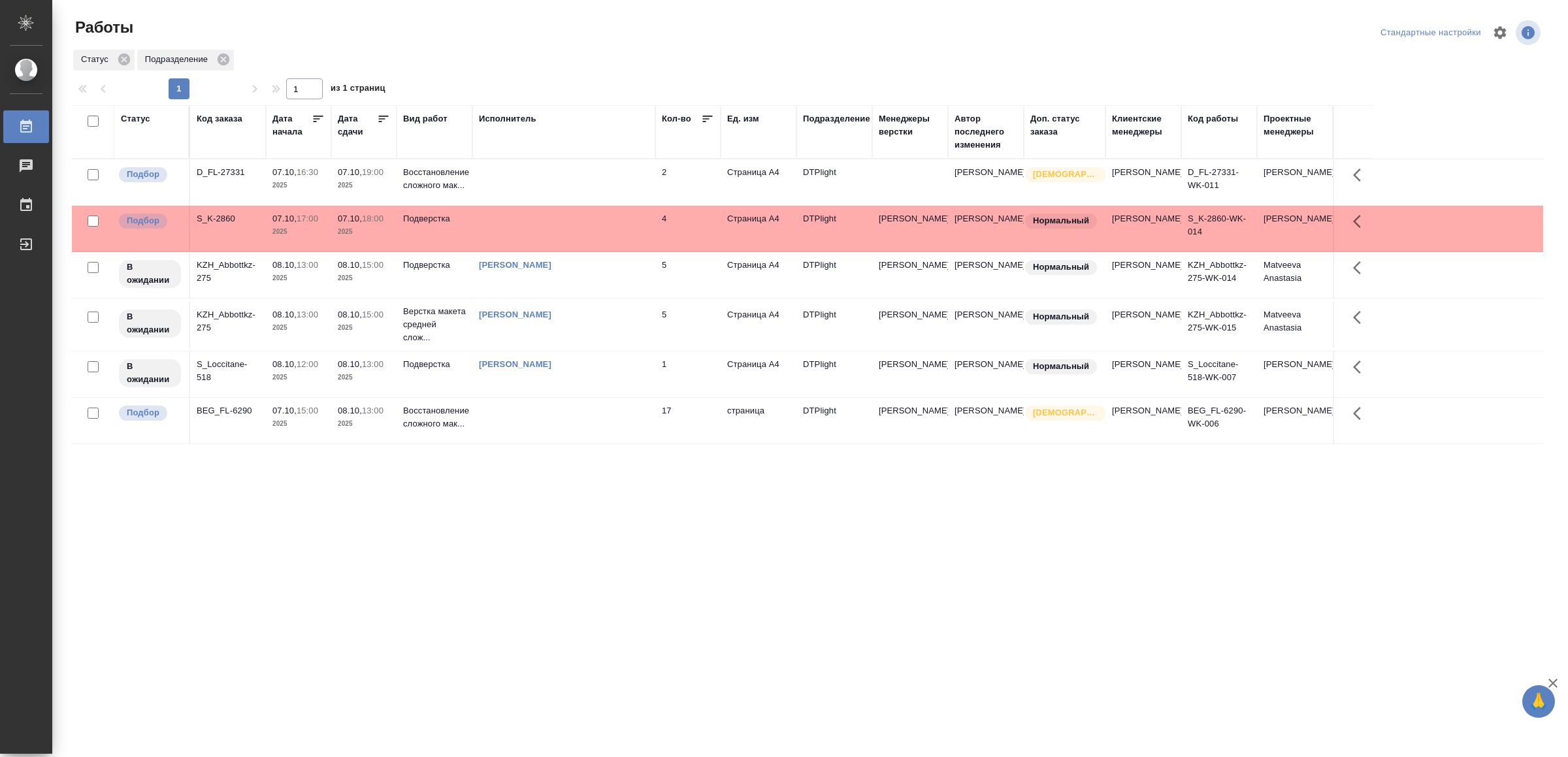
click at [629, 229] on td at bounding box center [563, 229] width 183 height 46
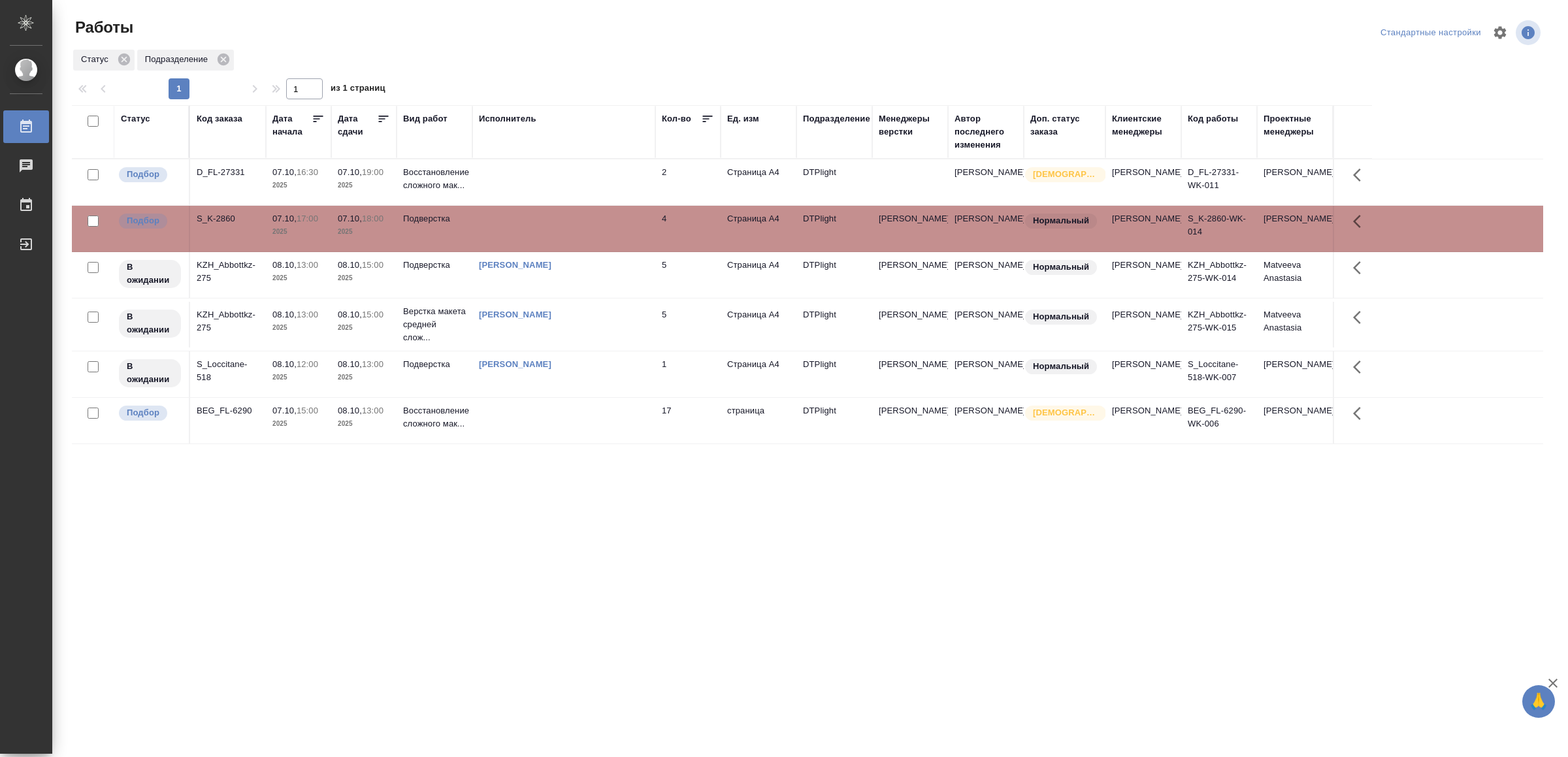
click at [629, 229] on td at bounding box center [563, 229] width 183 height 46
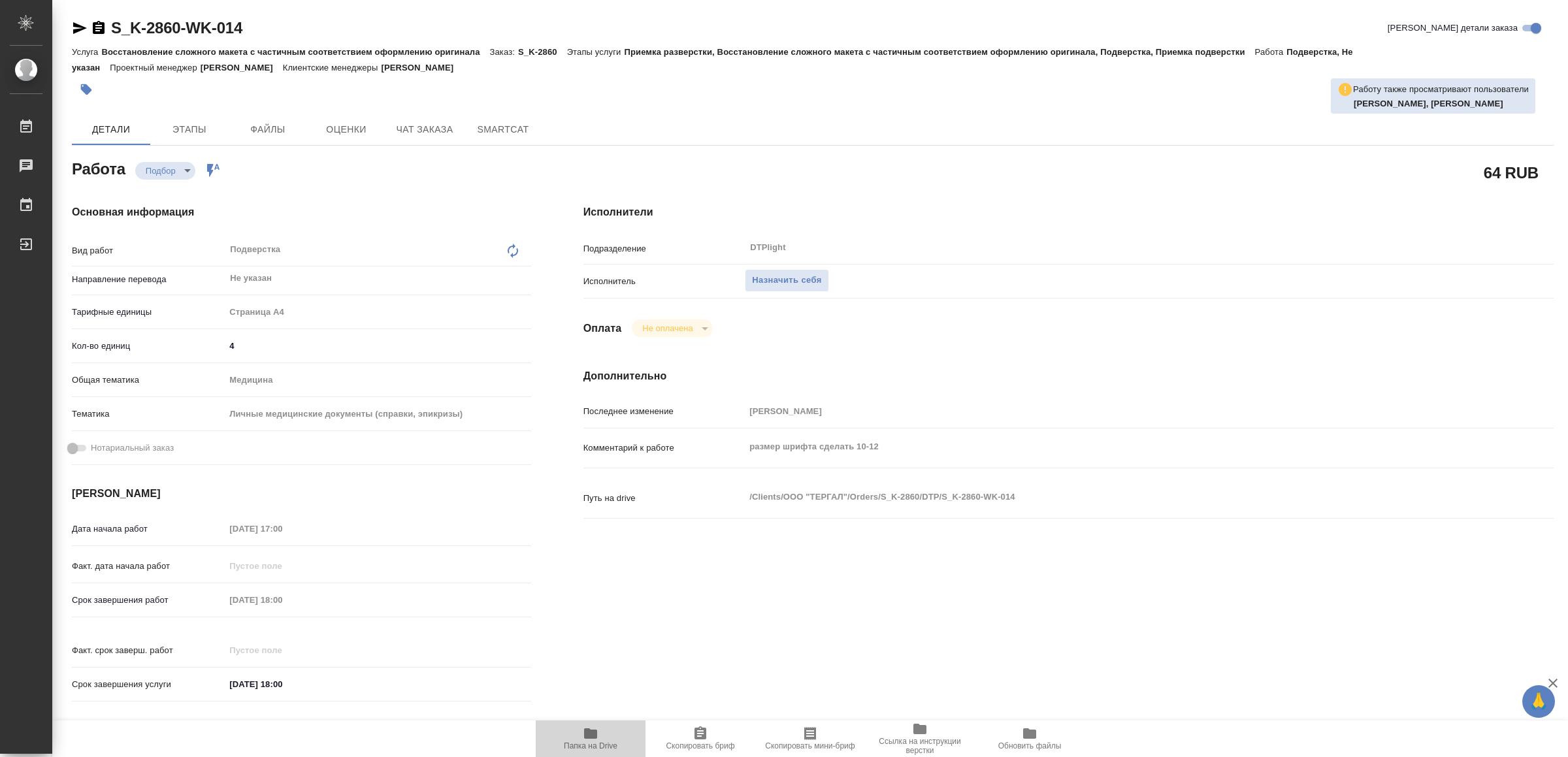
click at [596, 745] on span "Папка на Drive" at bounding box center [590, 746] width 53 height 9
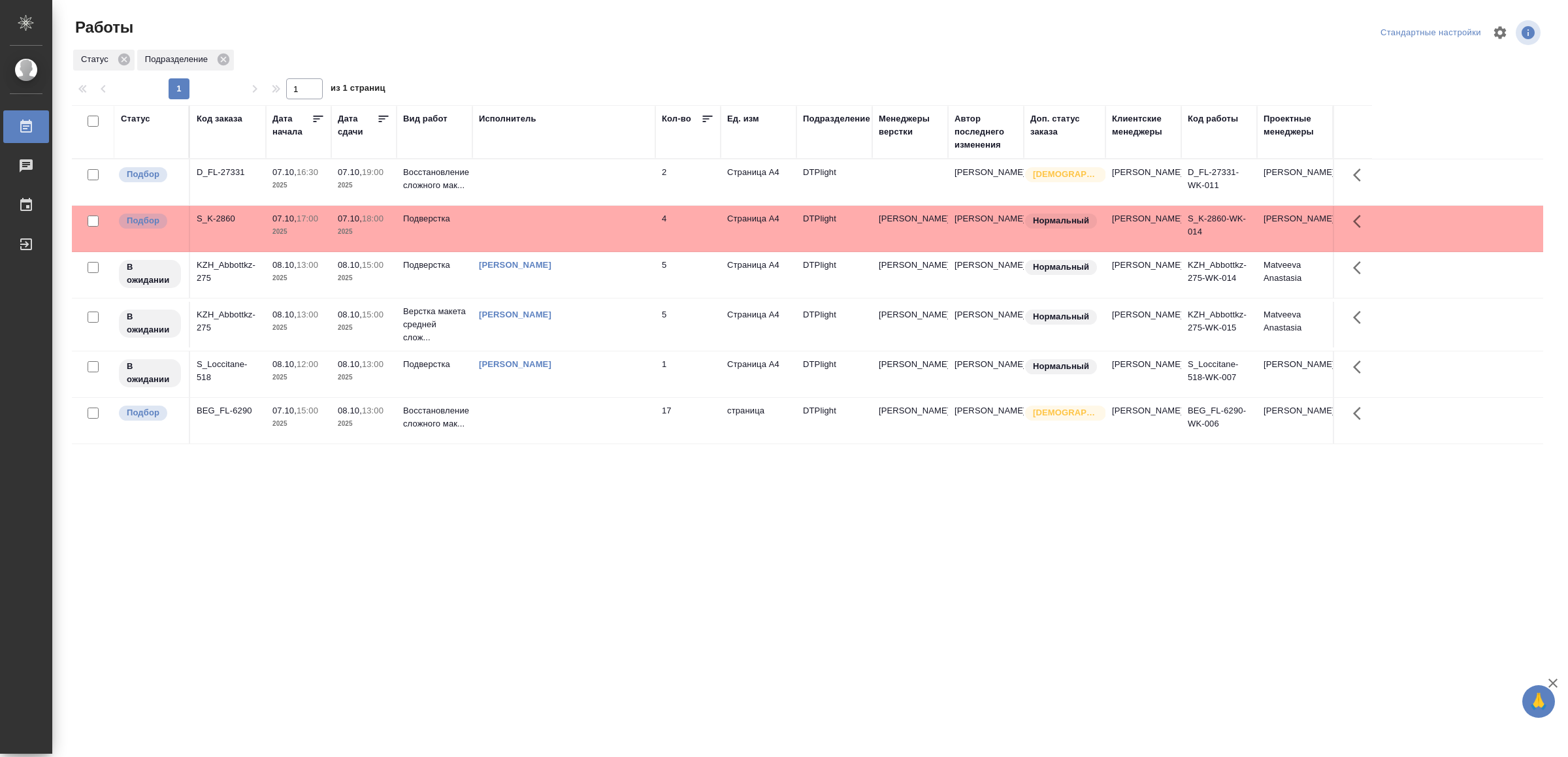
drag, startPoint x: 439, startPoint y: 571, endPoint x: 451, endPoint y: 568, distance: 12.4
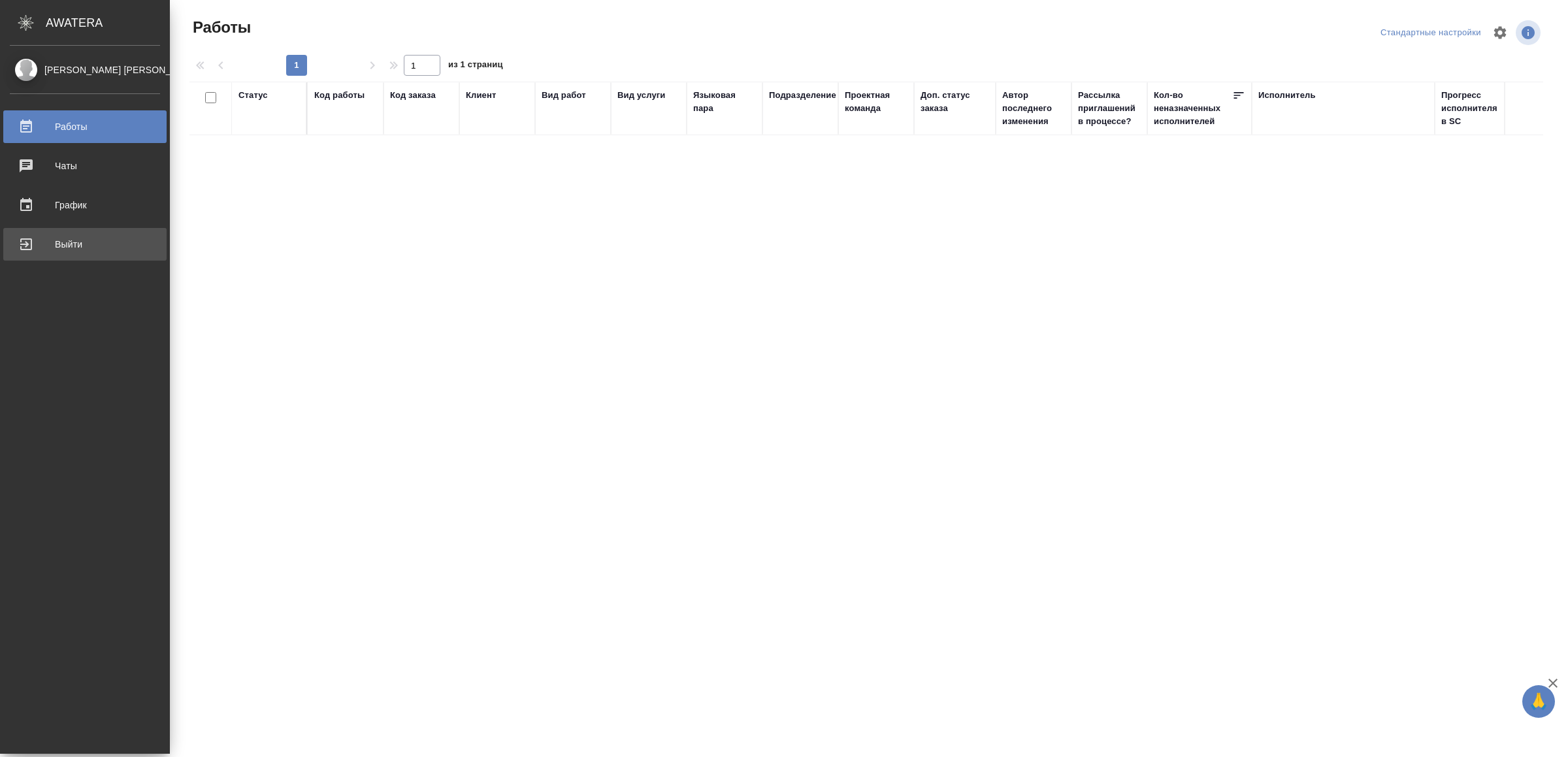
click at [31, 250] on div "Выйти" at bounding box center [85, 244] width 150 height 20
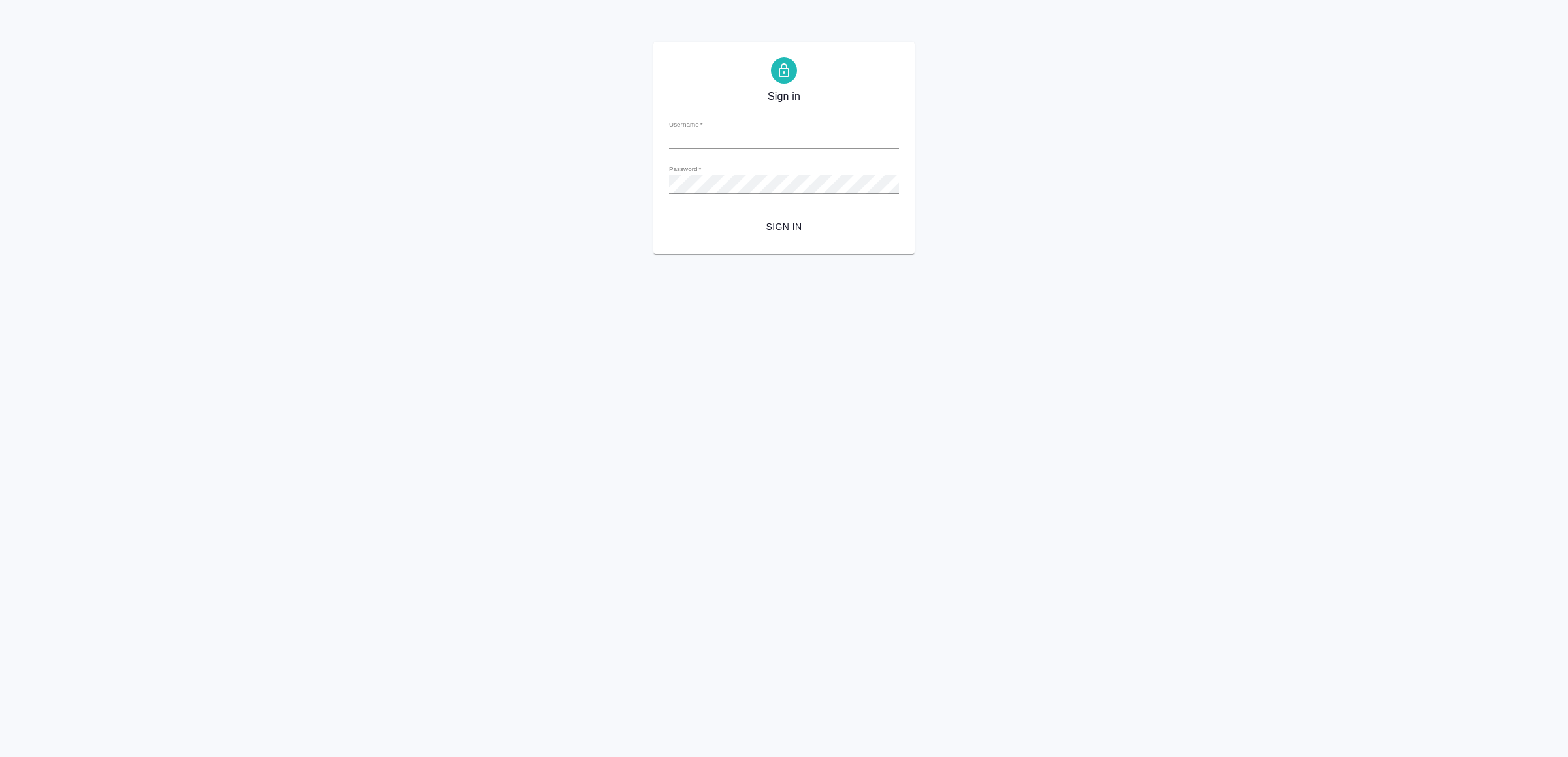
type input "v.yamkovenko@awatera.com"
click at [763, 222] on span "Sign in" at bounding box center [784, 227] width 209 height 17
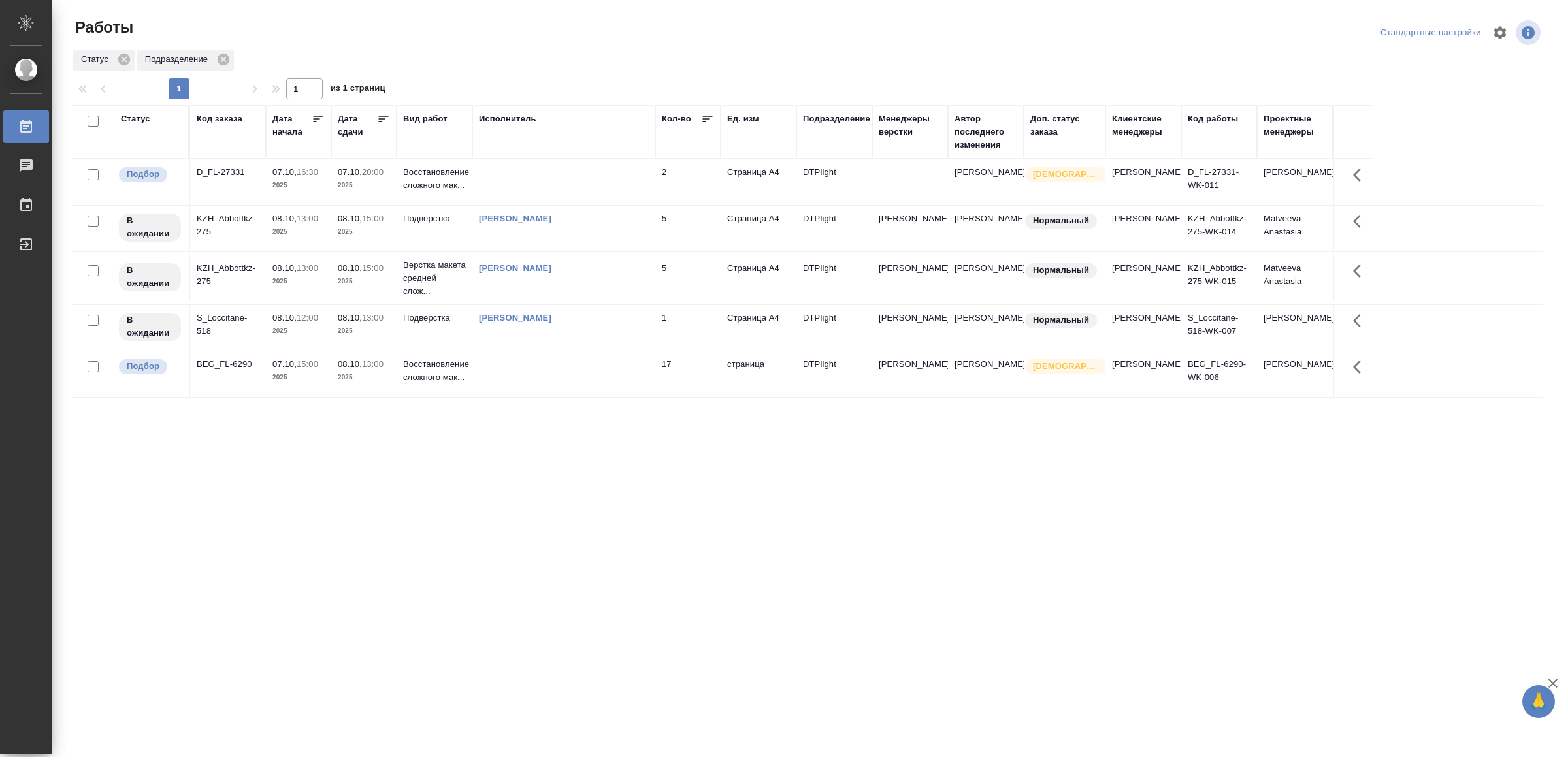
drag, startPoint x: 460, startPoint y: 481, endPoint x: 459, endPoint y: 451, distance: 30.0
drag, startPoint x: 626, startPoint y: 447, endPoint x: 616, endPoint y: 431, distance: 18.9
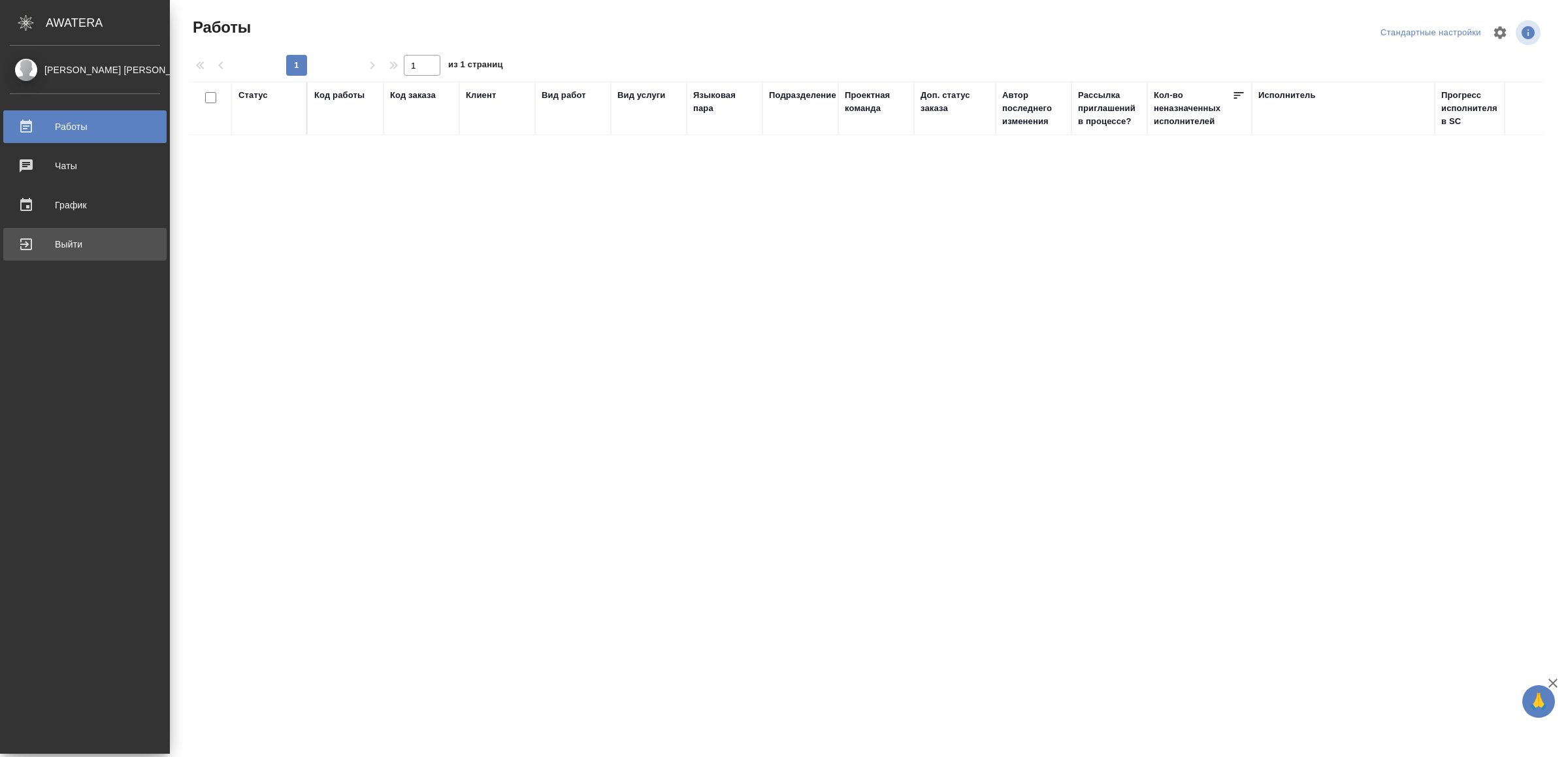
click at [36, 244] on div "Выйти" at bounding box center [85, 244] width 150 height 20
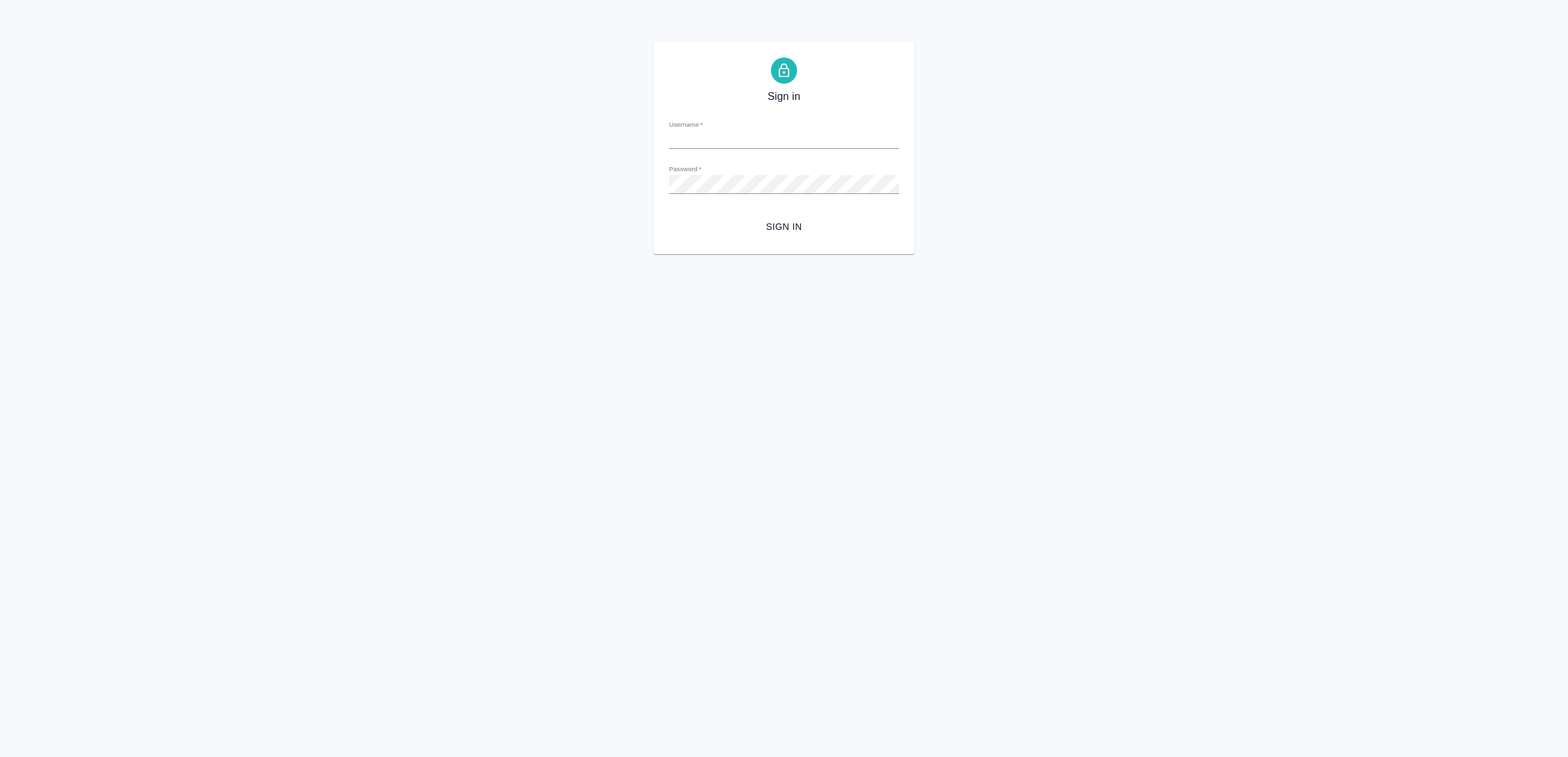
type input "v.yamkovenko@awatera.com"
click at [804, 238] on button "Sign in" at bounding box center [784, 227] width 230 height 24
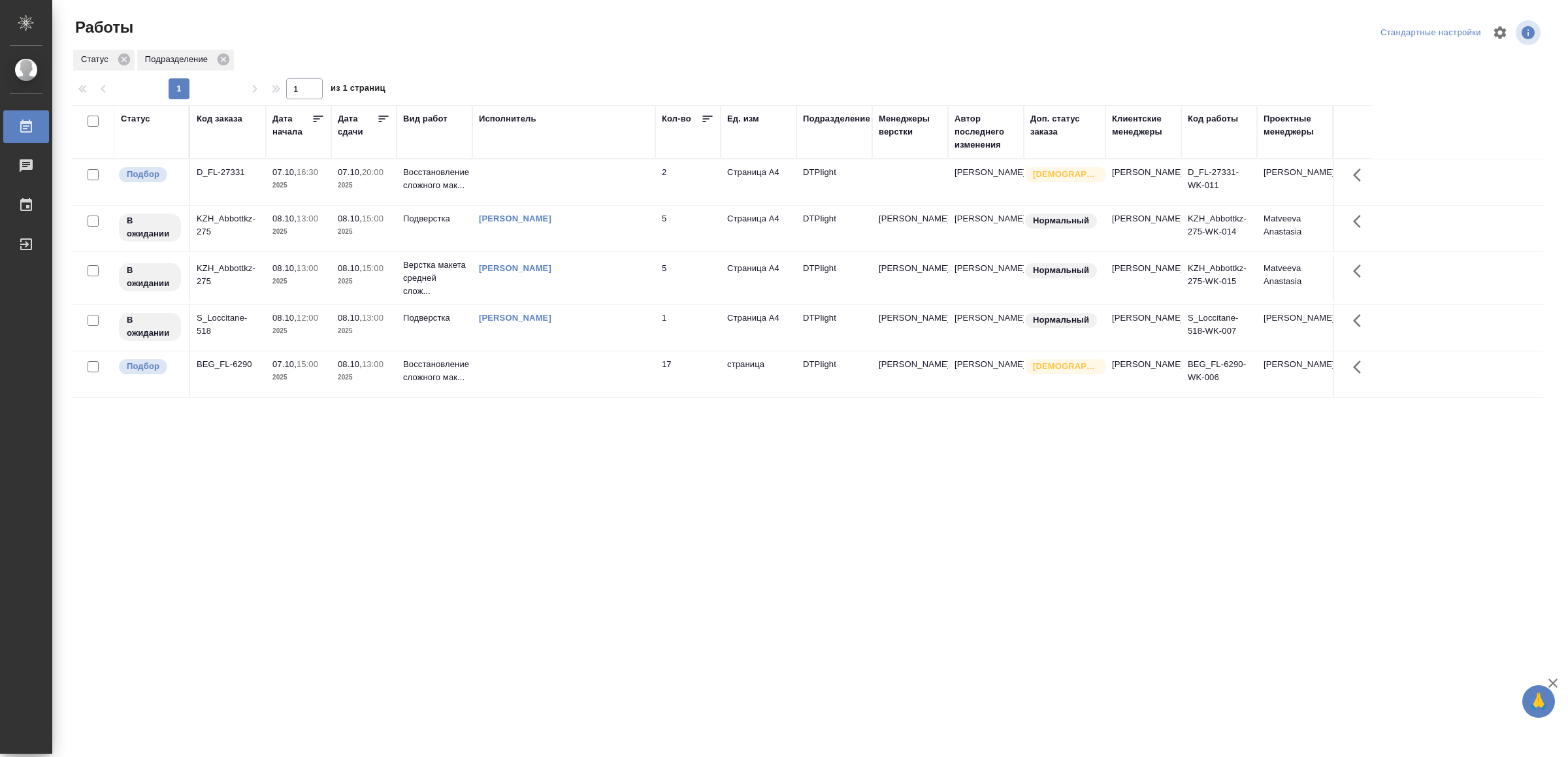
drag, startPoint x: 680, startPoint y: 598, endPoint x: 686, endPoint y: 586, distance: 13.4
drag, startPoint x: 351, startPoint y: 414, endPoint x: 353, endPoint y: 421, distance: 7.3
